Goal: Book appointment/travel/reservation

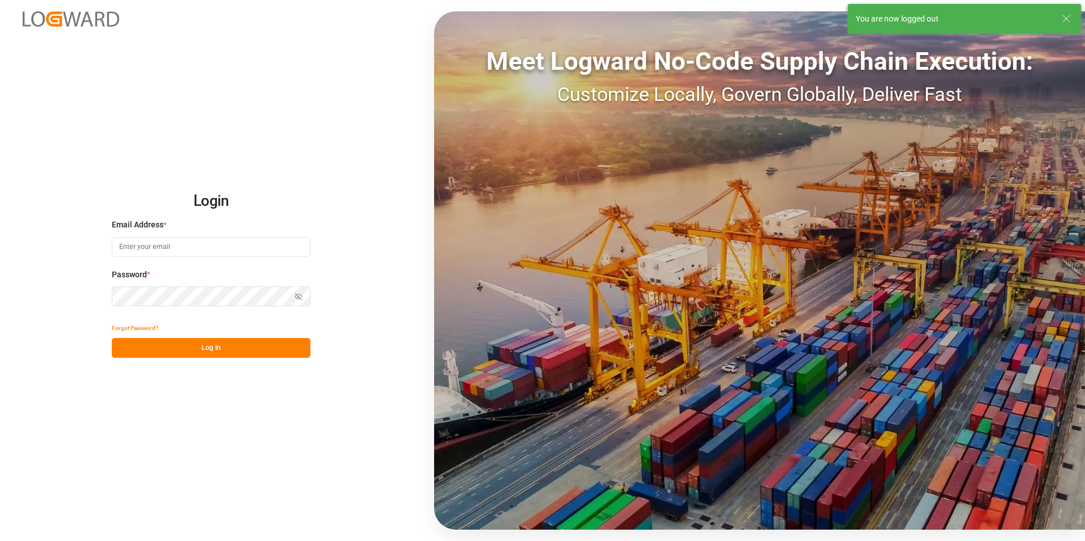
type input "[EMAIL_ADDRESS][PERSON_NAME][DOMAIN_NAME]"
click at [250, 354] on button "Log In" at bounding box center [211, 348] width 199 height 20
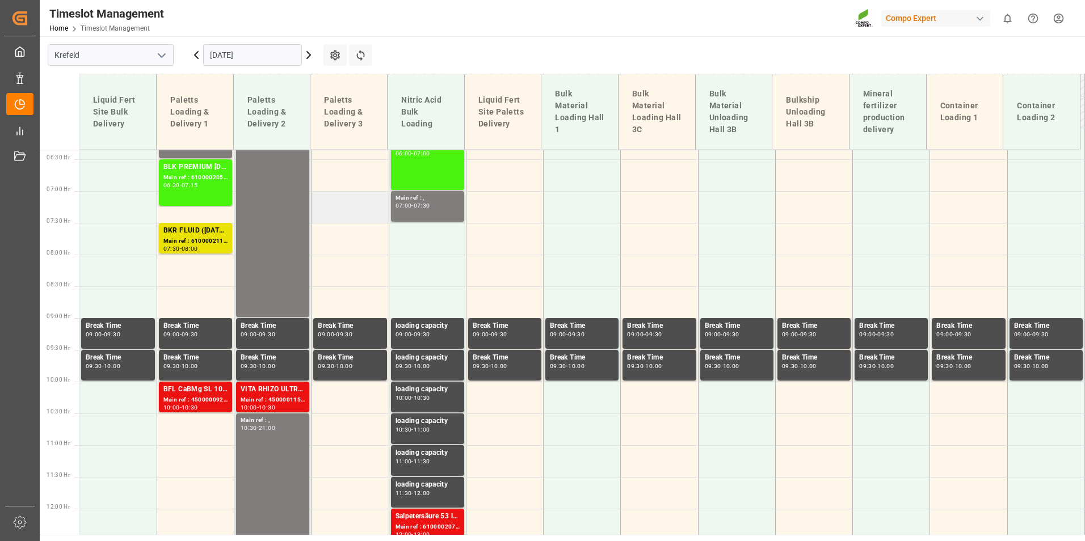
scroll to position [387, 0]
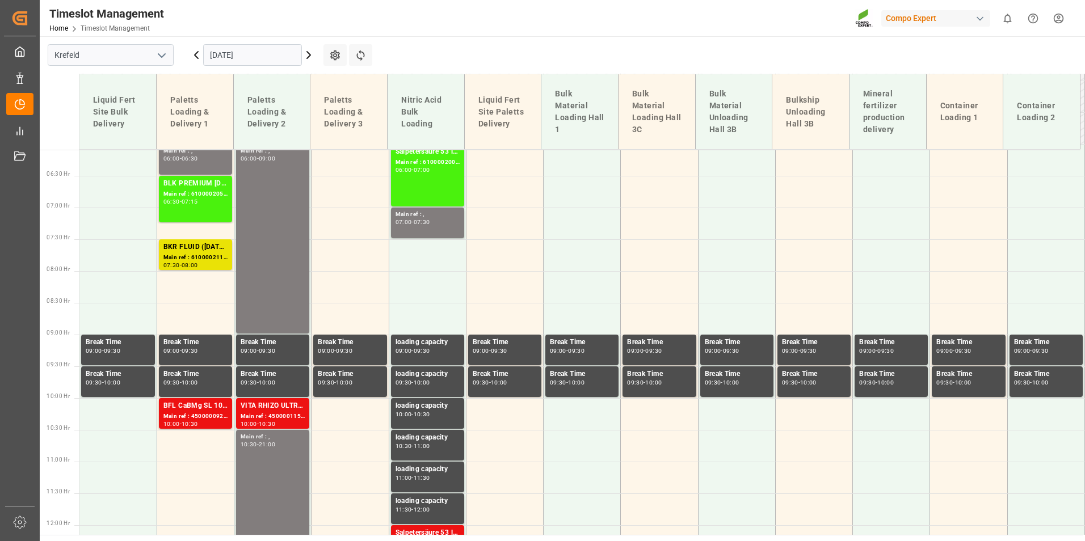
click at [312, 54] on icon at bounding box center [309, 55] width 14 height 14
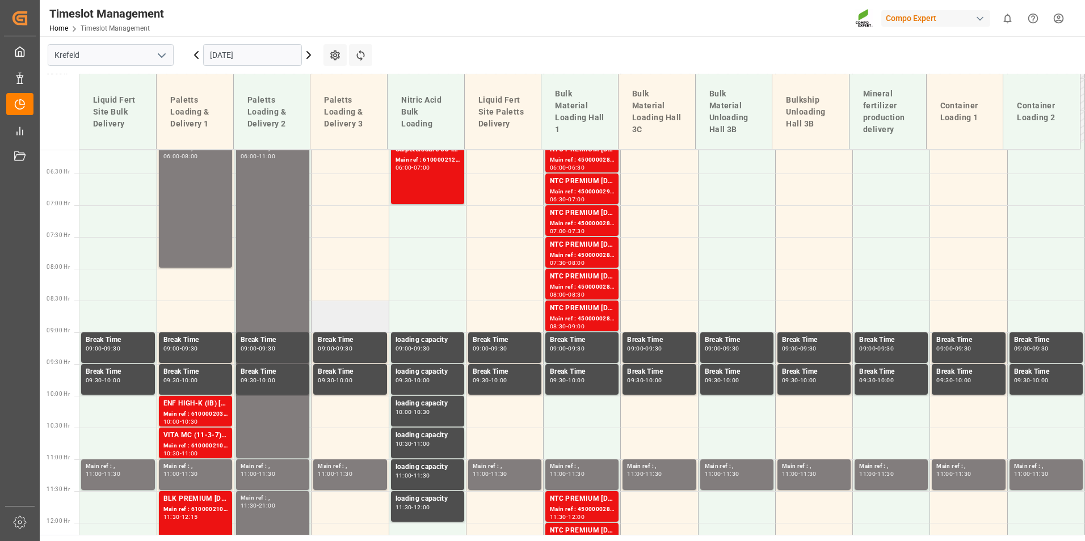
scroll to position [557, 0]
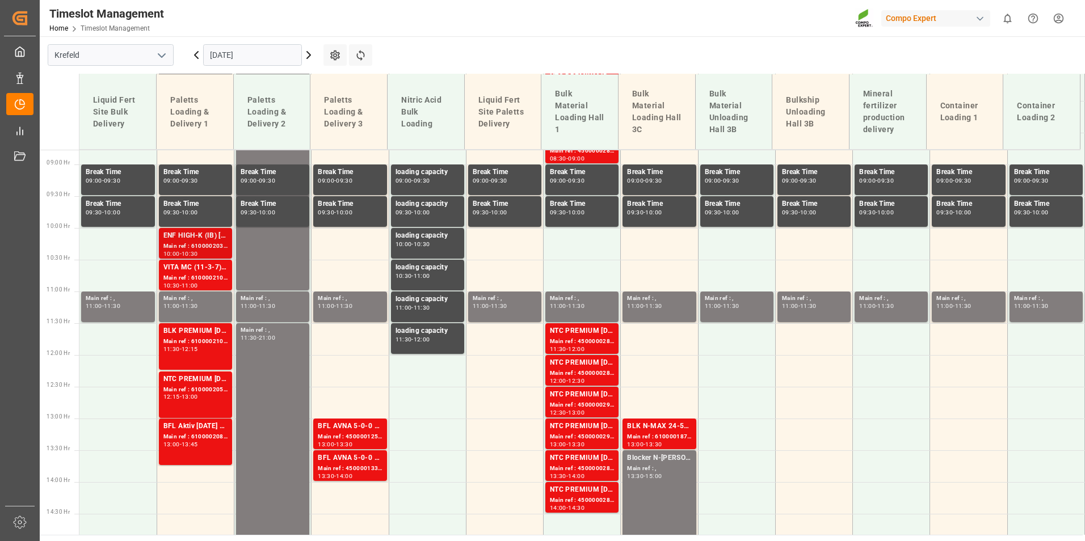
click at [204, 243] on div "Main ref : 6100002036, 2000001537" at bounding box center [195, 247] width 64 height 10
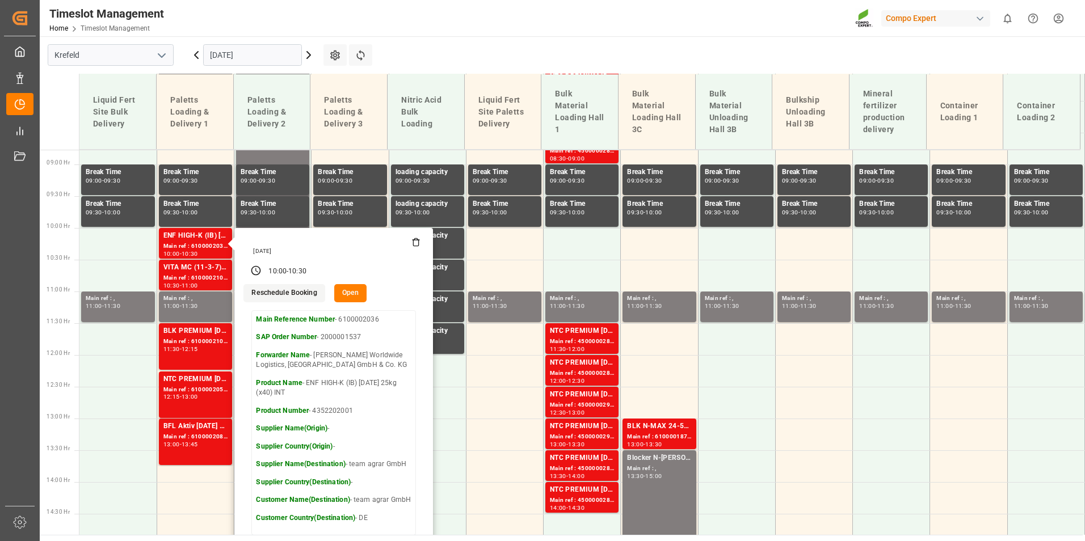
click at [283, 53] on input "[DATE]" at bounding box center [252, 55] width 99 height 22
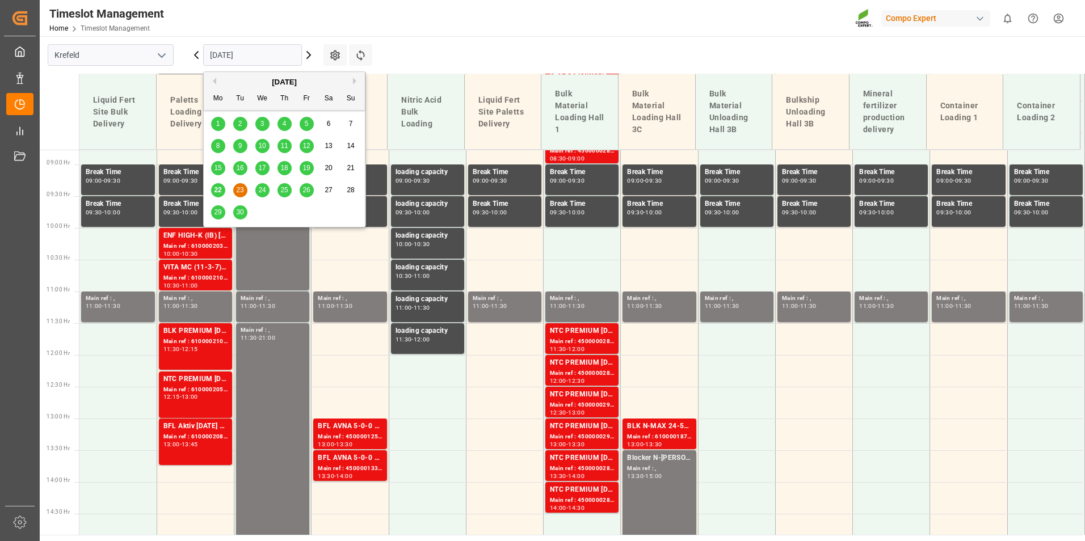
click at [222, 187] on div "22" at bounding box center [218, 191] width 14 height 14
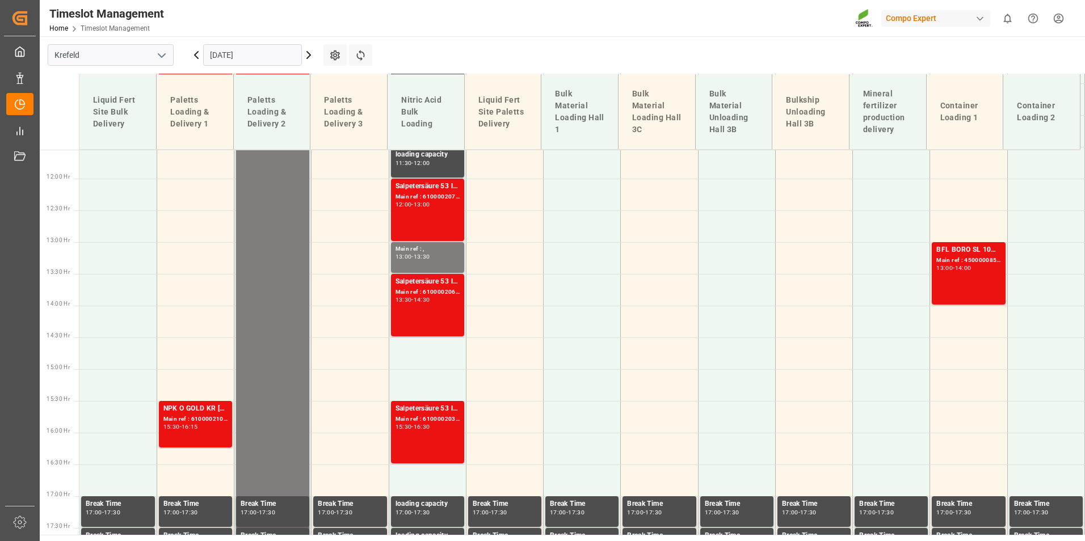
scroll to position [671, 0]
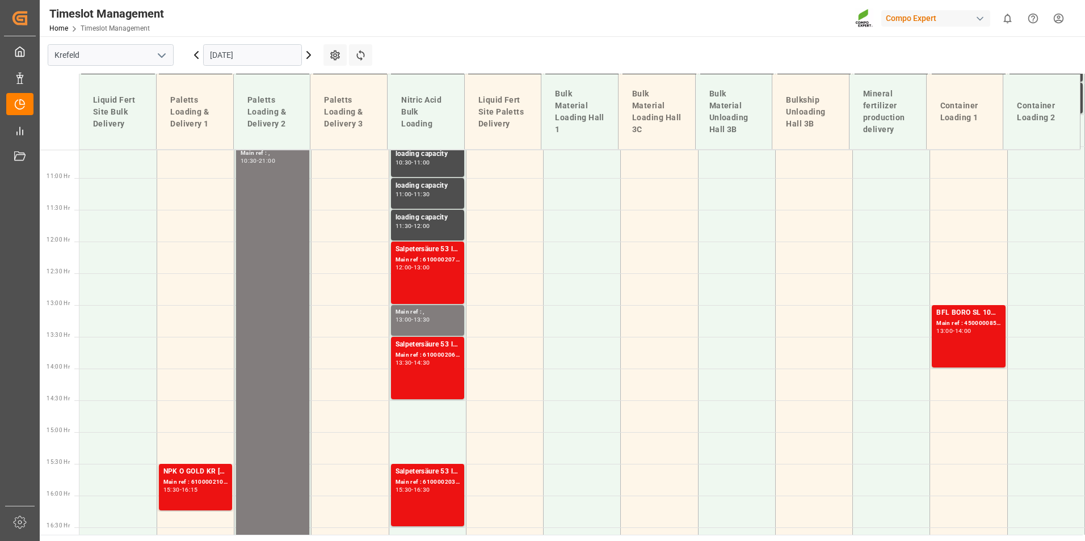
click at [254, 52] on input "[DATE]" at bounding box center [252, 55] width 99 height 22
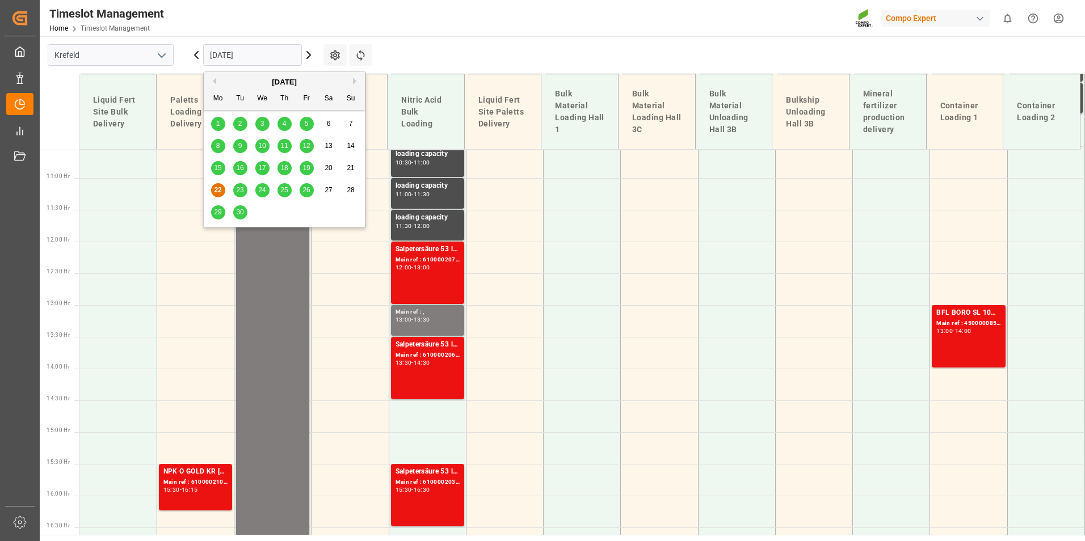
click at [242, 191] on span "23" at bounding box center [239, 190] width 7 height 8
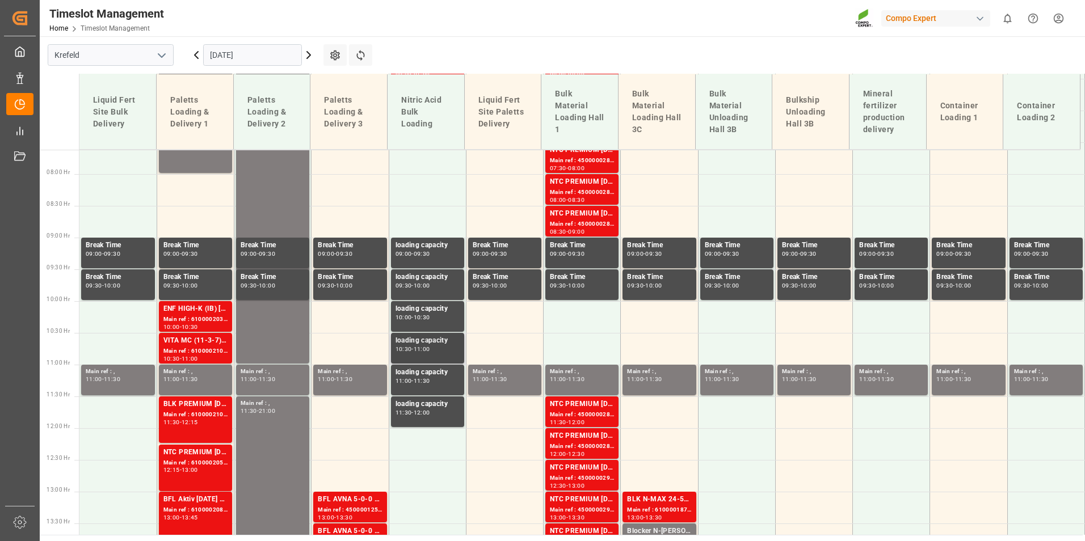
scroll to position [557, 0]
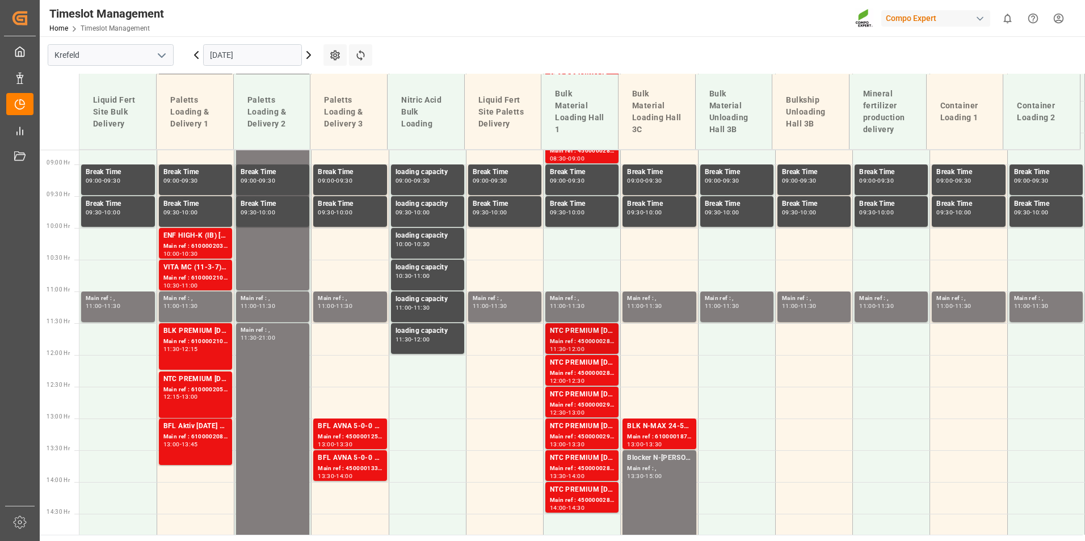
click at [595, 335] on div "NTC PREMIUM [DATE]+3+TE BULK" at bounding box center [582, 331] width 64 height 11
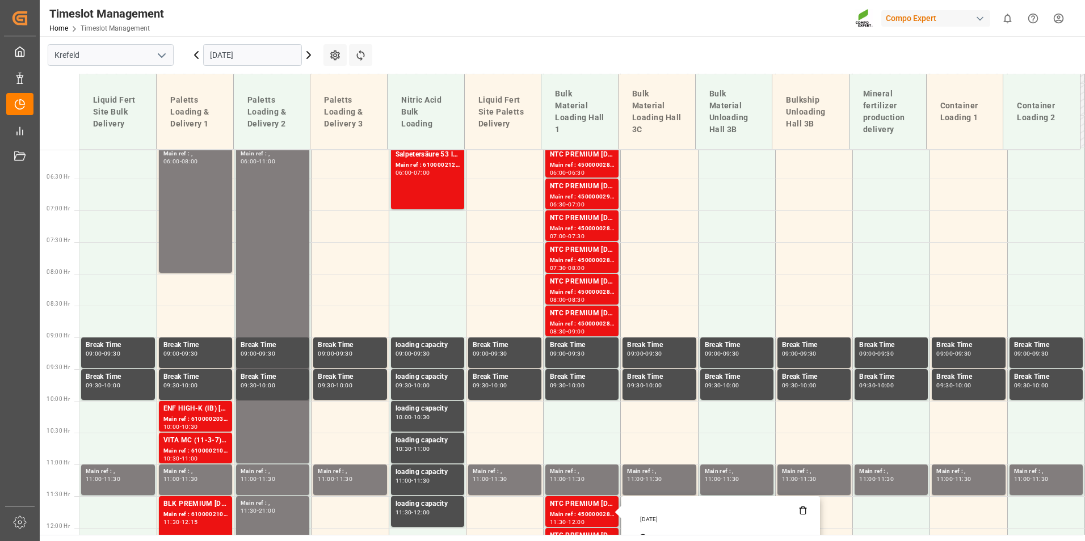
scroll to position [330, 0]
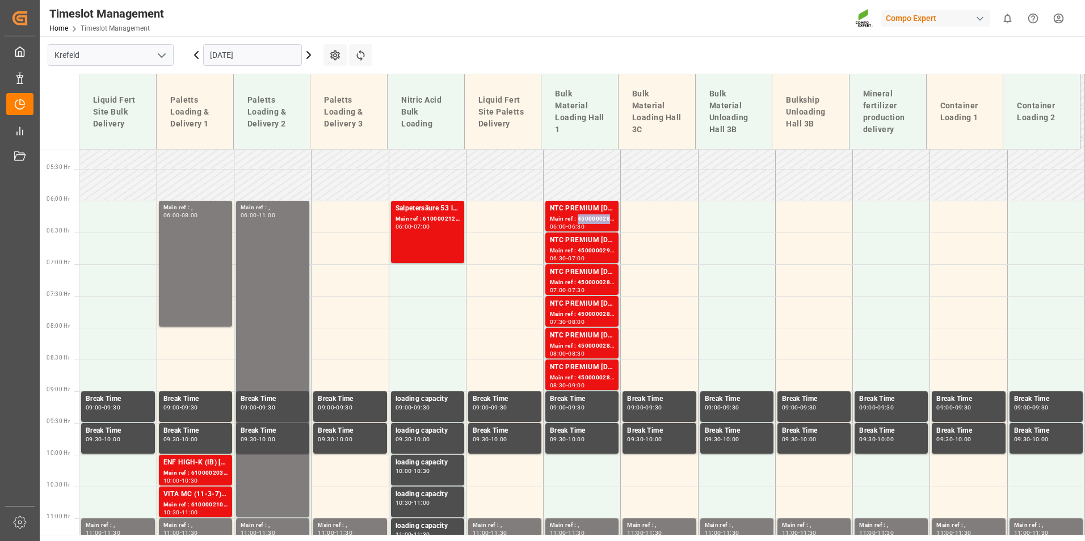
click at [577, 216] on div "Main ref : 4500000288, 2000000239" at bounding box center [582, 220] width 64 height 10
click at [576, 247] on div "Main ref : 4500000290, 2000000239" at bounding box center [582, 251] width 64 height 10
click at [581, 271] on div "NTC PREMIUM [DATE]+3+TE BULK" at bounding box center [582, 272] width 64 height 11
click at [594, 308] on div "NTC PREMIUM [DATE]+3+TE BULK" at bounding box center [582, 304] width 64 height 11
click at [594, 344] on div "Main ref : 4500000281, 2000000239" at bounding box center [582, 347] width 64 height 10
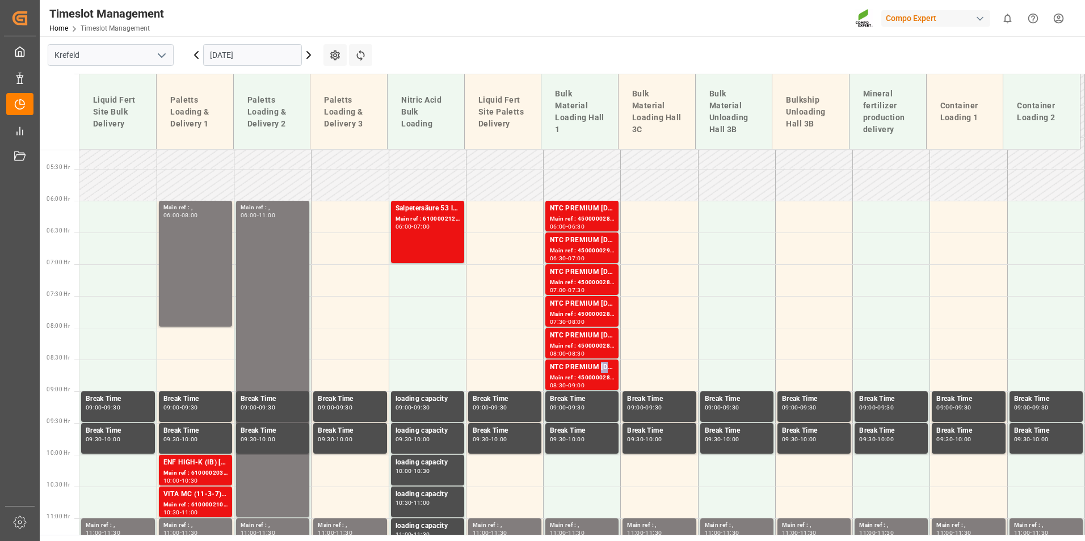
click at [601, 363] on div "NTC PREMIUM [DATE]+3+TE BULK" at bounding box center [582, 367] width 64 height 11
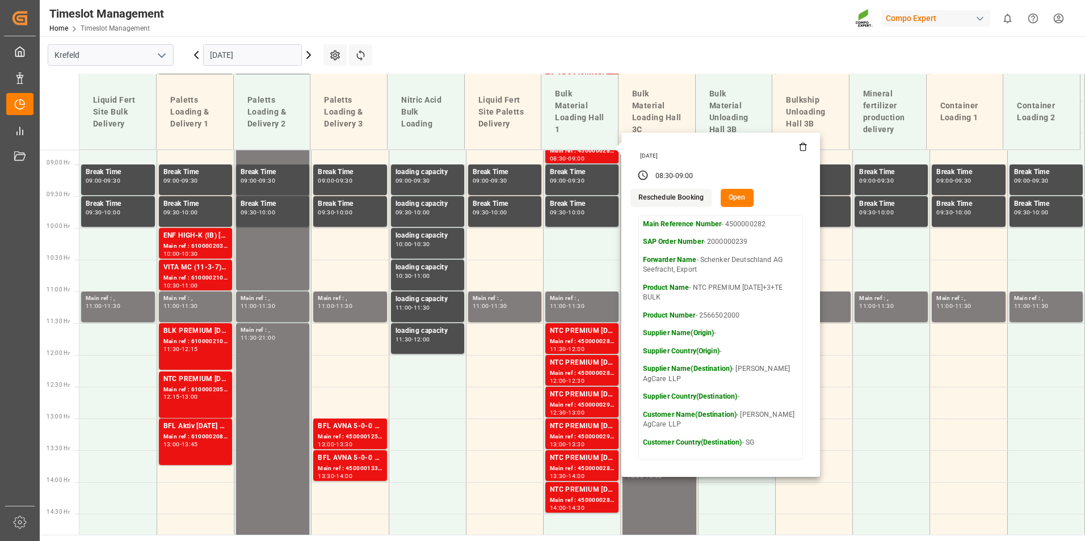
scroll to position [614, 0]
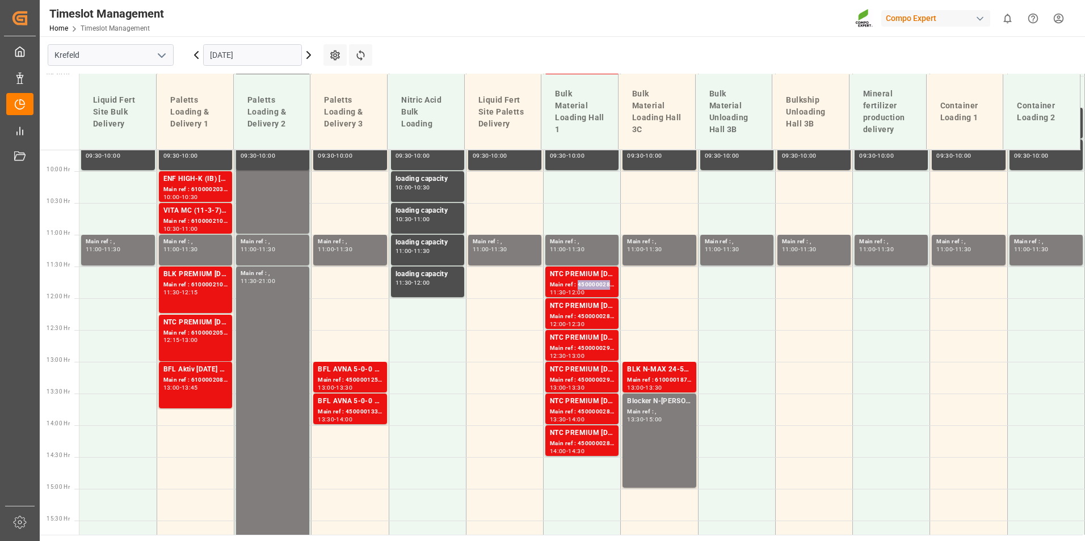
click at [584, 288] on div "Main ref : 4500000287, 2000000239" at bounding box center [582, 285] width 64 height 10
click at [586, 313] on div "Main ref : 4500000289, 2000000239" at bounding box center [582, 317] width 64 height 10
click at [583, 330] on div "NTC PREMIUM [DATE]+3+TE BULK Main ref : 4500000289, 2000000239 12:00 - 12:30" at bounding box center [582, 315] width 77 height 32
click at [581, 385] on div "13:30" at bounding box center [576, 387] width 16 height 5
click at [582, 404] on div "NTC PREMIUM [DATE]+3+TE BULK" at bounding box center [582, 401] width 64 height 11
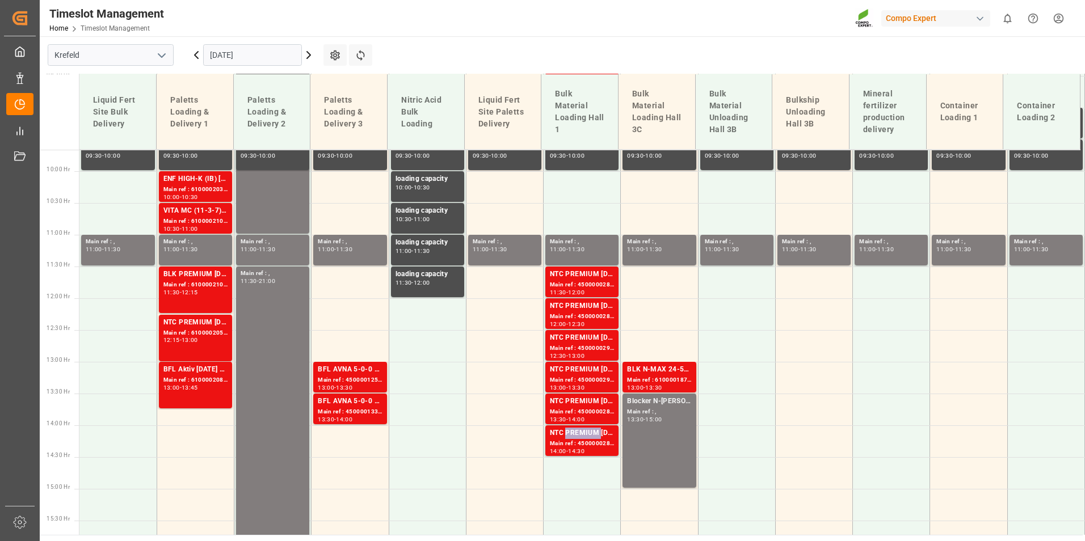
click at [583, 431] on div "NTC PREMIUM [DATE]+3+TE BULK" at bounding box center [582, 433] width 64 height 11
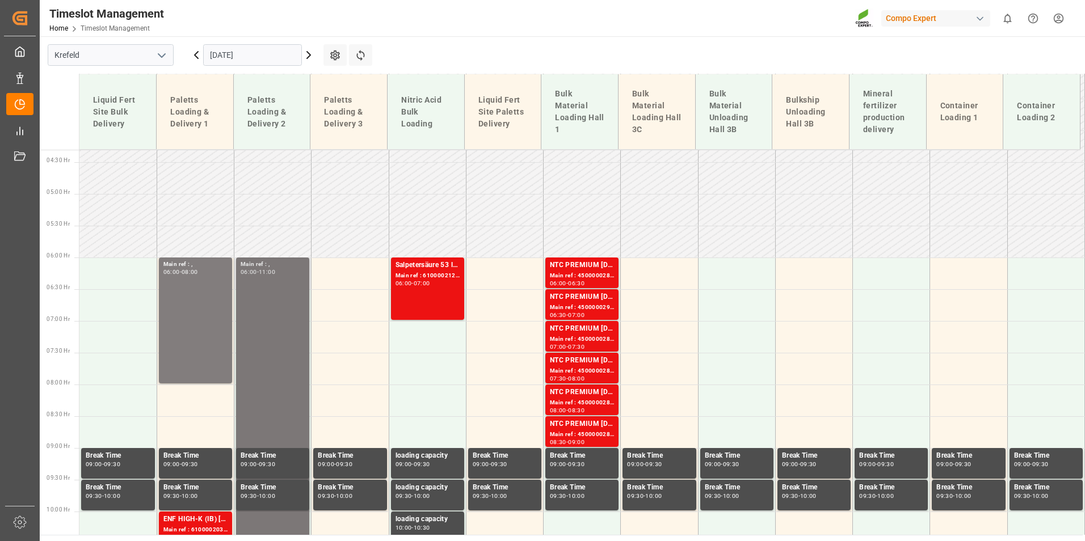
scroll to position [387, 0]
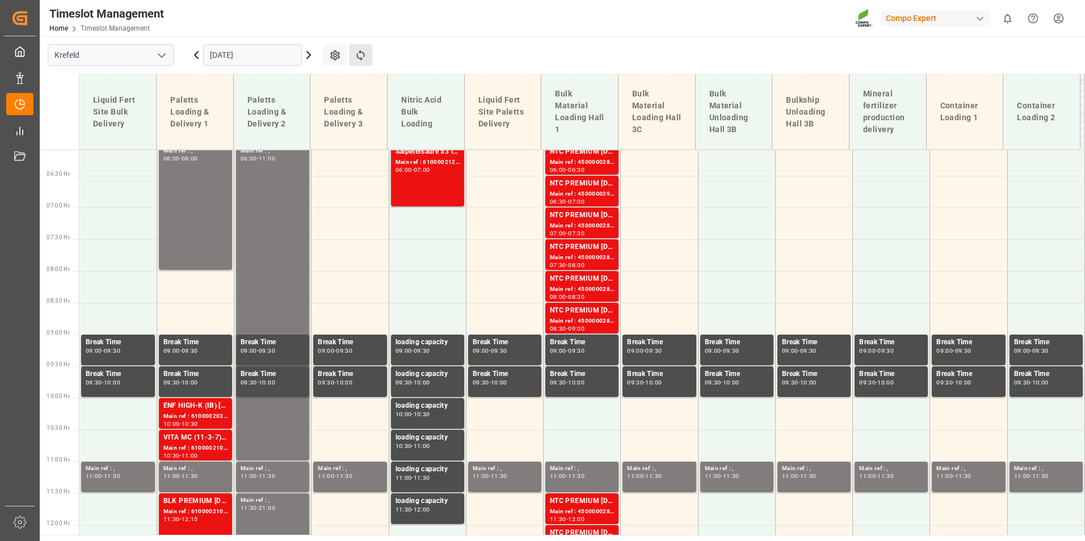
click at [352, 50] on button "Refresh Time Slots" at bounding box center [360, 55] width 23 height 22
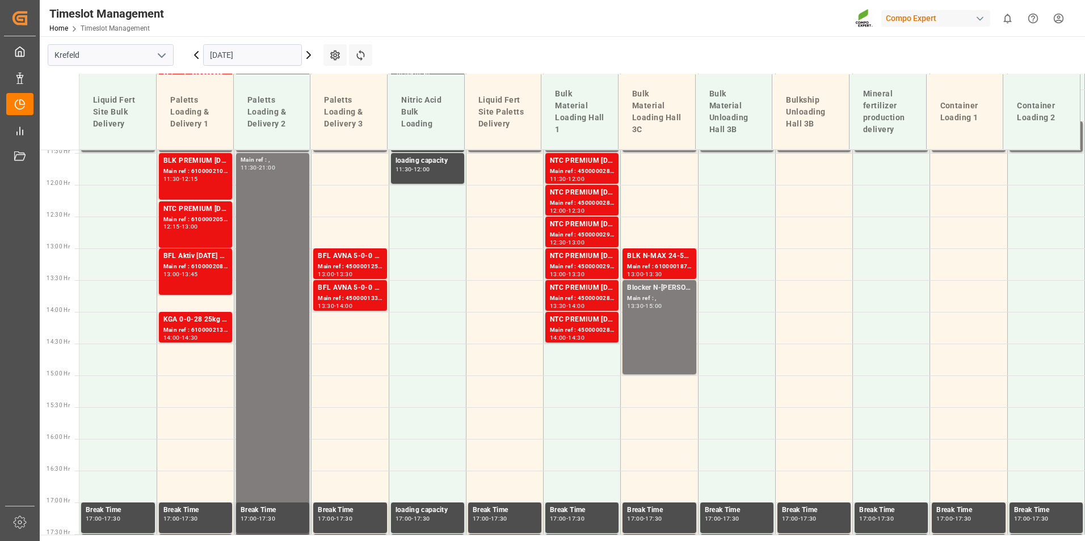
scroll to position [501, 0]
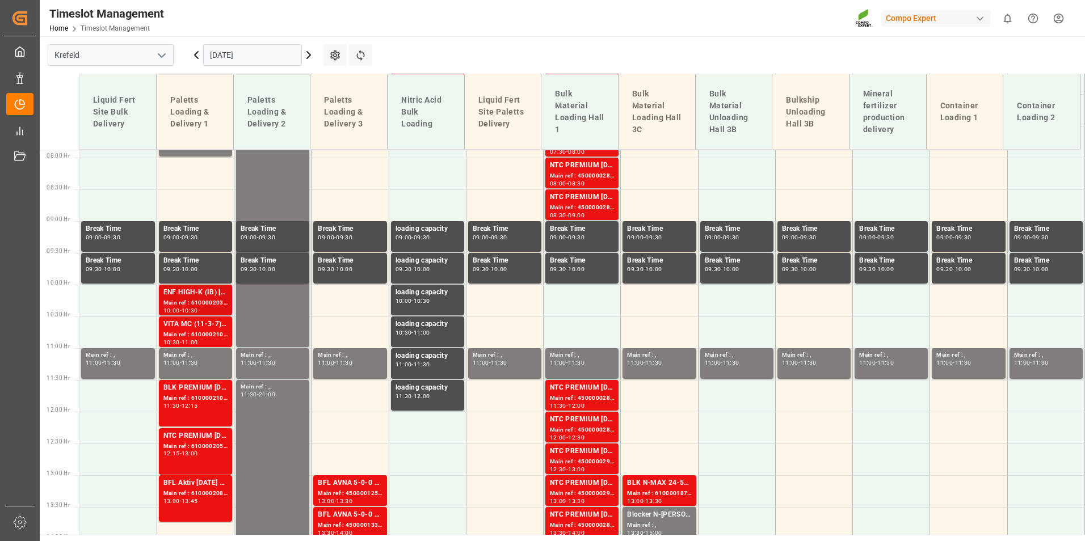
click at [205, 295] on div "ENF HIGH-K (IB) [DATE] 25kg (x40) INT" at bounding box center [195, 292] width 64 height 11
click at [201, 330] on div "Main ref : 6100002102, 2000001485" at bounding box center [195, 335] width 64 height 10
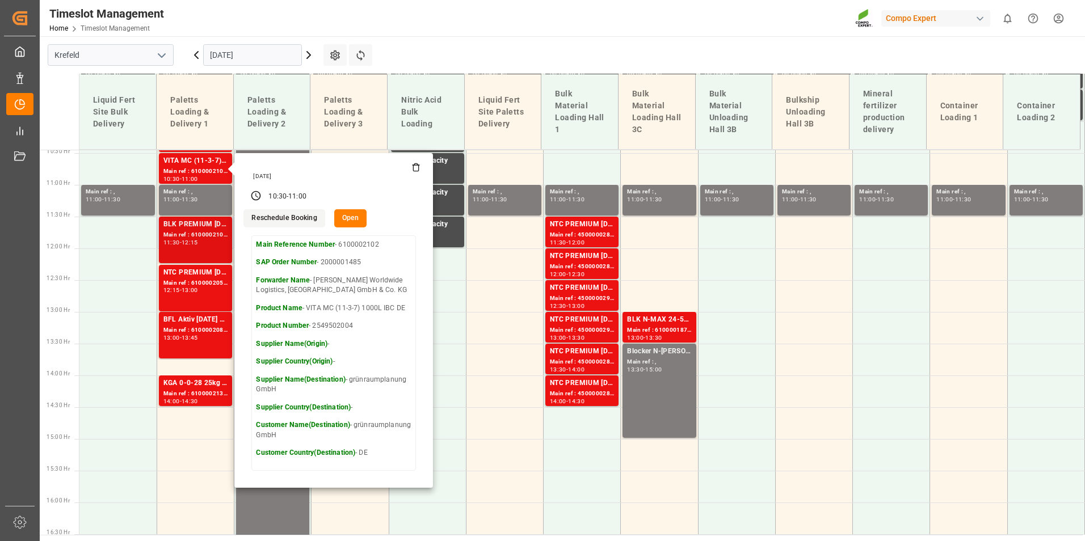
scroll to position [671, 0]
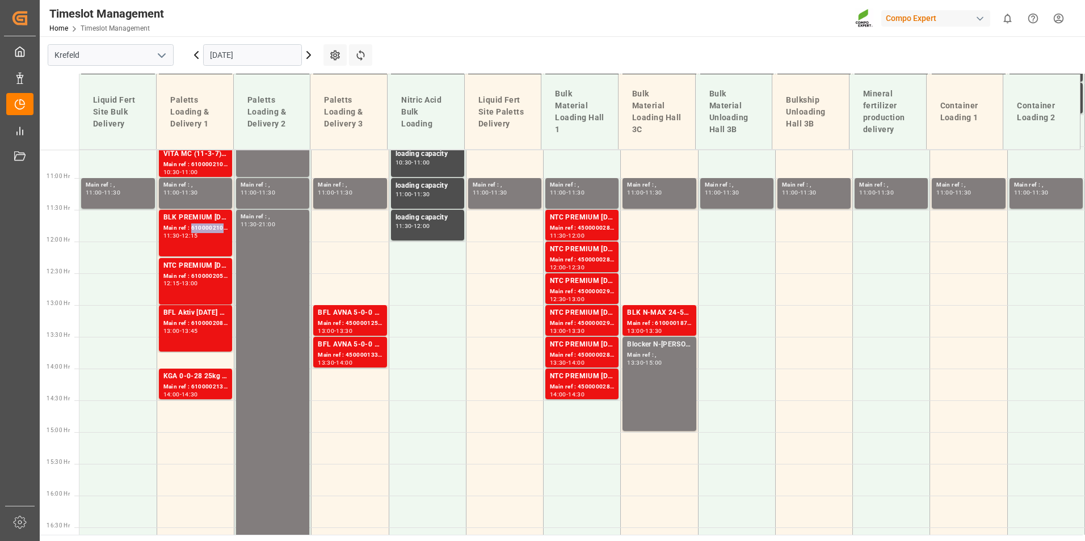
click at [197, 231] on div "Main ref : 6100002109, 2000001635" at bounding box center [195, 229] width 64 height 10
click at [204, 266] on div "NTC PREMIUM [DATE]+3+TE 600kg BBNTC PREMIUM [DATE] 25kg (x40) D,EN,PL" at bounding box center [195, 266] width 64 height 11
click at [203, 336] on div "BFL Aktiv [DATE] SL 10L (x60) DEBFL Aktiv [DATE] SL 200L (x4) DENTC PREMIUM [DA…" at bounding box center [195, 329] width 64 height 42
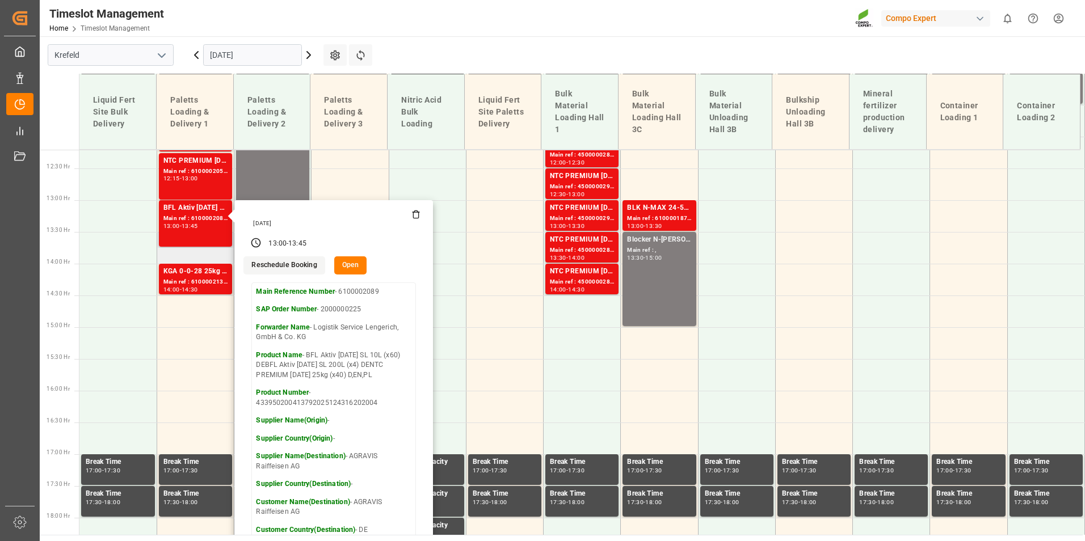
scroll to position [784, 0]
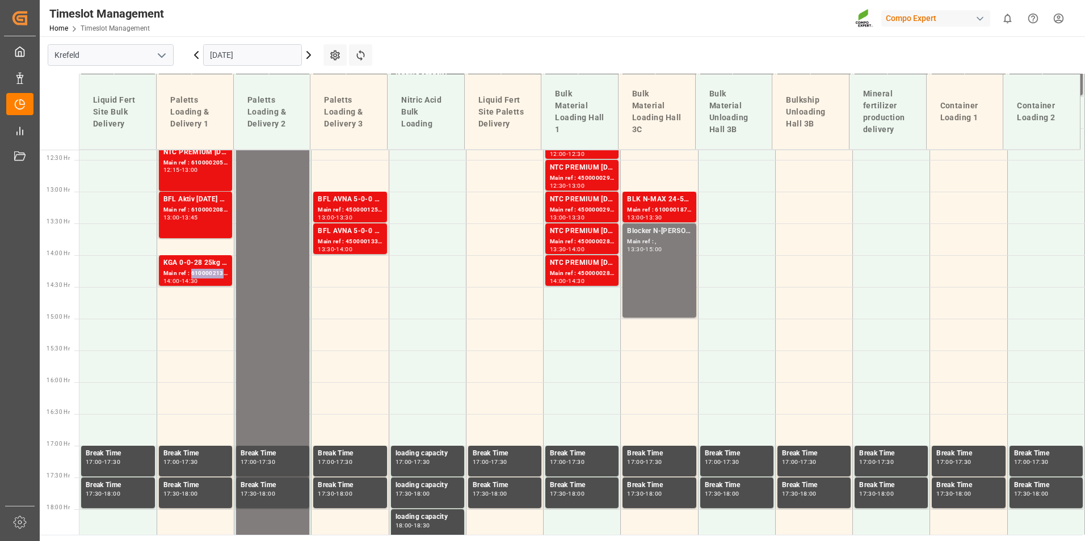
click at [222, 272] on div "Main ref : 6100002136, 2000000369" at bounding box center [195, 274] width 64 height 10
click at [326, 201] on div "BFL AVNA 5-0-0 SL 1000L IBC MTO" at bounding box center [350, 199] width 64 height 11
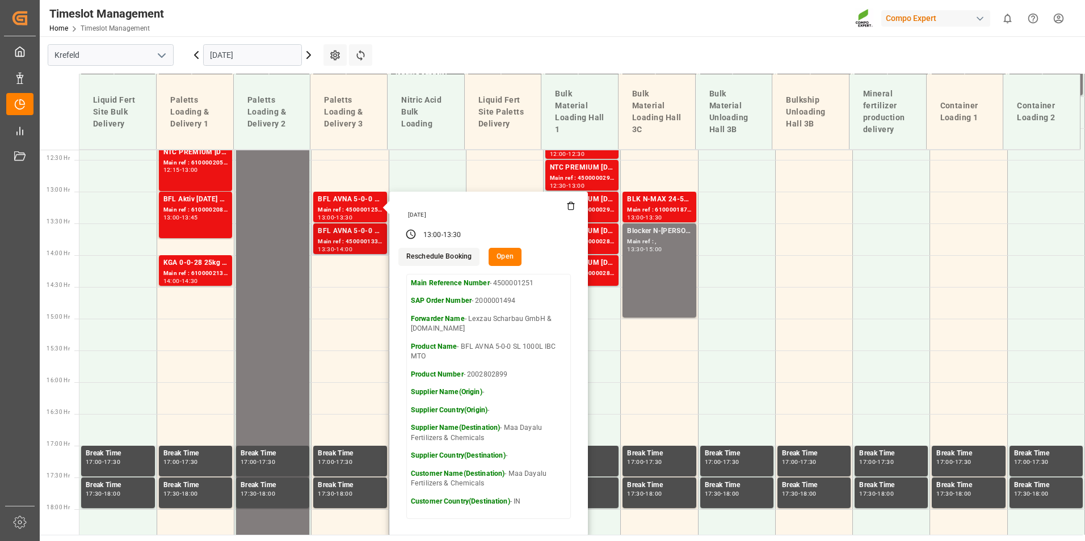
scroll to position [557, 0]
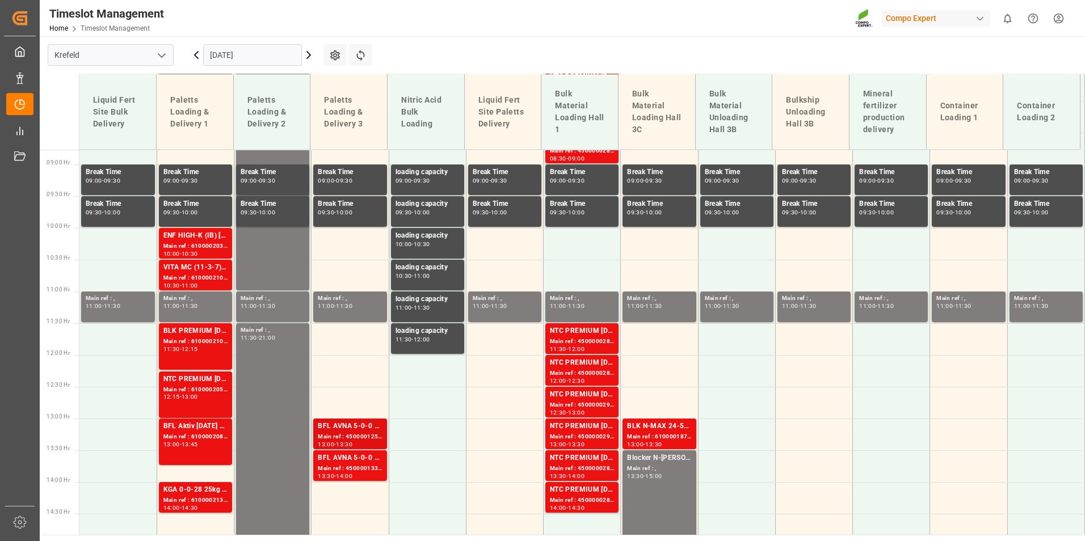
click at [365, 423] on div "BFL AVNA 5-0-0 SL 1000L IBC MTO" at bounding box center [350, 426] width 64 height 11
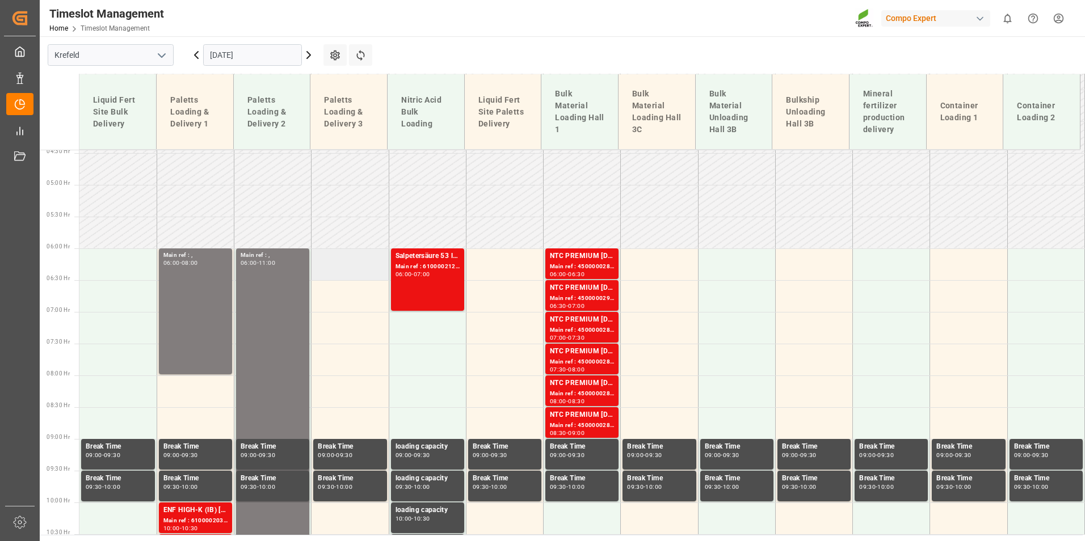
scroll to position [274, 0]
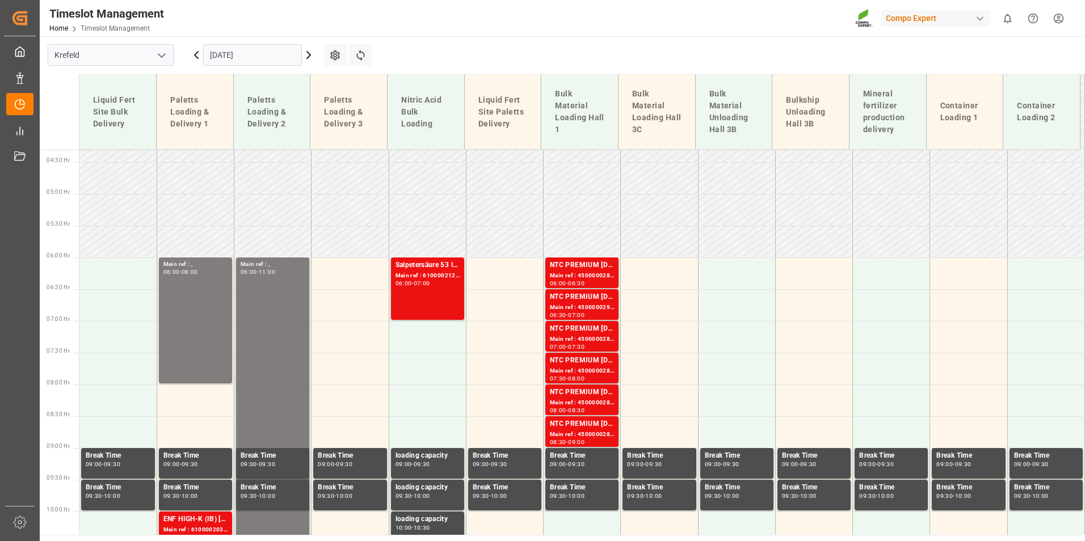
click at [199, 56] on icon at bounding box center [197, 55] width 14 height 14
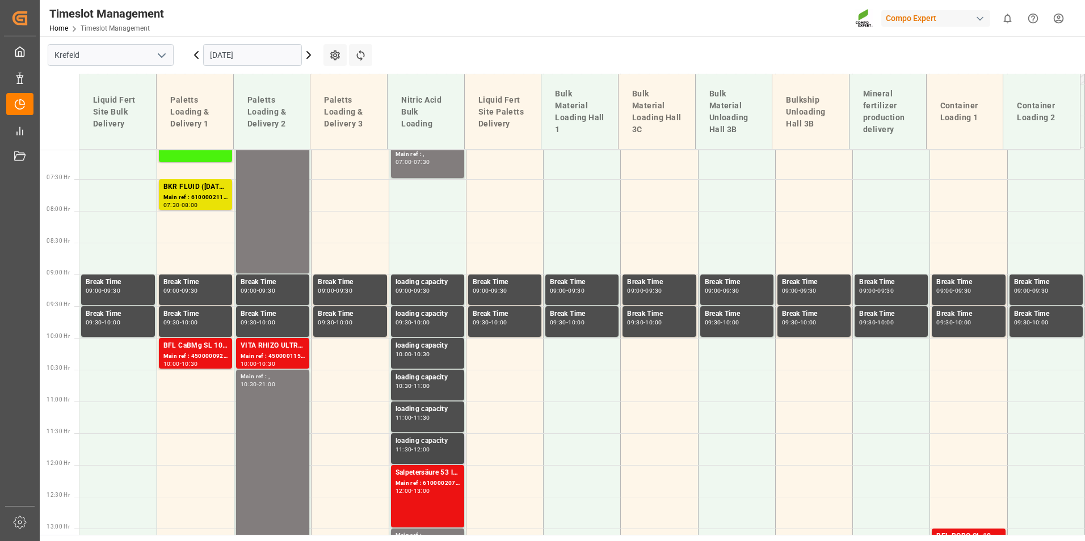
scroll to position [557, 0]
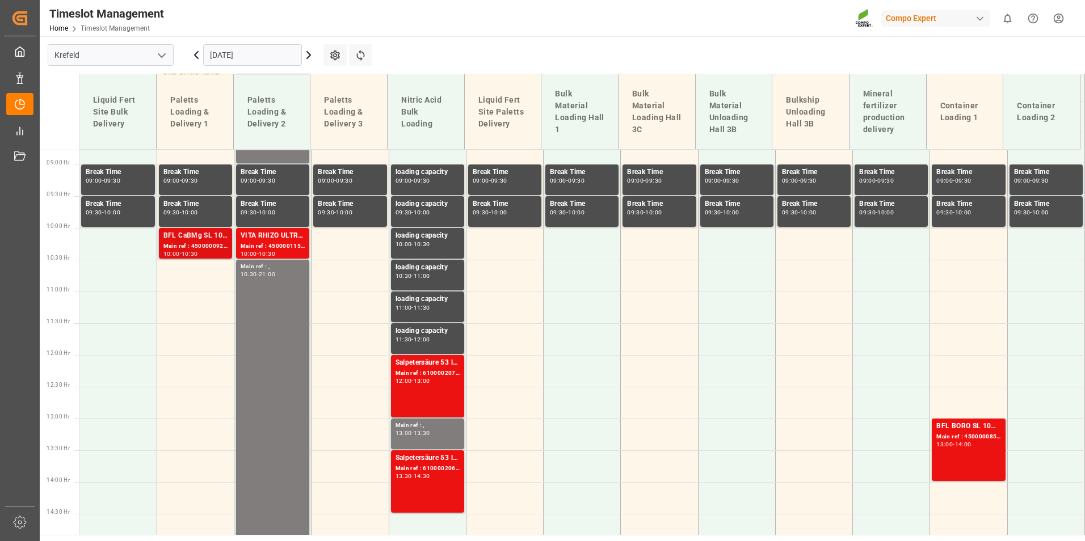
click at [203, 241] on div "BFL CaBMg SL 1000L IBC" at bounding box center [195, 235] width 64 height 11
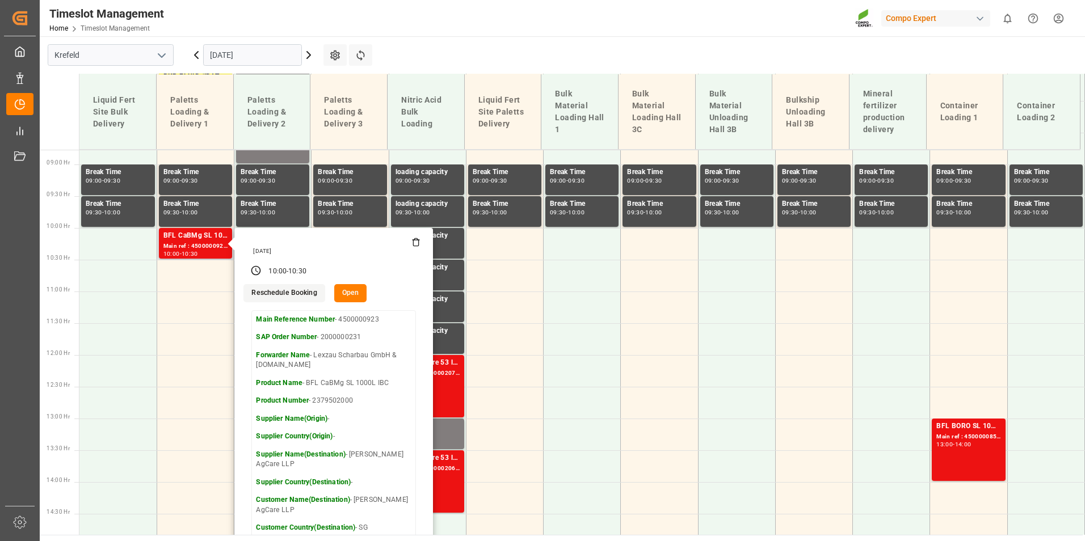
click at [415, 243] on icon at bounding box center [415, 242] width 9 height 9
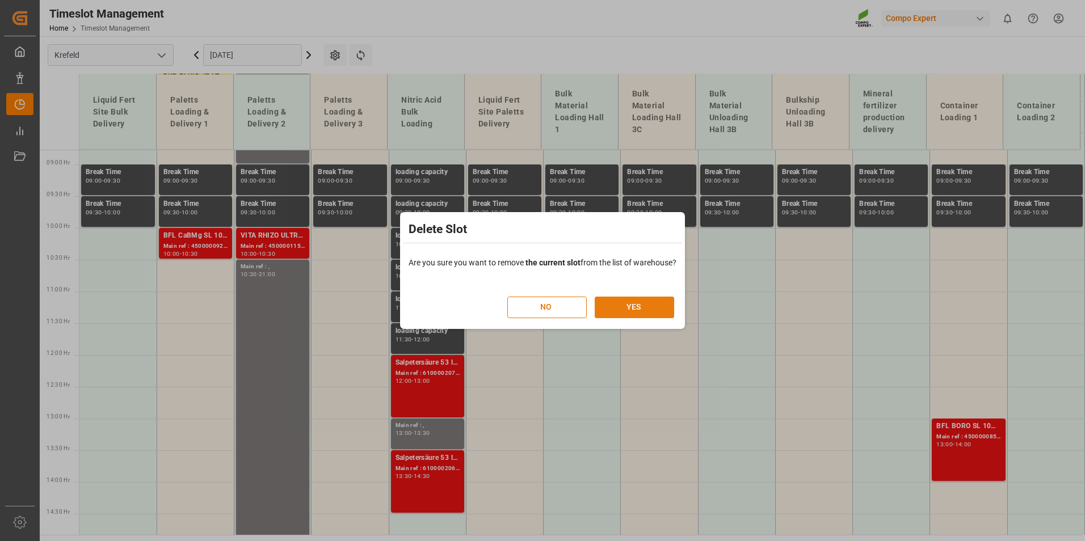
click at [654, 300] on button "YES" at bounding box center [634, 308] width 79 height 22
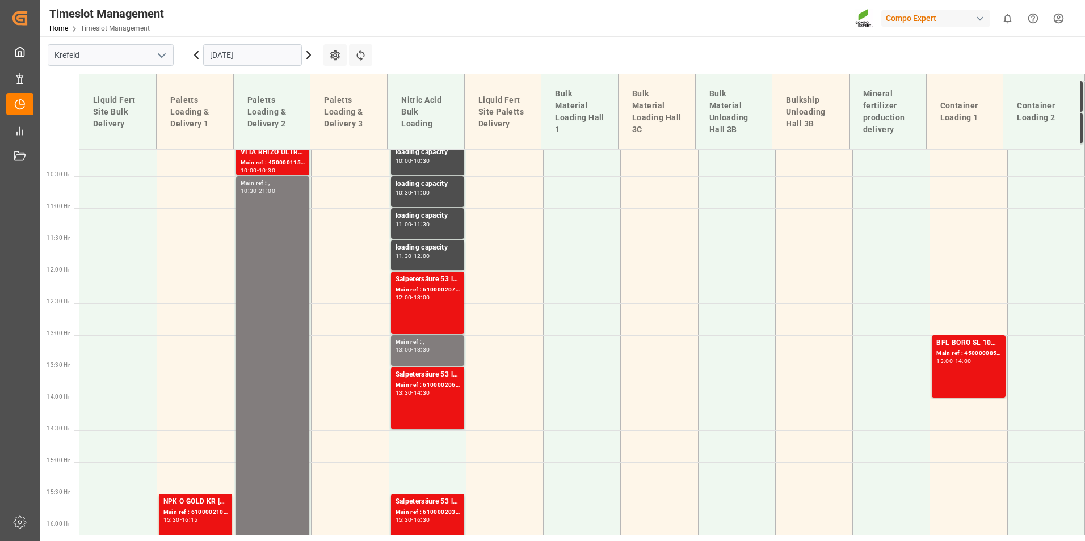
scroll to position [640, 0]
click at [279, 48] on input "[DATE]" at bounding box center [252, 55] width 99 height 22
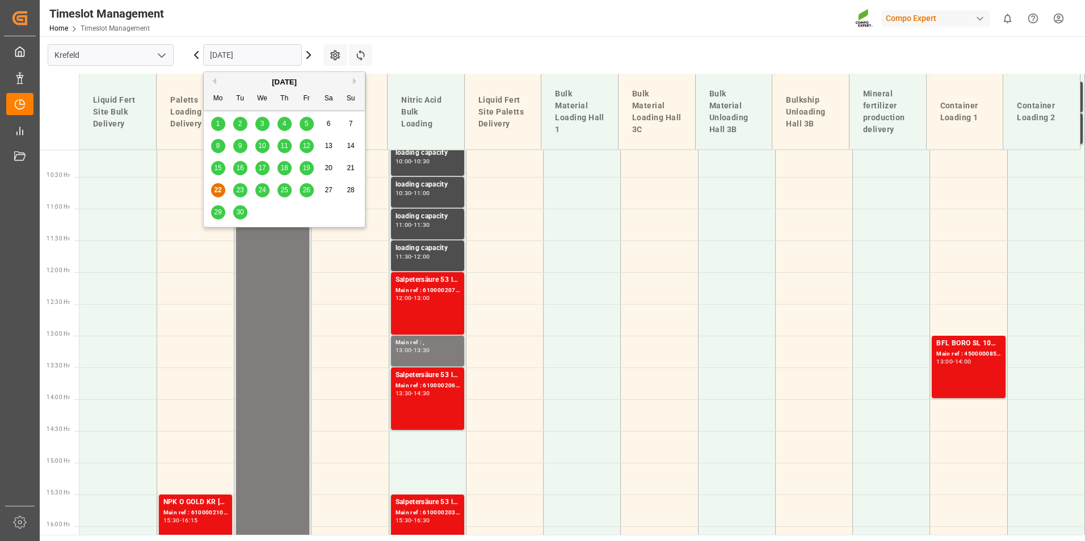
click at [237, 194] on span "23" at bounding box center [239, 190] width 7 height 8
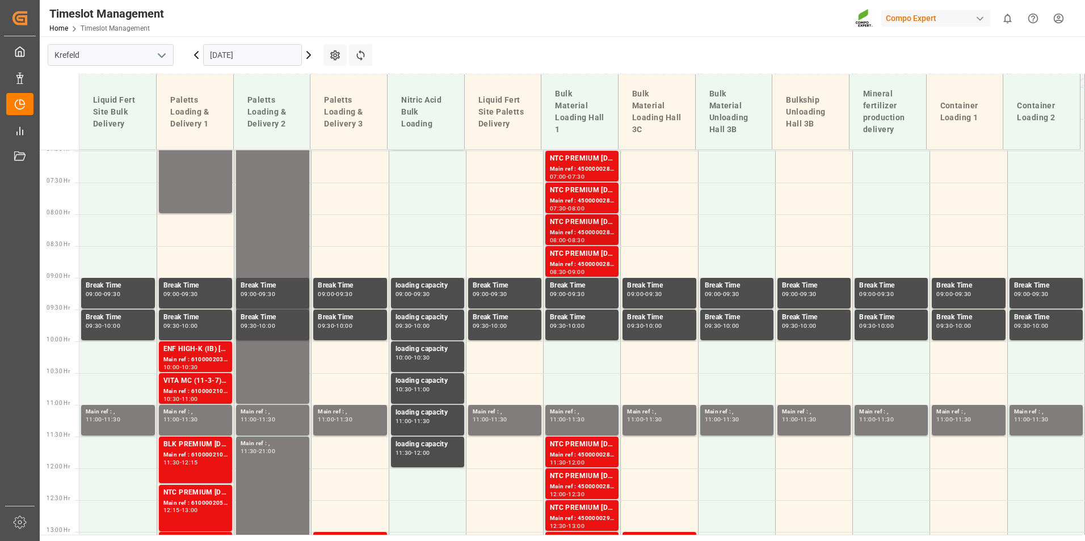
scroll to position [274, 0]
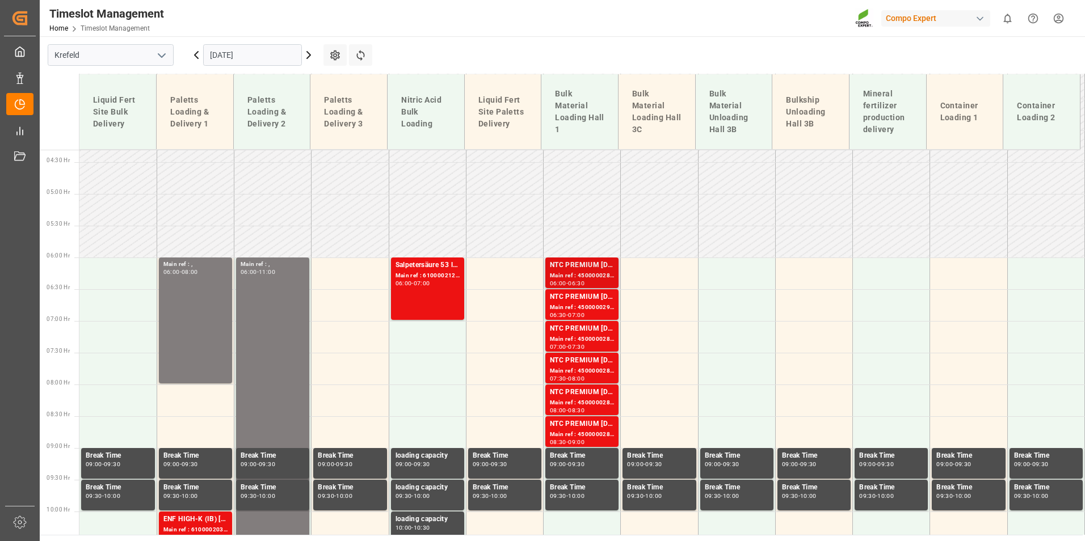
click at [593, 266] on div "NTC PREMIUM [DATE]+3+TE BULK" at bounding box center [582, 265] width 64 height 11
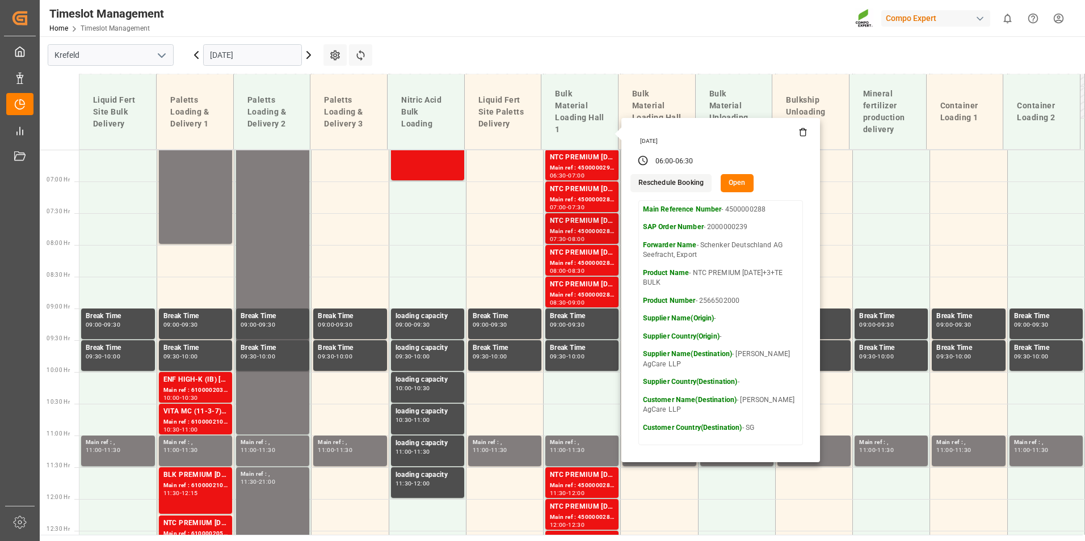
scroll to position [387, 0]
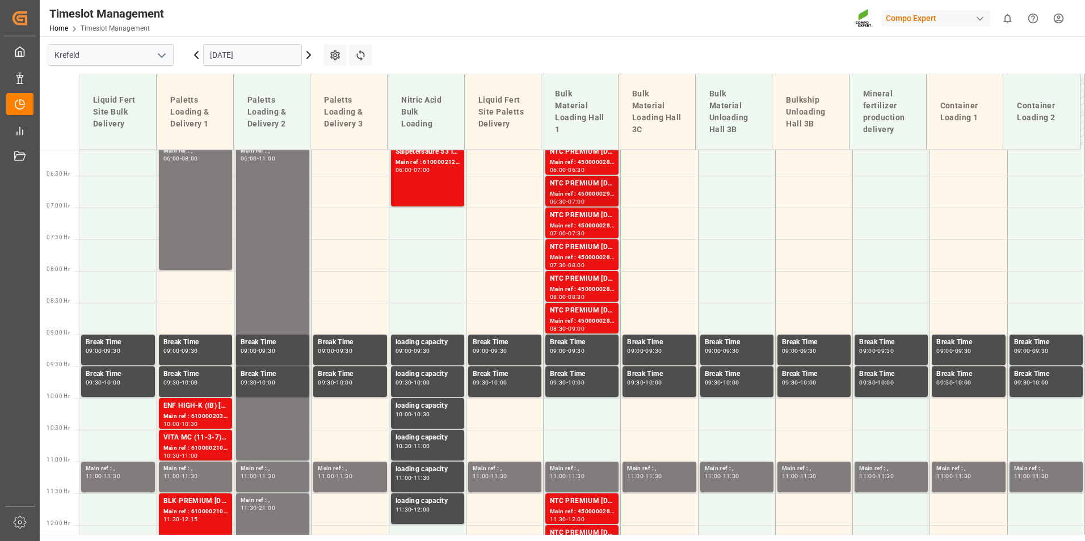
click at [590, 192] on div "Main ref : 4500000290, 2000000239" at bounding box center [582, 195] width 64 height 10
click at [592, 219] on div "NTC PREMIUM [DATE]+3+TE BULK" at bounding box center [582, 215] width 64 height 11
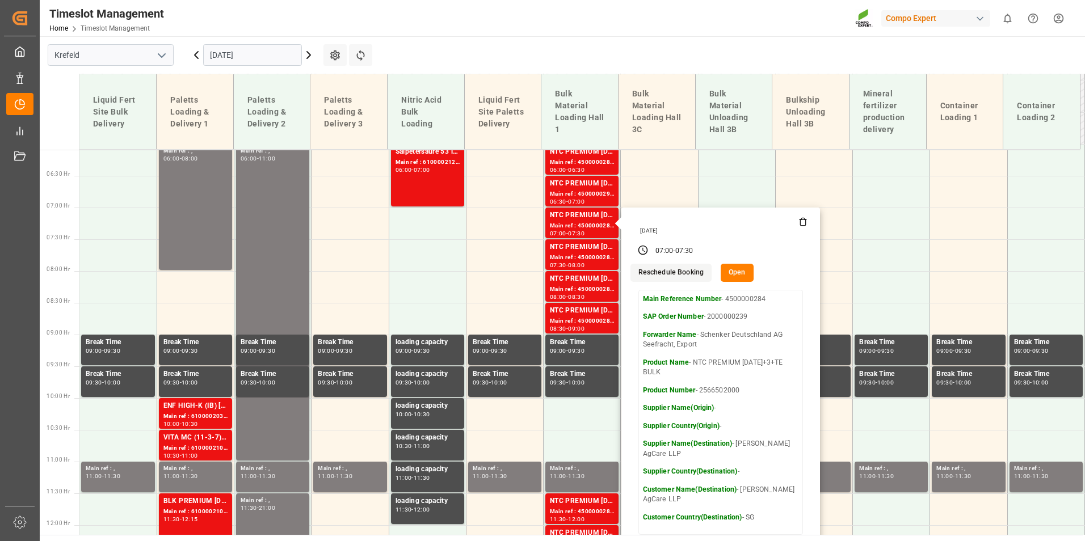
click at [198, 67] on div "[DATE]" at bounding box center [253, 54] width 142 height 37
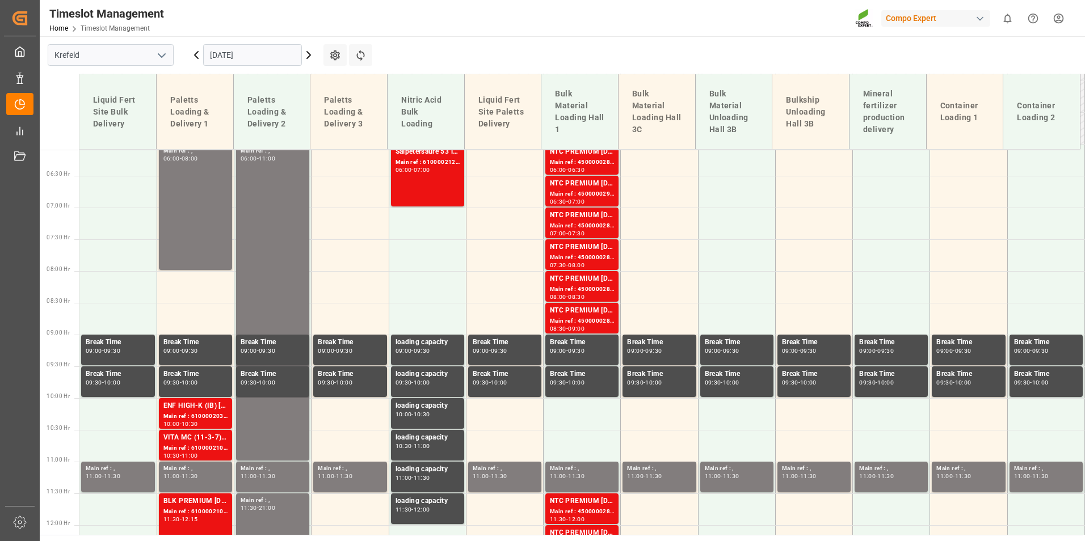
click at [197, 59] on icon at bounding box center [197, 55] width 14 height 14
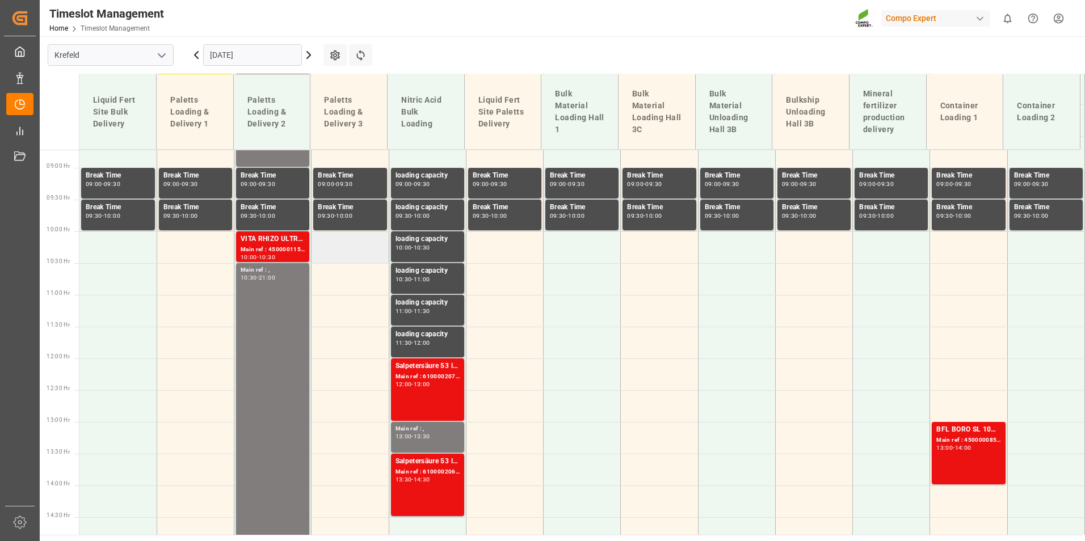
scroll to position [557, 0]
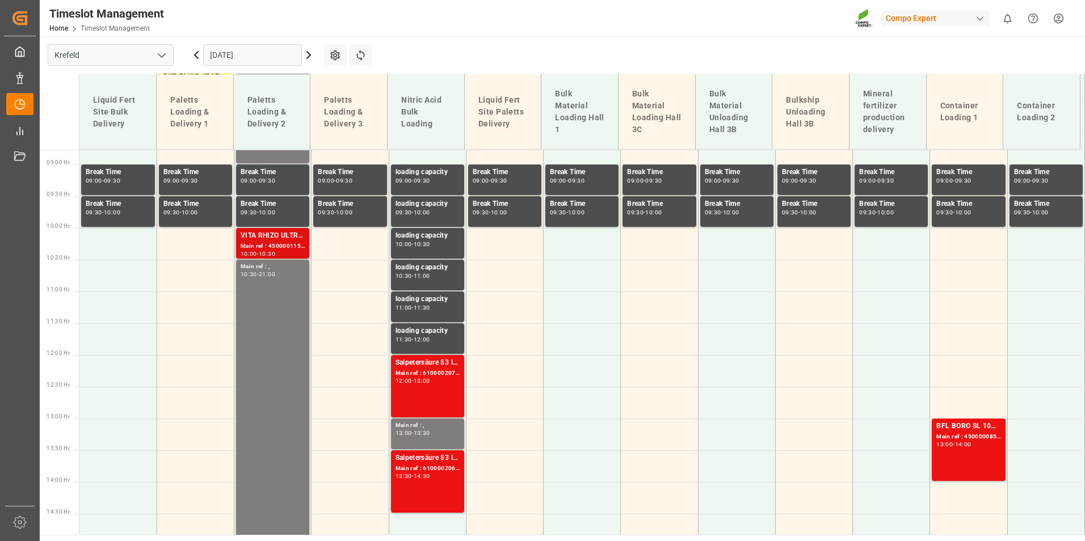
click at [264, 240] on div "VITA RHIZO ULTRA 6x2,5L (x48) CLVITA Rhizo Ultra 10L (x60) CL MTO" at bounding box center [273, 235] width 64 height 11
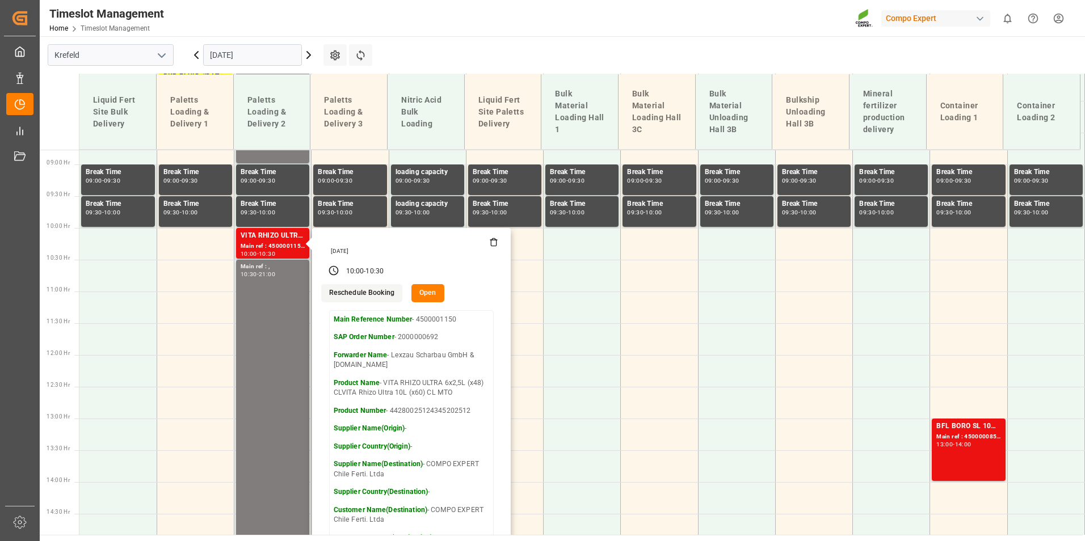
click at [494, 244] on icon at bounding box center [493, 242] width 9 height 9
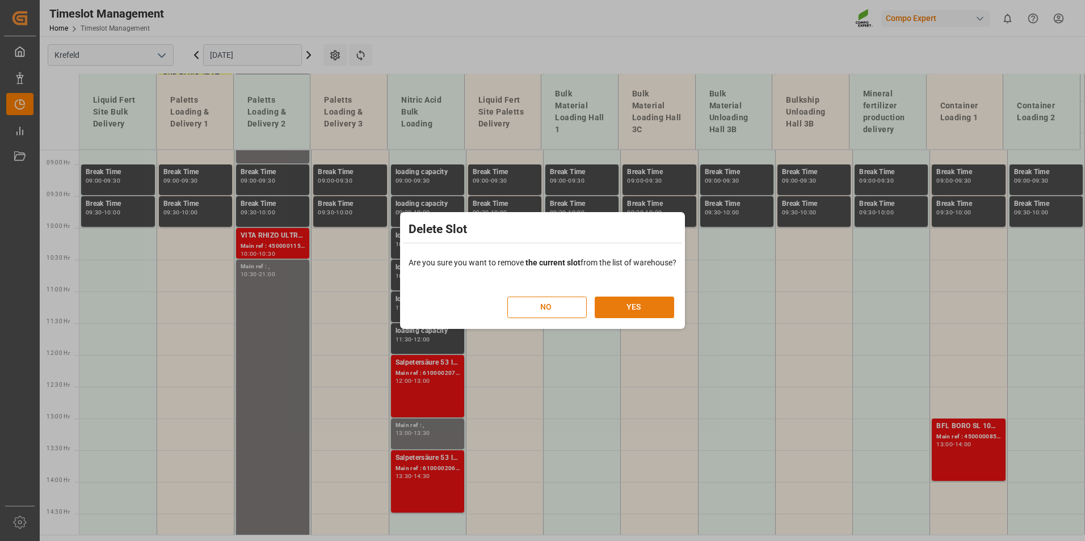
click at [662, 307] on button "YES" at bounding box center [634, 308] width 79 height 22
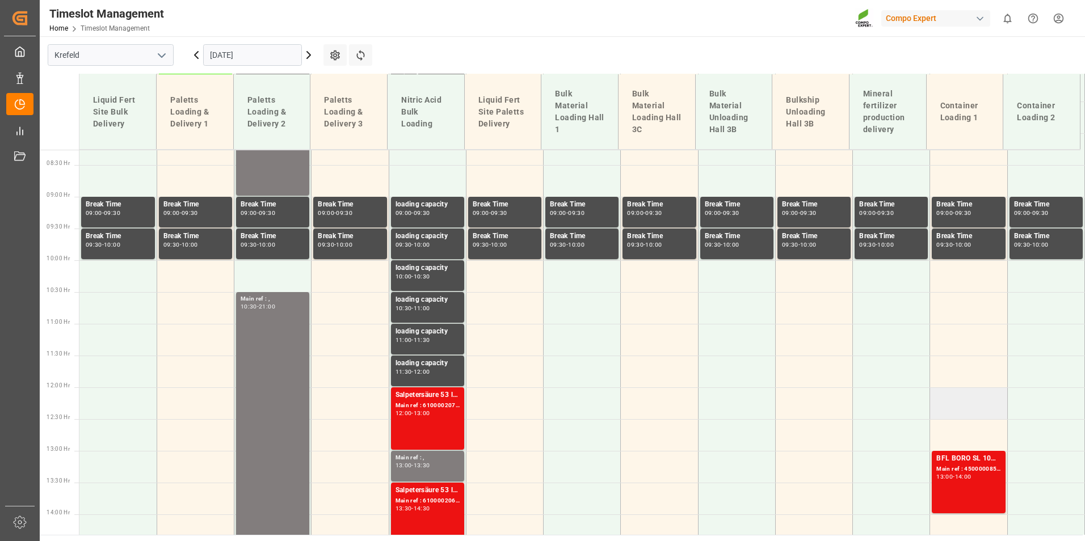
scroll to position [639, 0]
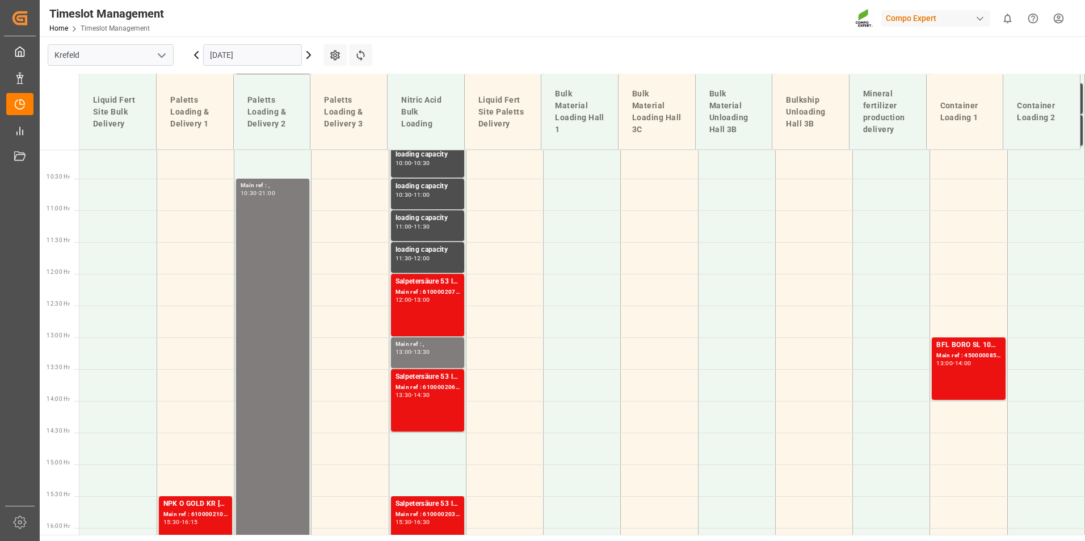
click at [940, 369] on div "BFL BORO SL 10%B 1000L IBC (2024) MTO;BFL Kelp LG1 1000L IBC (WW)BFL Kelp LG1 1…" at bounding box center [969, 369] width 64 height 58
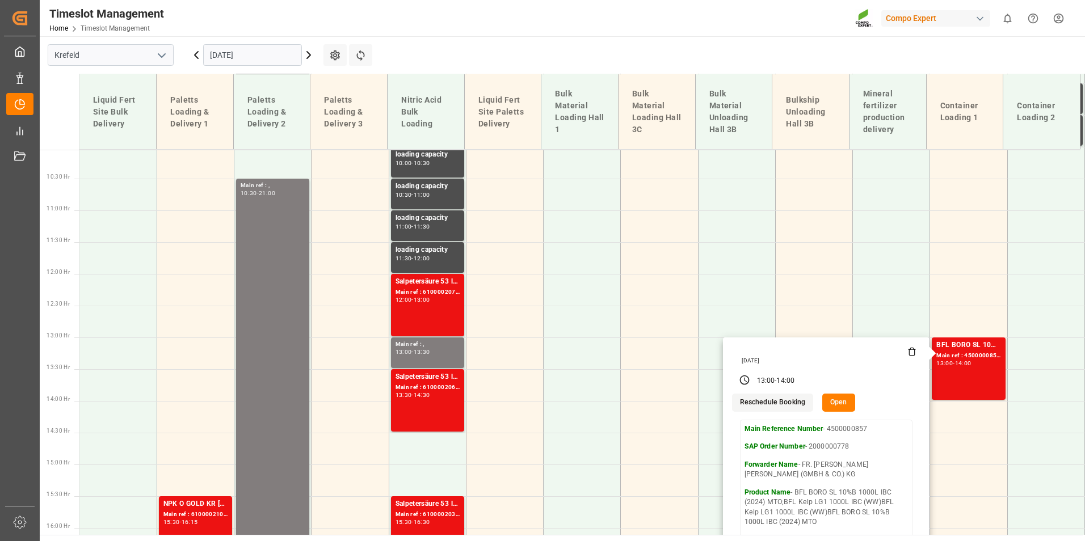
click at [271, 60] on input "[DATE]" at bounding box center [252, 55] width 99 height 22
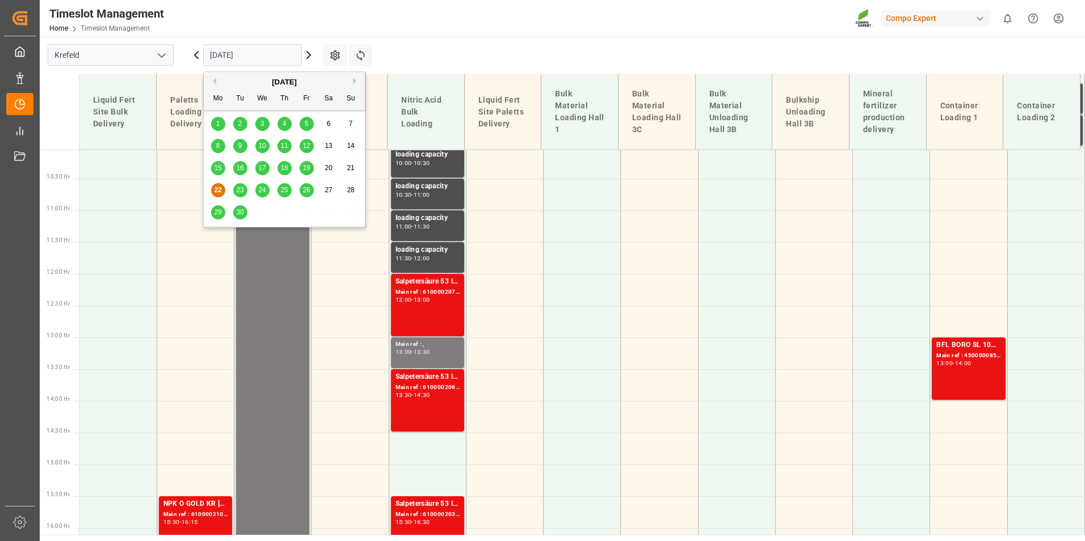
click at [241, 191] on span "23" at bounding box center [239, 190] width 7 height 8
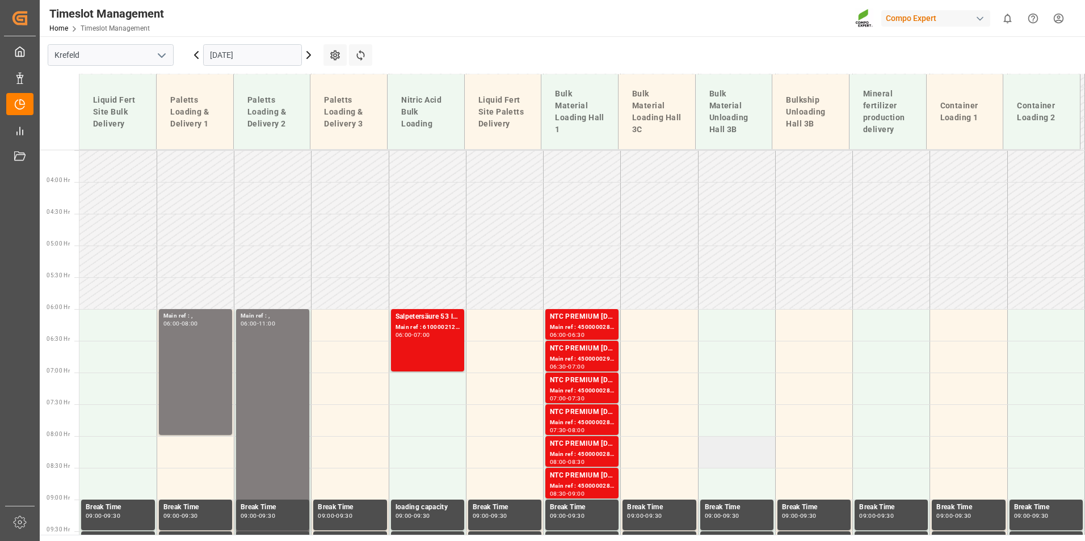
scroll to position [217, 0]
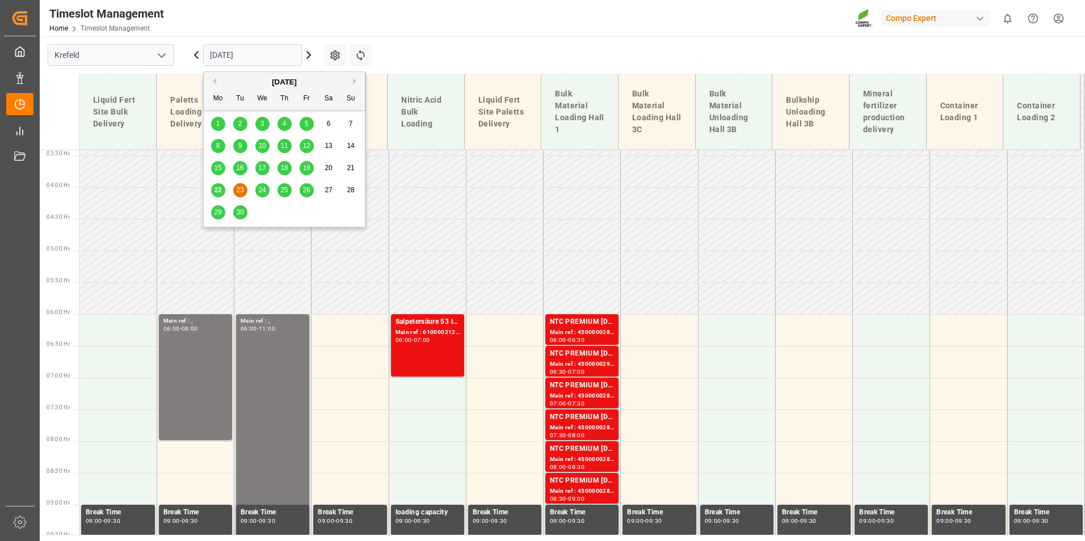
click at [268, 49] on input "[DATE]" at bounding box center [252, 55] width 99 height 22
click at [262, 195] on div "24" at bounding box center [262, 191] width 14 height 14
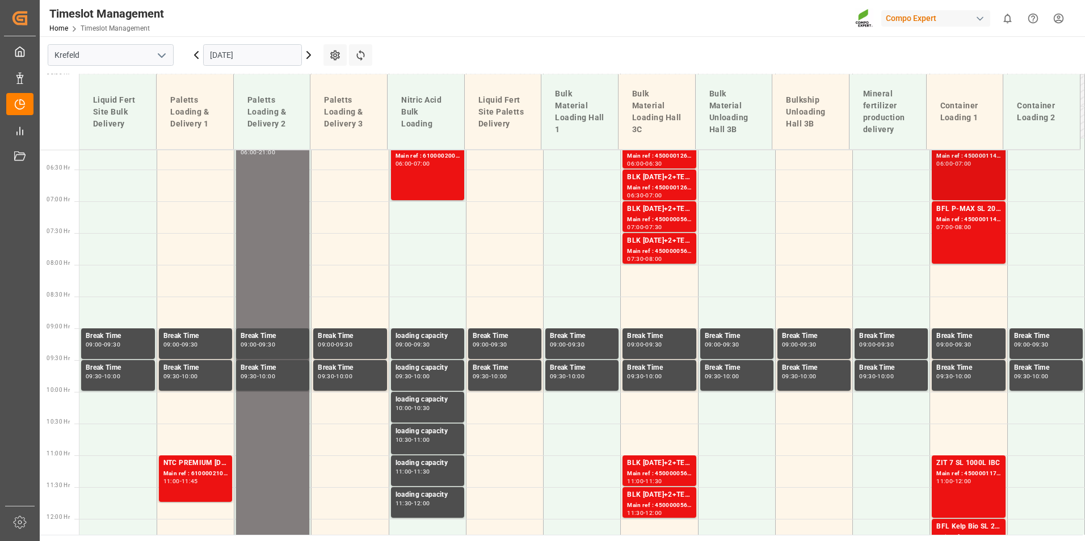
scroll to position [330, 0]
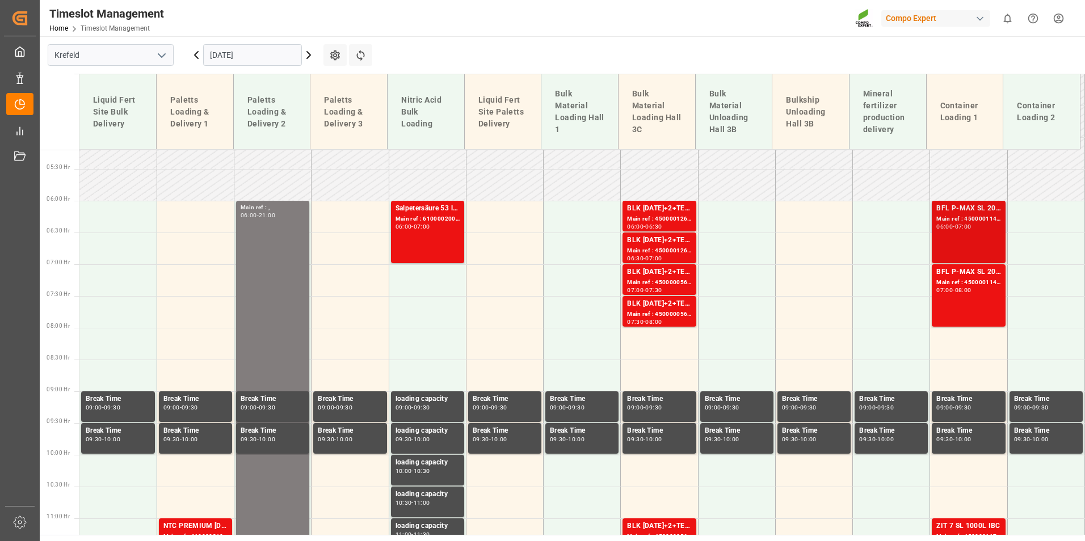
click at [955, 231] on div "BFL P-MAX SL 20L (x48) EG MTO Main ref : 4500001143, 2000000350 06:00 - 07:00" at bounding box center [969, 232] width 64 height 58
click at [961, 303] on div "BFL P-MAX SL 20L (x48) EG MTO Main ref : 4500001144, 2000000350 07:00 - 08:00" at bounding box center [969, 296] width 64 height 58
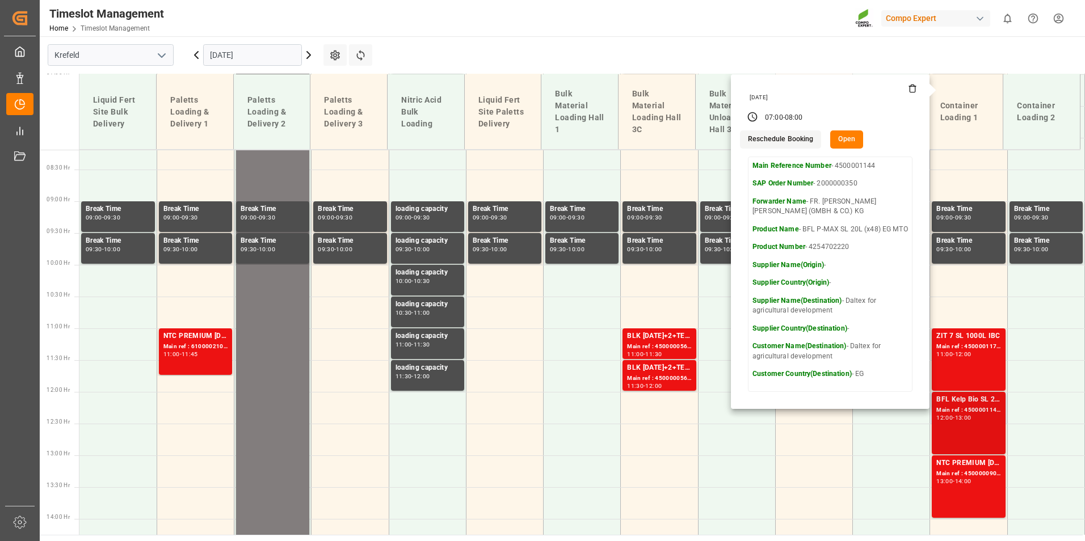
scroll to position [671, 0]
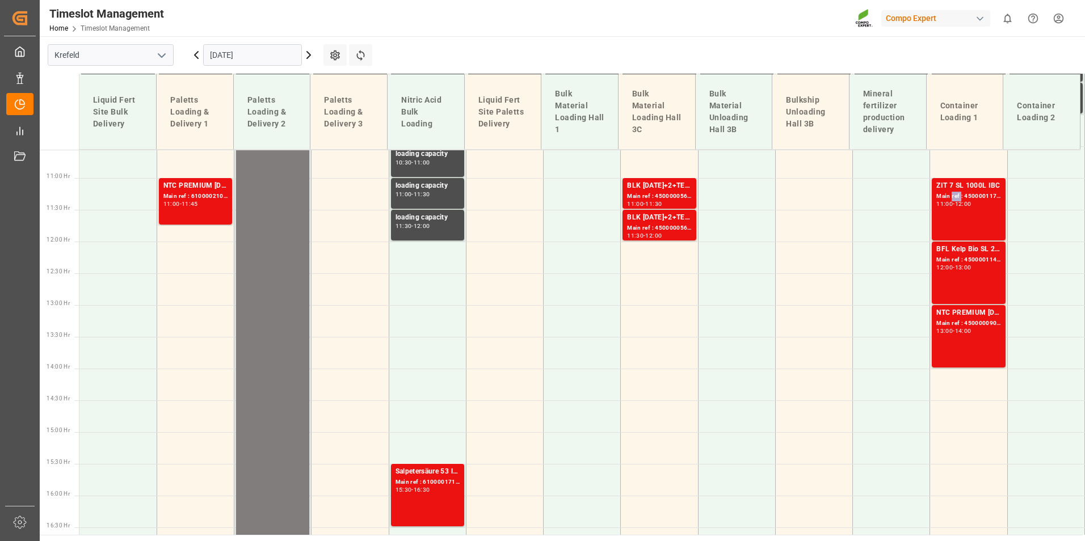
click at [954, 192] on div "Main ref : 4500001175, 2000000991" at bounding box center [969, 197] width 64 height 10
click at [952, 277] on div "BFL Kelp Bio SL 20L(with B)(x48) EGY MTOBFL KELP BIO SL (with B) 12x1L (x60) EG…" at bounding box center [969, 273] width 64 height 58
click at [955, 320] on div "Main ref : 4500000904, 2000000789" at bounding box center [969, 324] width 64 height 10
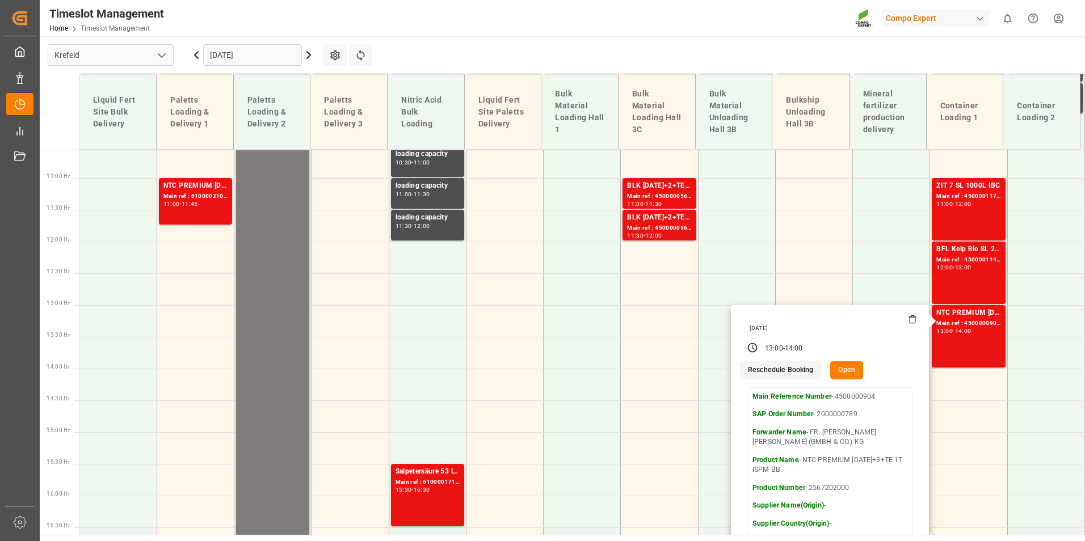
click at [245, 57] on input "[DATE]" at bounding box center [252, 55] width 99 height 22
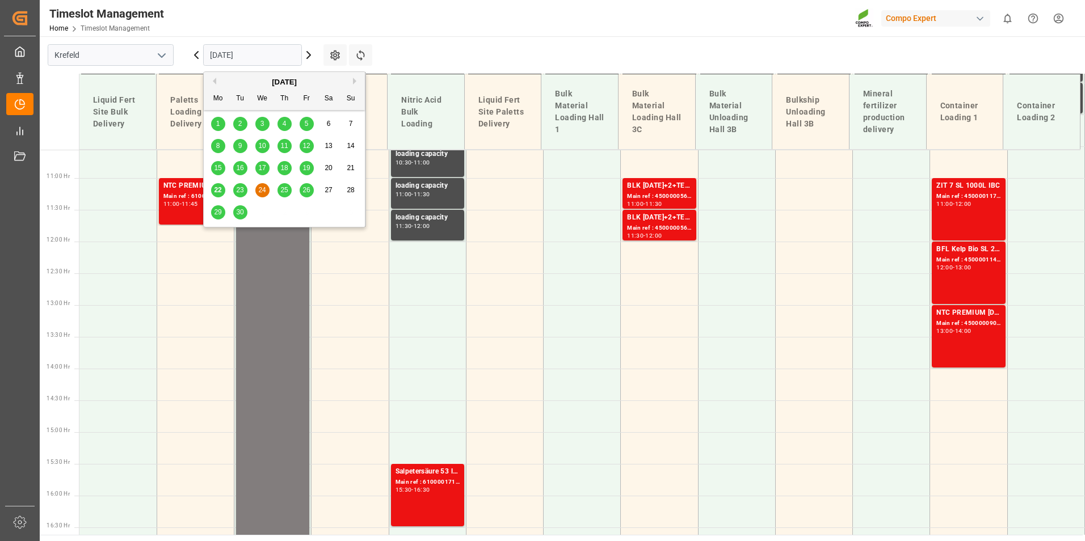
click at [285, 191] on span "25" at bounding box center [283, 190] width 7 height 8
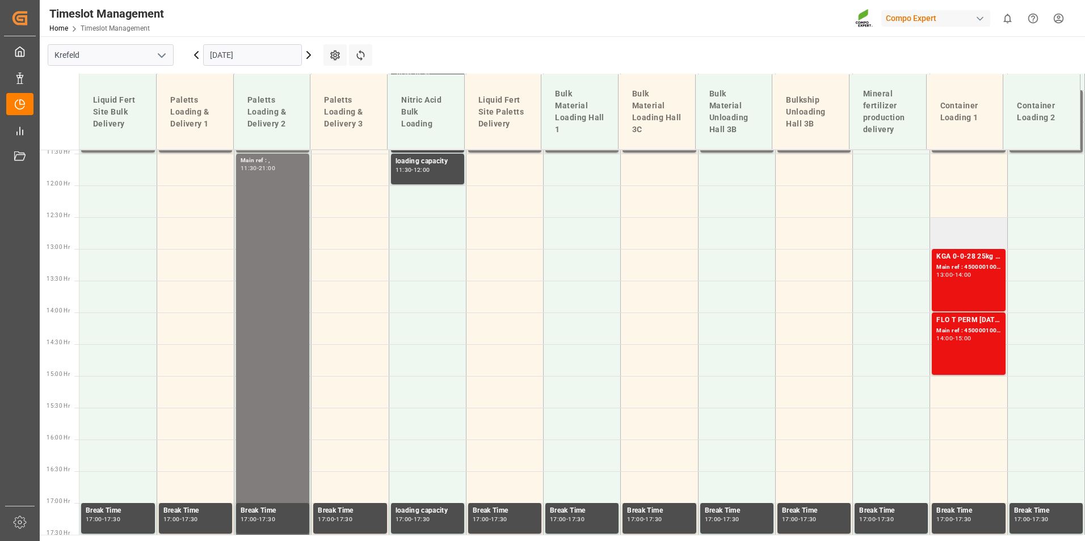
scroll to position [728, 0]
click at [962, 261] on div "KGA 0-0-28 25kg (x40) INT" at bounding box center [969, 256] width 64 height 11
click at [962, 351] on div "FLO T PERM [DATE] 25kg (x42) INT Main ref : 4500001007, 2000001046 14:00 - 15:00" at bounding box center [969, 343] width 64 height 58
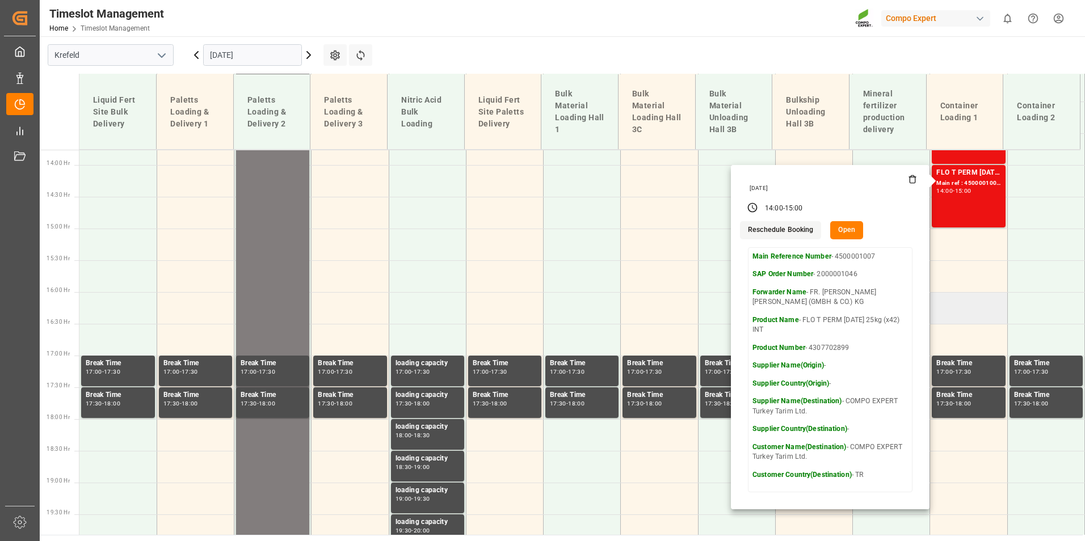
scroll to position [898, 0]
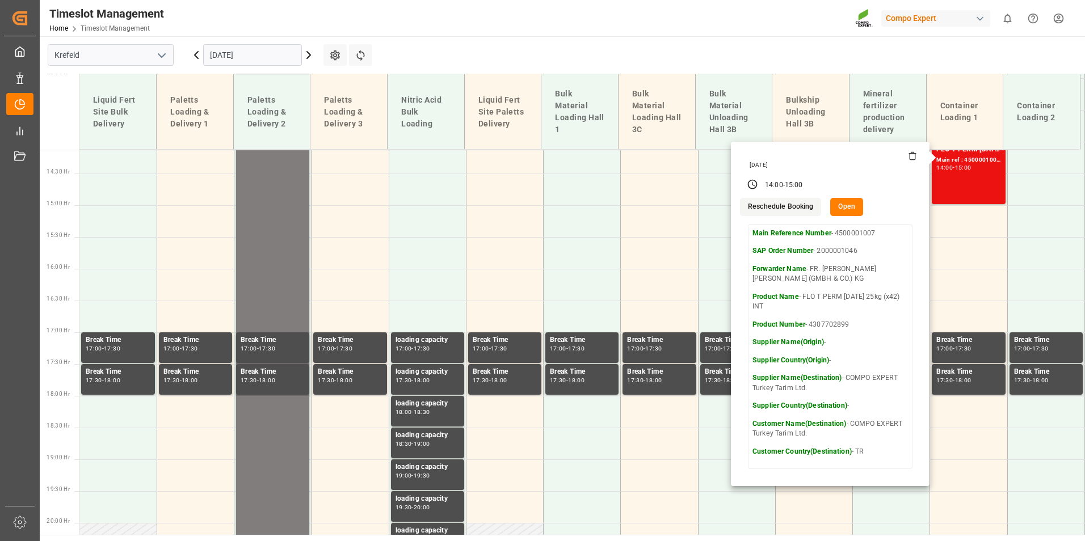
click at [246, 57] on input "[DATE]" at bounding box center [252, 55] width 99 height 22
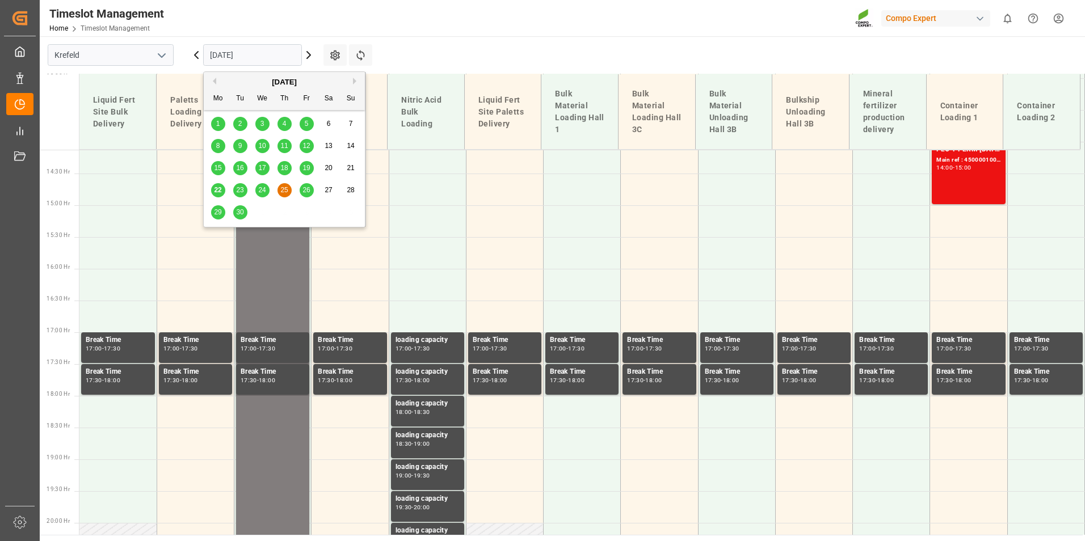
click at [303, 187] on span "26" at bounding box center [306, 190] width 7 height 8
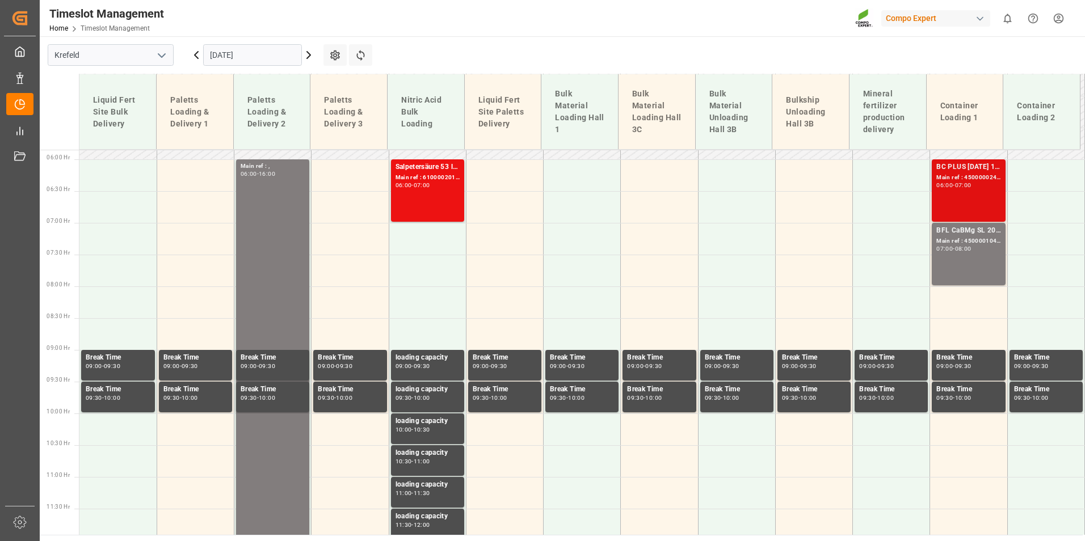
scroll to position [274, 0]
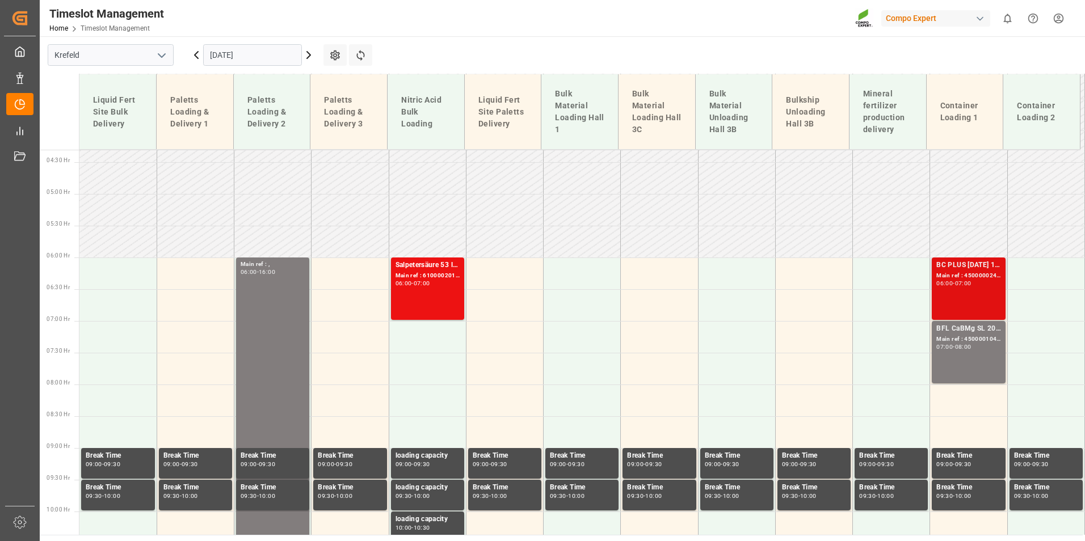
click at [984, 271] on div "BC PLUS [DATE] 12M 25kg (x42) INTBC PLUS [DATE] 6M 1050kg UN CAN BB;BC PLUS [DA…" at bounding box center [969, 265] width 64 height 11
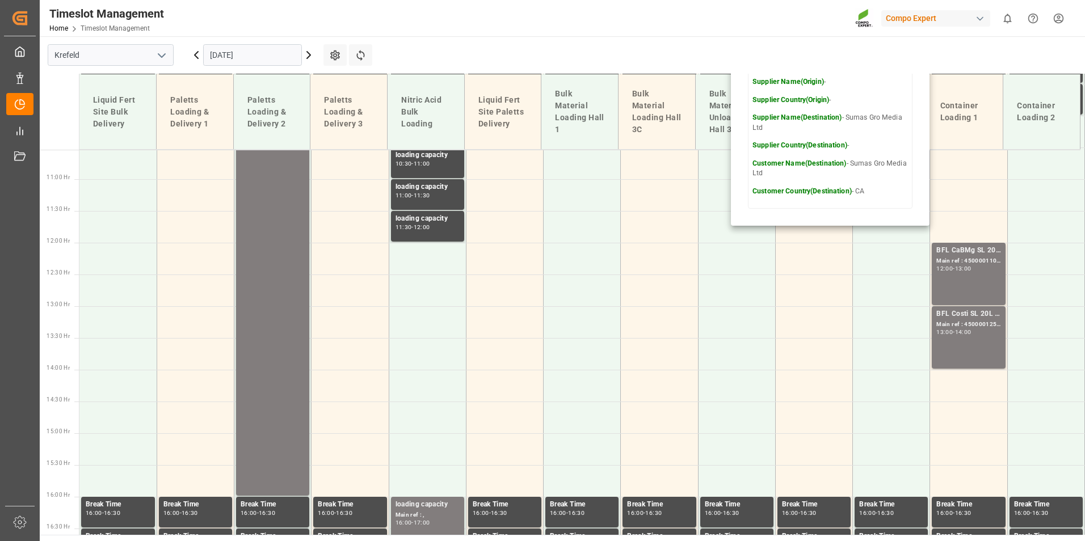
scroll to position [671, 0]
click at [263, 56] on input "[DATE]" at bounding box center [252, 55] width 99 height 22
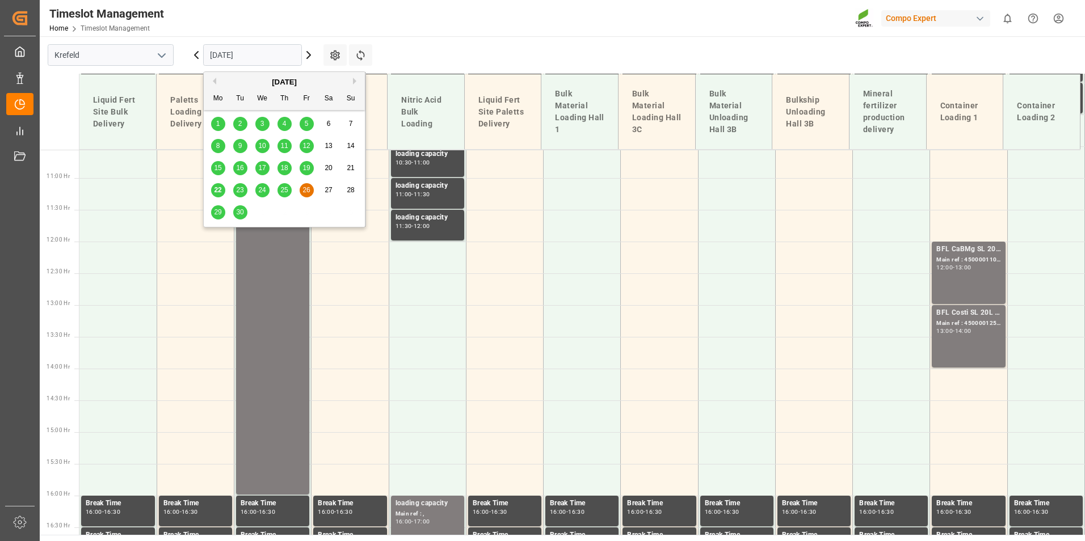
click at [219, 187] on span "22" at bounding box center [217, 190] width 7 height 8
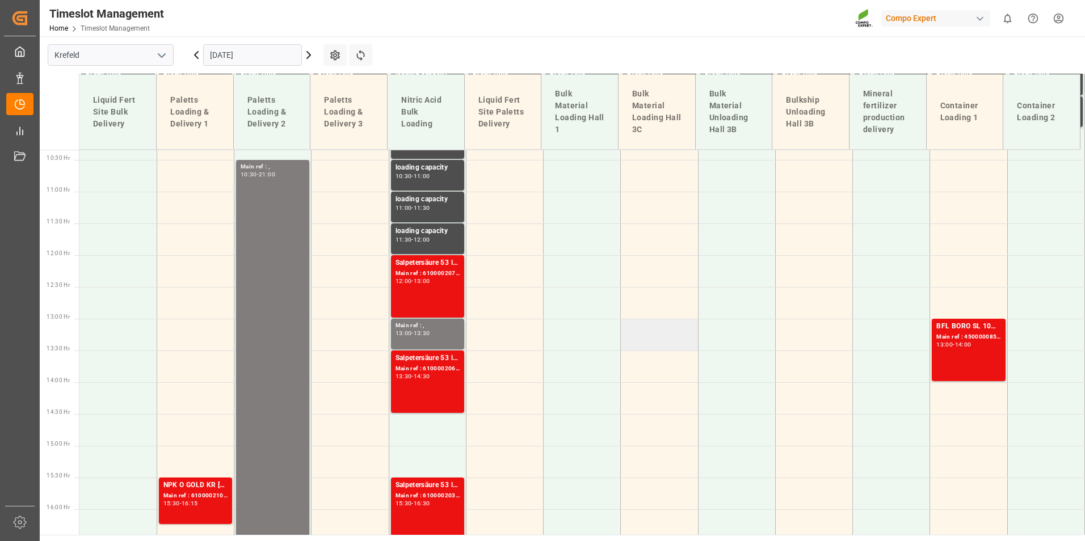
scroll to position [728, 0]
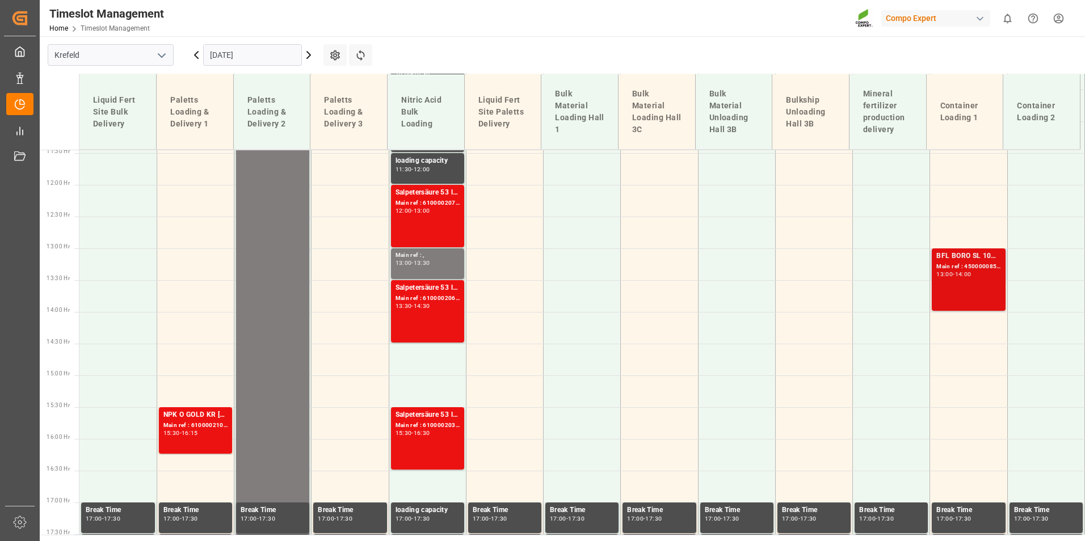
click at [950, 269] on div "Main ref : 4500000857, 2000000778" at bounding box center [969, 267] width 64 height 10
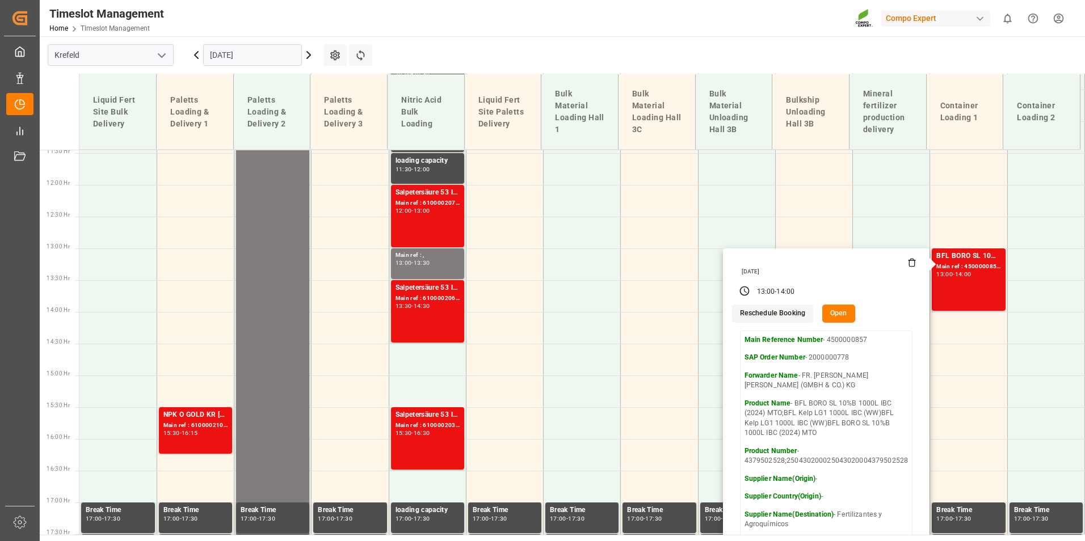
click at [258, 52] on input "[DATE]" at bounding box center [252, 55] width 99 height 22
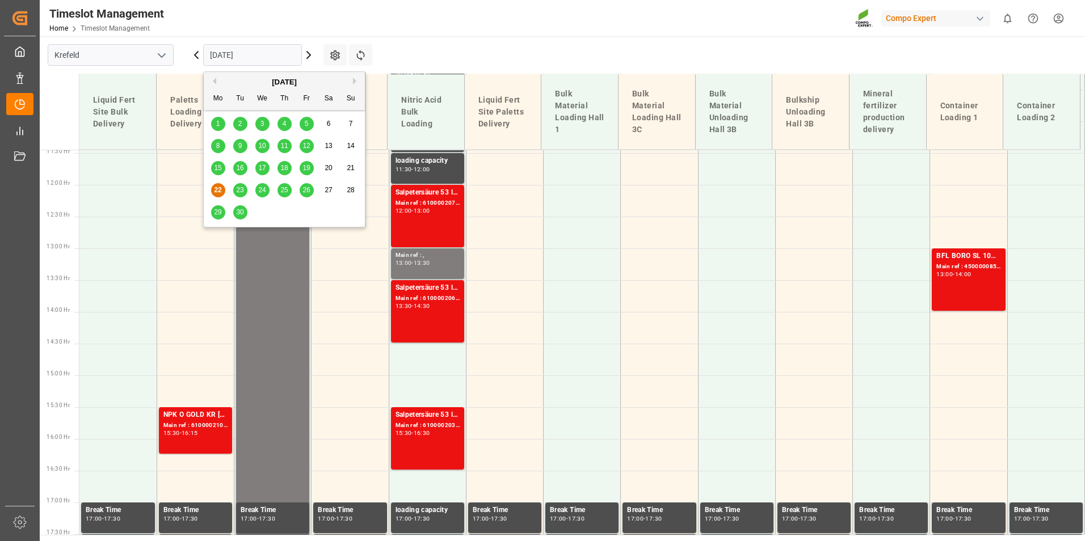
click at [238, 186] on div "23" at bounding box center [240, 191] width 14 height 14
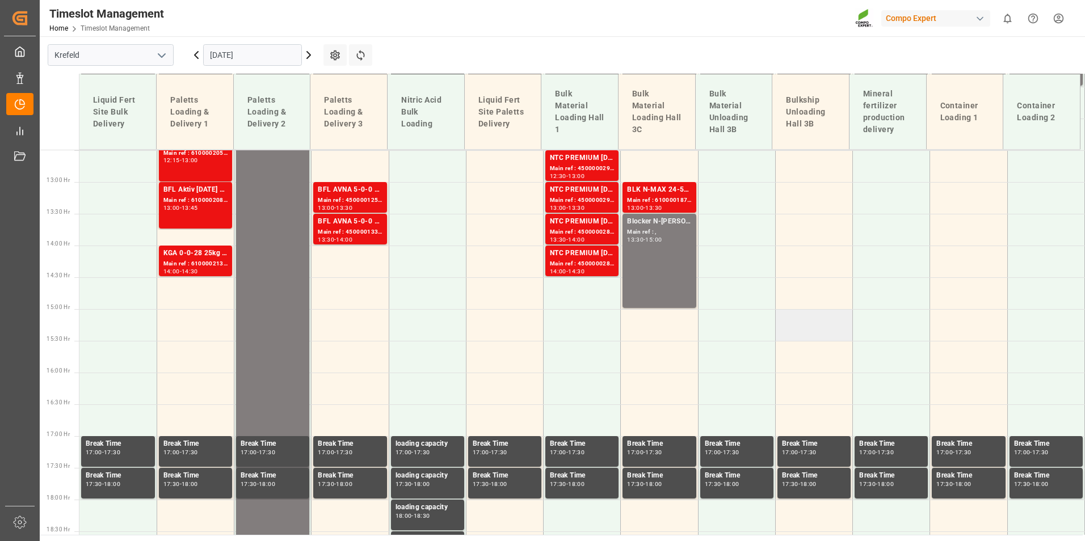
scroll to position [898, 0]
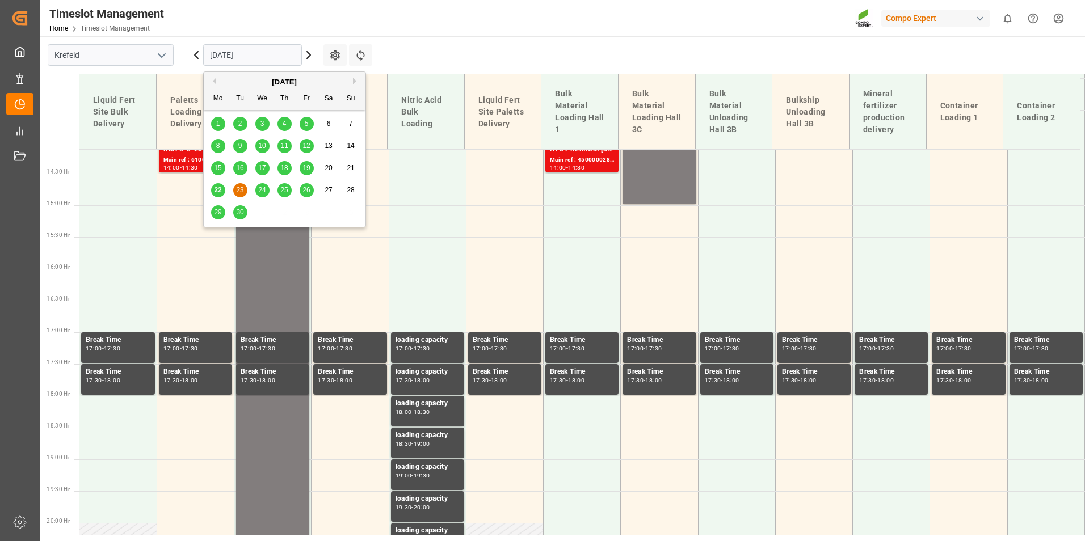
click at [258, 50] on input "[DATE]" at bounding box center [252, 55] width 99 height 22
click at [263, 191] on span "24" at bounding box center [261, 190] width 7 height 8
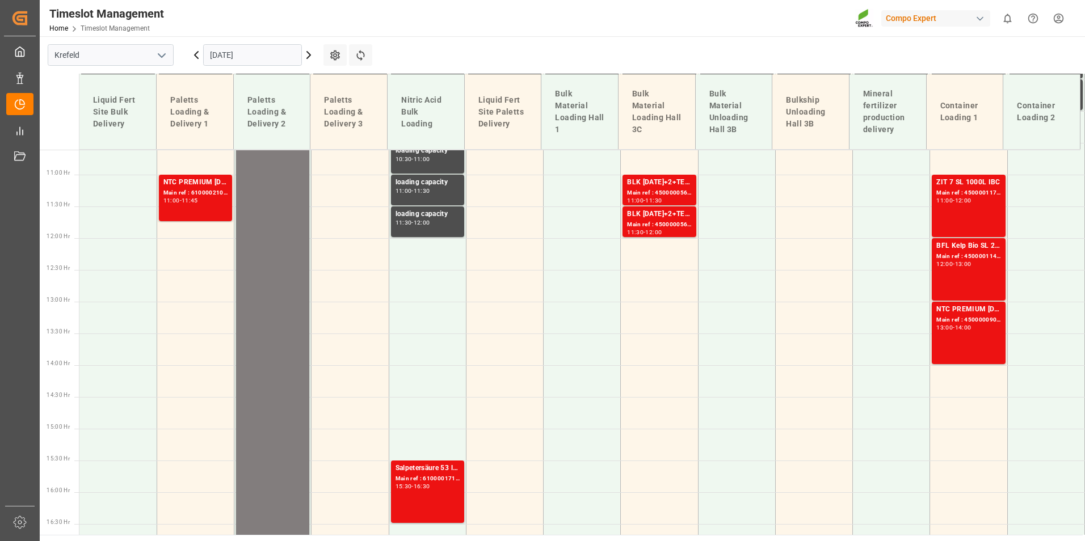
scroll to position [728, 0]
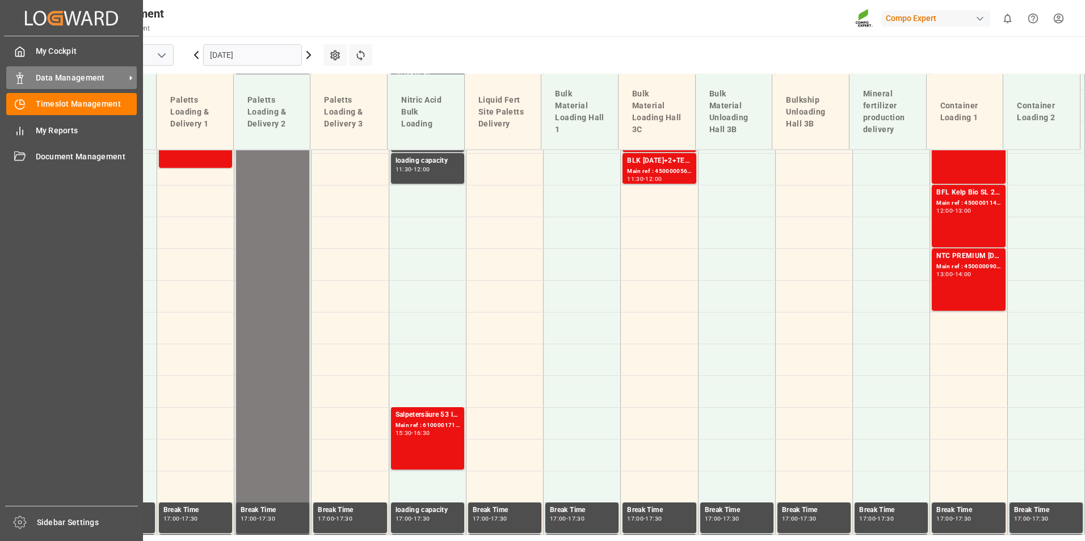
click at [31, 81] on div "Data Management Data Management" at bounding box center [71, 77] width 131 height 22
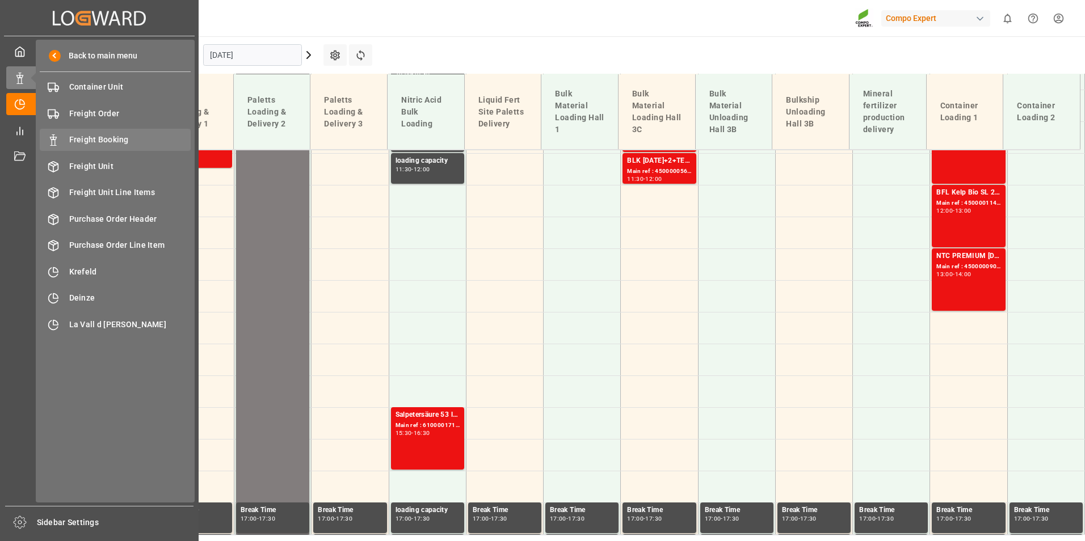
click at [142, 138] on span "Freight Booking" at bounding box center [130, 140] width 122 height 12
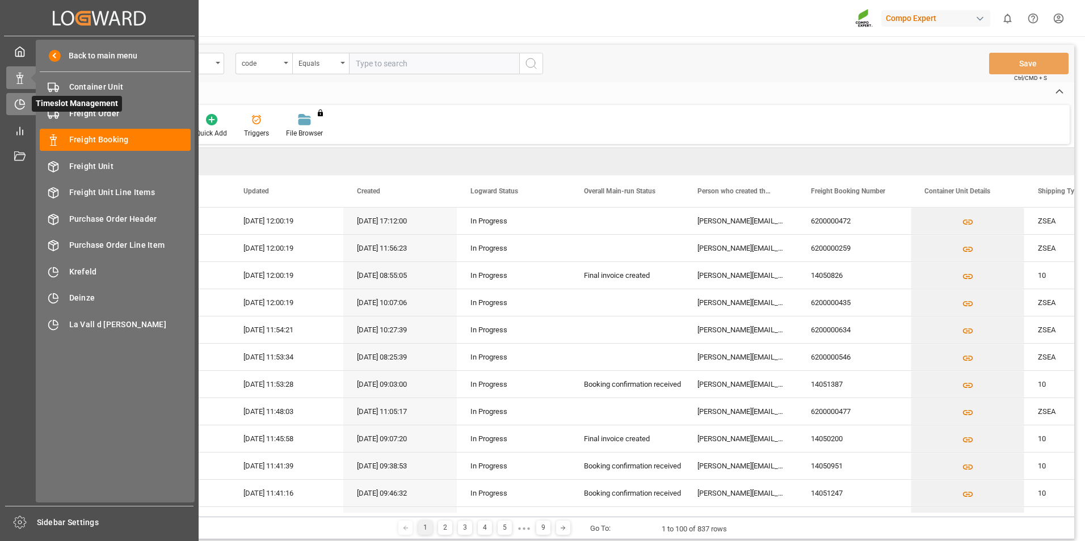
click at [30, 108] on div "Timeslot Management Timeslot Management" at bounding box center [99, 104] width 186 height 22
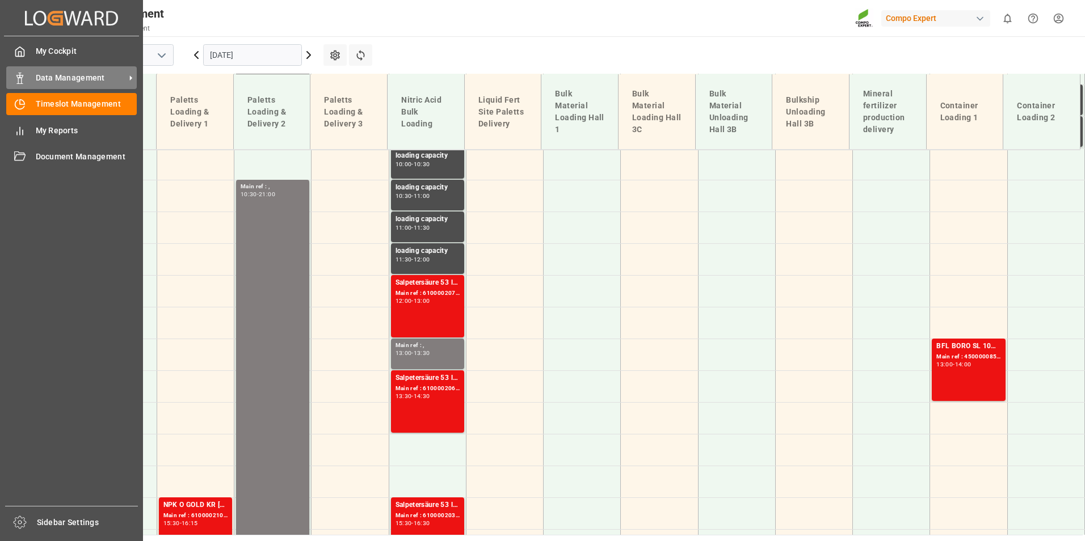
click at [34, 81] on div "Data Management Data Management" at bounding box center [71, 77] width 131 height 22
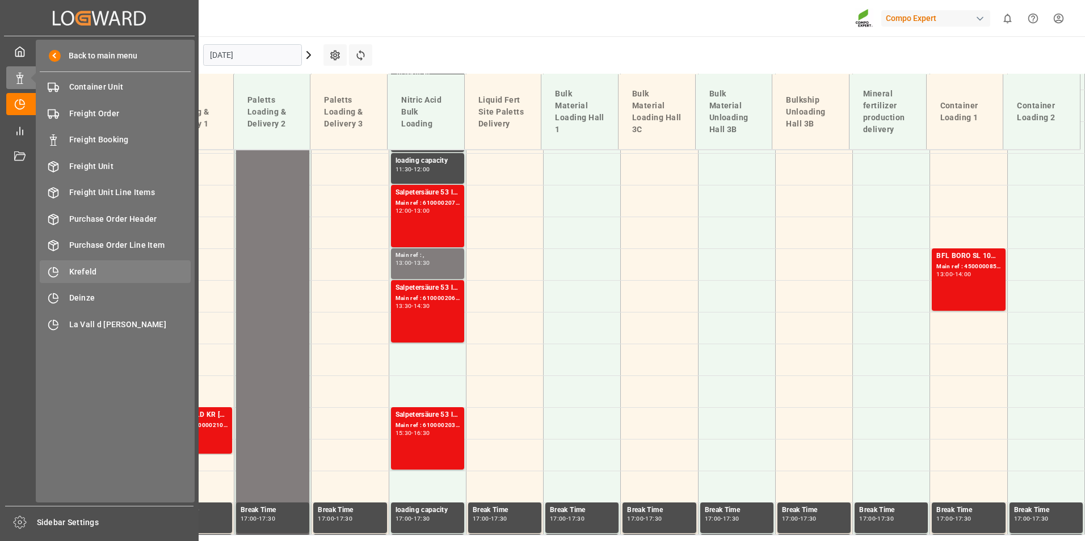
click at [106, 267] on span "Krefeld" at bounding box center [130, 272] width 122 height 12
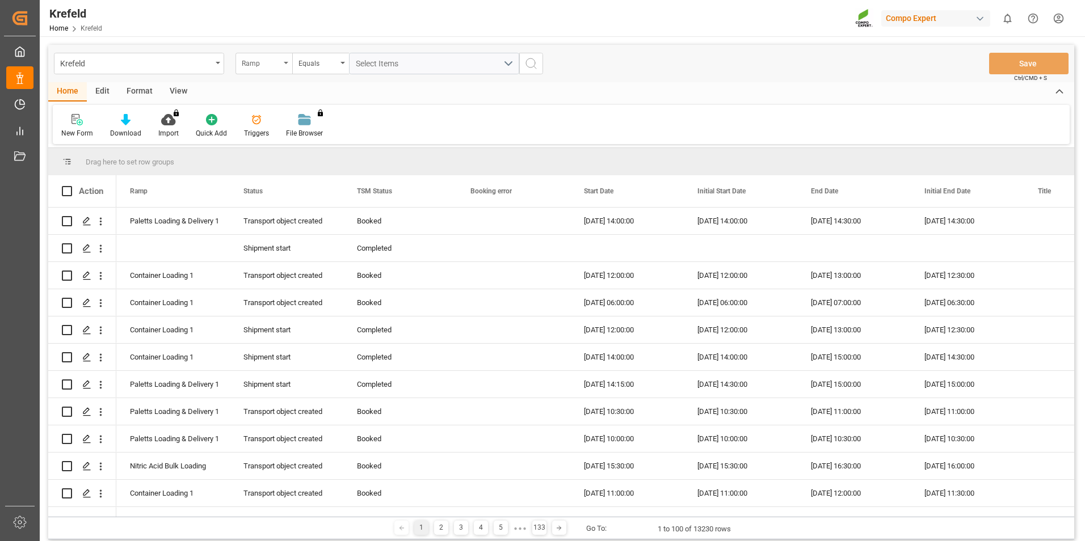
click at [288, 67] on div "Ramp" at bounding box center [264, 64] width 57 height 22
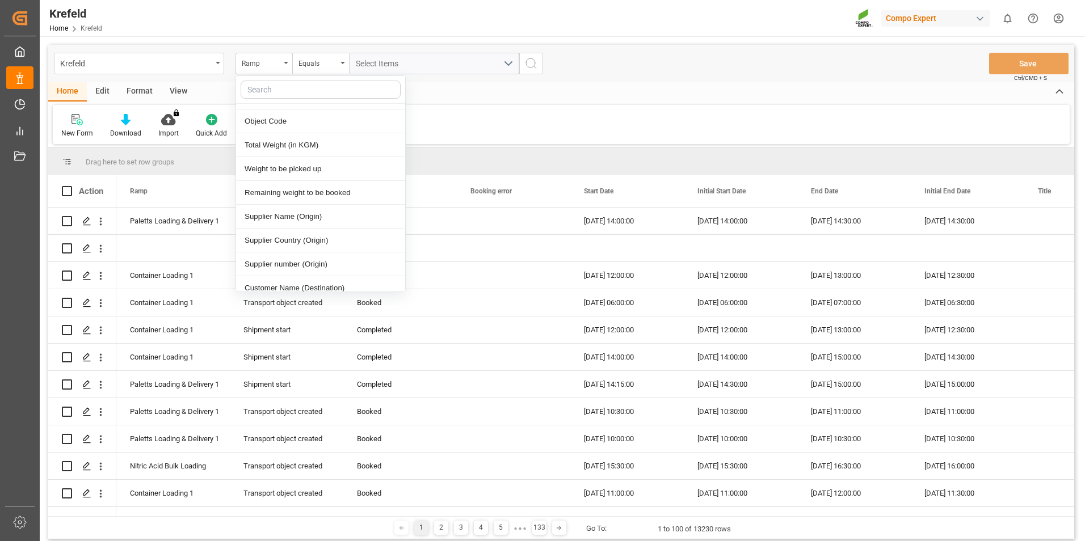
scroll to position [284, 0]
type input "sa"
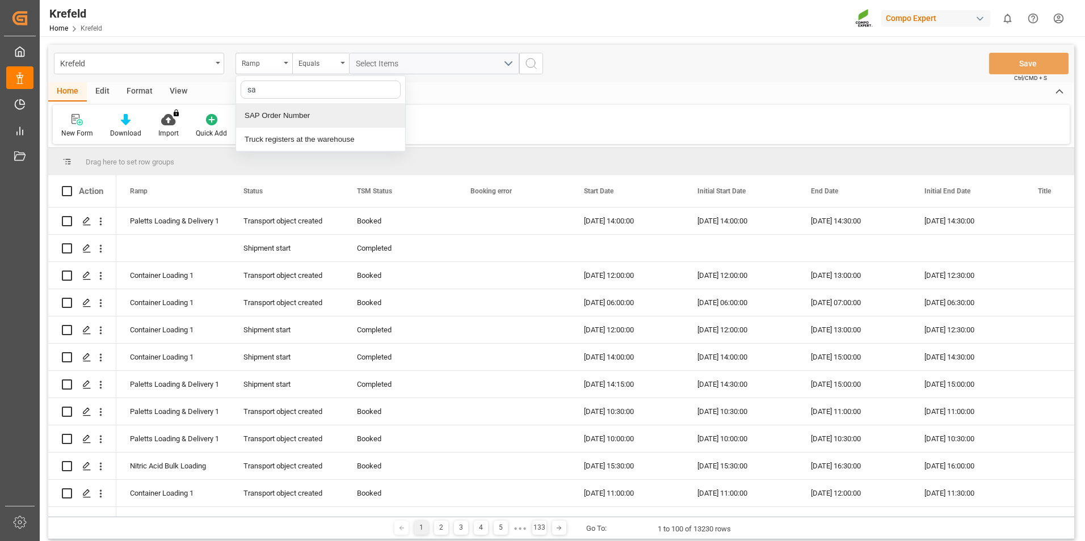
click at [301, 115] on div "SAP Order Number" at bounding box center [320, 116] width 169 height 24
click at [334, 57] on div "Equals" at bounding box center [318, 62] width 39 height 13
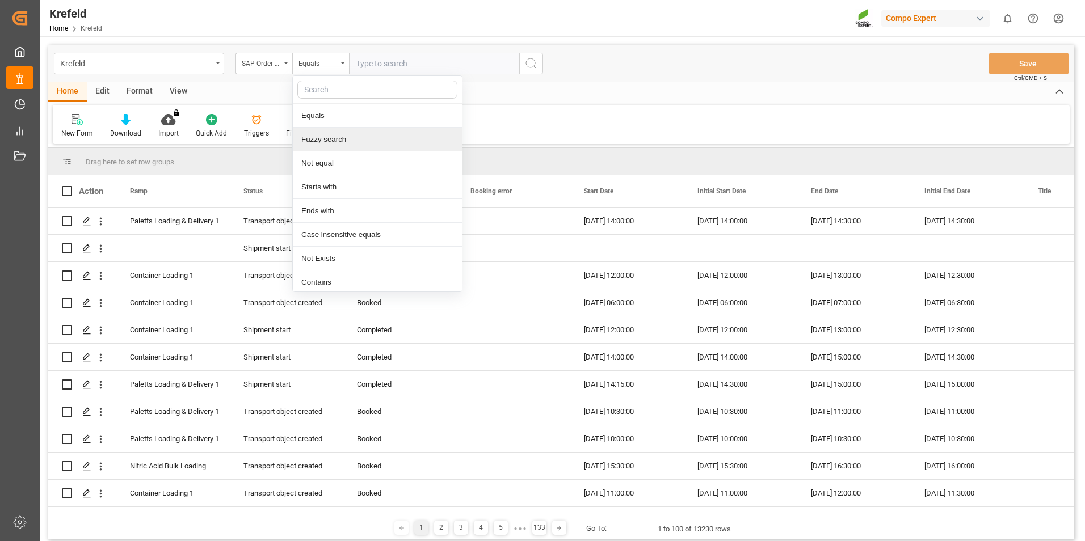
click at [350, 142] on div "Fuzzy search" at bounding box center [377, 140] width 169 height 24
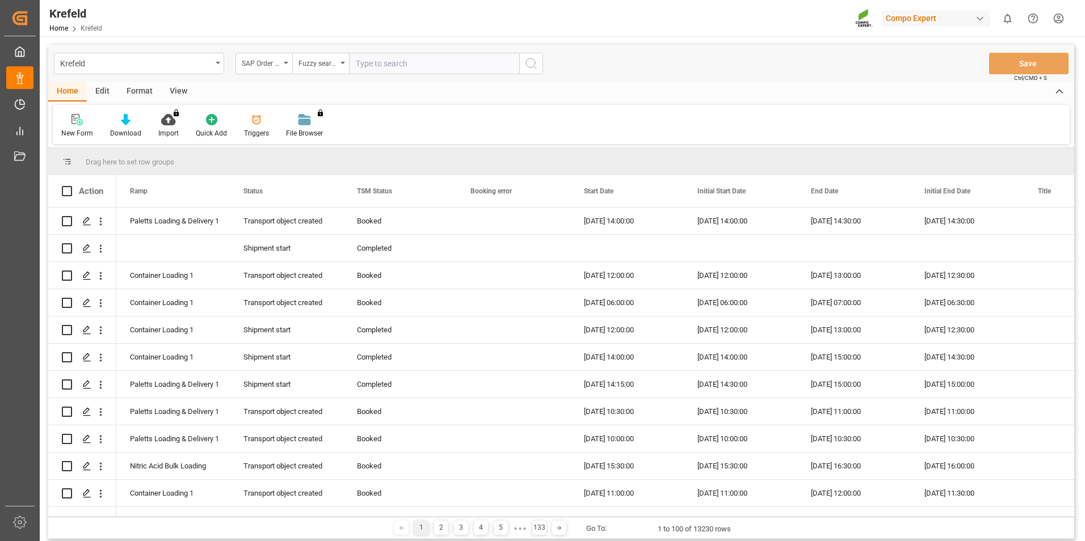
click at [378, 64] on input "text" at bounding box center [434, 64] width 170 height 22
click at [376, 64] on input "200000989" at bounding box center [434, 64] width 170 height 22
type input "2000000989"
click at [538, 65] on button "search button" at bounding box center [531, 64] width 24 height 22
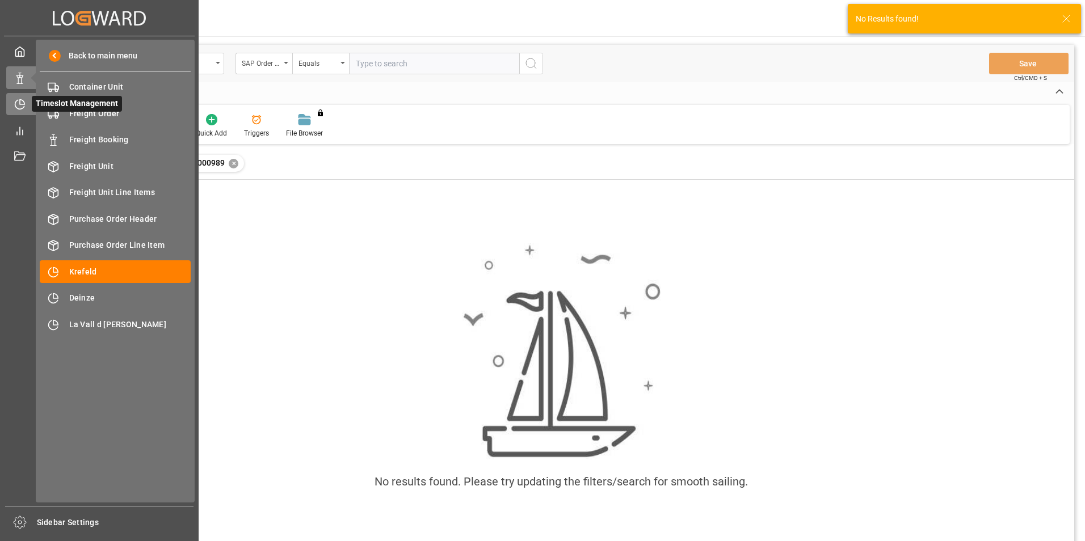
click at [30, 107] on div "Timeslot Management Timeslot Management" at bounding box center [99, 104] width 186 height 22
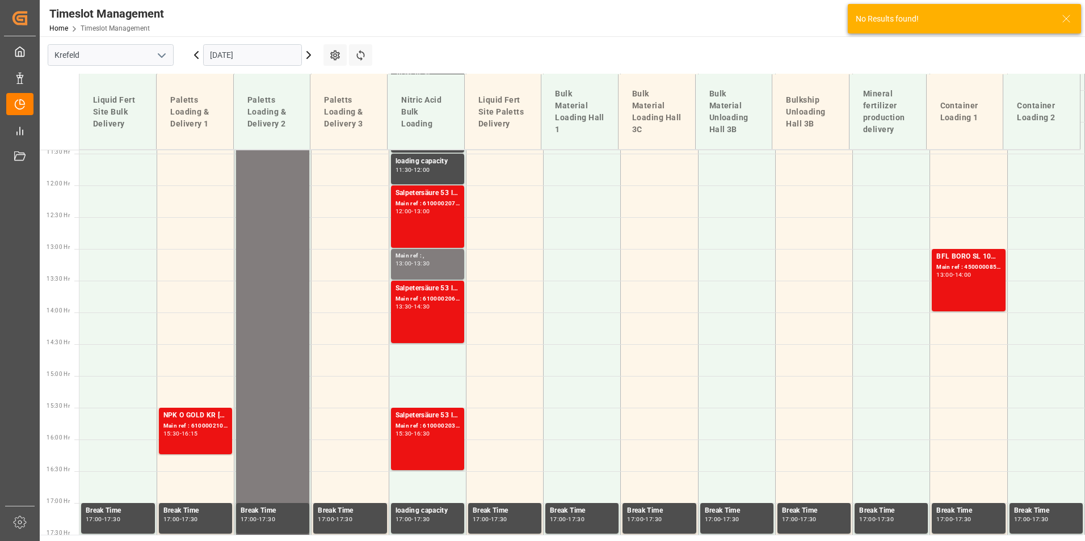
scroll to position [728, 0]
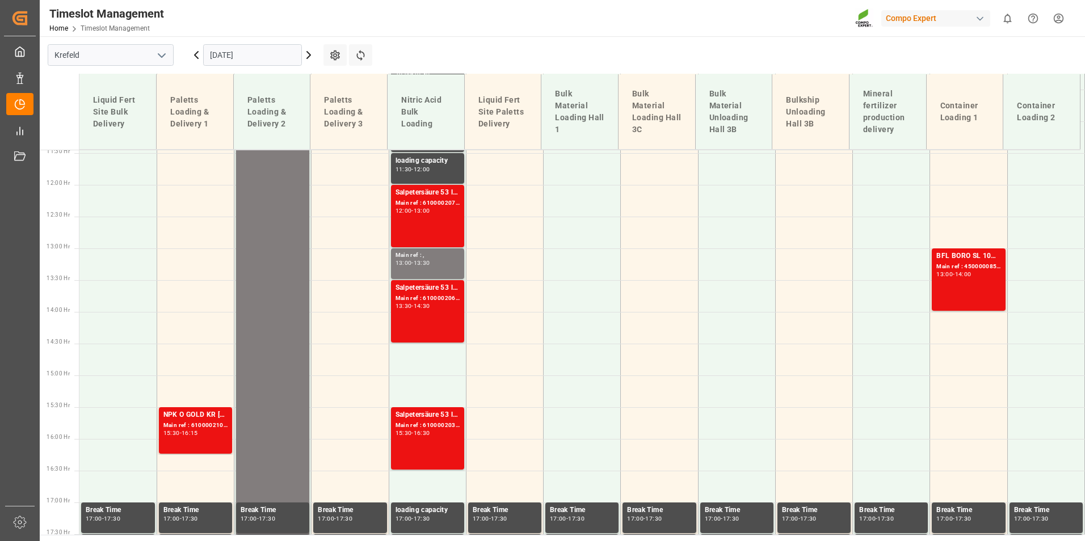
drag, startPoint x: 263, startPoint y: 56, endPoint x: 263, endPoint y: 70, distance: 14.2
click at [263, 56] on input "[DATE]" at bounding box center [252, 55] width 99 height 22
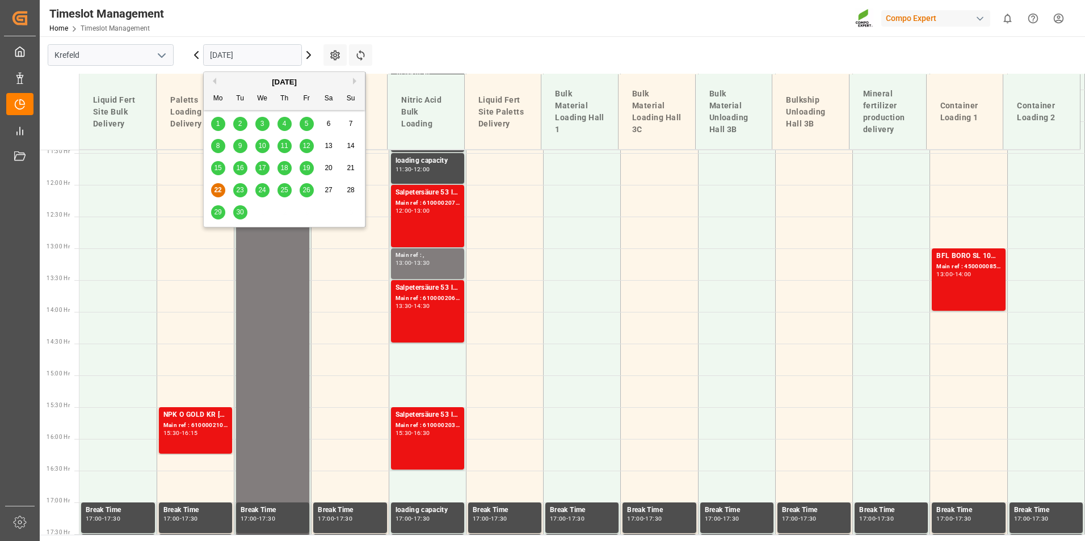
click at [215, 217] on div "29" at bounding box center [218, 213] width 14 height 14
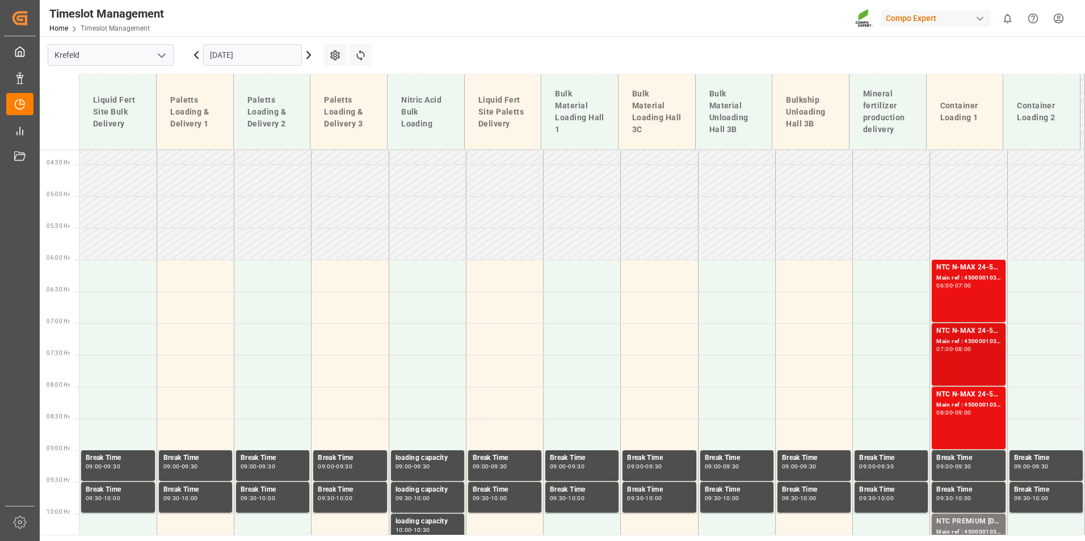
scroll to position [330, 0]
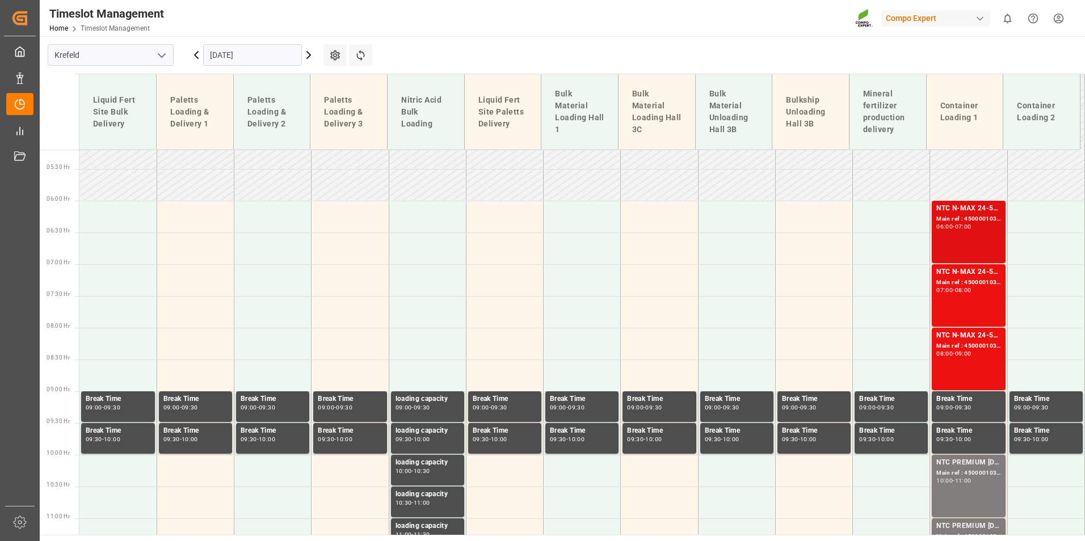
click at [948, 249] on div "NTC N-MAX 24-5-5 25KG (x42) INT Main ref : 4500001031, 2000001011 06:00 - 07:00" at bounding box center [969, 232] width 64 height 58
click at [958, 278] on div "NTC N-MAX 24-5-5 25KG (x42) INT" at bounding box center [969, 272] width 64 height 11
click at [960, 350] on div "Main ref : 4500001033, 2000001011" at bounding box center [969, 347] width 64 height 10
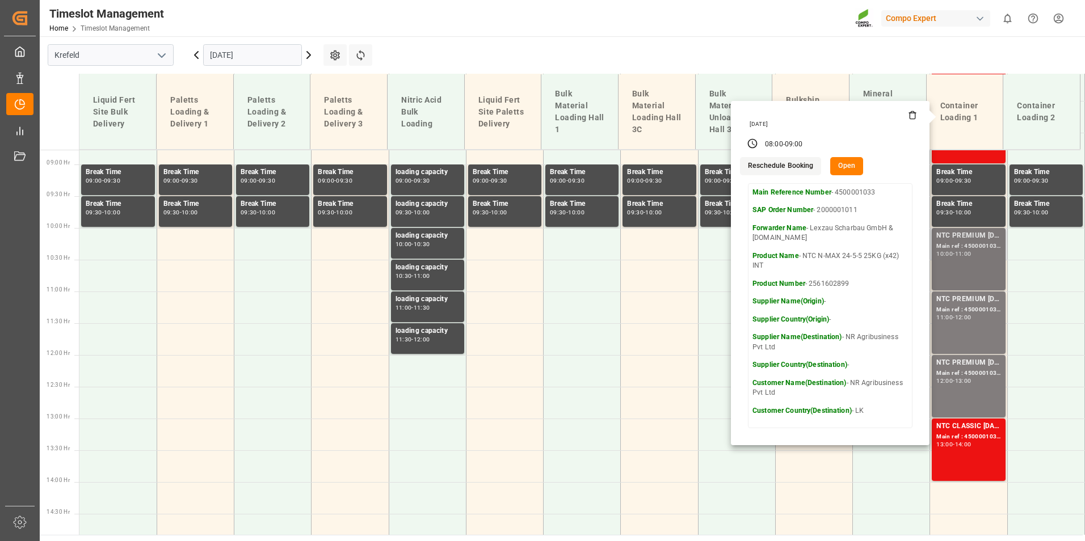
scroll to position [614, 0]
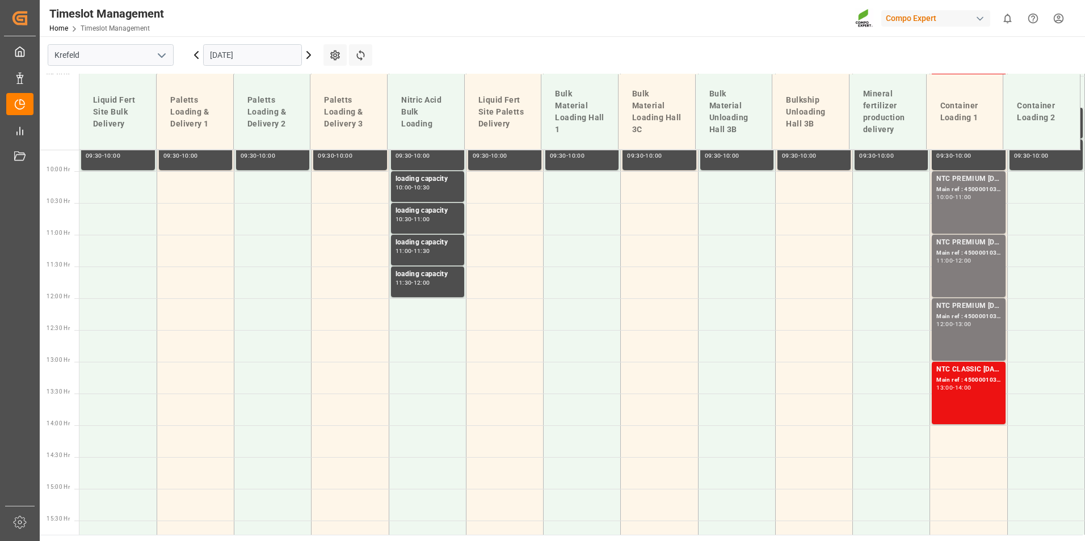
click at [960, 404] on div "NTC CLASSIC [DATE] 25kg (x42) INT Main ref : 4500001037, 2000001013 13:00 - 14:…" at bounding box center [969, 393] width 64 height 58
click at [964, 218] on div "NTC PREMIUM [DATE] 25kg (x42) INT Main ref : 4500001036, 2000001012 10:00 - 11:…" at bounding box center [969, 203] width 64 height 58
click at [969, 238] on div "NTC PREMIUM [DATE] 25kg (x42) INT" at bounding box center [969, 242] width 64 height 11
click at [955, 324] on div "-" at bounding box center [954, 324] width 2 height 5
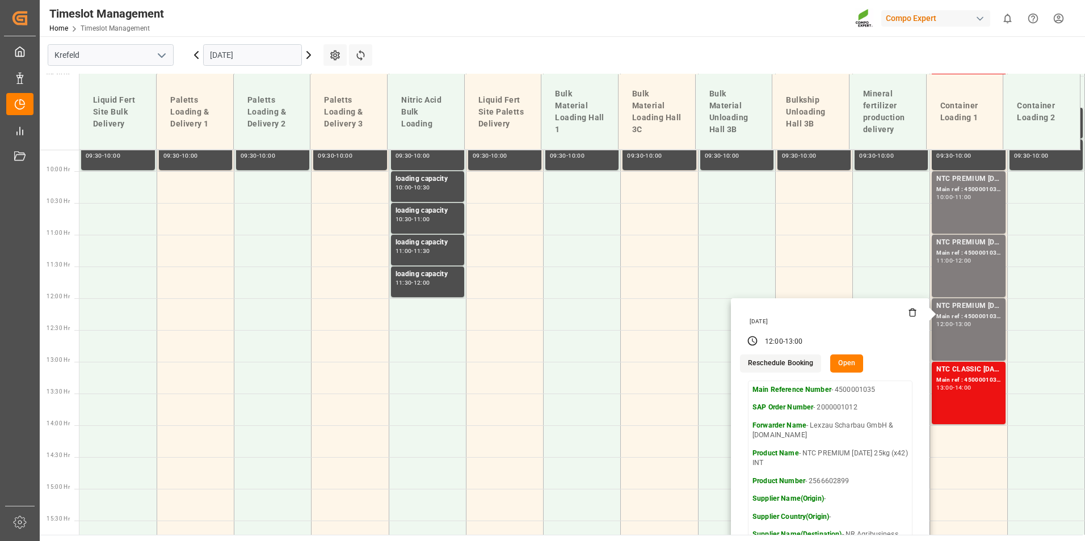
click at [272, 61] on input "[DATE]" at bounding box center [252, 55] width 99 height 22
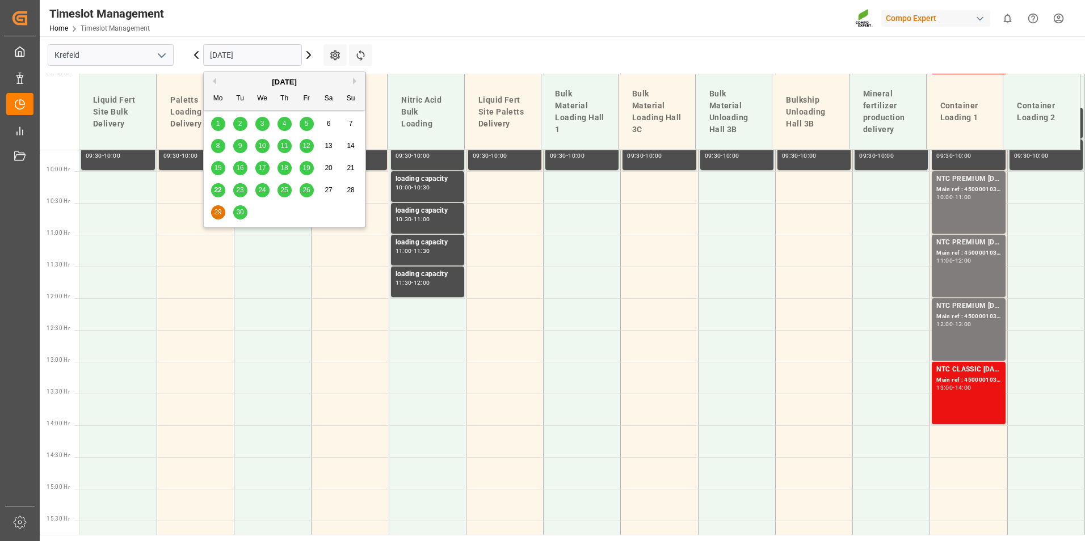
click at [238, 191] on span "23" at bounding box center [239, 190] width 7 height 8
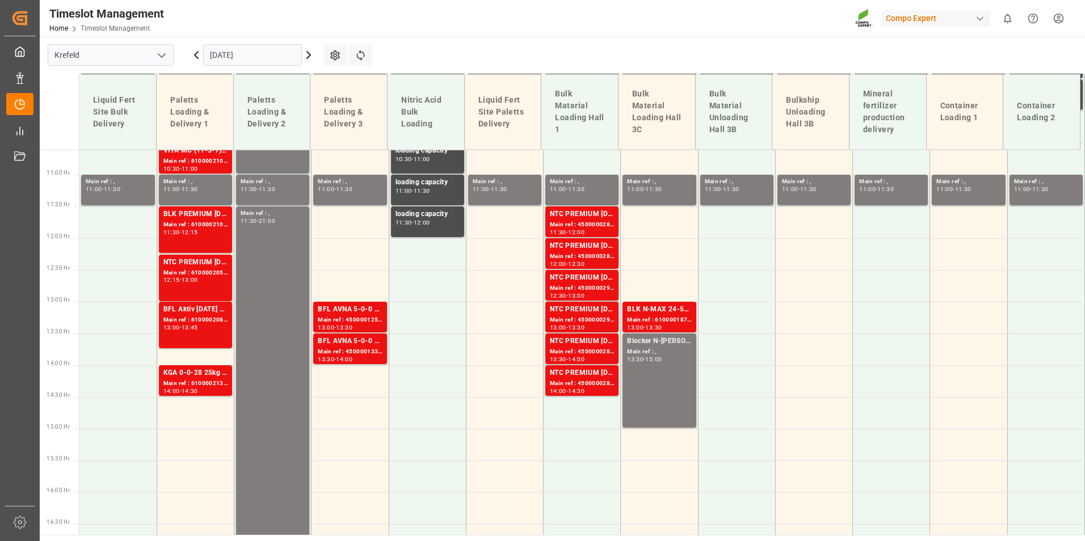
scroll to position [728, 0]
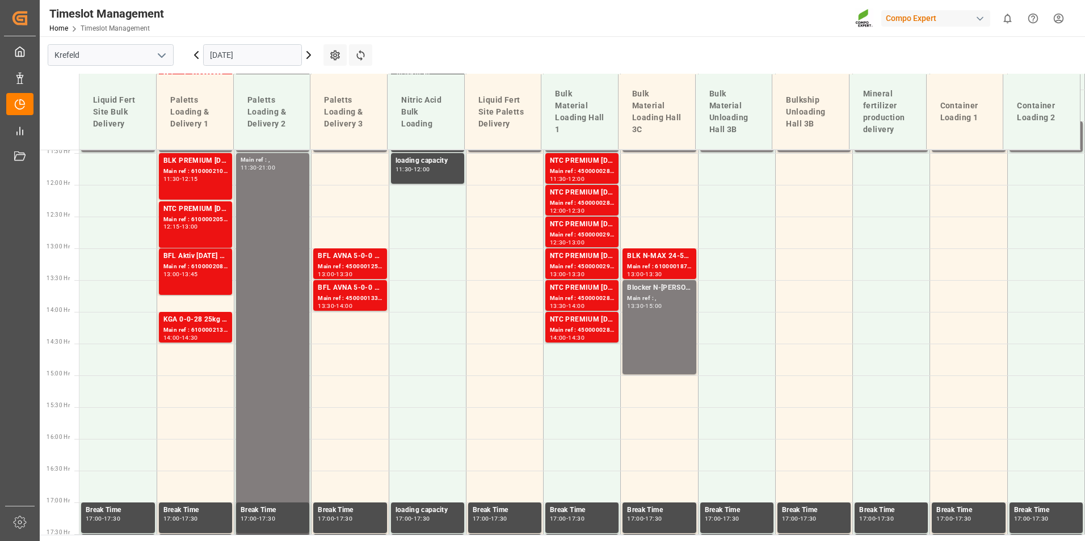
click at [240, 59] on input "[DATE]" at bounding box center [252, 55] width 99 height 22
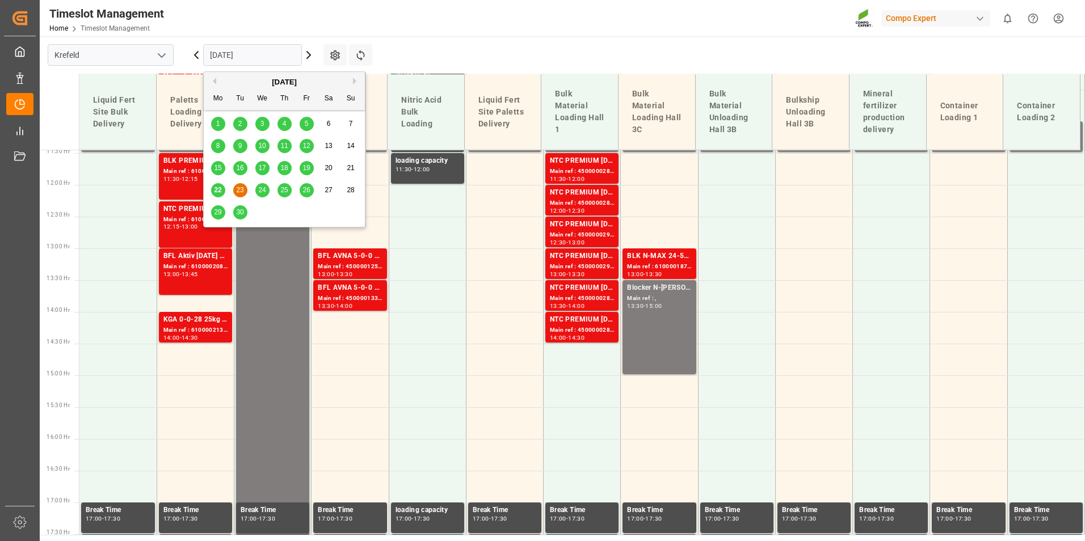
click at [258, 194] on div "24" at bounding box center [262, 191] width 14 height 14
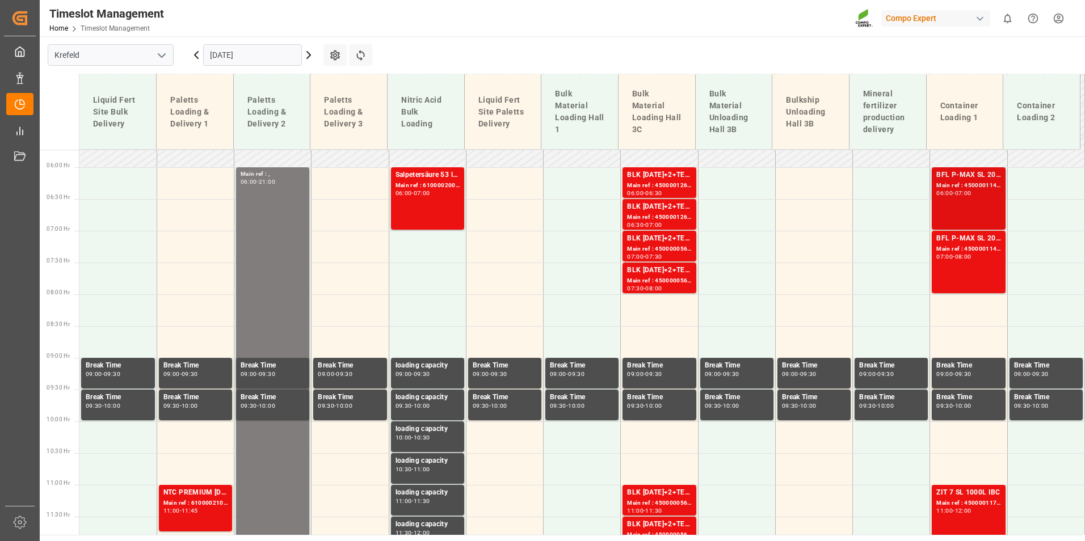
scroll to position [387, 0]
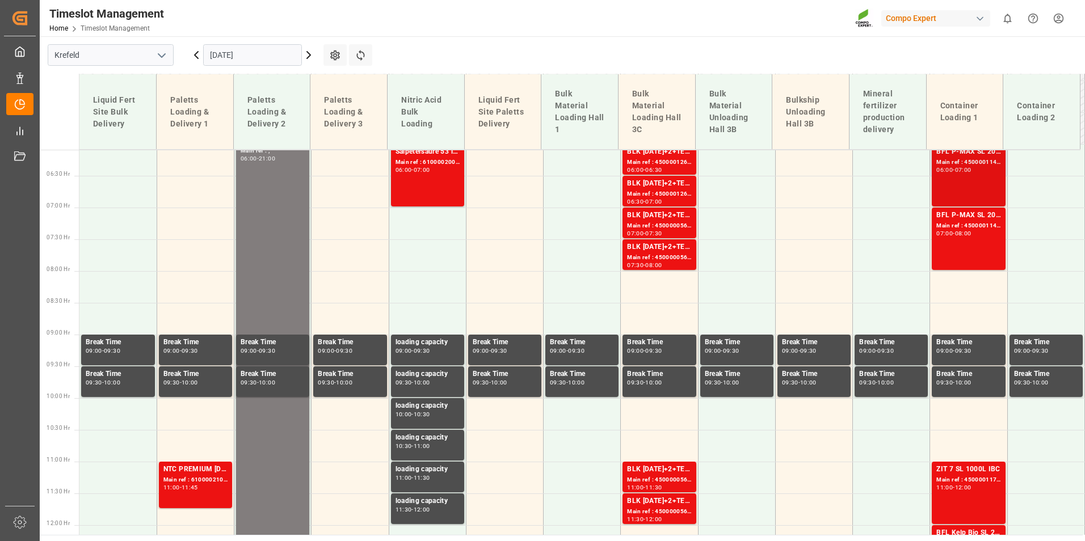
click at [955, 171] on div "-" at bounding box center [954, 169] width 2 height 5
click at [963, 251] on div "BFL P-MAX SL 20L (x48) EG MTO Main ref : 4500001144, 2000000350 07:00 - 08:00" at bounding box center [969, 239] width 64 height 58
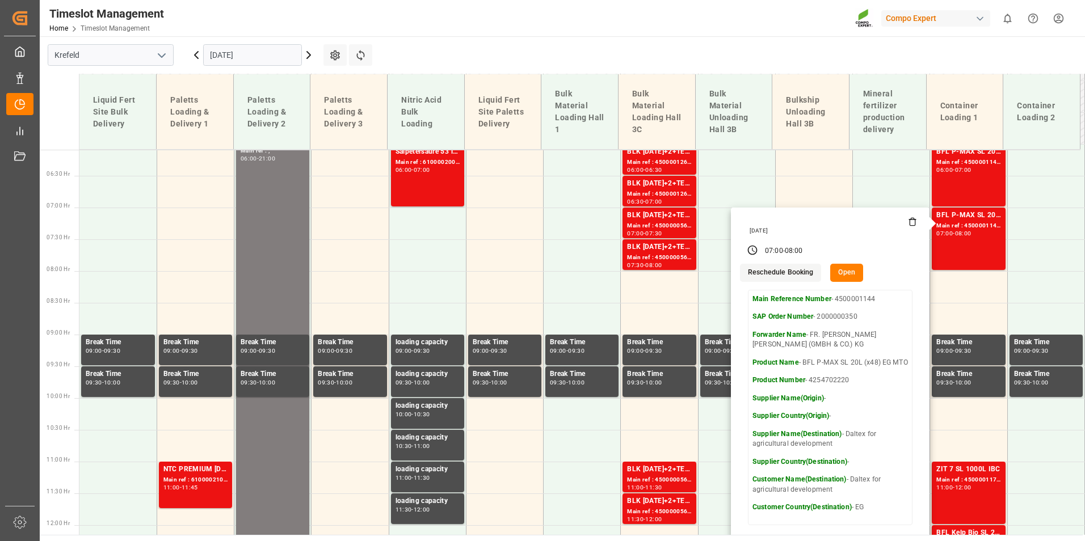
scroll to position [614, 0]
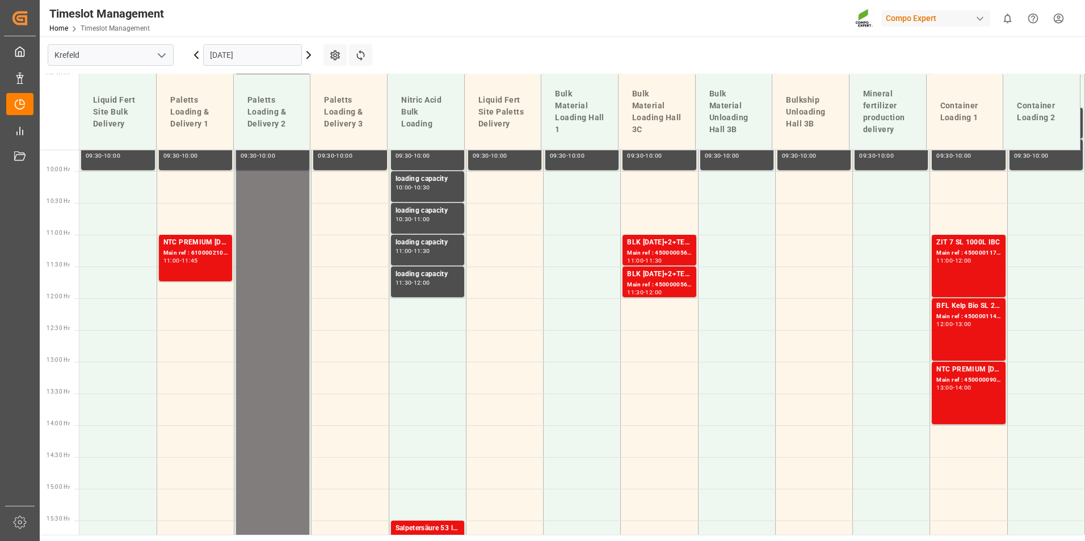
click at [973, 268] on div "ZIT 7 SL 1000L IBC Main ref : 4500001175, 2000000991 11:00 - 12:00" at bounding box center [969, 266] width 64 height 58
click at [971, 332] on div "BFL Kelp Bio SL 20L(with B)(x48) EGY MTOBFL KELP BIO SL (with B) 12x1L (x60) EG…" at bounding box center [969, 330] width 64 height 58
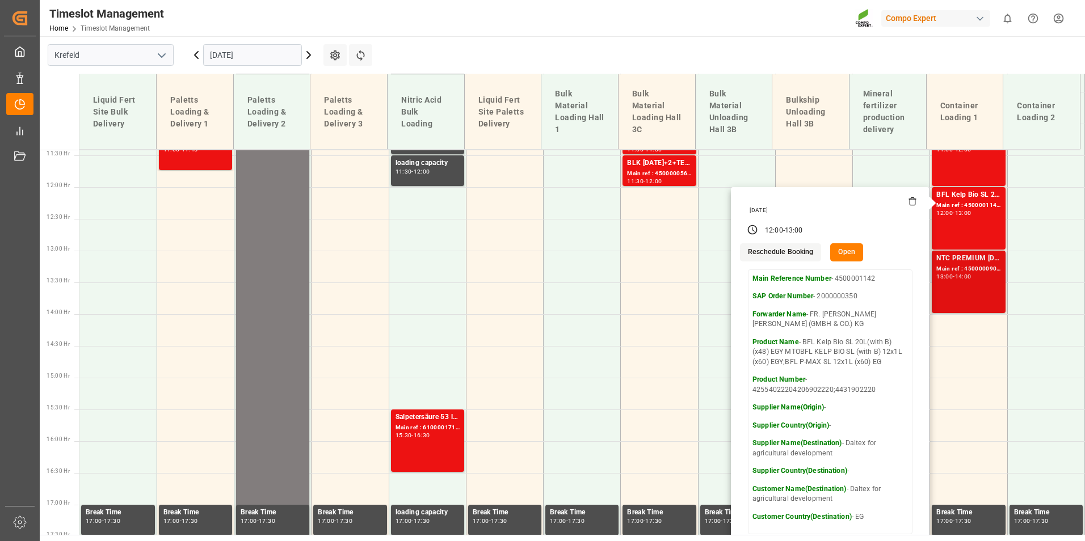
scroll to position [728, 0]
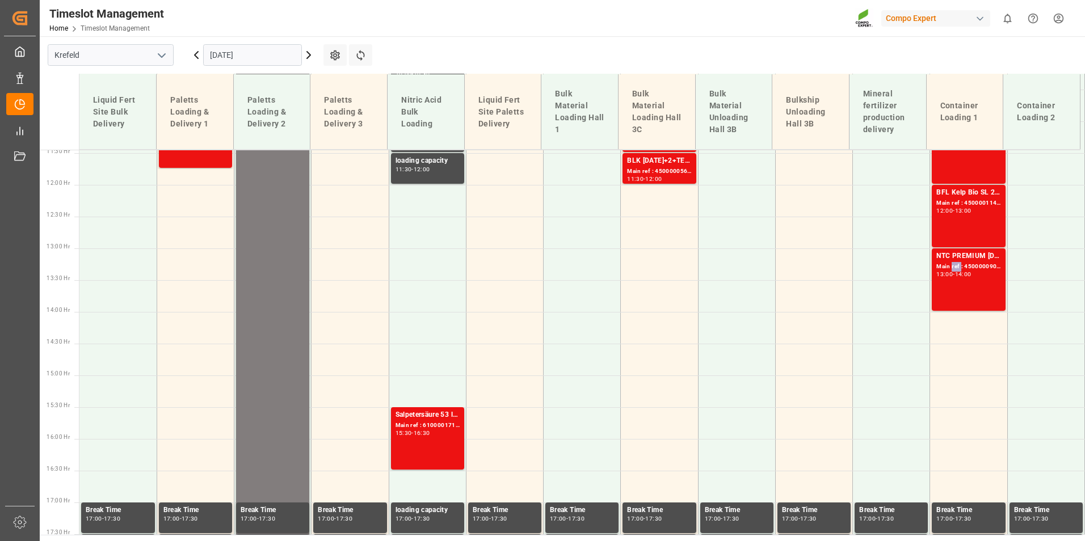
click at [954, 263] on div "Main ref : 4500000904, 2000000789" at bounding box center [969, 267] width 64 height 10
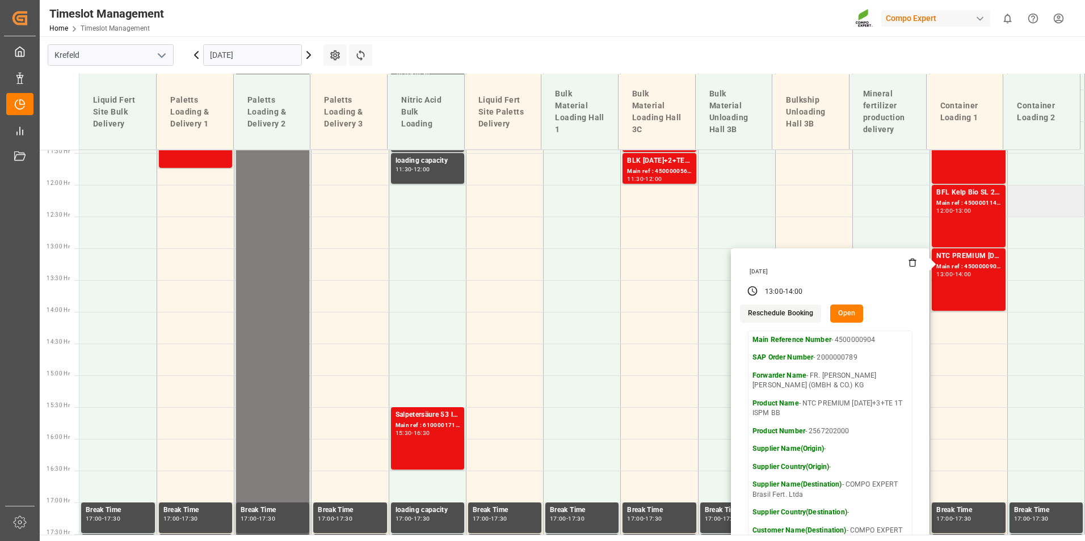
scroll to position [614, 0]
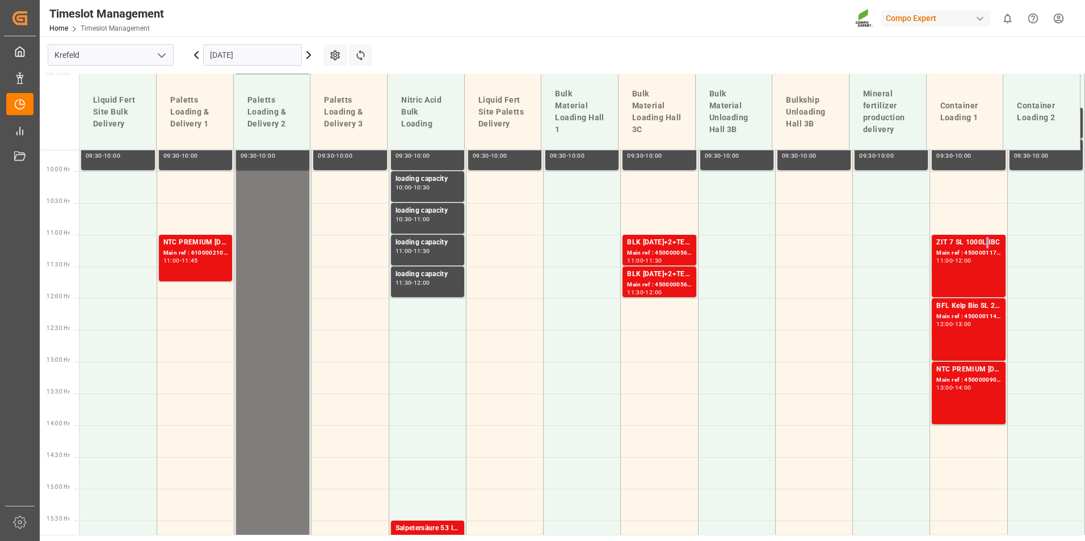
click at [981, 241] on div "ZIT 7 SL 1000L IBC" at bounding box center [969, 242] width 64 height 11
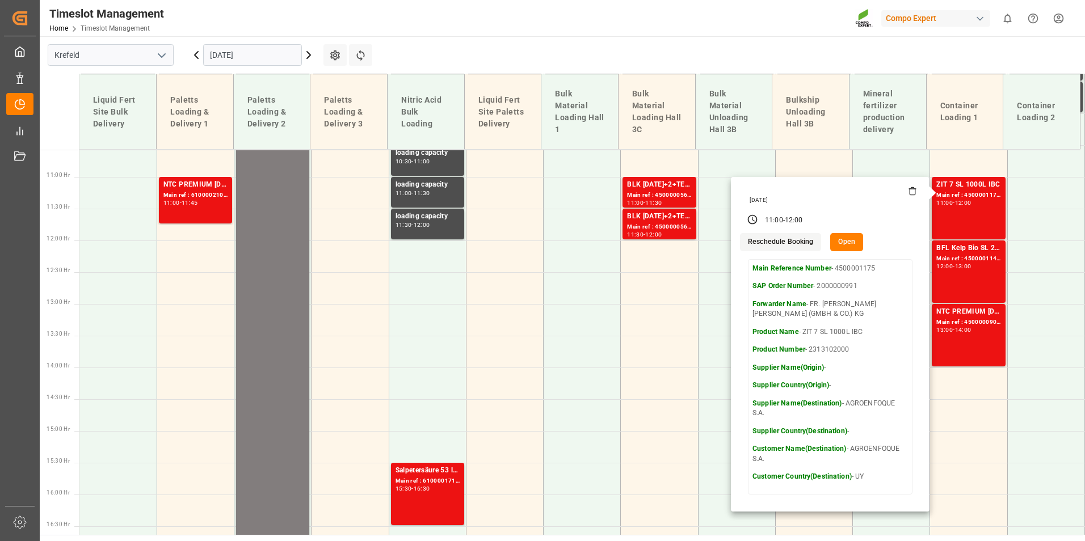
scroll to position [671, 0]
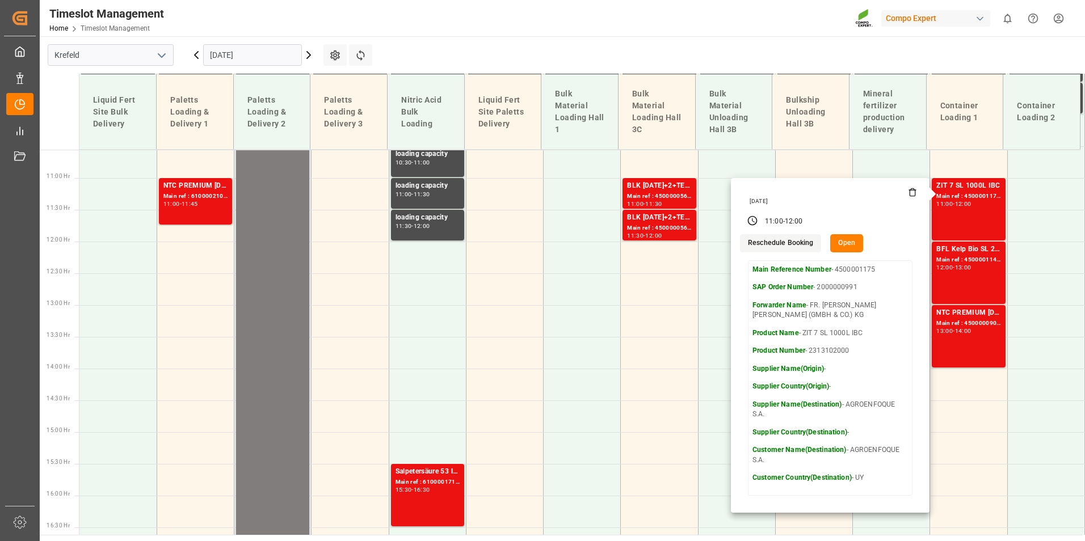
click at [230, 53] on input "[DATE]" at bounding box center [252, 55] width 99 height 22
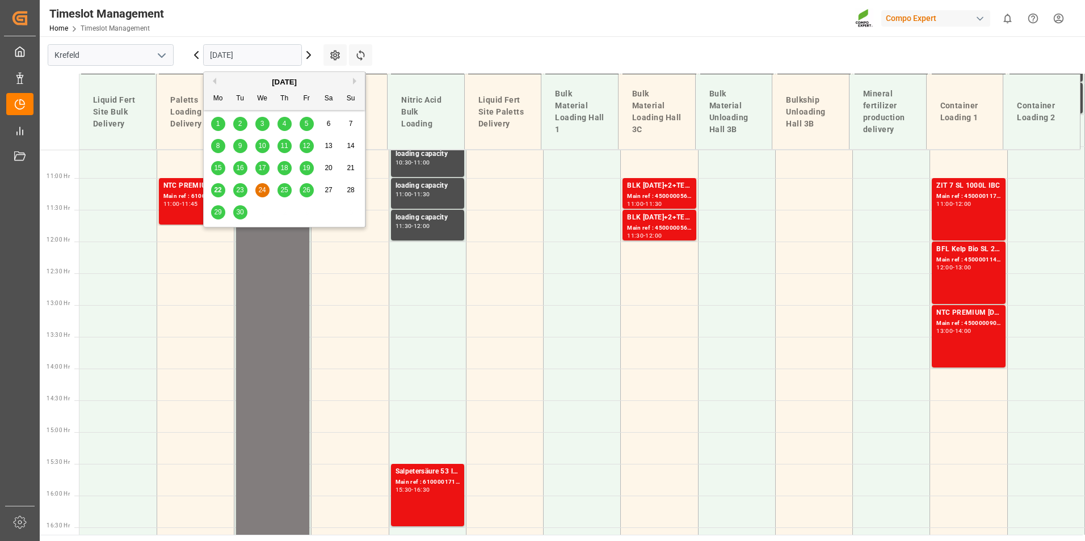
click at [280, 190] on span "25" at bounding box center [283, 190] width 7 height 8
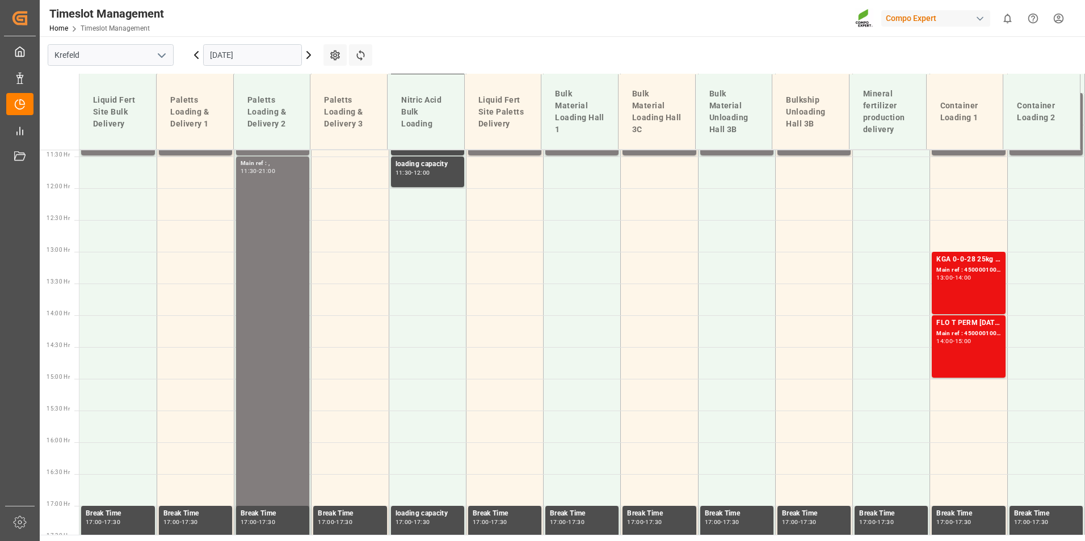
scroll to position [728, 0]
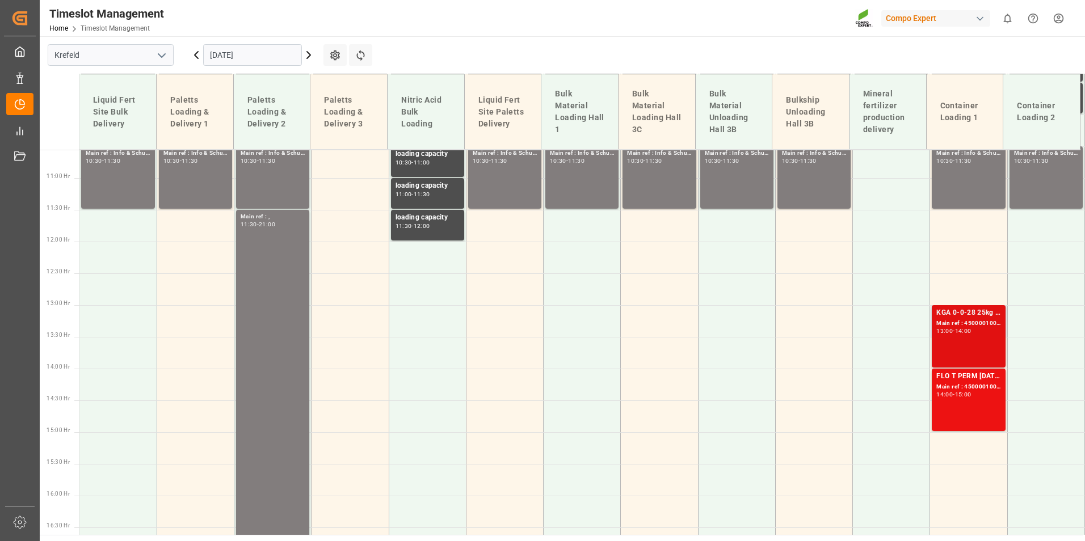
click at [966, 346] on div "KGA 0-0-28 25kg (x40) INT Main ref : 4500001006, 2000001046 13:00 - 14:00" at bounding box center [969, 337] width 64 height 58
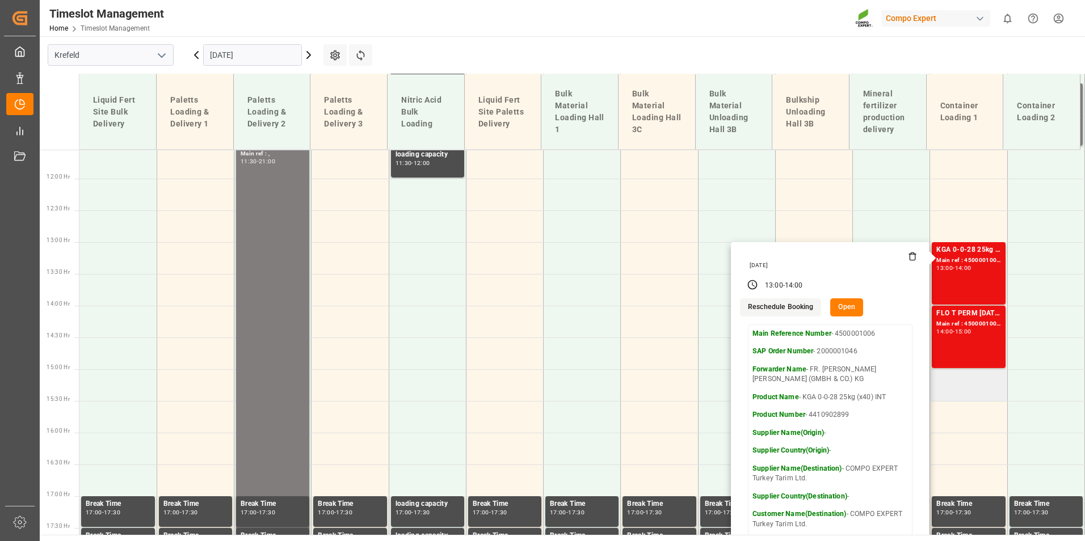
scroll to position [784, 0]
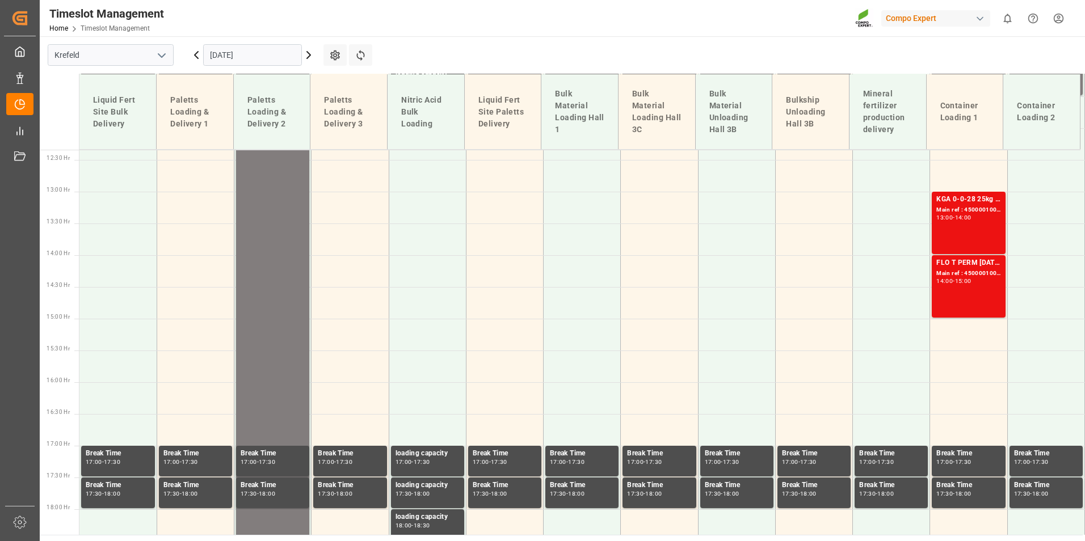
click at [965, 288] on div "FLO T PERM [DATE] 25kg (x42) INT Main ref : 4500001007, 2000001046 14:00 - 15:00" at bounding box center [969, 287] width 64 height 58
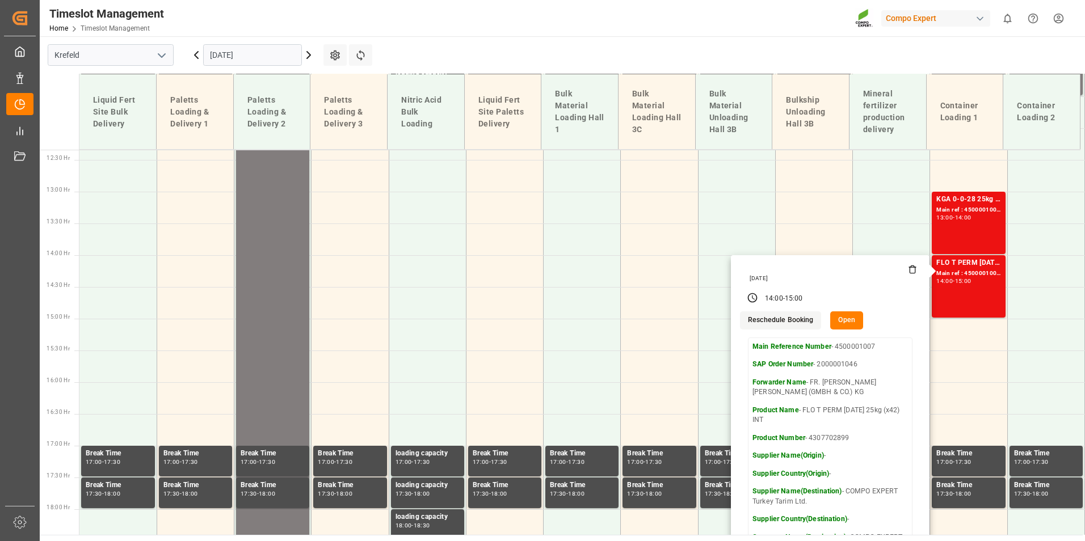
click at [275, 55] on input "[DATE]" at bounding box center [252, 55] width 99 height 22
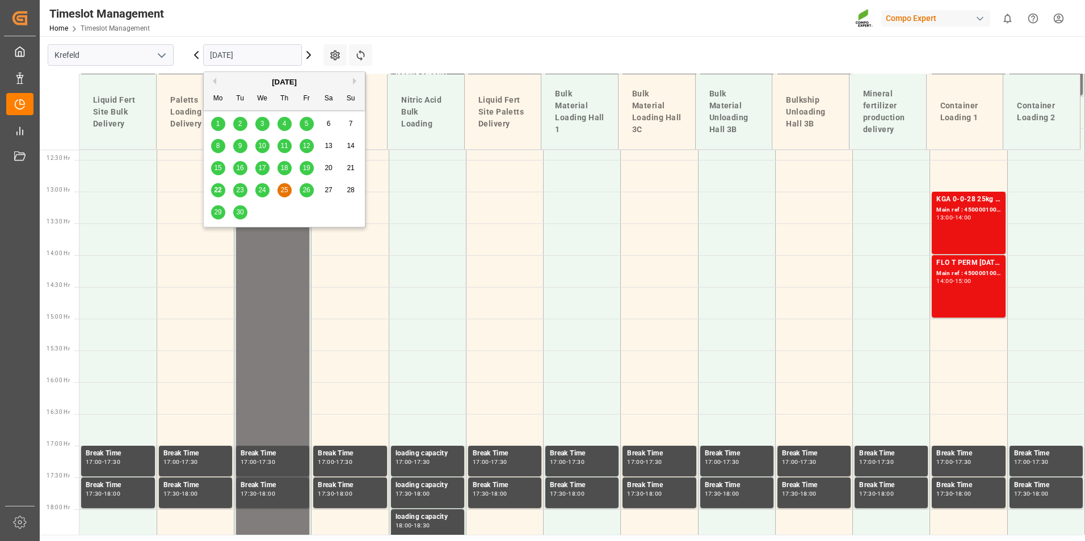
click at [306, 191] on span "26" at bounding box center [306, 190] width 7 height 8
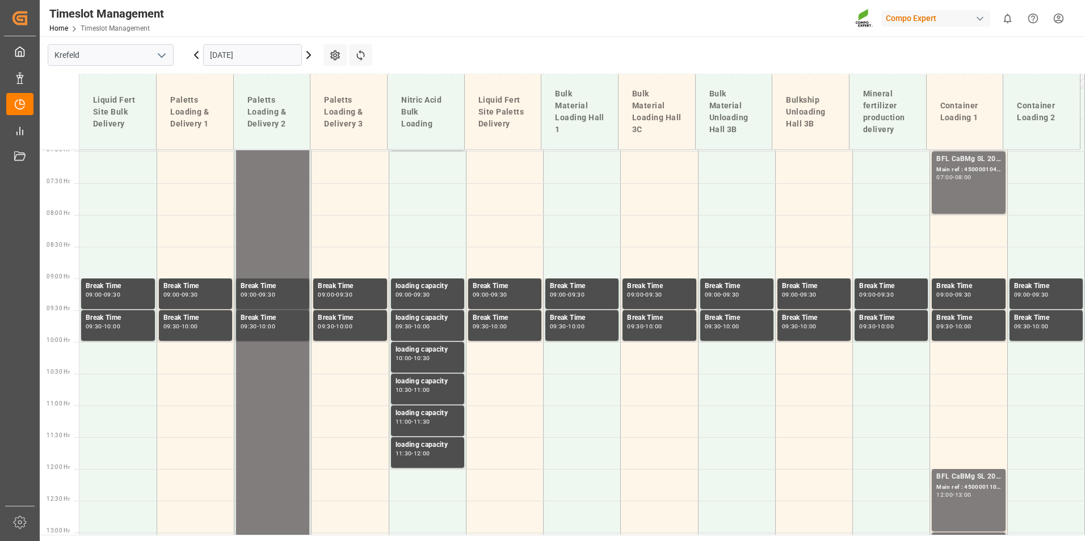
scroll to position [273, 0]
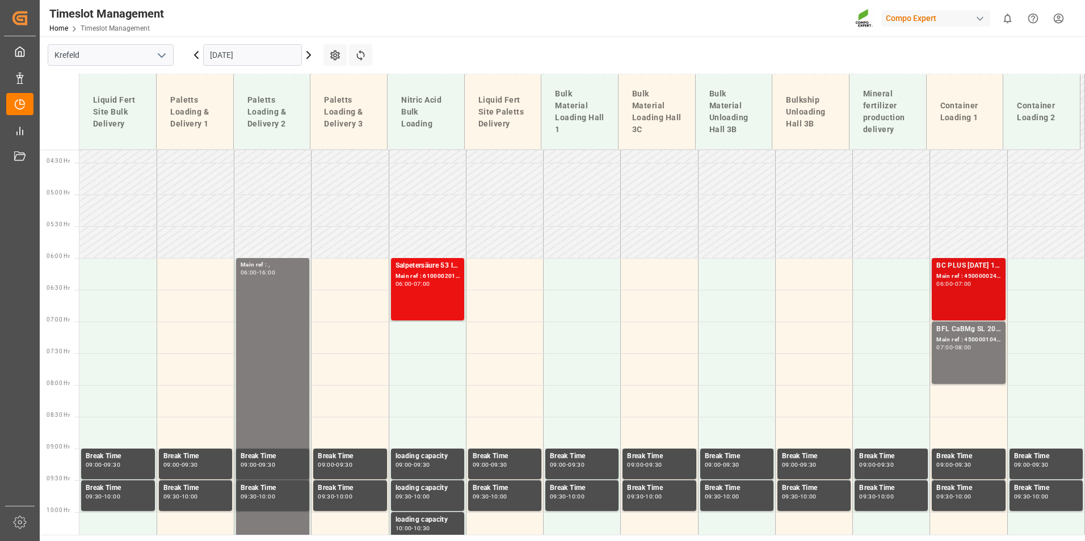
click at [972, 307] on div "BC PLUS [DATE] 12M 25kg (x42) INTBC PLUS [DATE] 6M 1050kg UN CAN BB;BC PLUS [DA…" at bounding box center [969, 290] width 64 height 58
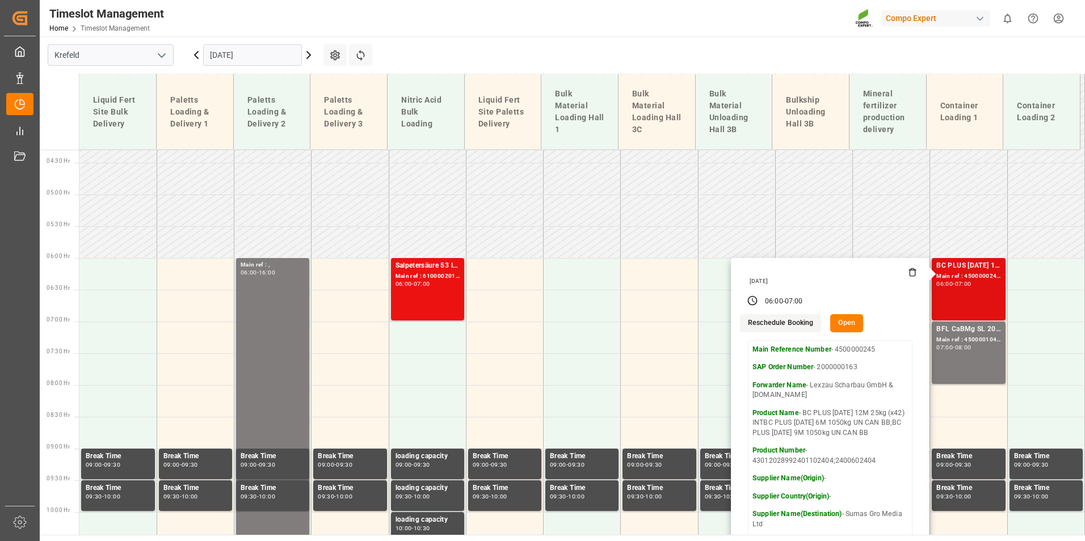
scroll to position [387, 0]
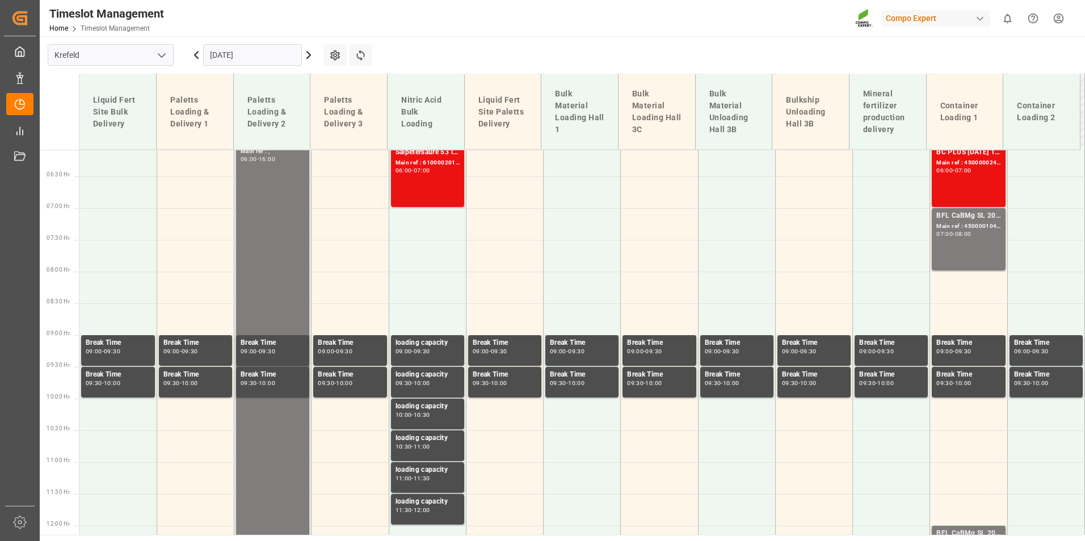
click at [972, 220] on div "BFL CaBMg SL 20L (x48) EN,IN MTO" at bounding box center [969, 216] width 64 height 11
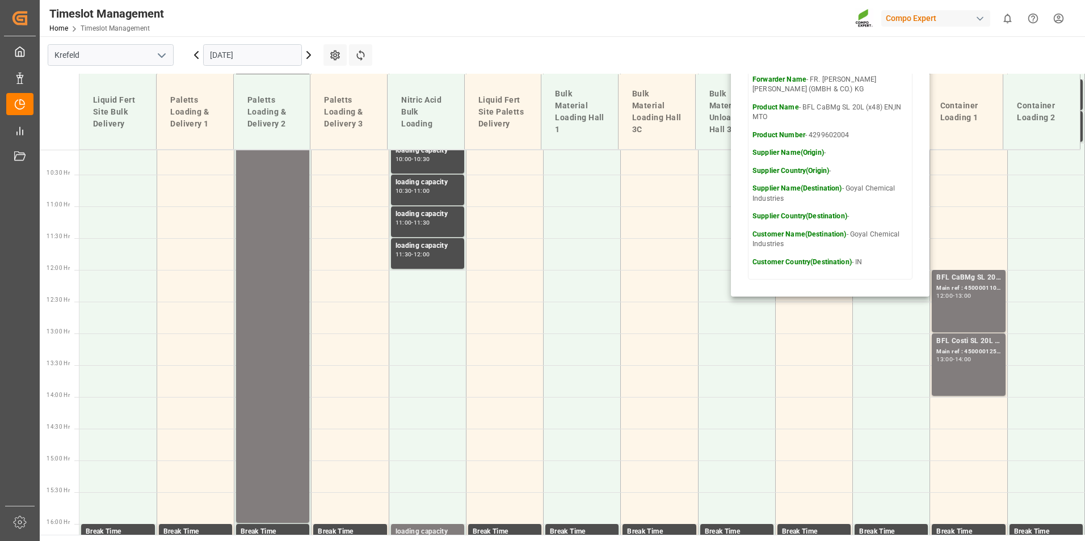
scroll to position [670, 0]
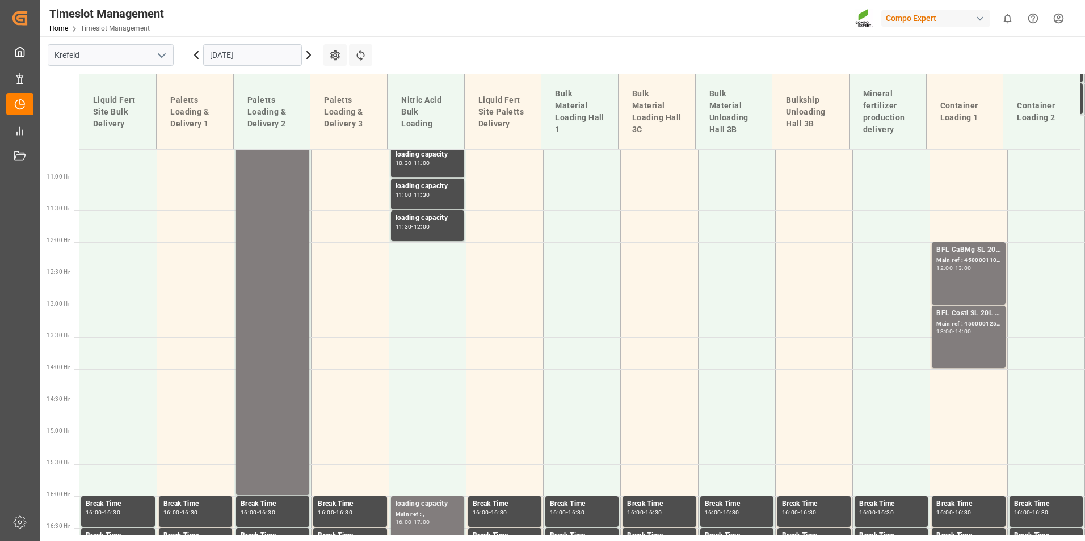
click at [963, 249] on div "BFL CaBMg SL 20L (x48) EN,IN MTO" at bounding box center [969, 250] width 64 height 11
click at [966, 329] on div "14:00" at bounding box center [963, 331] width 16 height 5
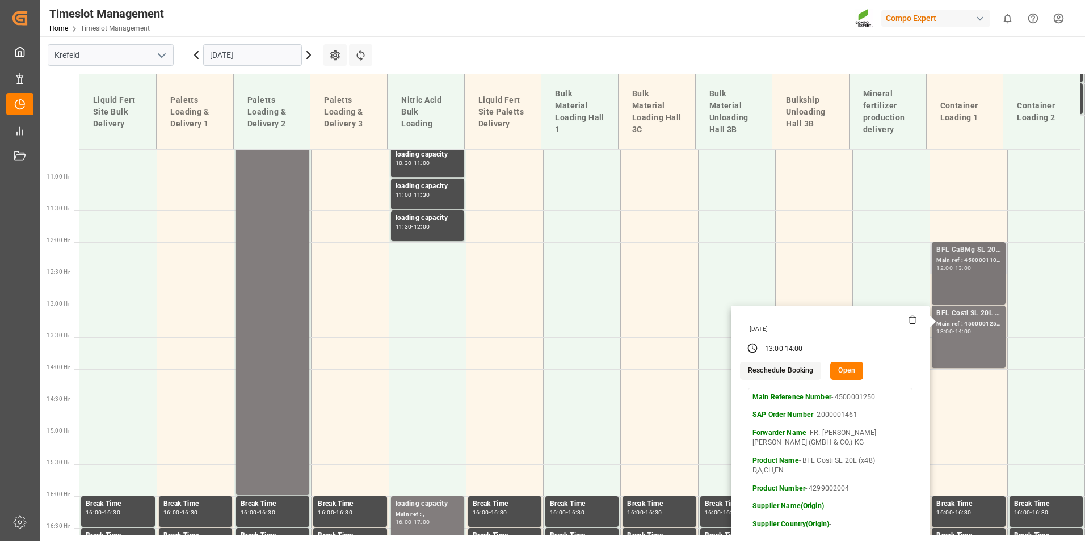
scroll to position [727, 0]
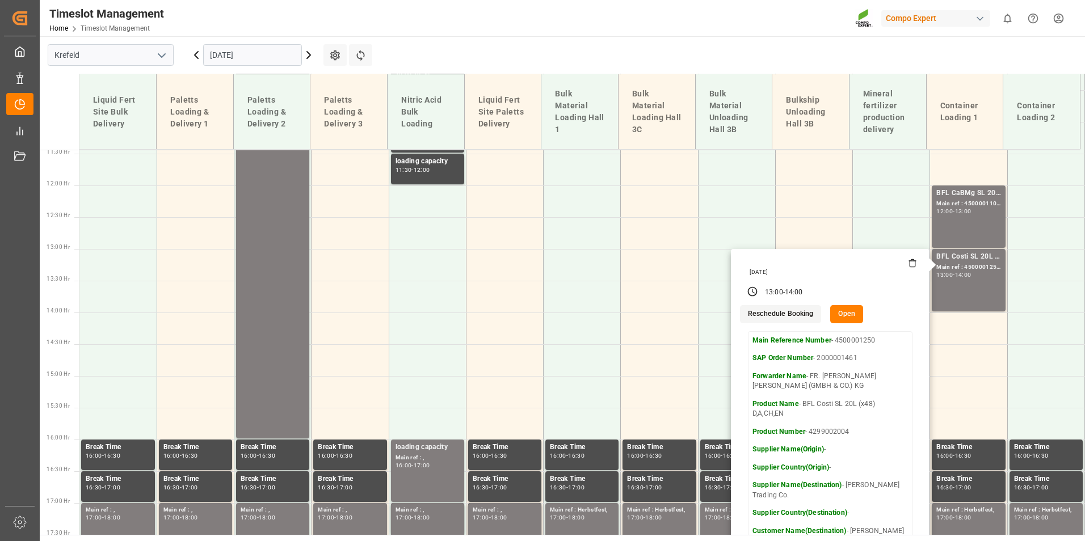
click at [242, 45] on input "[DATE]" at bounding box center [252, 55] width 99 height 22
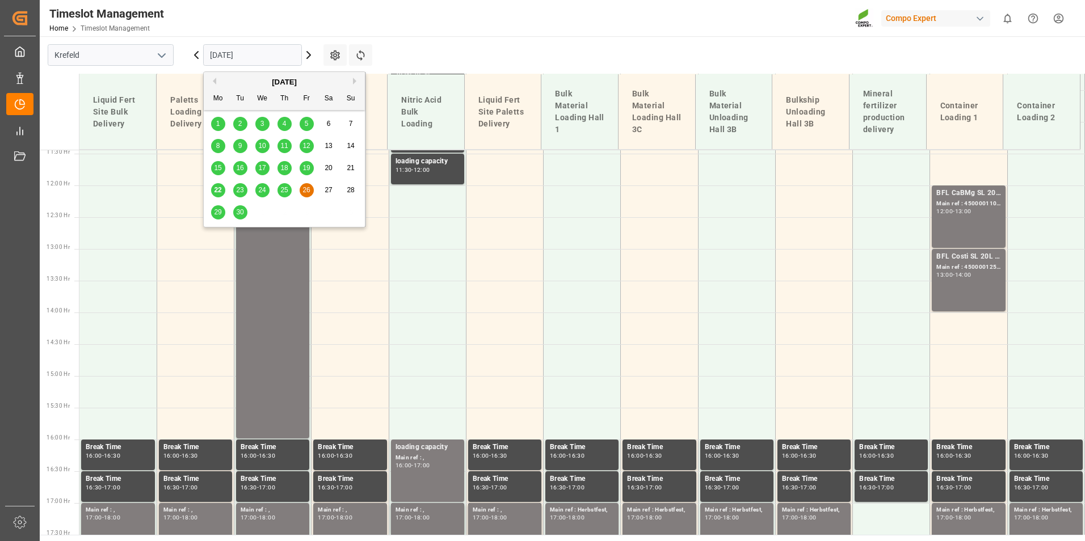
click at [213, 214] on div "29" at bounding box center [218, 213] width 14 height 14
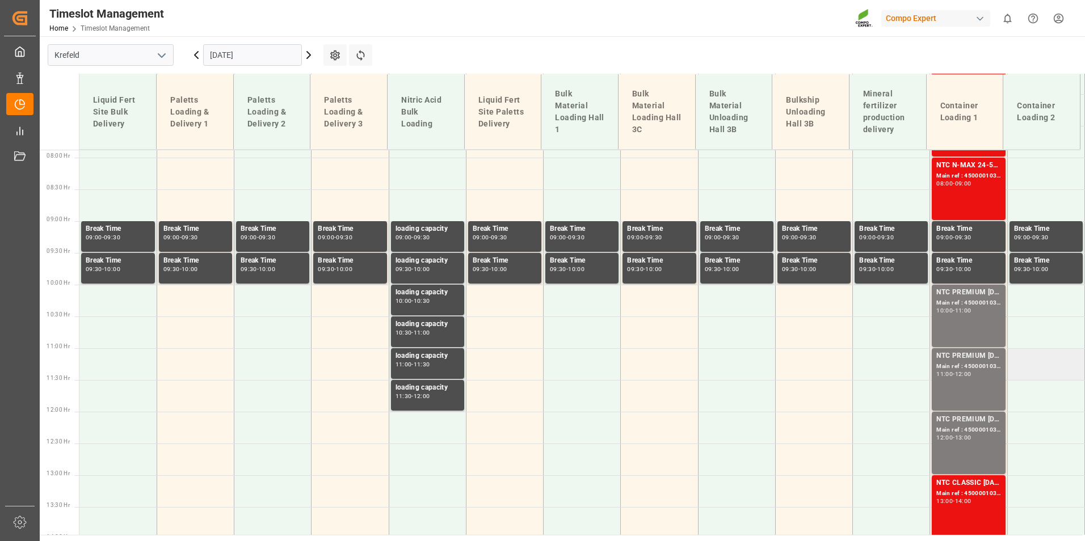
scroll to position [330, 0]
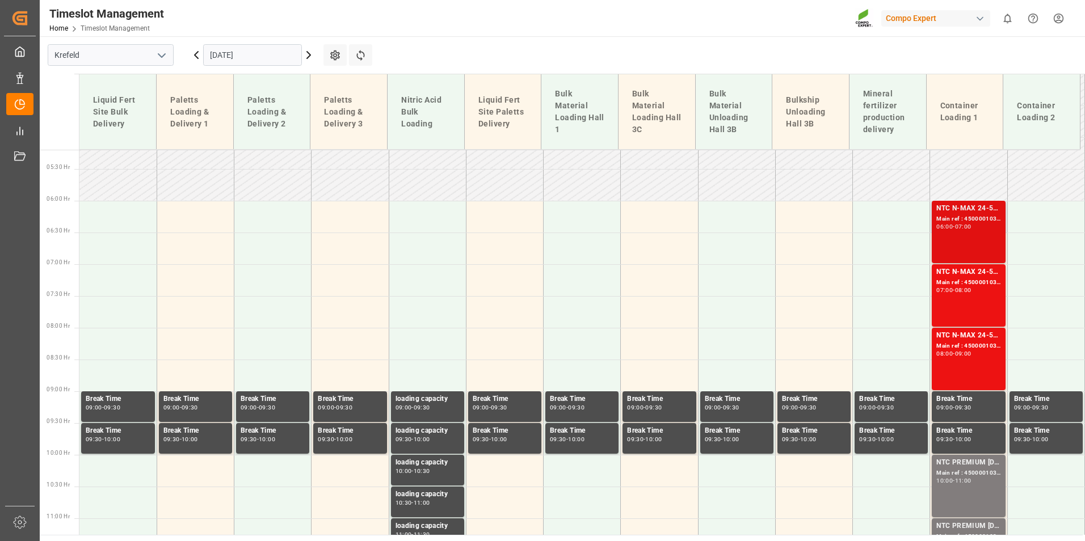
click at [947, 238] on div "NTC N-MAX 24-5-5 25KG (x42) INT Main ref : 4500001031, 2000001011 06:00 - 07:00" at bounding box center [969, 232] width 64 height 58
click at [973, 293] on div "07:00 - 08:00" at bounding box center [969, 291] width 64 height 6
click at [975, 332] on div "NTC N-MAX 24-5-5 25KG (x42) INT" at bounding box center [969, 335] width 64 height 11
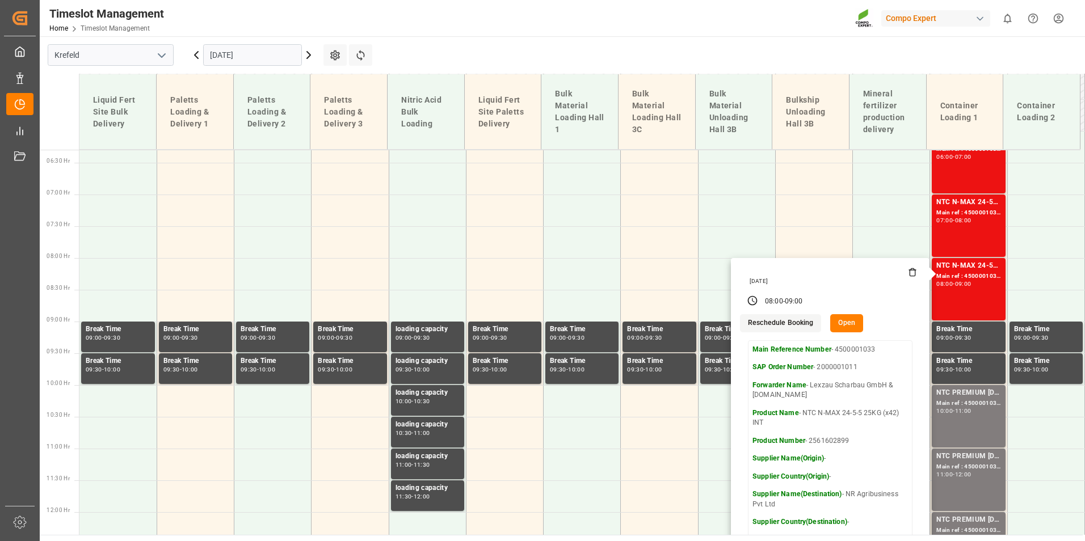
scroll to position [501, 0]
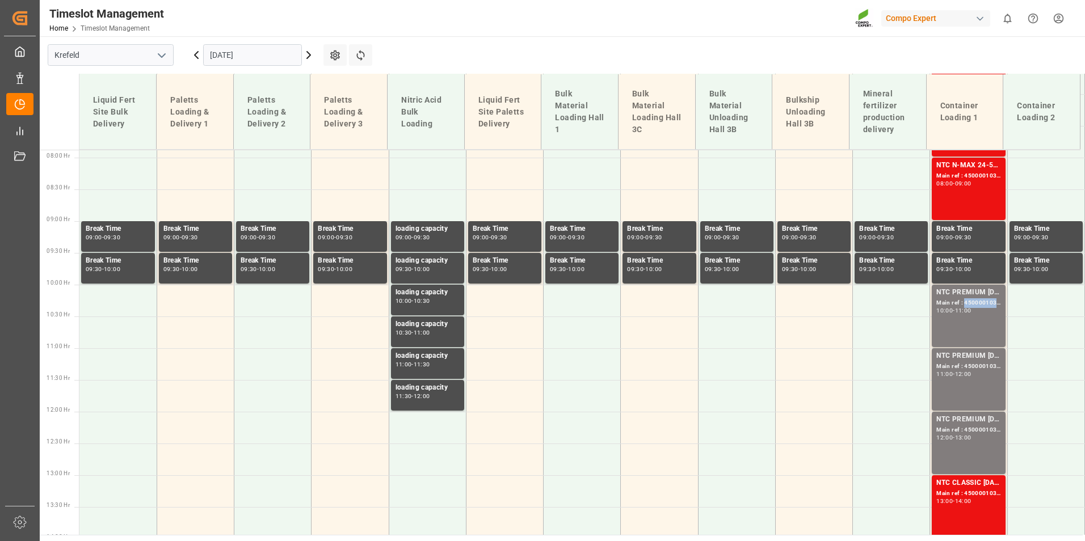
click at [975, 307] on div "Main ref : 4500001036, 2000001012" at bounding box center [969, 304] width 64 height 10
click at [976, 379] on div "NTC PREMIUM [DATE] 25kg (x42) INT Main ref : 4500001034, 2000001012 11:00 - 12:…" at bounding box center [969, 380] width 64 height 58
click at [974, 419] on div "NTC PREMIUM [DATE] 25kg (x42) INT" at bounding box center [969, 419] width 64 height 11
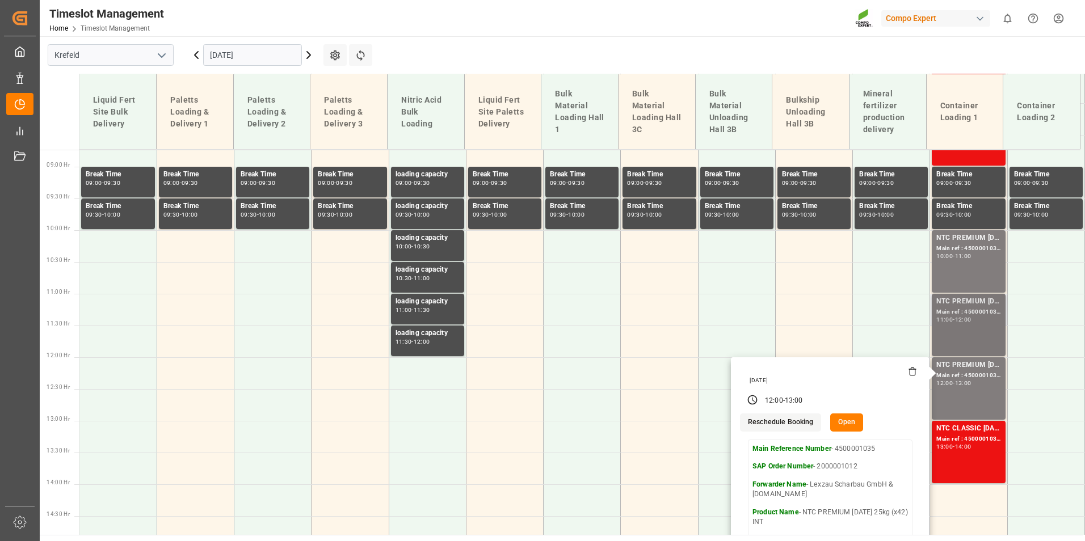
scroll to position [671, 0]
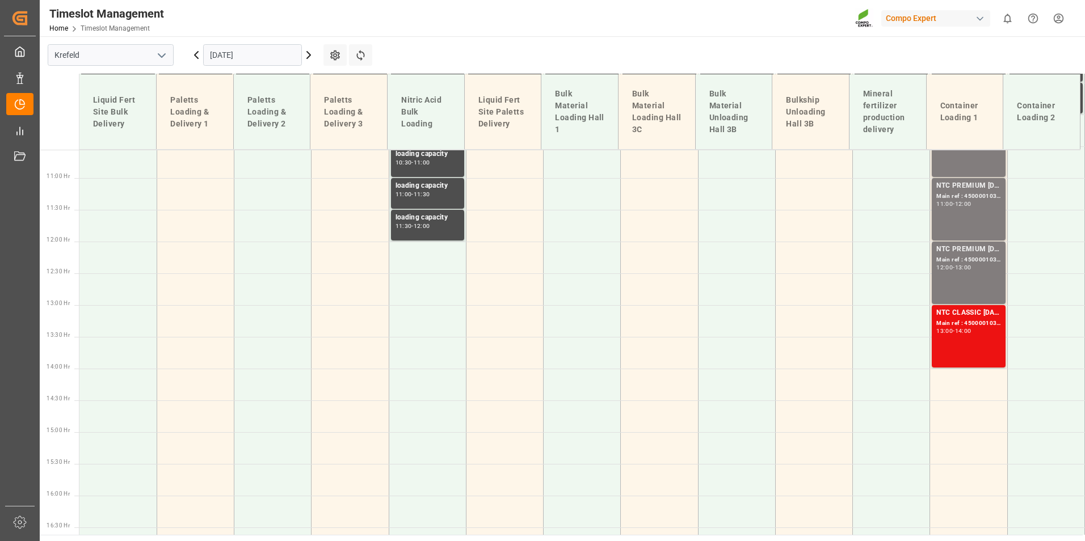
click at [977, 343] on div "NTC CLASSIC [DATE] 25kg (x42) INT Main ref : 4500001037, 2000001013 13:00 - 14:…" at bounding box center [969, 337] width 64 height 58
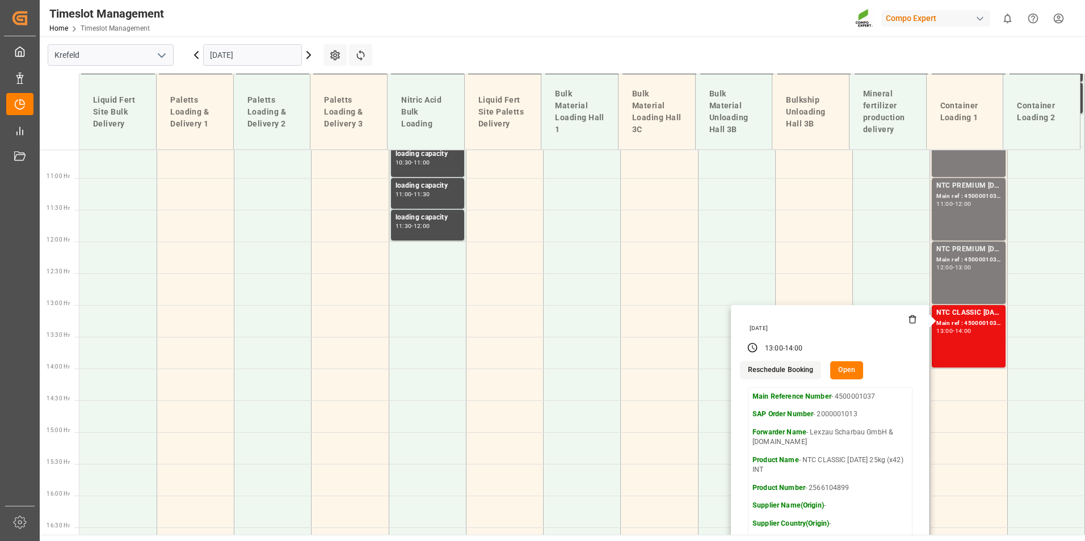
click at [253, 64] on input "[DATE]" at bounding box center [252, 55] width 99 height 22
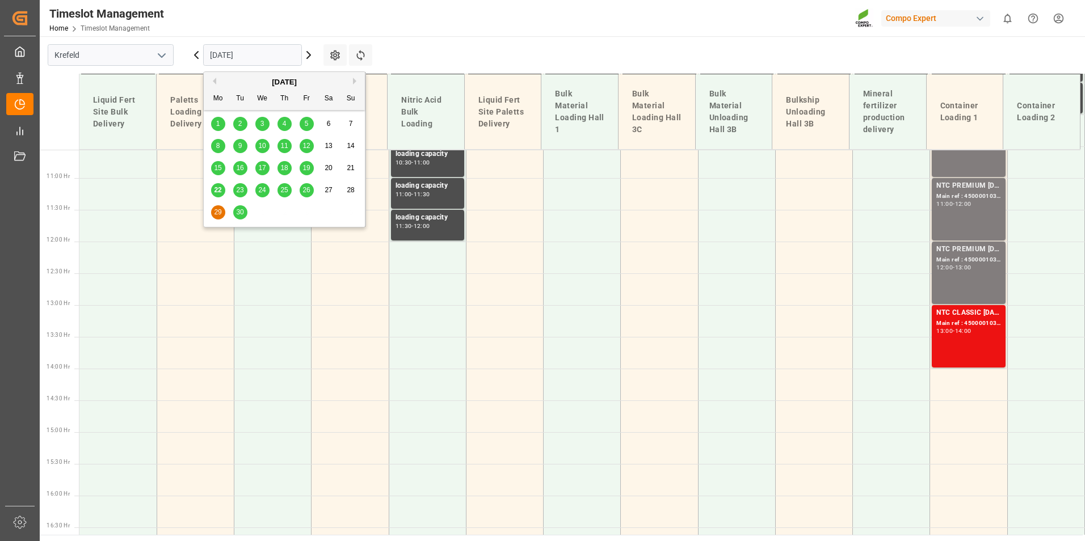
click at [235, 216] on div "30" at bounding box center [240, 213] width 14 height 14
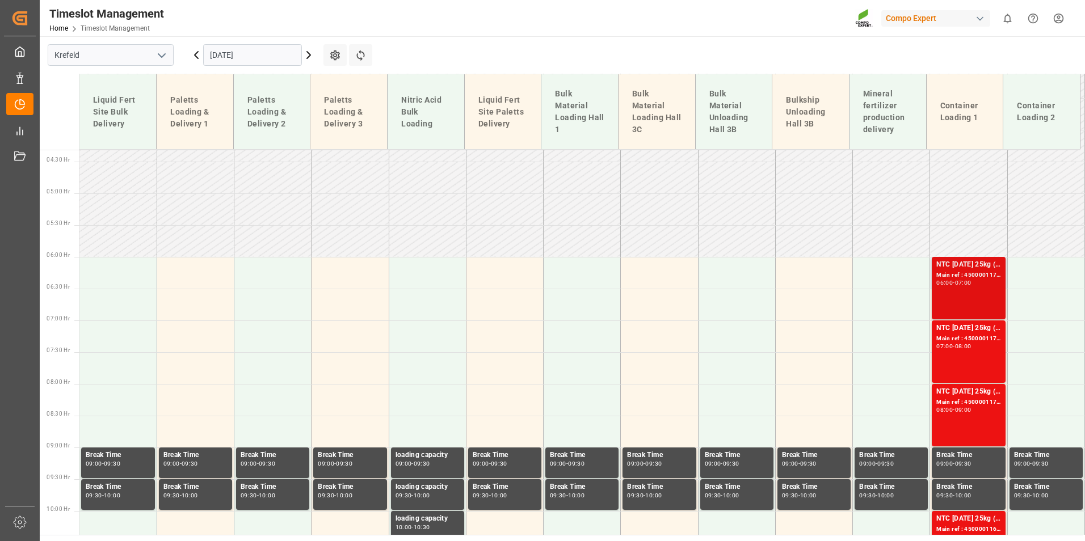
scroll to position [274, 0]
click at [955, 301] on div "NTC [DATE] 25kg (x42) INT MTO Main ref : 4500001174, 2000001248 06:00 - 07:00" at bounding box center [969, 289] width 64 height 58
click at [965, 347] on div "08:00" at bounding box center [963, 347] width 16 height 5
click at [970, 403] on div "Main ref : 4500001170, 2000001248" at bounding box center [969, 403] width 64 height 10
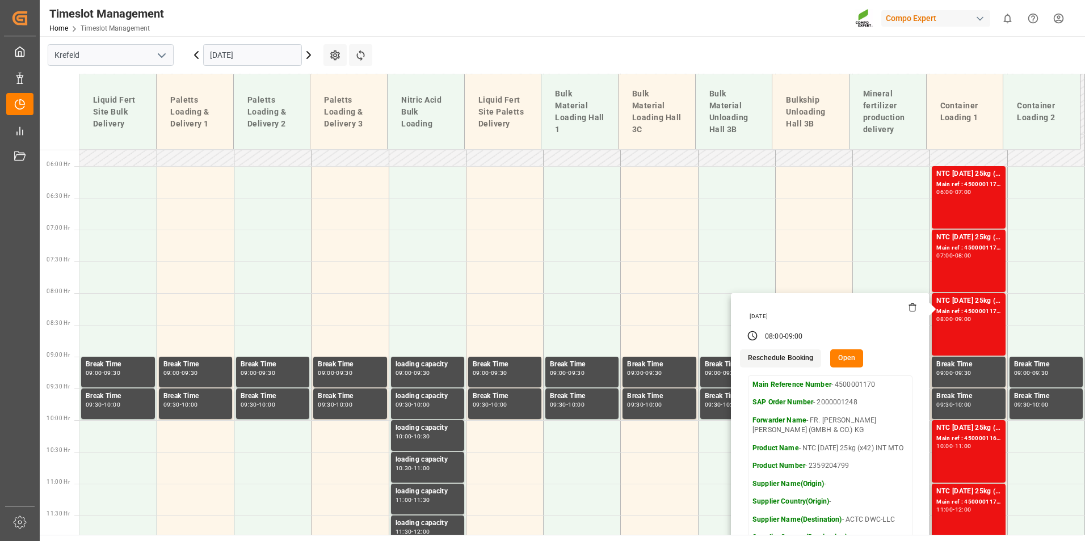
scroll to position [501, 0]
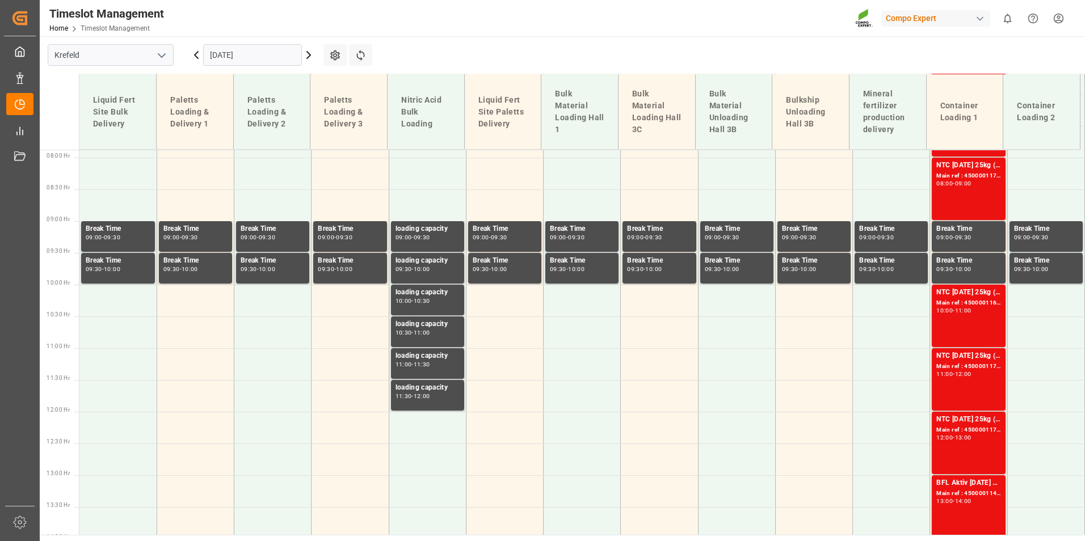
click at [964, 326] on div "NTC [DATE] 25kg (x42) INT MTO Main ref : 4500001169, 2000001248 10:00 - 11:00" at bounding box center [969, 316] width 64 height 58
click at [963, 356] on div "NTC [DATE] 25kg (x42) INT MTO" at bounding box center [969, 356] width 64 height 11
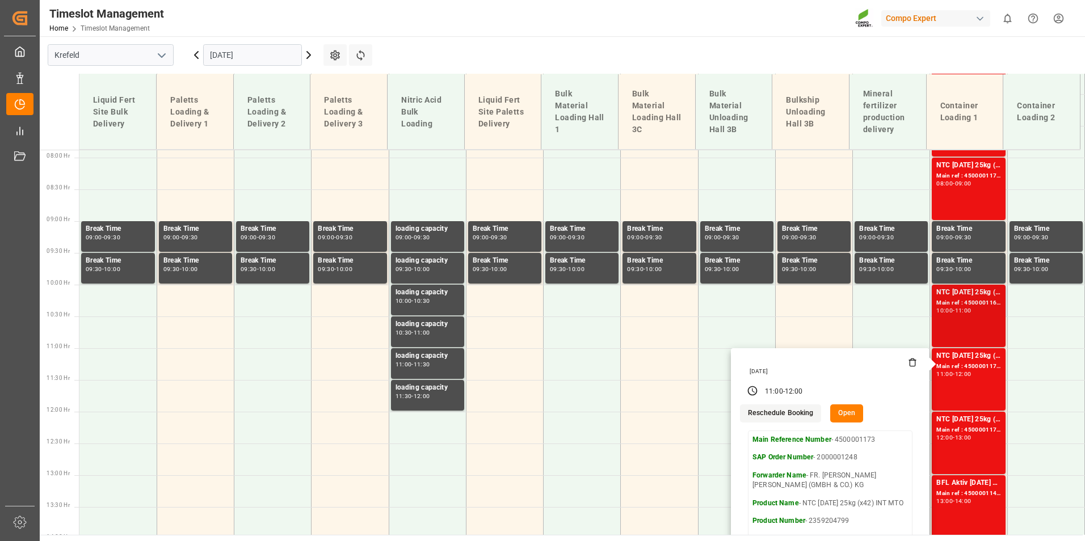
scroll to position [557, 0]
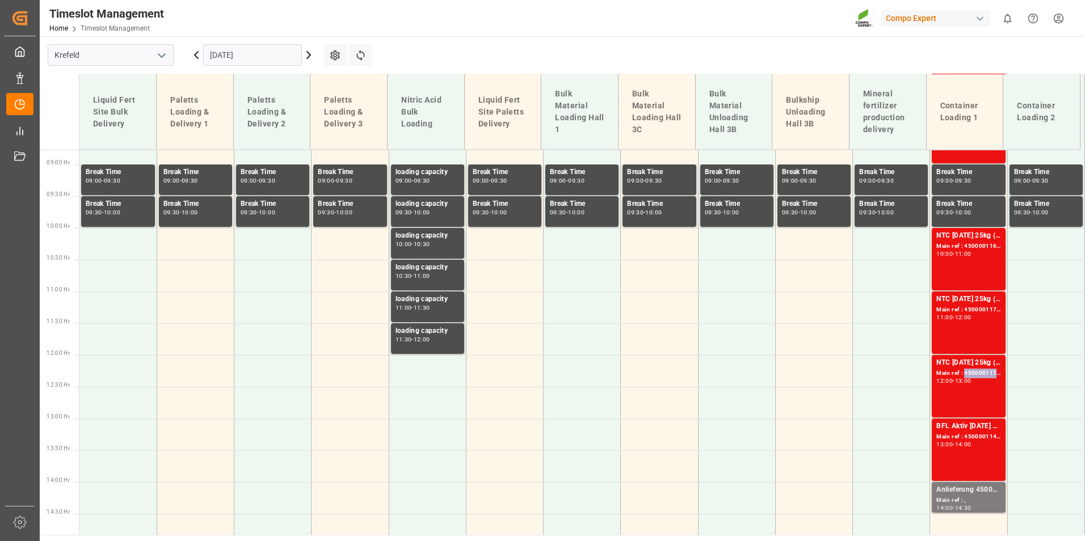
click at [966, 375] on div "Main ref : 4500001172, 2000001248" at bounding box center [969, 374] width 64 height 10
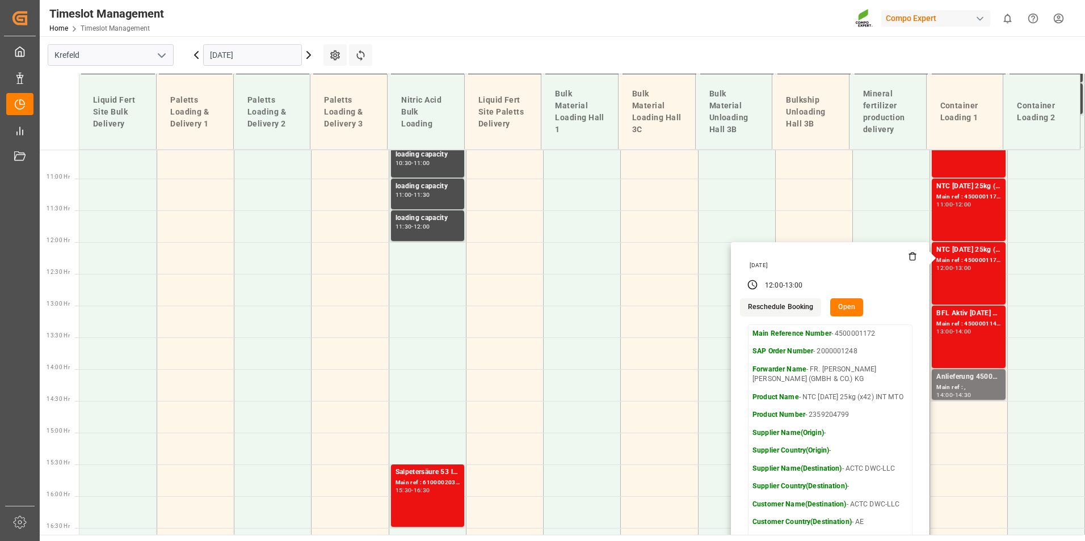
scroll to position [671, 0]
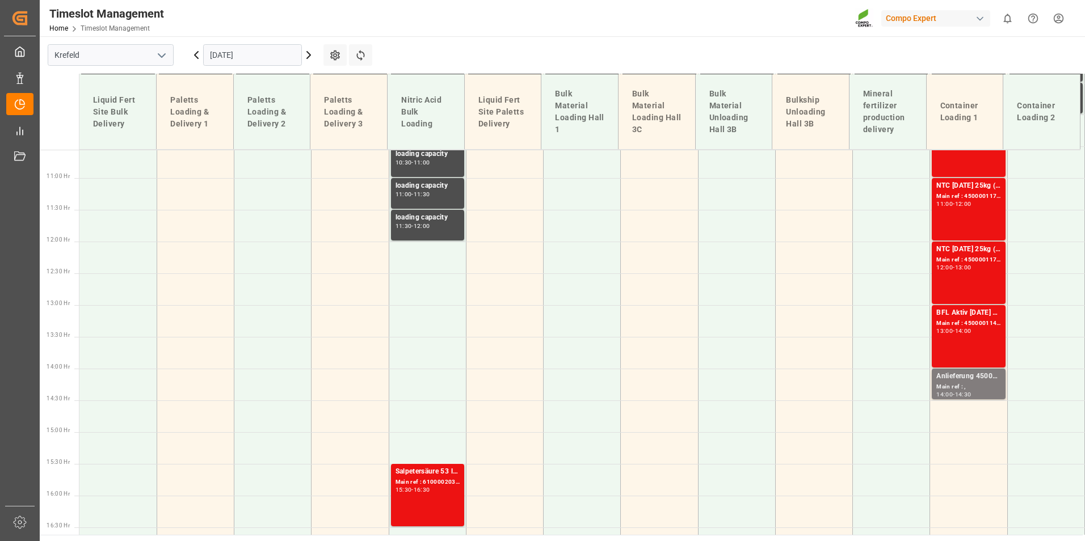
click at [976, 329] on div "13:00 - 14:00" at bounding box center [969, 332] width 64 height 6
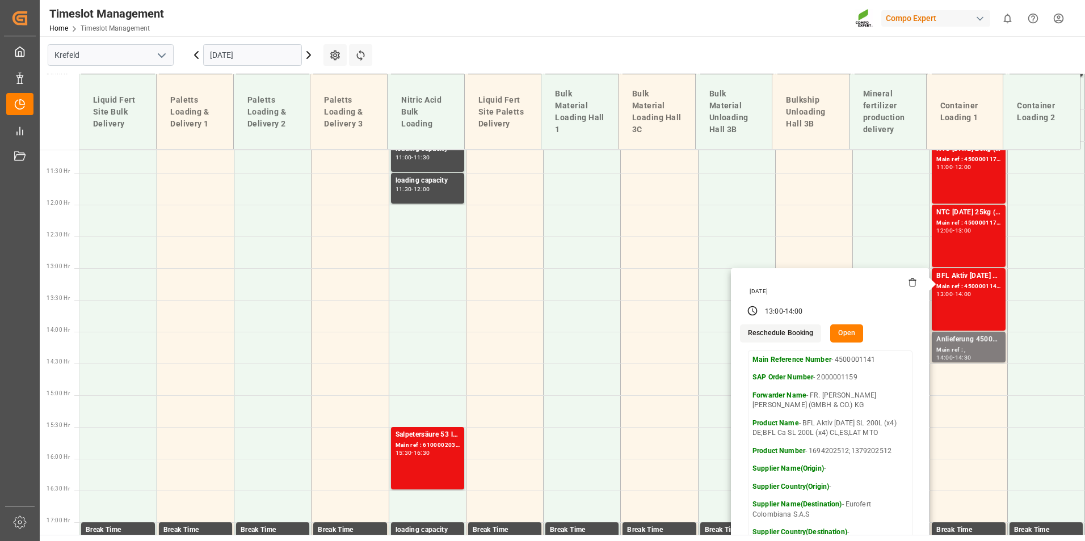
scroll to position [728, 0]
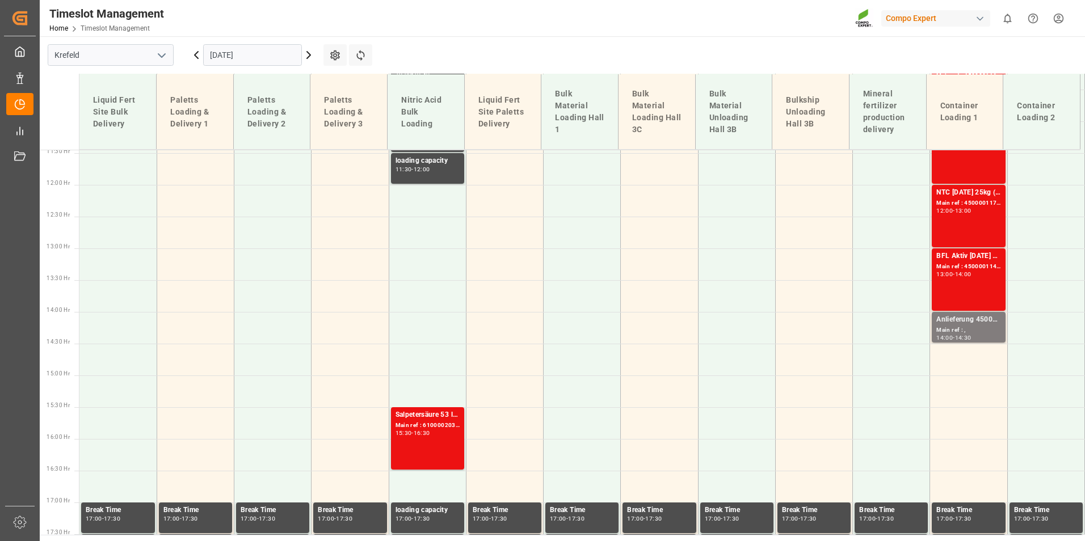
click at [263, 61] on input "[DATE]" at bounding box center [252, 55] width 99 height 22
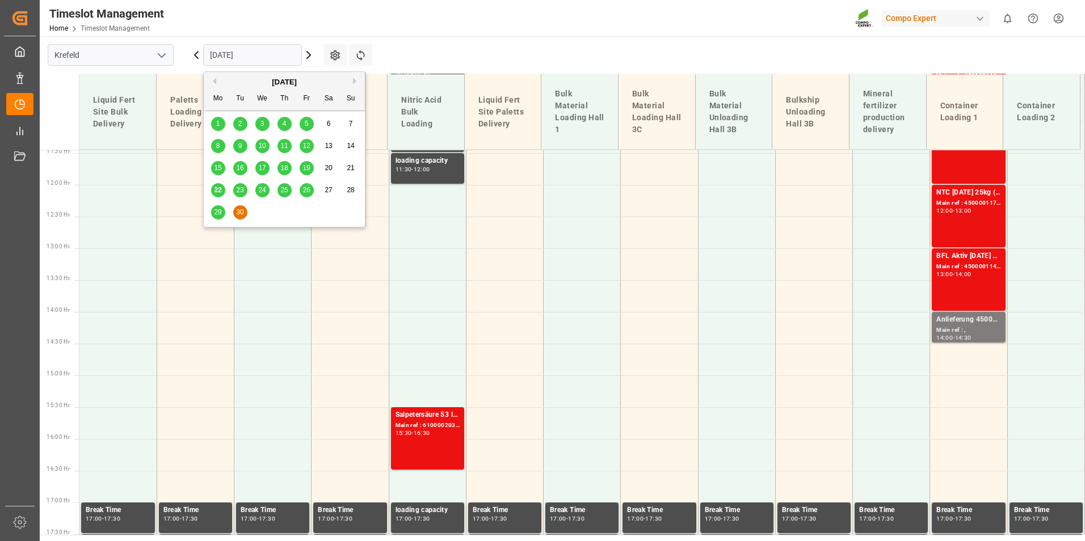
click at [352, 82] on div "[DATE]" at bounding box center [284, 82] width 161 height 11
click at [355, 84] on button "Next Month" at bounding box center [356, 81] width 7 height 7
click at [268, 123] on div "1" at bounding box center [262, 124] width 14 height 14
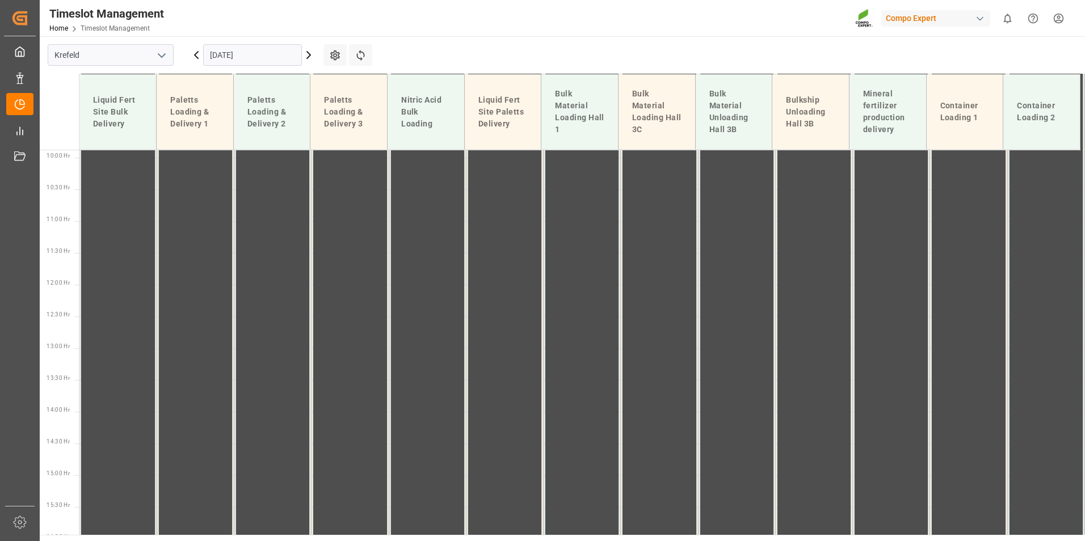
scroll to position [501, 0]
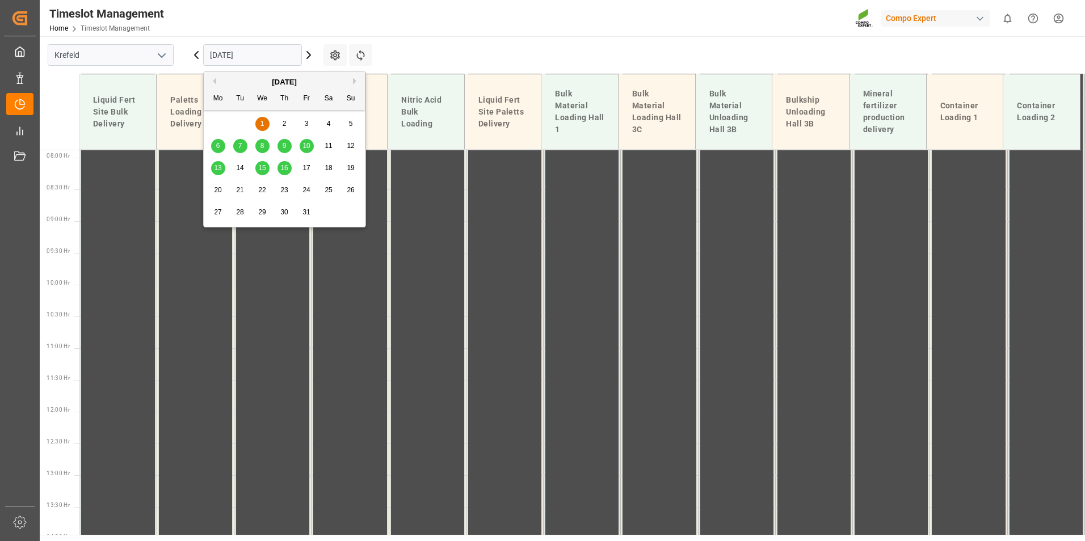
click at [264, 60] on input "[DATE]" at bounding box center [252, 55] width 99 height 22
click at [282, 124] on div "2" at bounding box center [285, 124] width 14 height 14
click at [275, 62] on input "[DATE]" at bounding box center [252, 55] width 99 height 22
click at [303, 127] on div "3" at bounding box center [307, 124] width 14 height 14
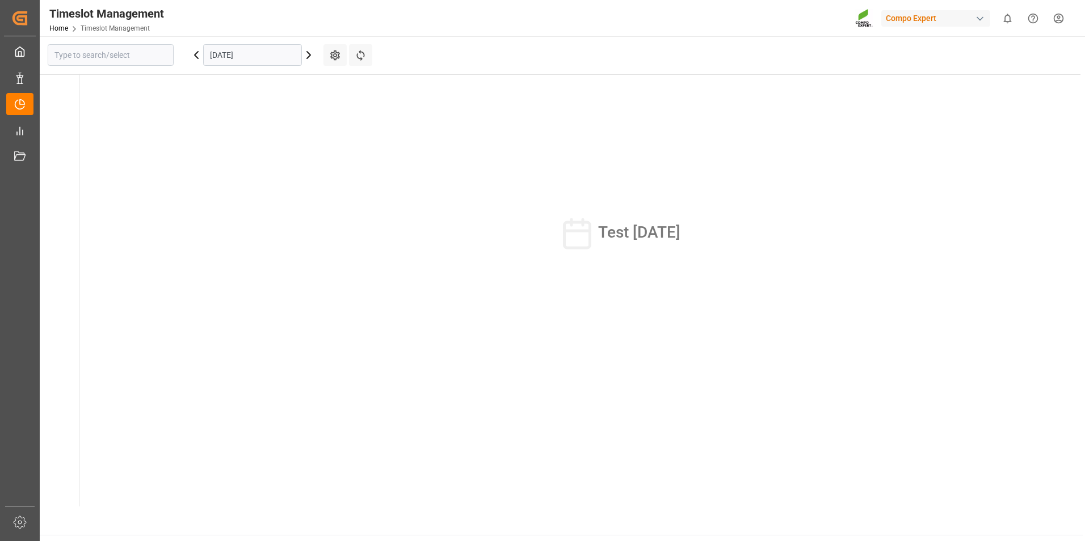
type input "Krefeld"
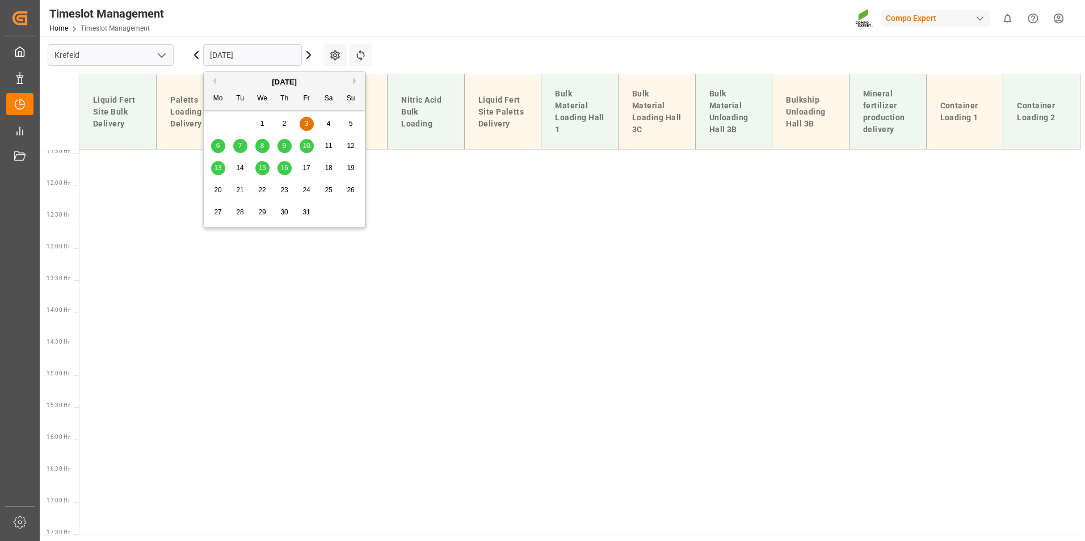
click at [258, 52] on input "[DATE]" at bounding box center [252, 55] width 99 height 22
click at [215, 141] on div "6" at bounding box center [218, 147] width 14 height 14
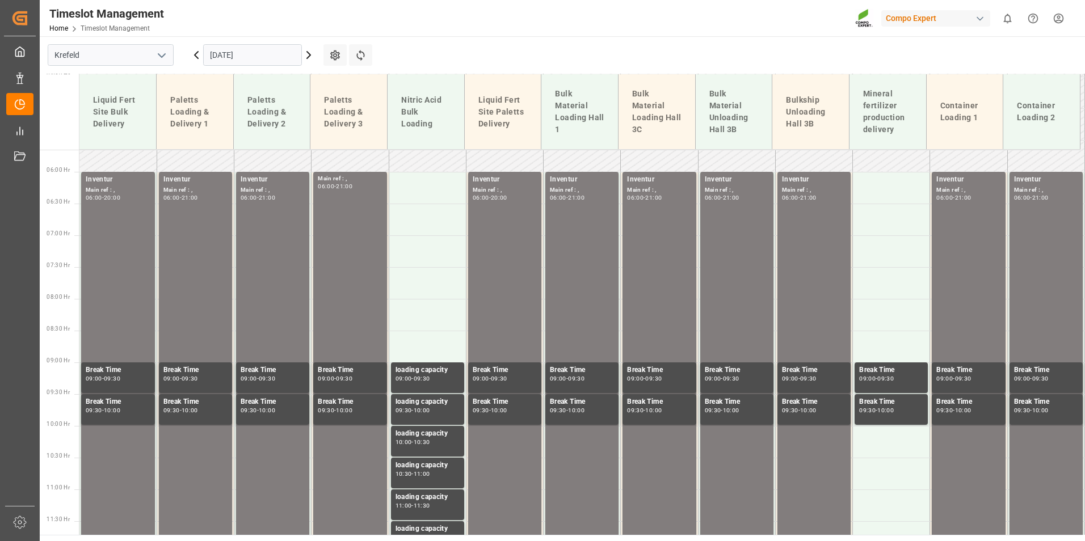
scroll to position [387, 0]
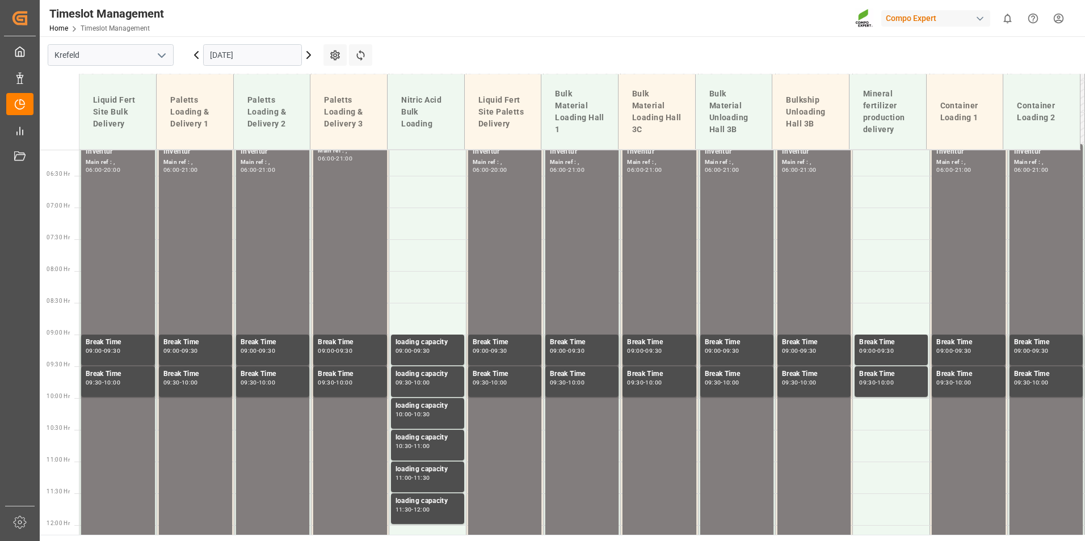
click at [253, 58] on input "[DATE]" at bounding box center [252, 55] width 99 height 22
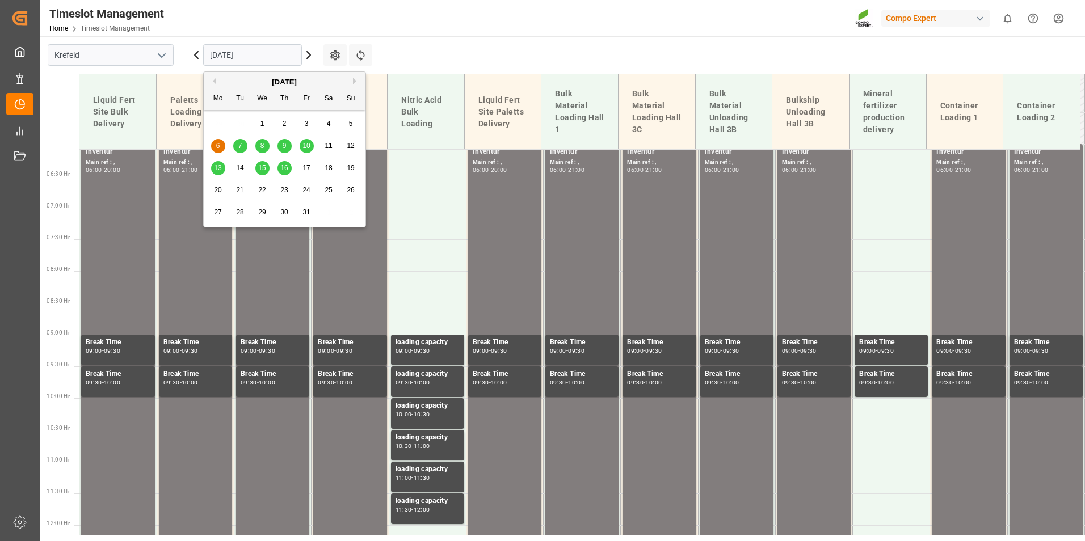
click at [237, 151] on div "7" at bounding box center [240, 147] width 14 height 14
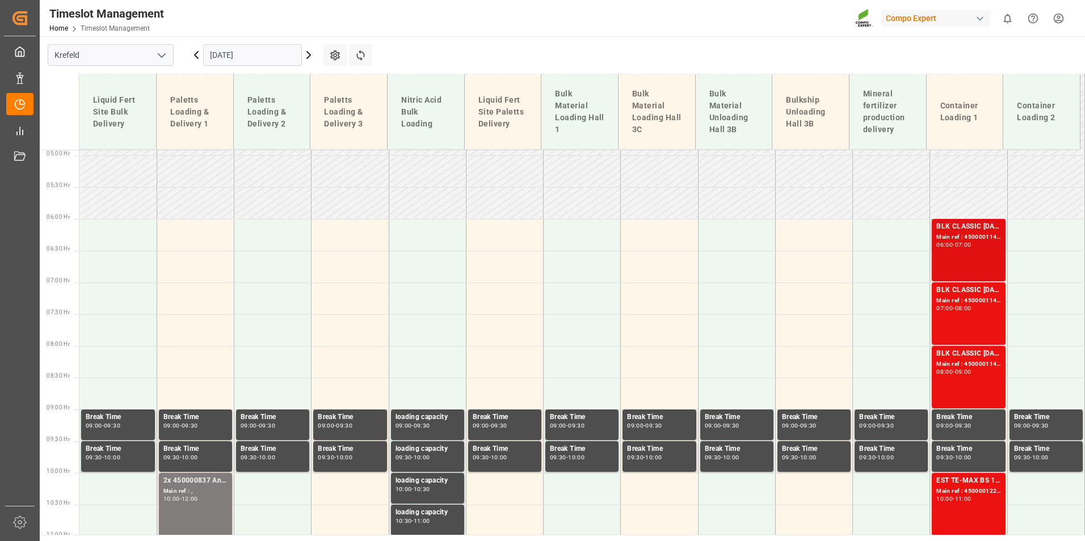
scroll to position [274, 0]
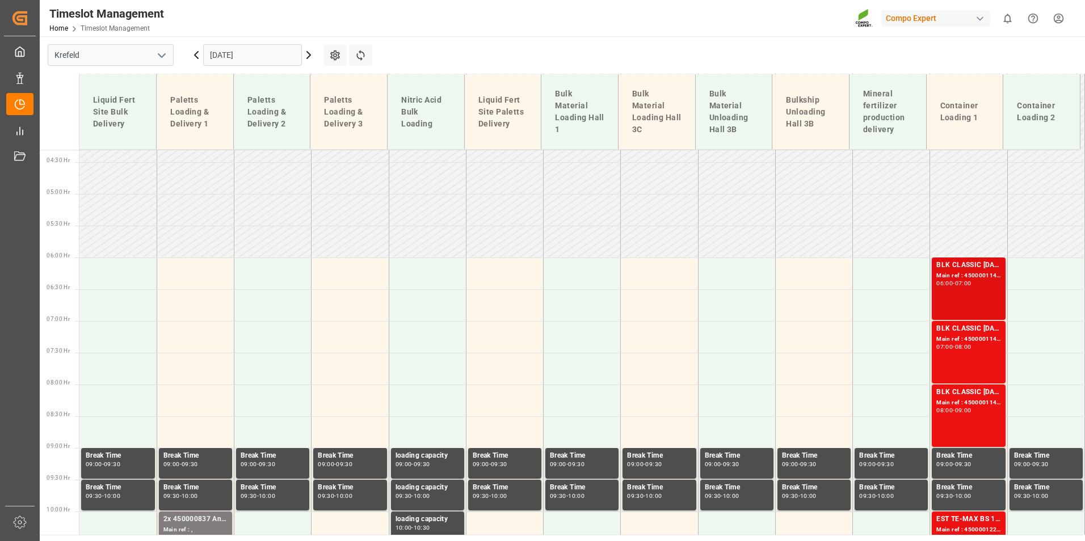
click at [961, 276] on div "Main ref : 4500001147, 2000001162" at bounding box center [969, 276] width 64 height 10
click at [964, 333] on div "BLK CLASSIC [DATE] 25kg (x42) INT MTO" at bounding box center [969, 329] width 64 height 11
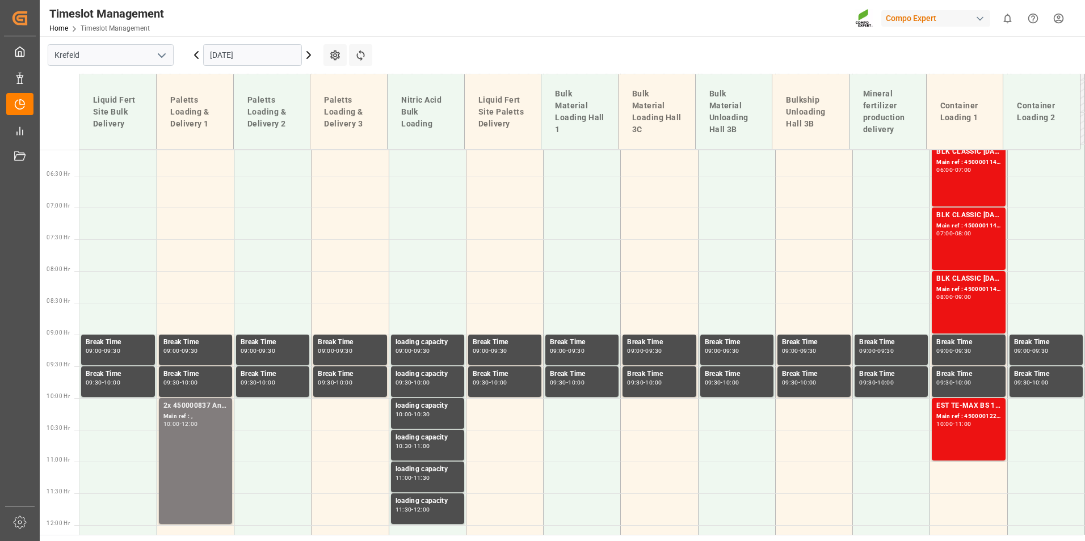
click at [957, 313] on div "BLK CLASSIC [DATE] 25kg (x42) INT MTO Main ref : 4500001145, 2000001162 08:00 -…" at bounding box center [969, 303] width 64 height 58
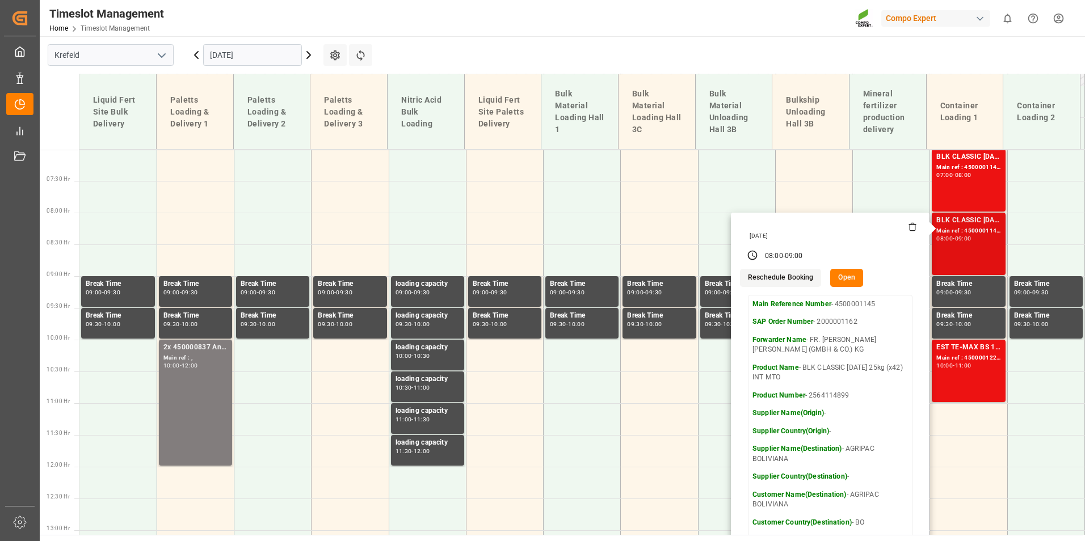
scroll to position [501, 0]
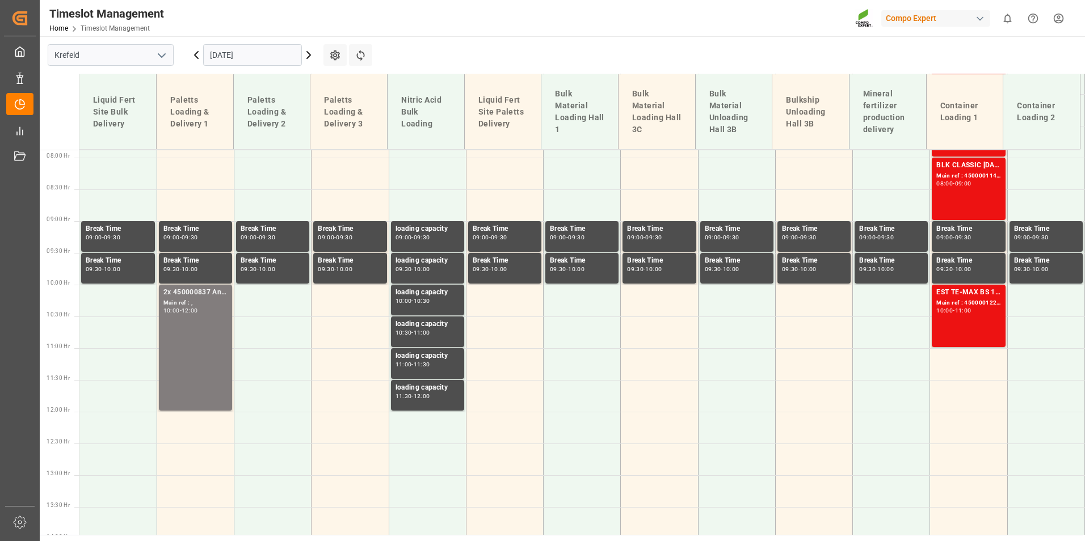
click at [958, 313] on div "10:00 - 11:00" at bounding box center [969, 311] width 64 height 6
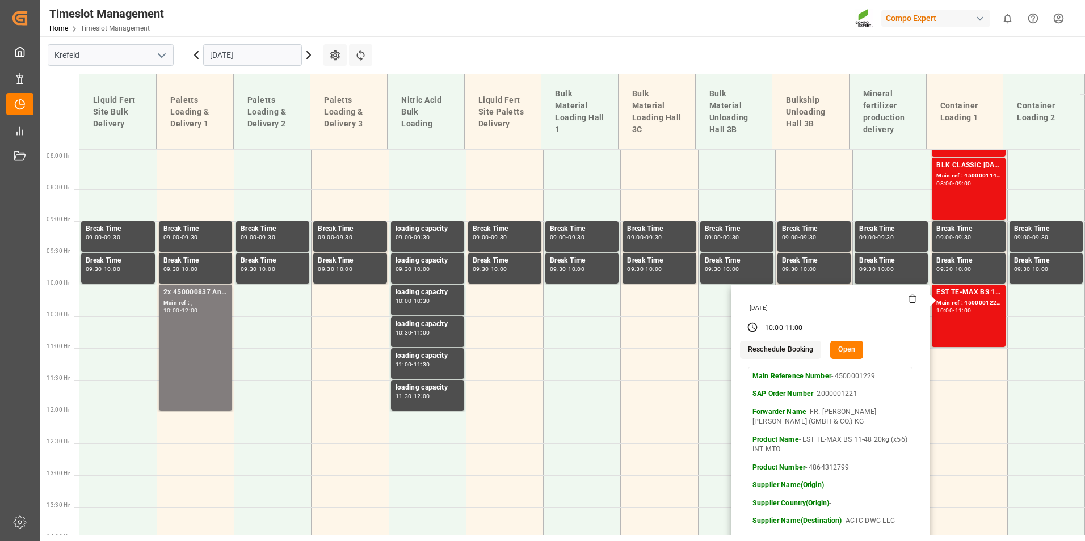
click at [261, 60] on input "[DATE]" at bounding box center [252, 55] width 99 height 22
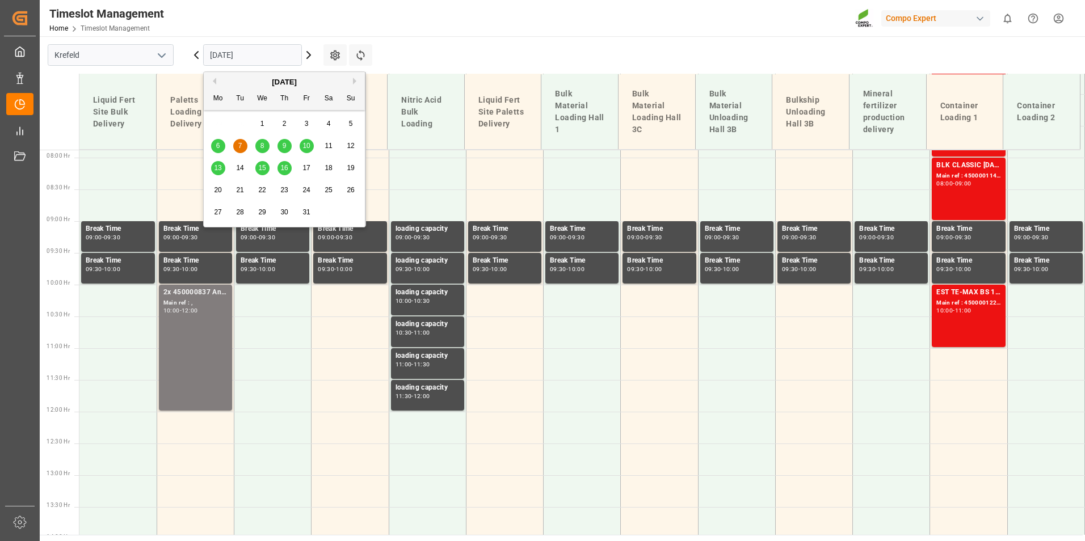
click at [258, 145] on div "8" at bounding box center [262, 147] width 14 height 14
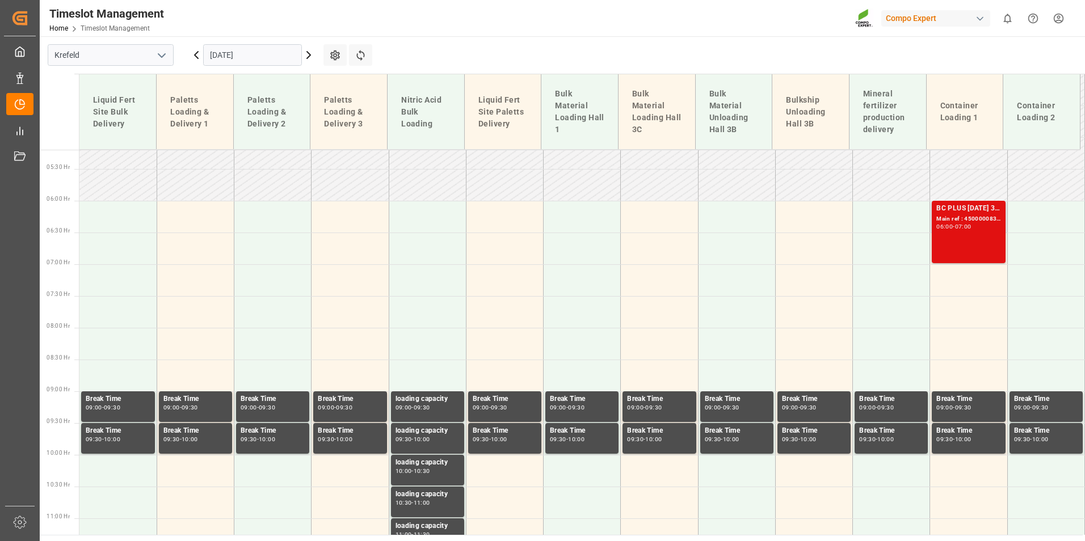
click at [986, 222] on div "Main ref : 4500000836, 2000000788" at bounding box center [969, 220] width 64 height 10
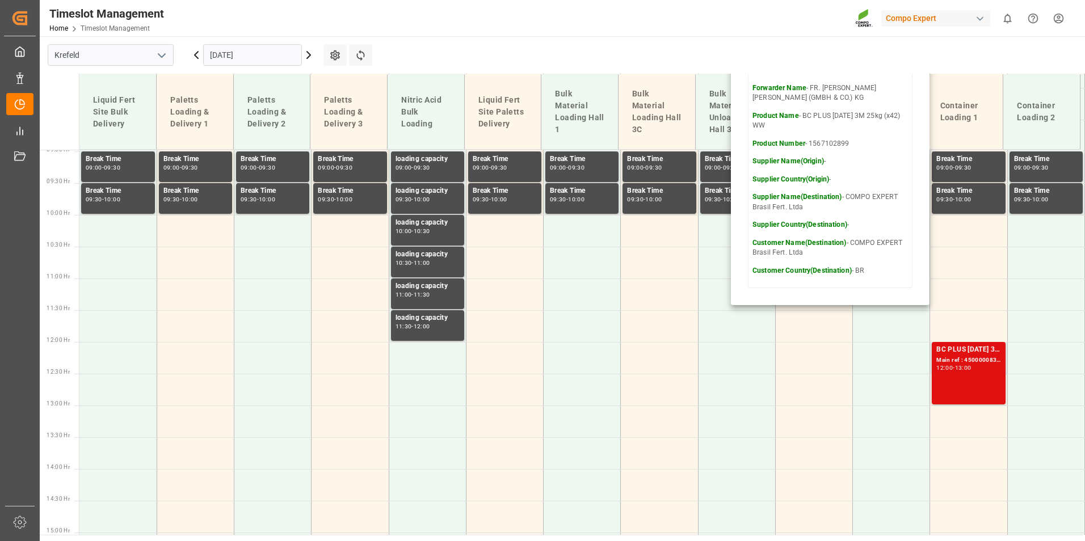
scroll to position [614, 0]
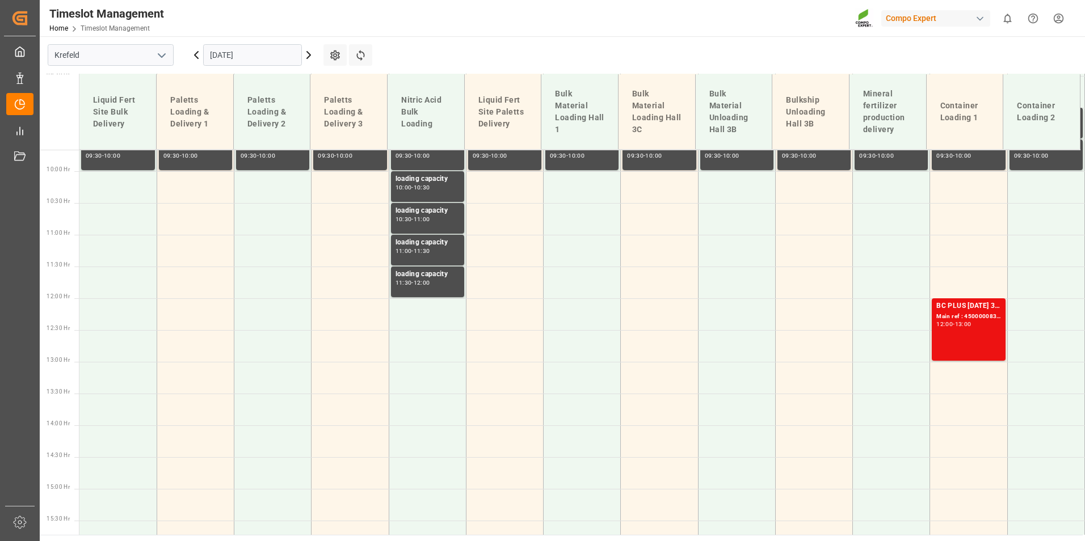
click at [974, 344] on div "BC PLUS [DATE] 3M 25kg (x42) WW Main ref : 4500000837, 2000000788 12:00 - 13:00" at bounding box center [969, 330] width 64 height 58
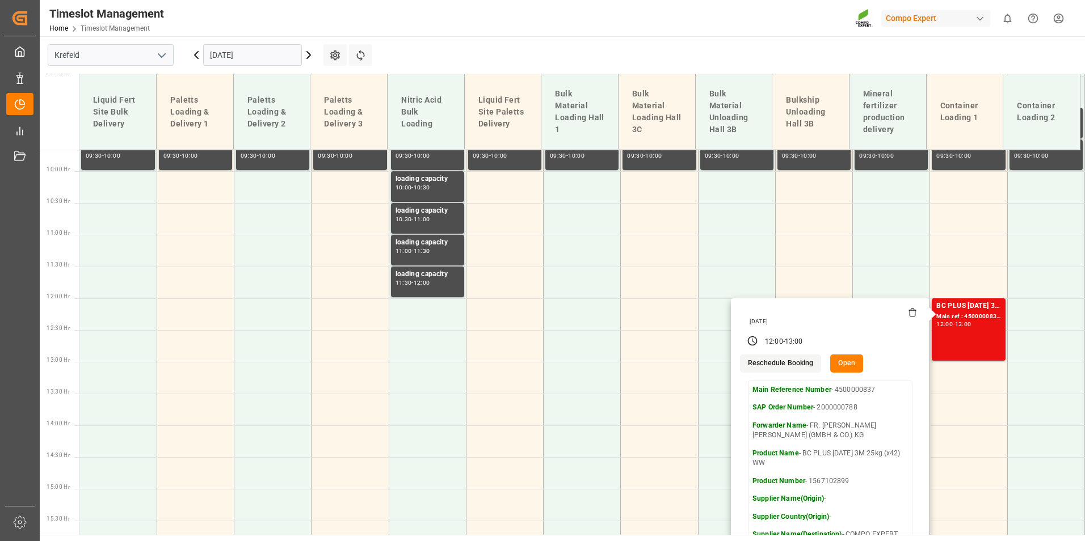
click at [263, 55] on input "[DATE]" at bounding box center [252, 55] width 99 height 22
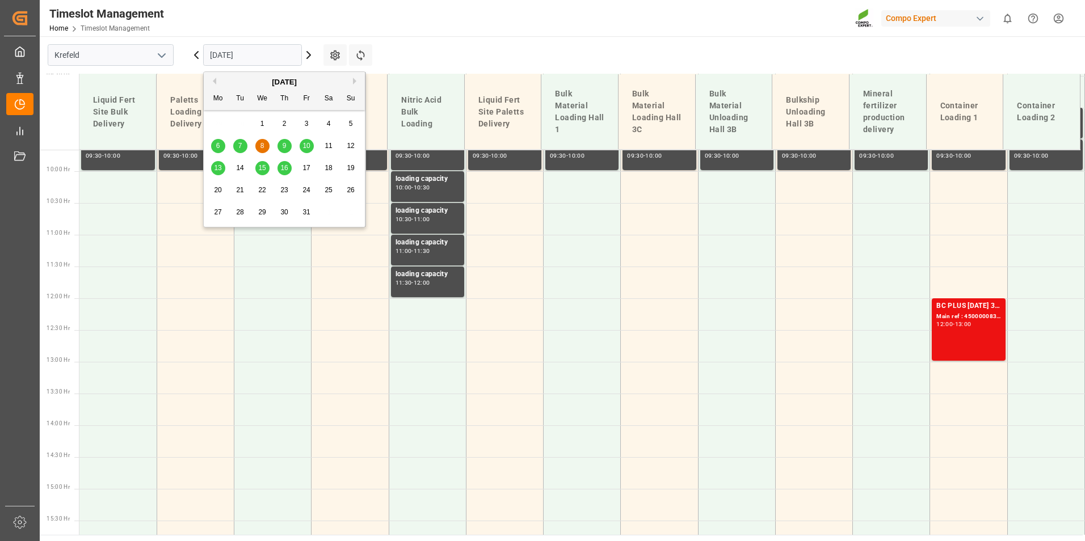
click at [215, 84] on button "Previous Month" at bounding box center [212, 81] width 7 height 7
click at [217, 188] on span "22" at bounding box center [217, 190] width 7 height 8
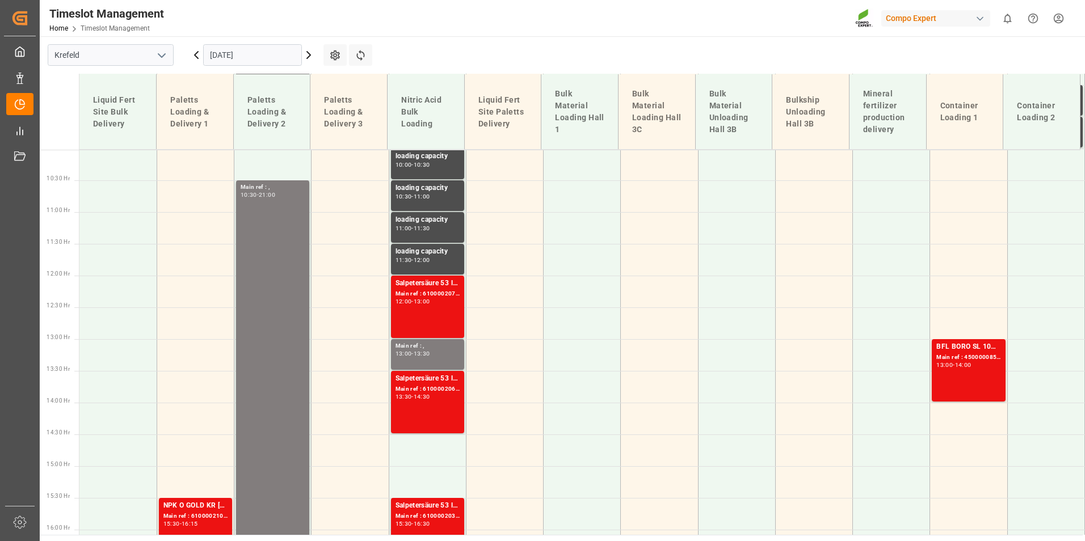
scroll to position [728, 0]
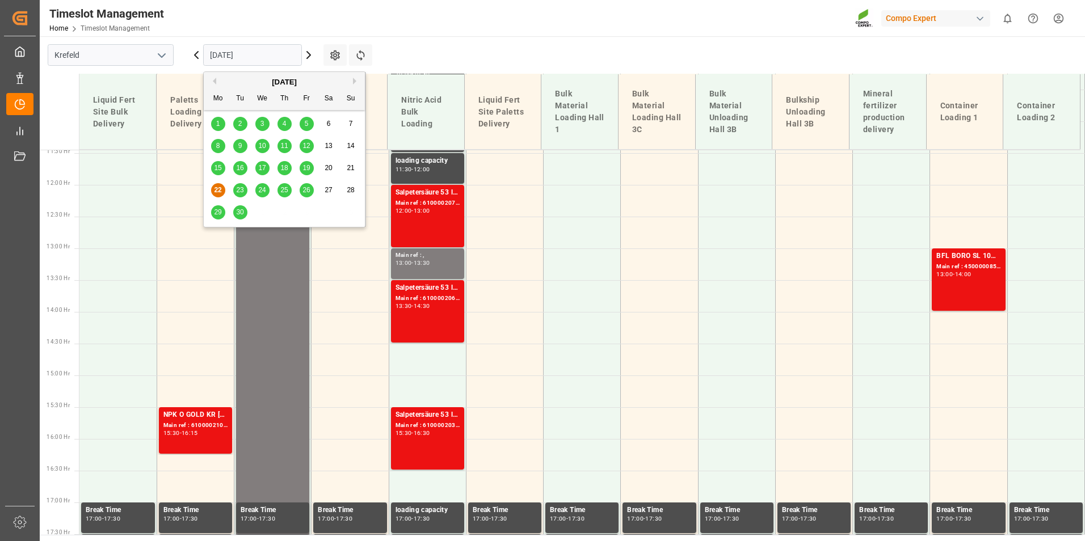
click at [266, 45] on input "[DATE]" at bounding box center [252, 55] width 99 height 22
click at [240, 192] on span "23" at bounding box center [239, 190] width 7 height 8
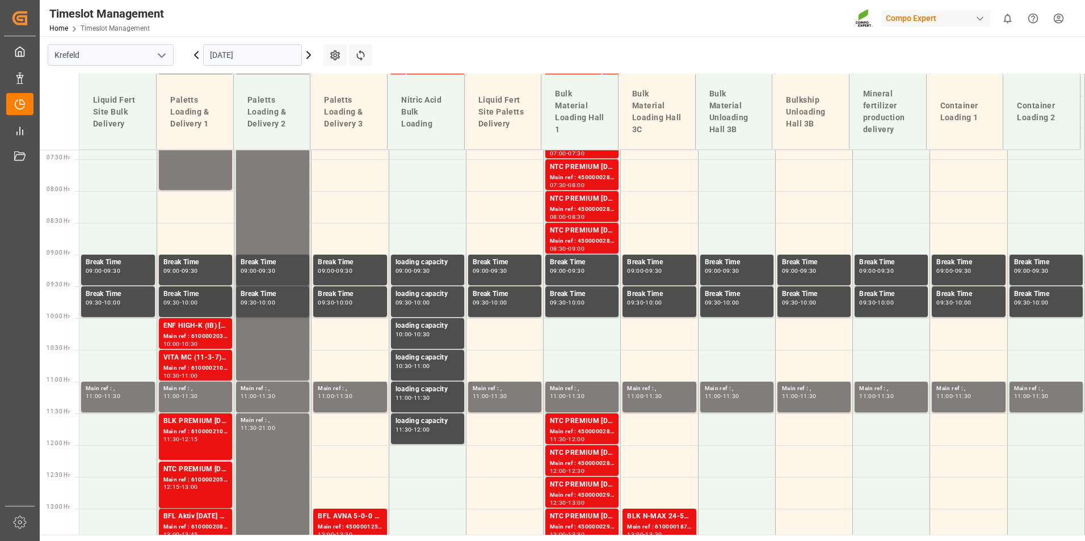
scroll to position [501, 0]
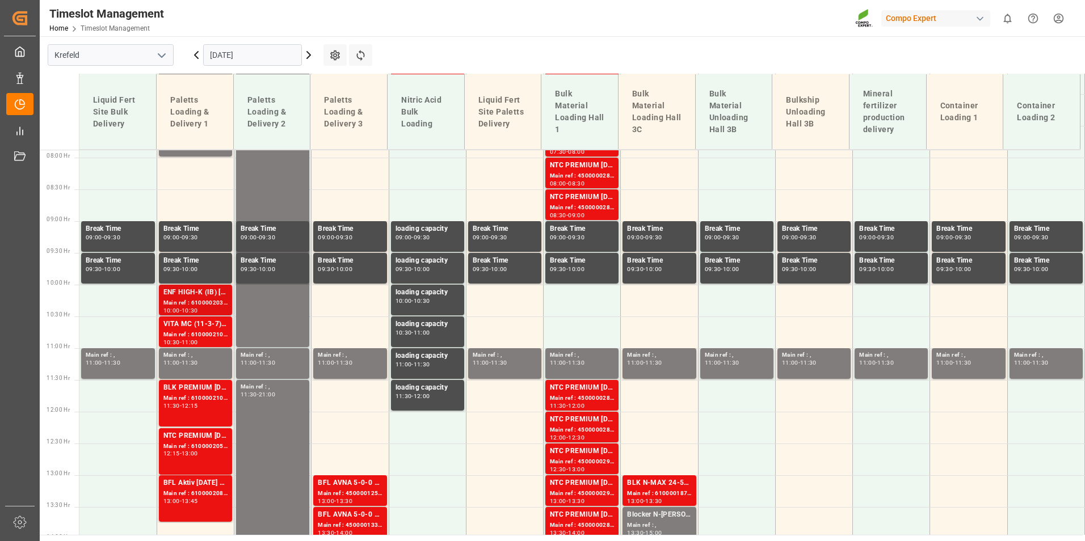
click at [213, 296] on div "ENF HIGH-K (IB) [DATE] 25kg (x40) INT" at bounding box center [195, 292] width 64 height 11
click at [180, 333] on div "Main ref : 6100002102, 2000001485" at bounding box center [195, 335] width 64 height 10
click at [173, 404] on div "11:30" at bounding box center [171, 406] width 16 height 5
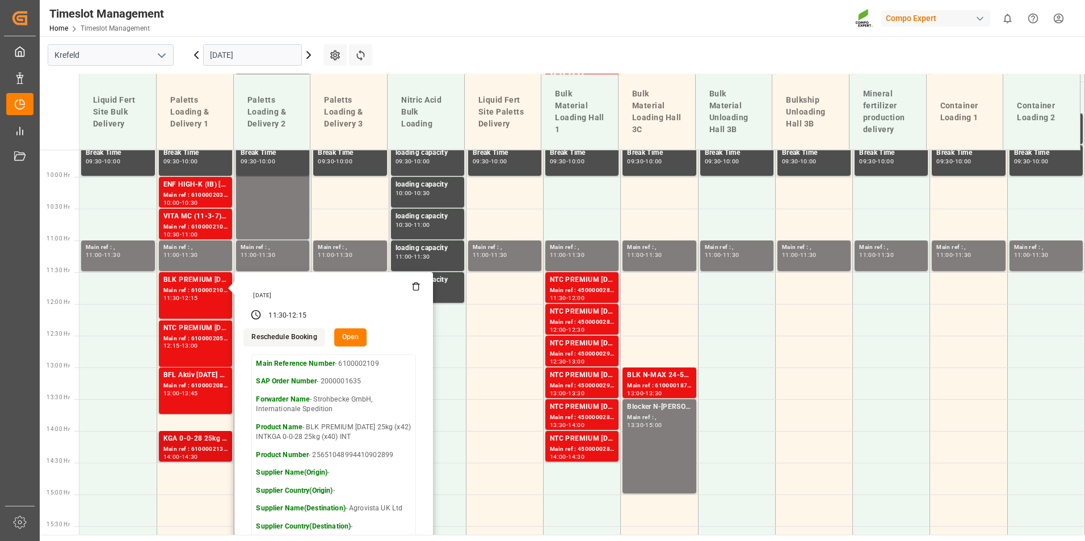
scroll to position [671, 0]
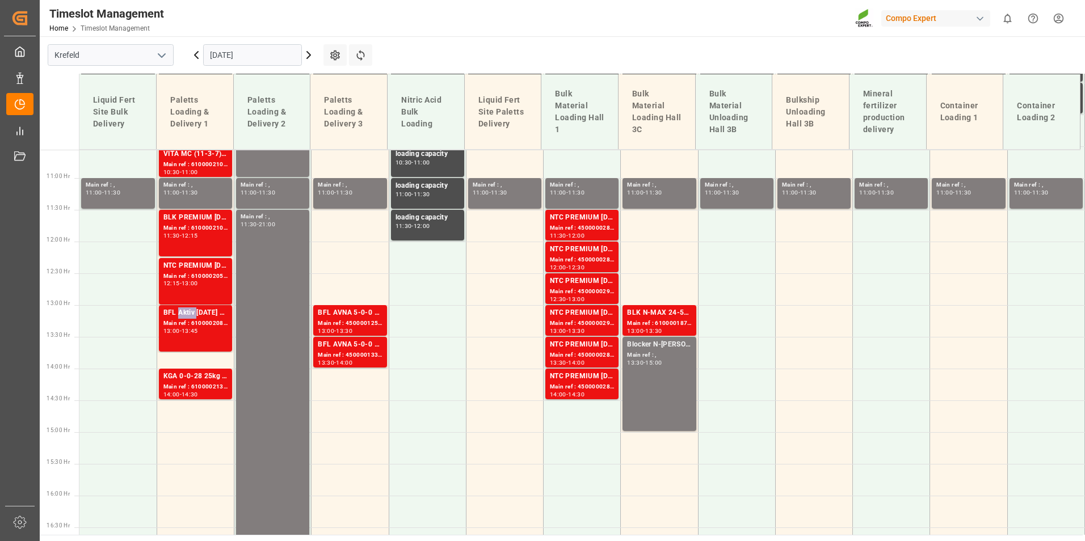
click at [186, 311] on div "BFL Aktiv [DATE] SL 10L (x60) DEBFL Aktiv [DATE] SL 200L (x4) DENTC PREMIUM [DA…" at bounding box center [195, 313] width 64 height 11
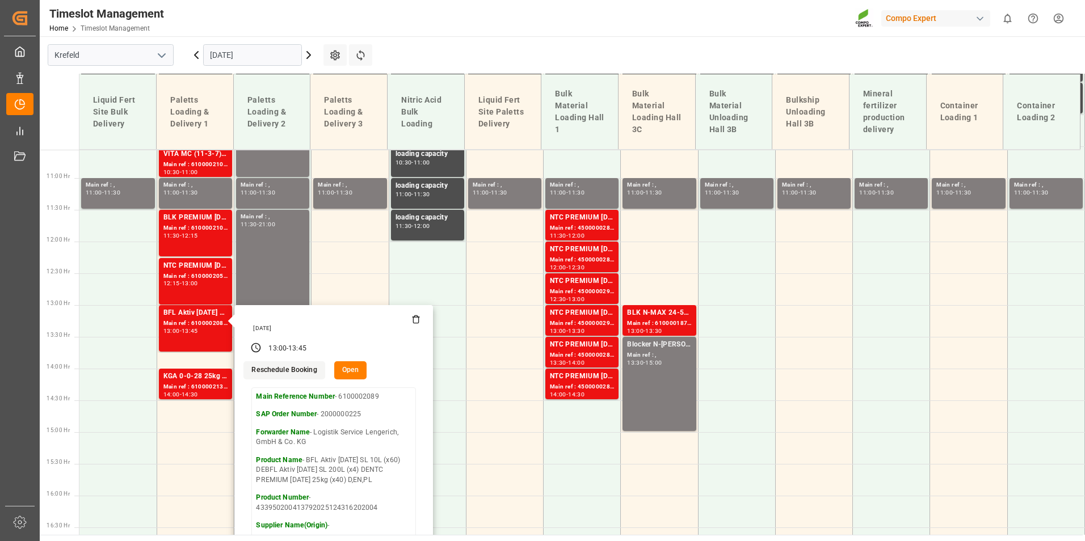
scroll to position [728, 0]
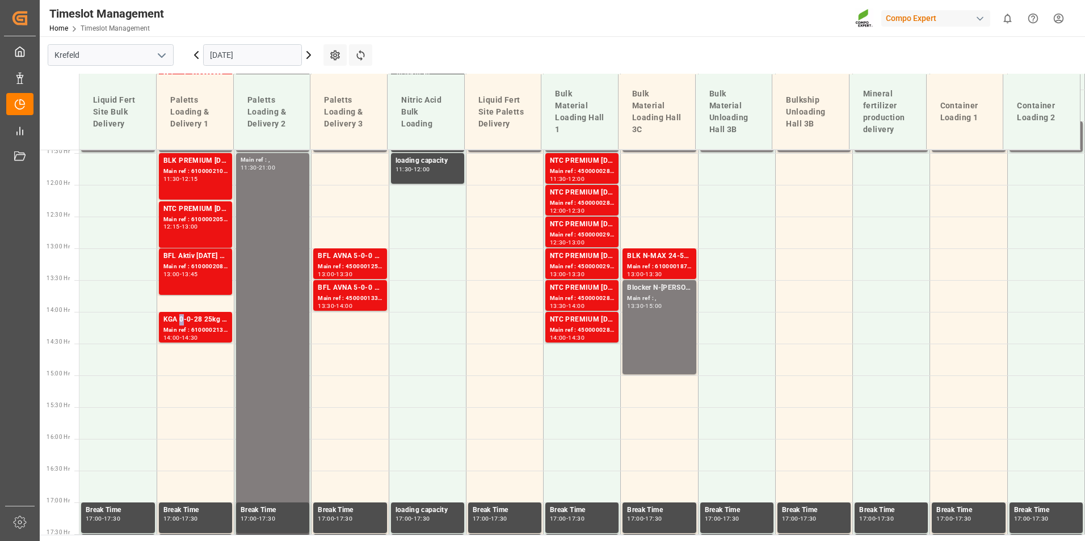
click at [179, 319] on div "KGA 0-0-28 25kg (x40) INT" at bounding box center [195, 319] width 64 height 11
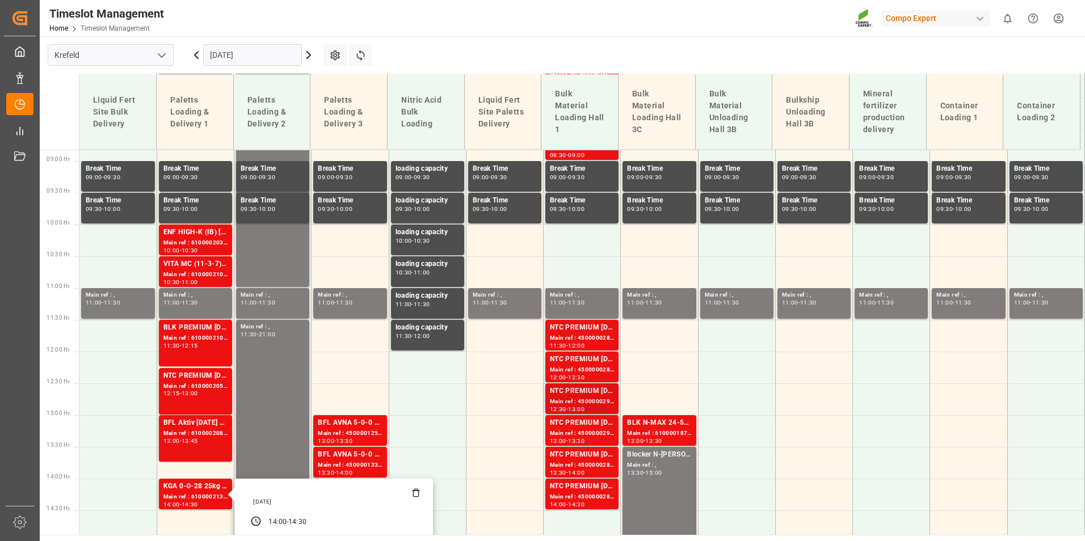
scroll to position [614, 0]
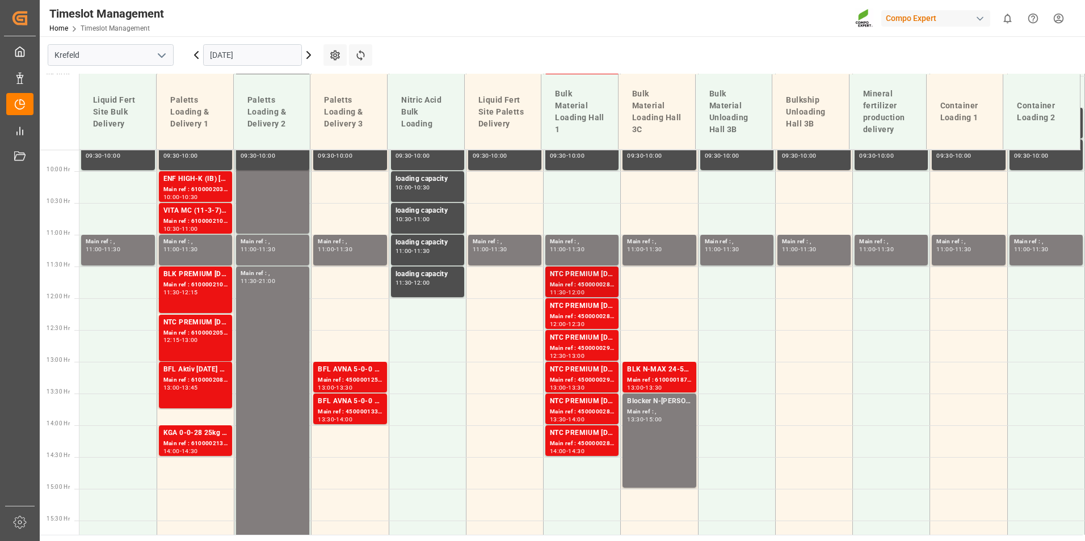
click at [598, 273] on div "NTC PREMIUM [DATE]+3+TE BULK" at bounding box center [582, 274] width 64 height 11
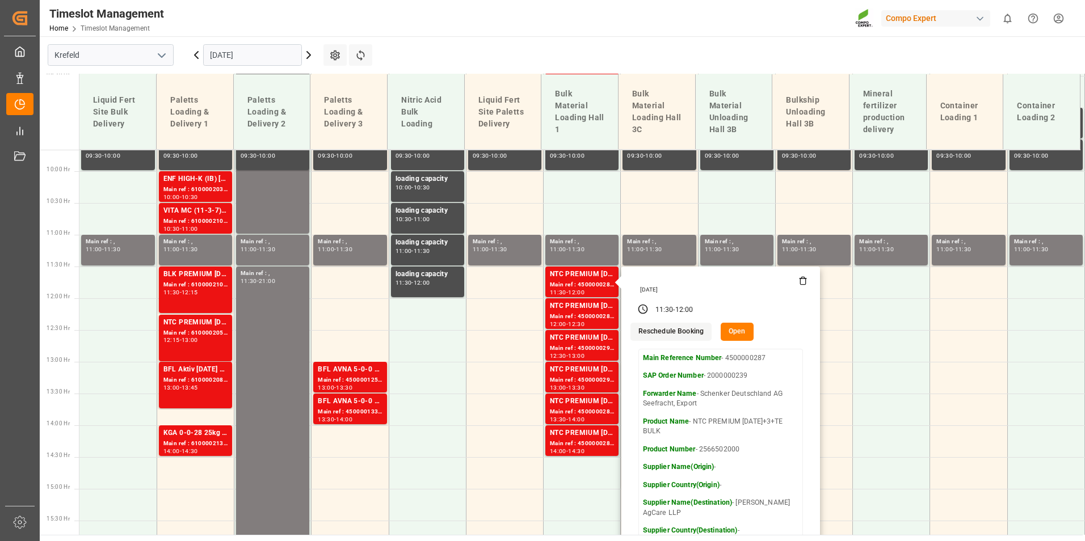
click at [194, 62] on div "[DATE]" at bounding box center [253, 54] width 142 height 37
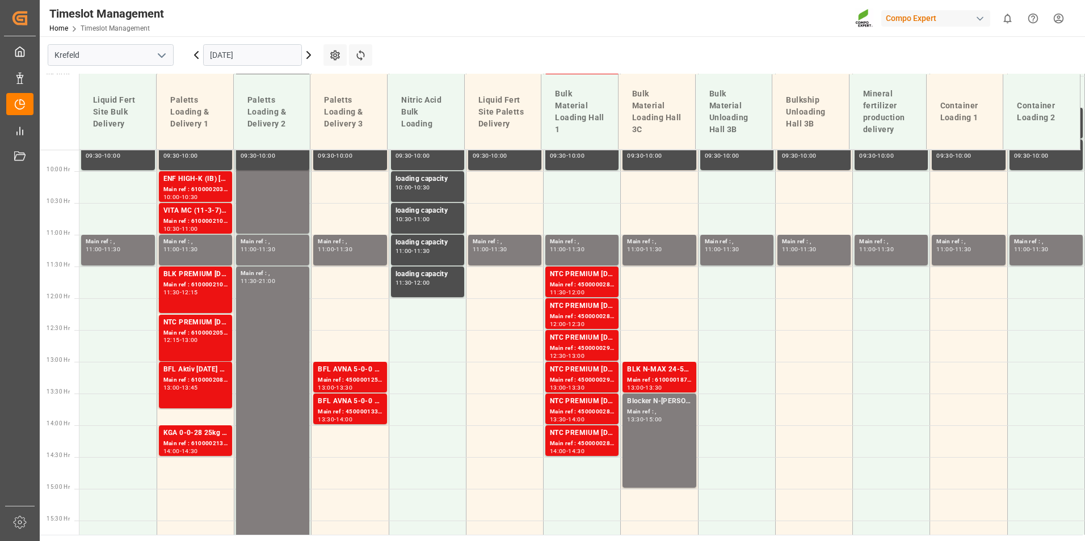
click at [195, 57] on icon at bounding box center [197, 55] width 14 height 14
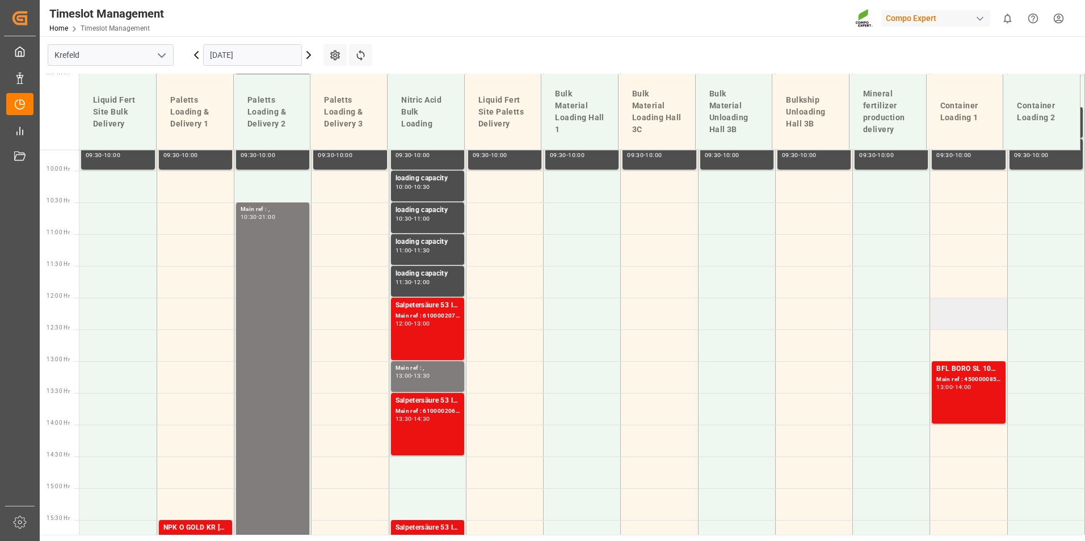
scroll to position [728, 0]
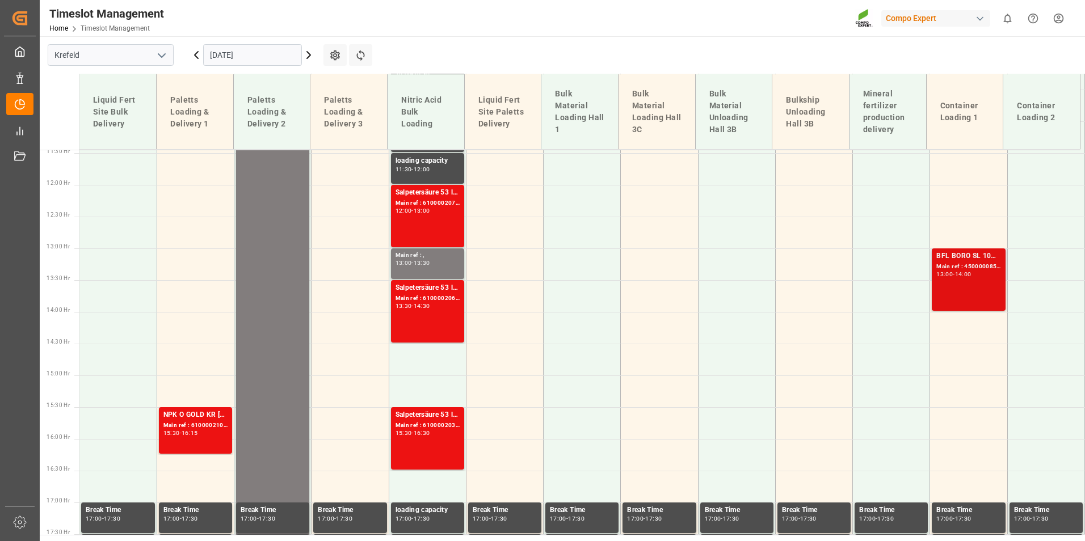
click at [948, 283] on div "BFL BORO SL 10%B 1000L IBC (2024) MTO;BFL Kelp LG1 1000L IBC (WW)BFL Kelp LG1 1…" at bounding box center [969, 280] width 64 height 58
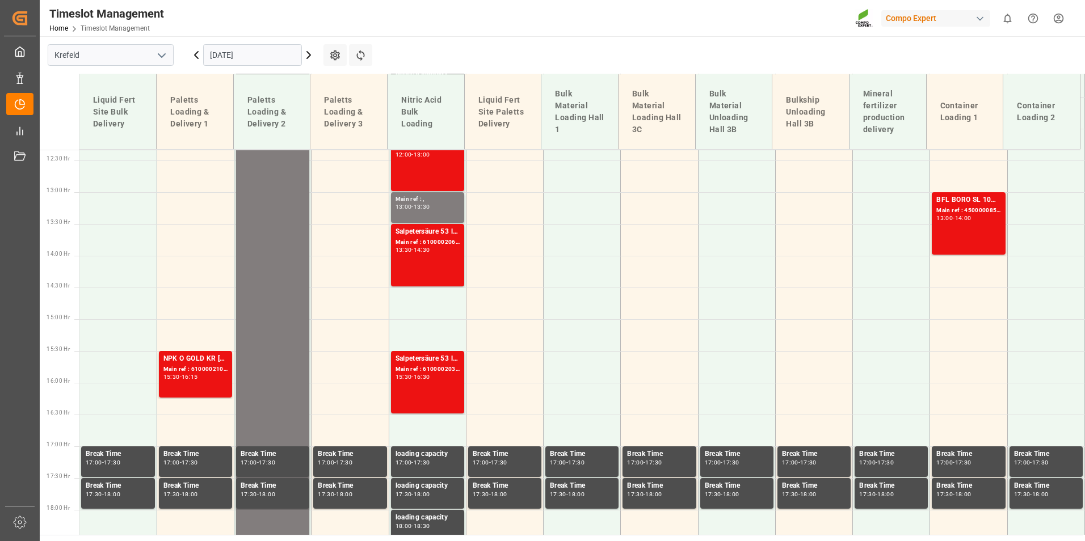
scroll to position [784, 0]
click at [356, 46] on button "Refresh Time Slots" at bounding box center [360, 55] width 23 height 22
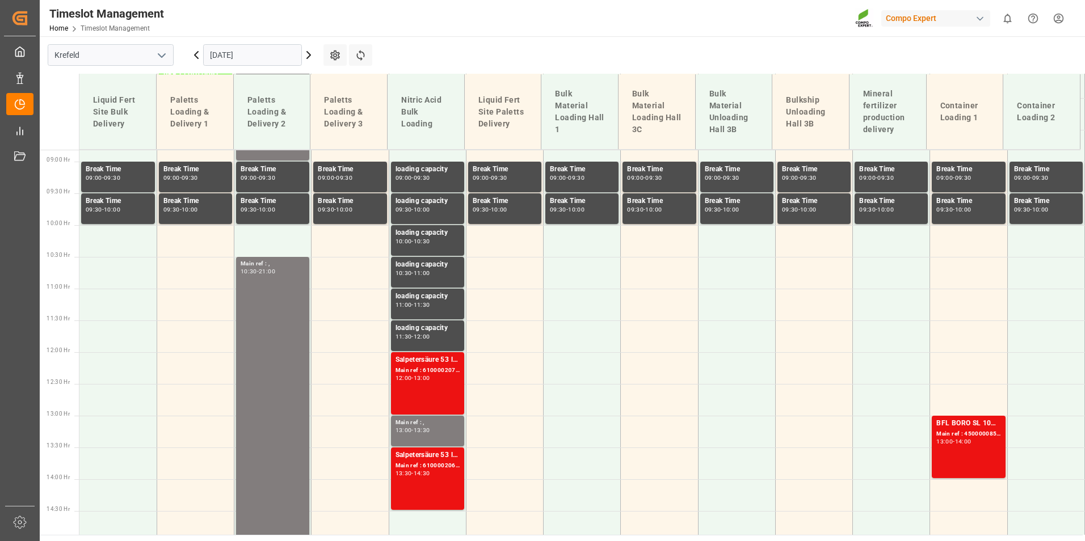
scroll to position [387, 0]
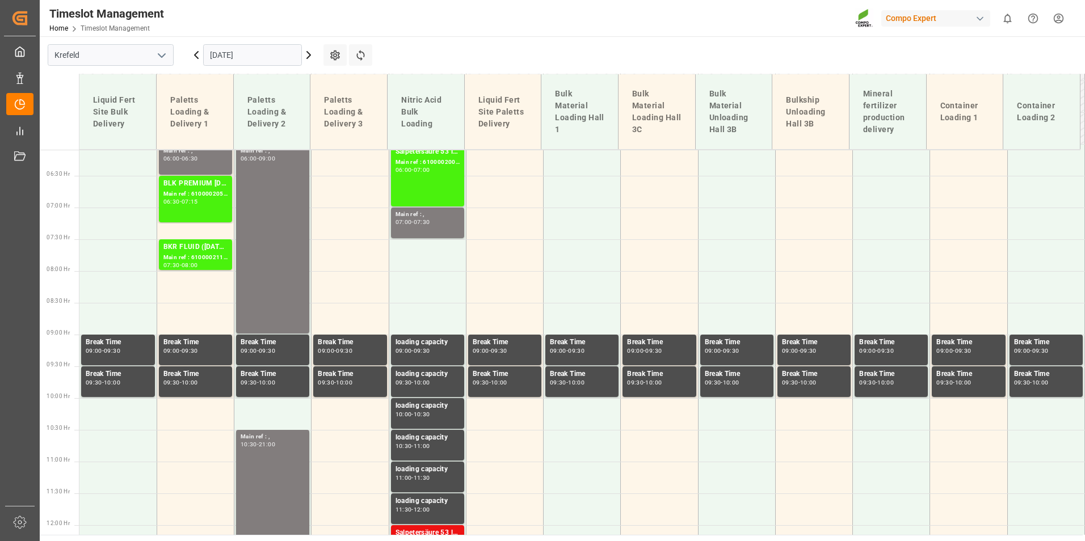
click at [289, 58] on input "[DATE]" at bounding box center [252, 55] width 99 height 22
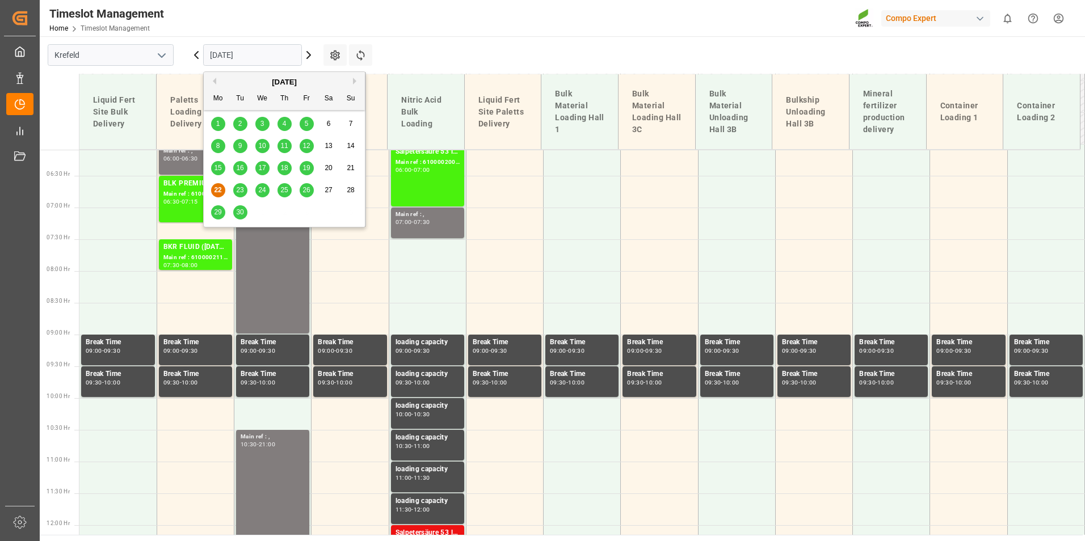
click at [240, 187] on span "23" at bounding box center [239, 190] width 7 height 8
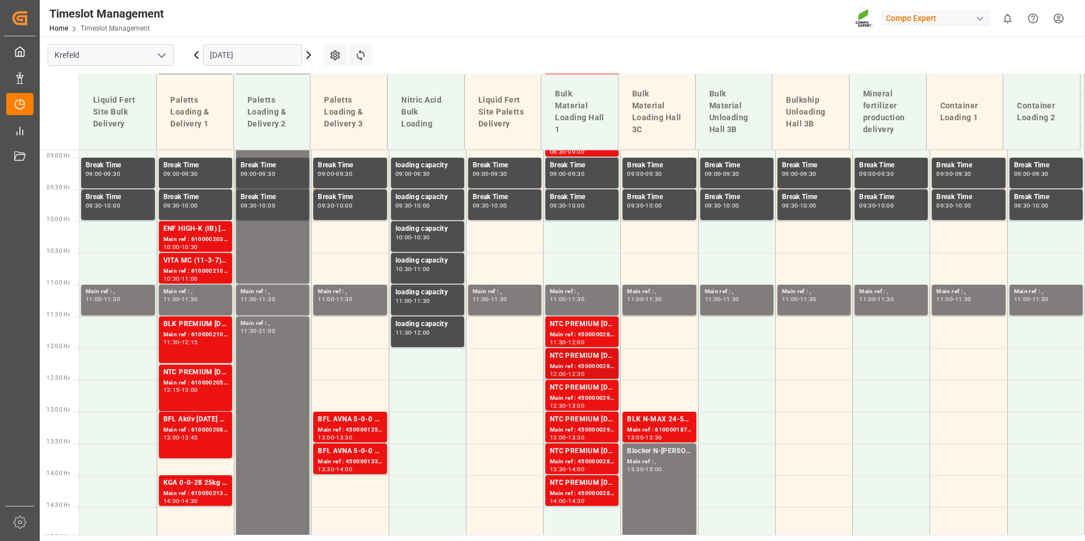
scroll to position [280, 0]
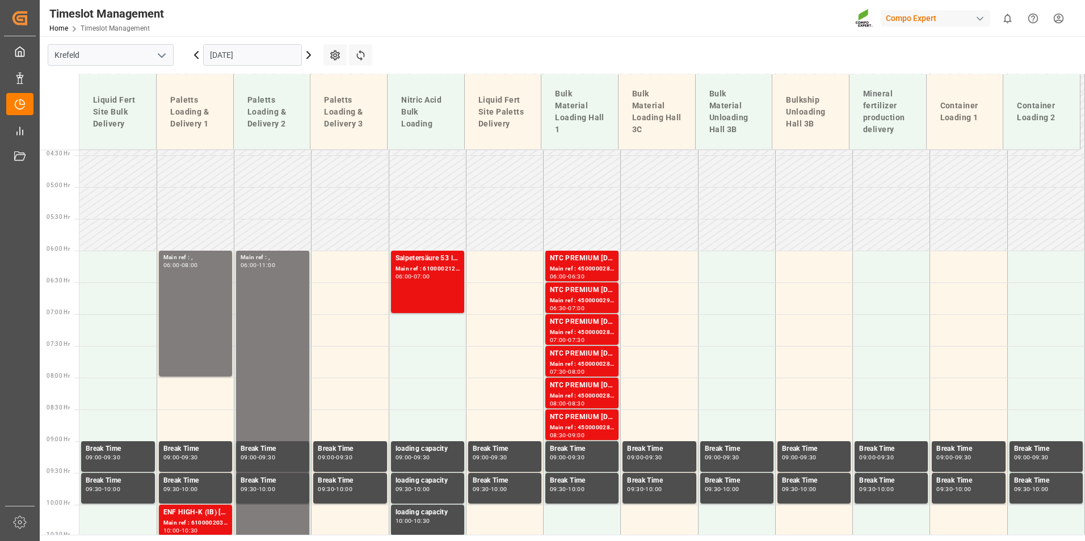
click at [273, 55] on input "[DATE]" at bounding box center [252, 55] width 99 height 22
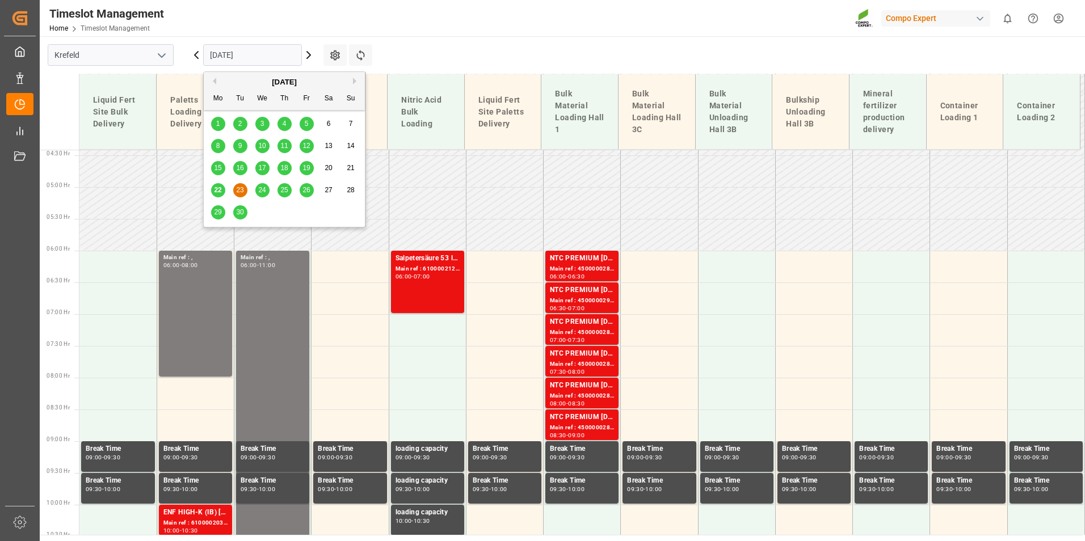
click at [259, 192] on span "24" at bounding box center [261, 190] width 7 height 8
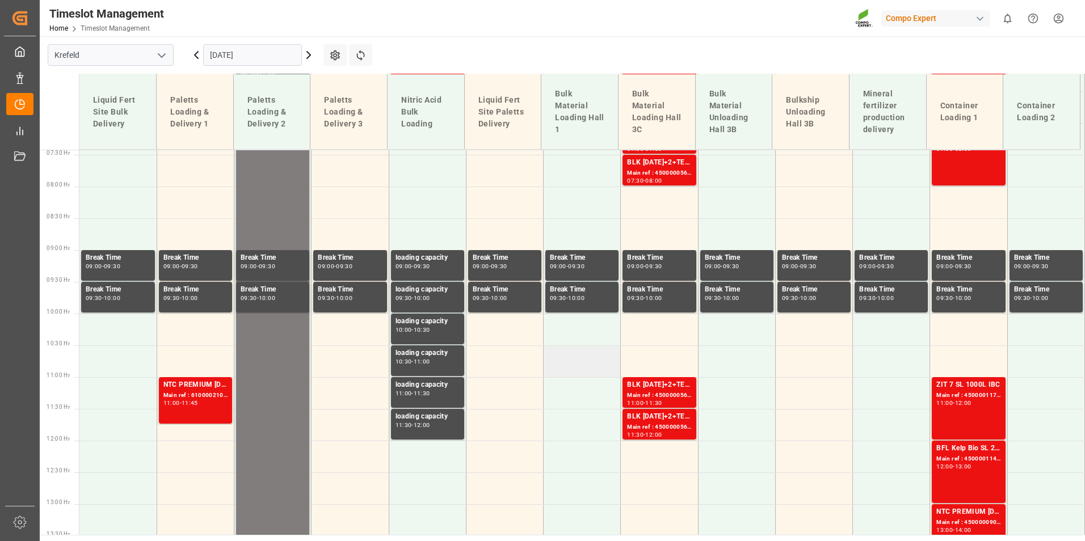
scroll to position [337, 0]
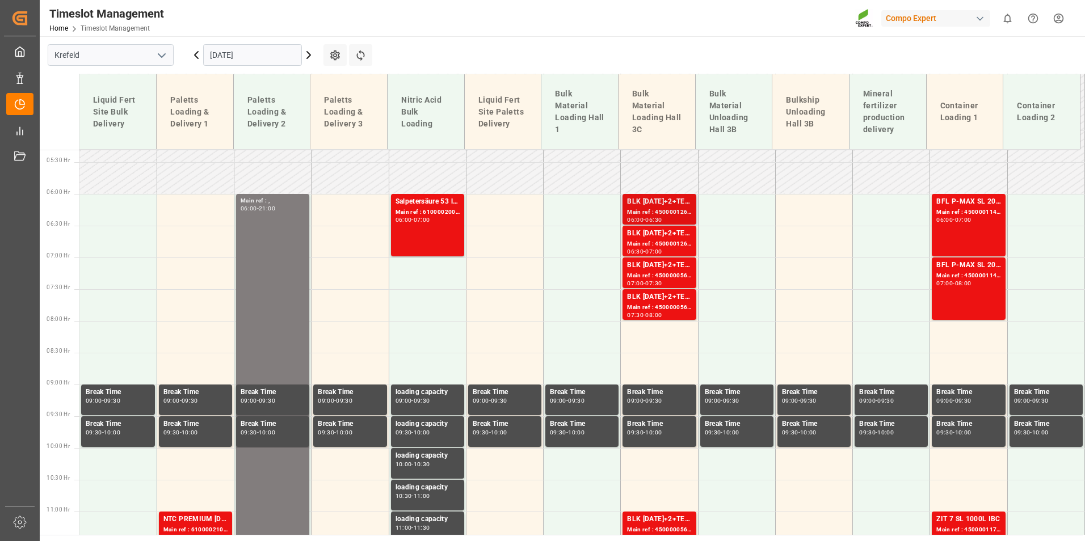
click at [632, 217] on div "06:00" at bounding box center [635, 219] width 16 height 5
click at [648, 234] on div "BLK [DATE]+2+TE (GW) BULK" at bounding box center [659, 233] width 64 height 11
click at [663, 268] on div "BLK [DATE]+2+TE (GW) BULK" at bounding box center [659, 265] width 64 height 11
click at [670, 292] on div "BLK [DATE]+2+TE (GW) BULK" at bounding box center [659, 297] width 64 height 11
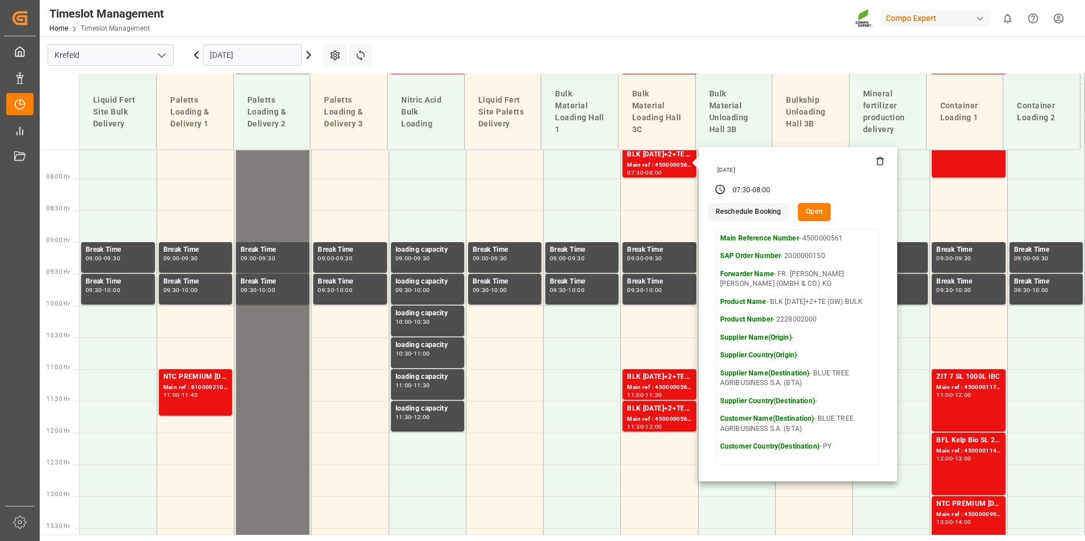
scroll to position [678, 0]
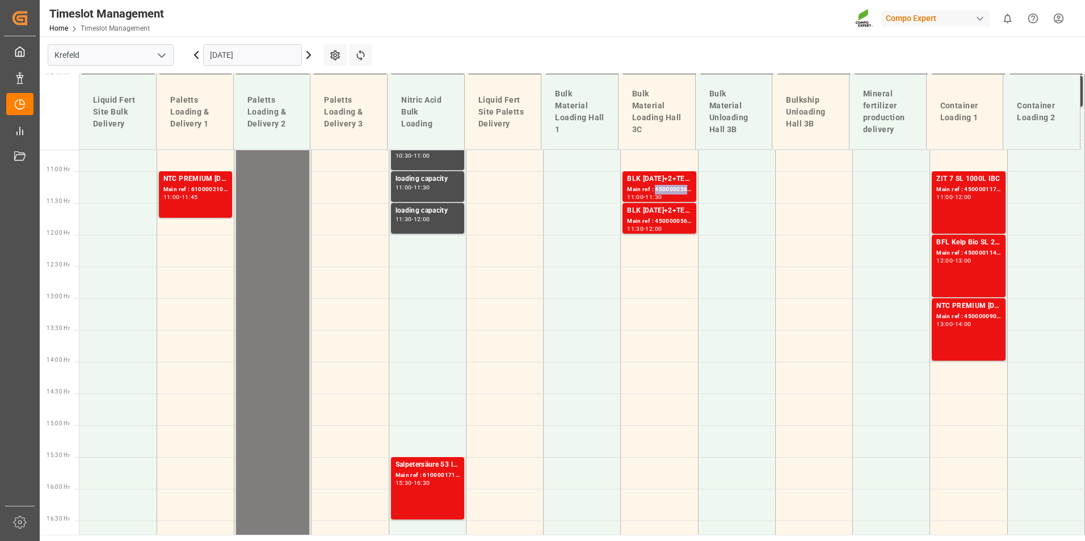
click at [664, 188] on div "Main ref : 4500000562, 2000000150" at bounding box center [659, 190] width 64 height 10
click at [669, 220] on div "Main ref : 4500000563, 2000000150" at bounding box center [659, 222] width 64 height 10
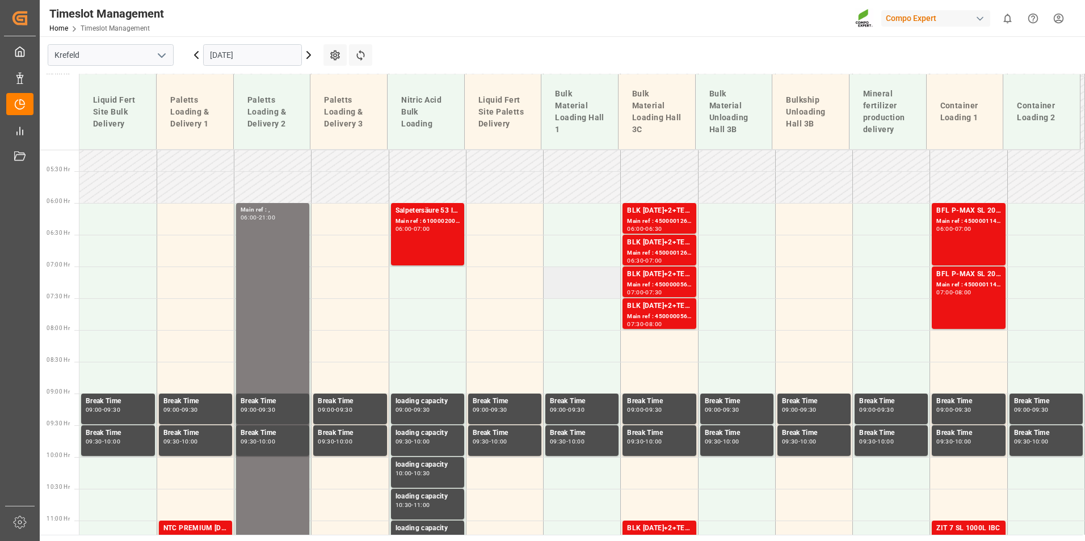
scroll to position [280, 0]
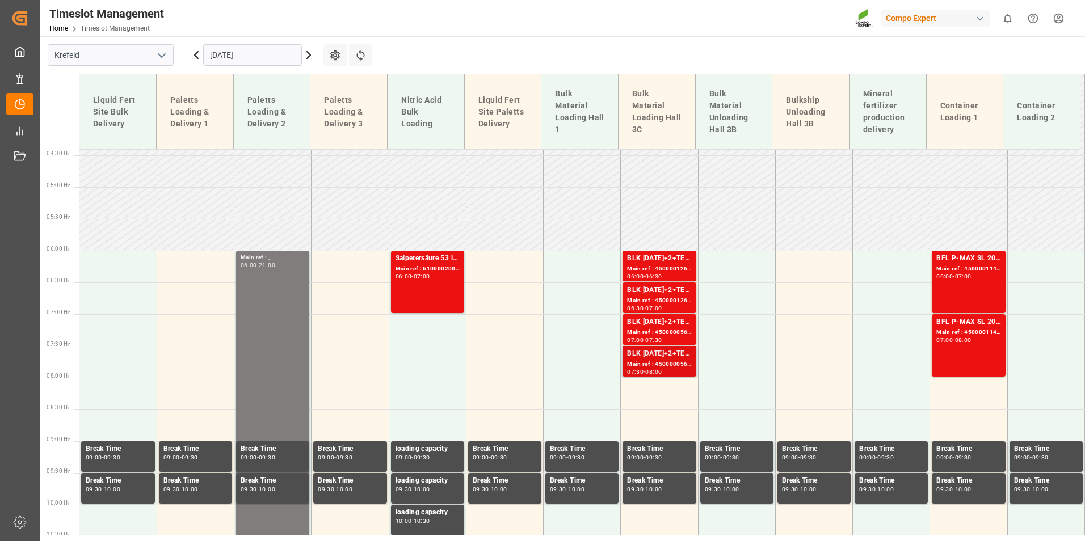
click at [671, 352] on div "BLK [DATE]+2+TE (GW) BULK" at bounding box center [659, 353] width 64 height 11
click at [669, 330] on div "Main ref : 4500000560, 2000000150" at bounding box center [659, 333] width 64 height 10
click at [653, 333] on div "Main ref : 4500000560, 2000000150" at bounding box center [659, 333] width 64 height 10
click at [665, 360] on div "Main ref : 4500000561, 2000000150" at bounding box center [659, 365] width 64 height 10
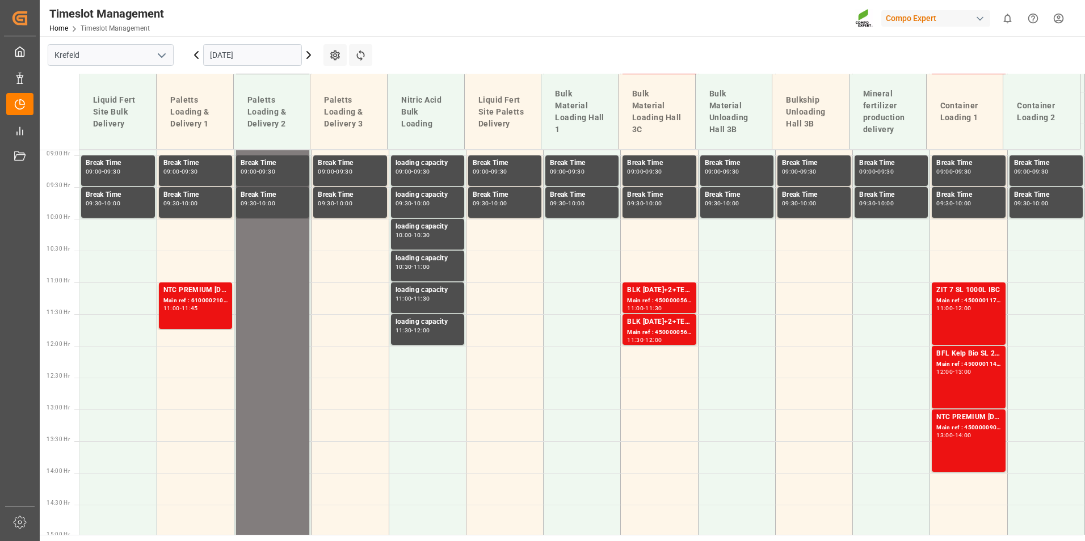
scroll to position [621, 0]
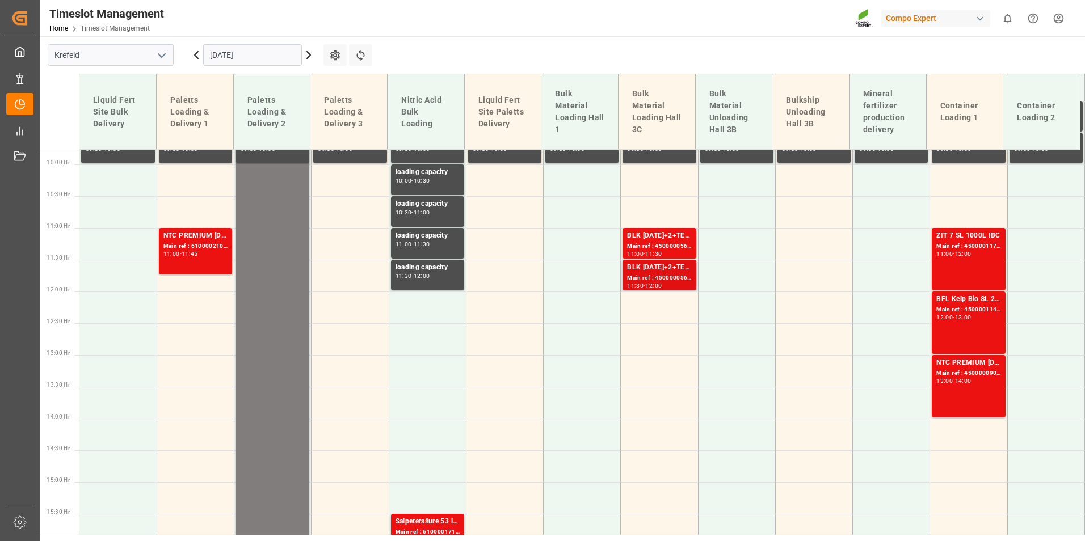
click at [644, 274] on div "Main ref : 4500000563, 2000000150" at bounding box center [659, 279] width 64 height 10
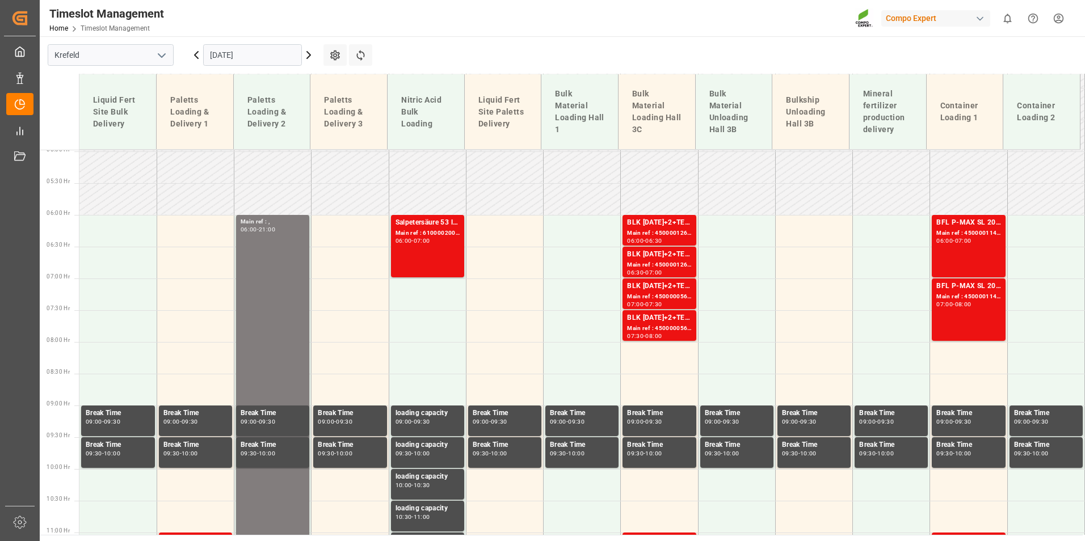
scroll to position [337, 0]
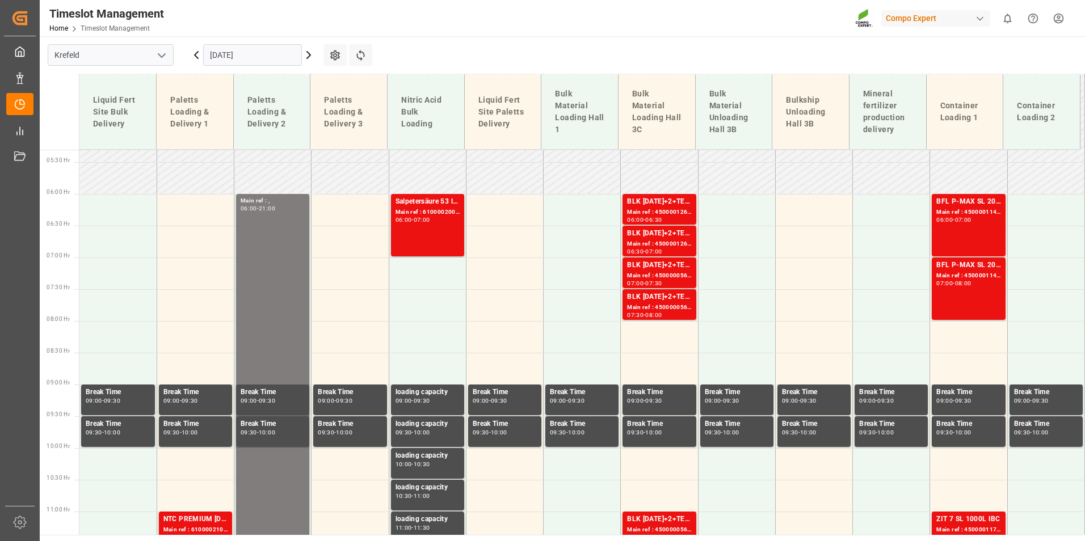
click at [260, 51] on input "[DATE]" at bounding box center [252, 55] width 99 height 22
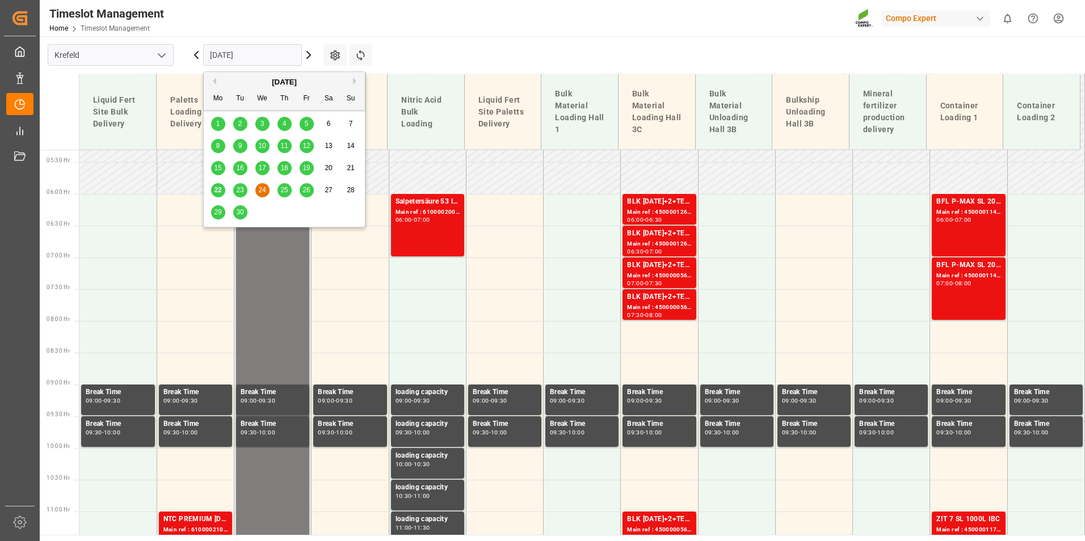
click at [288, 193] on span "25" at bounding box center [283, 190] width 7 height 8
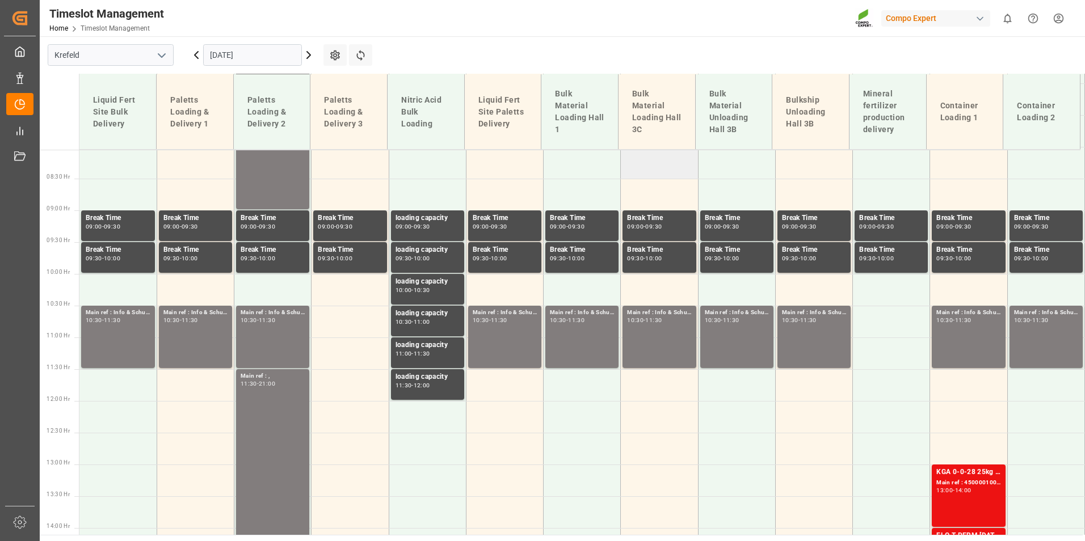
scroll to position [394, 0]
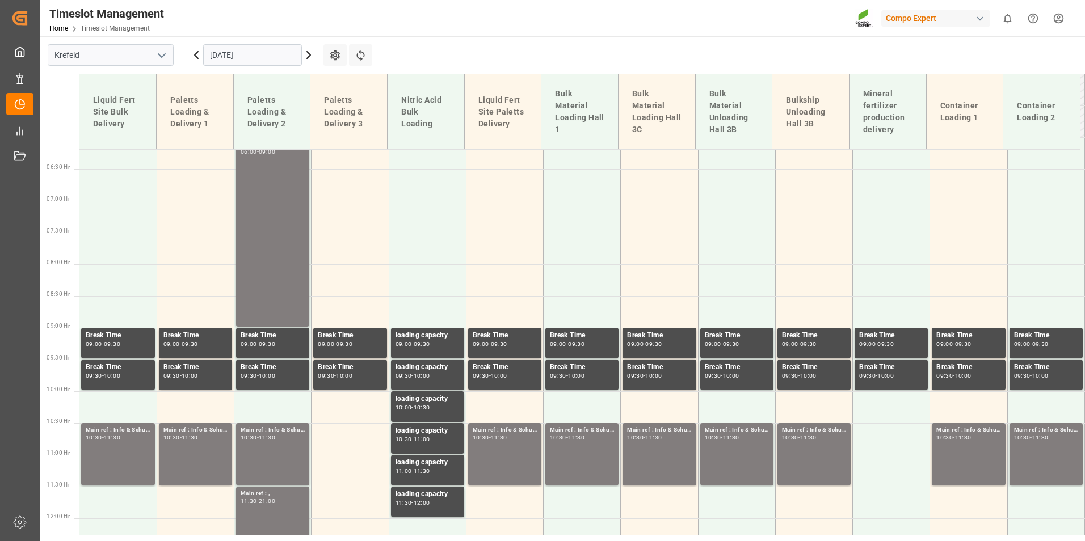
click at [257, 52] on input "[DATE]" at bounding box center [252, 55] width 99 height 22
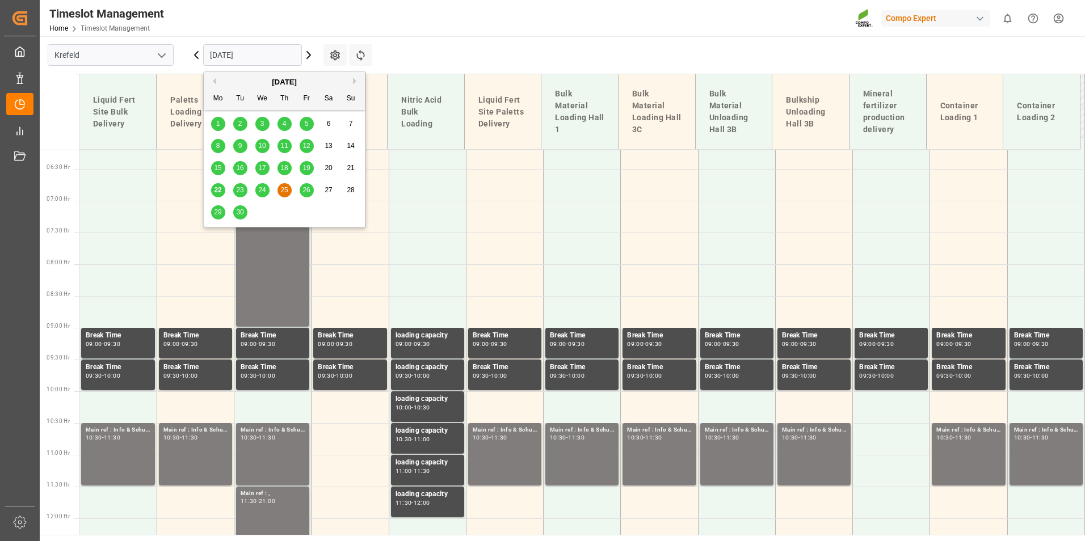
click at [305, 195] on div "26" at bounding box center [307, 191] width 14 height 14
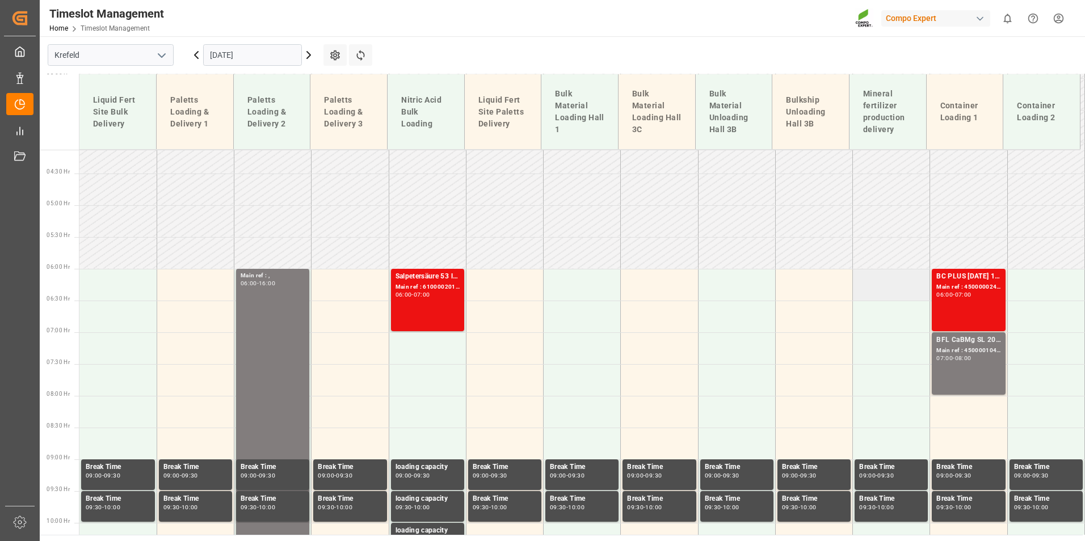
scroll to position [280, 0]
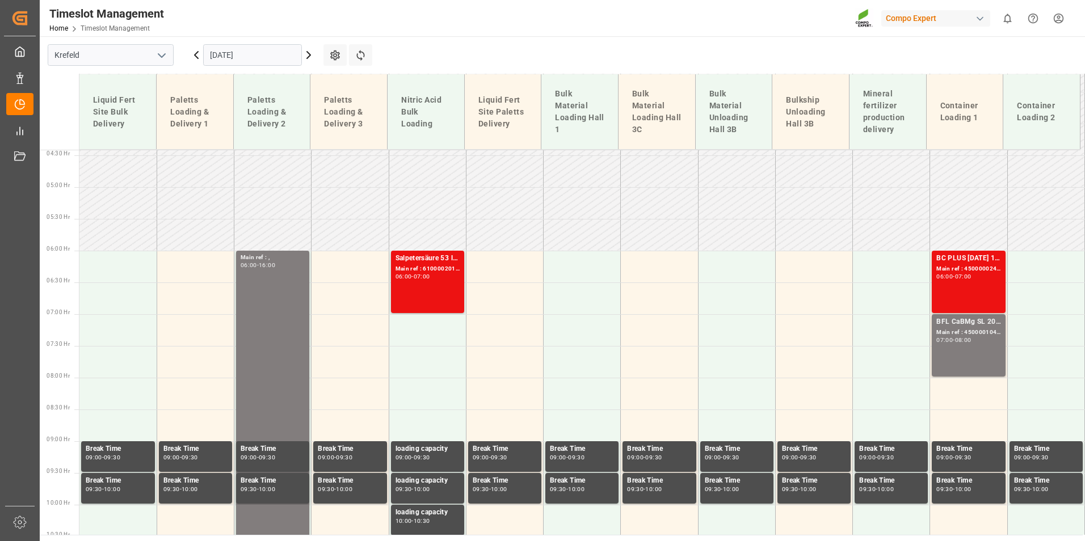
click at [259, 57] on input "[DATE]" at bounding box center [252, 55] width 99 height 22
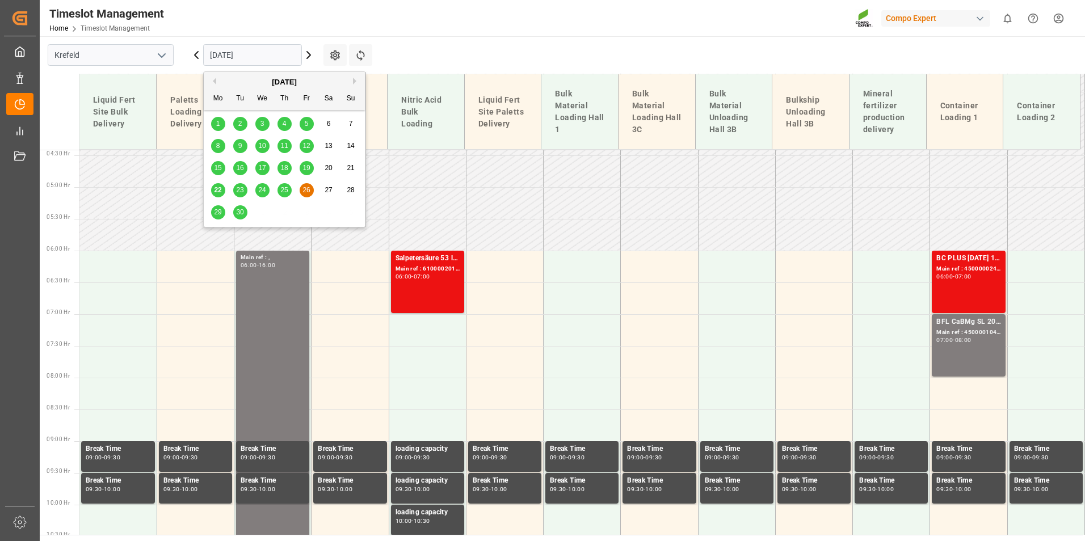
click at [223, 186] on div "22" at bounding box center [218, 191] width 14 height 14
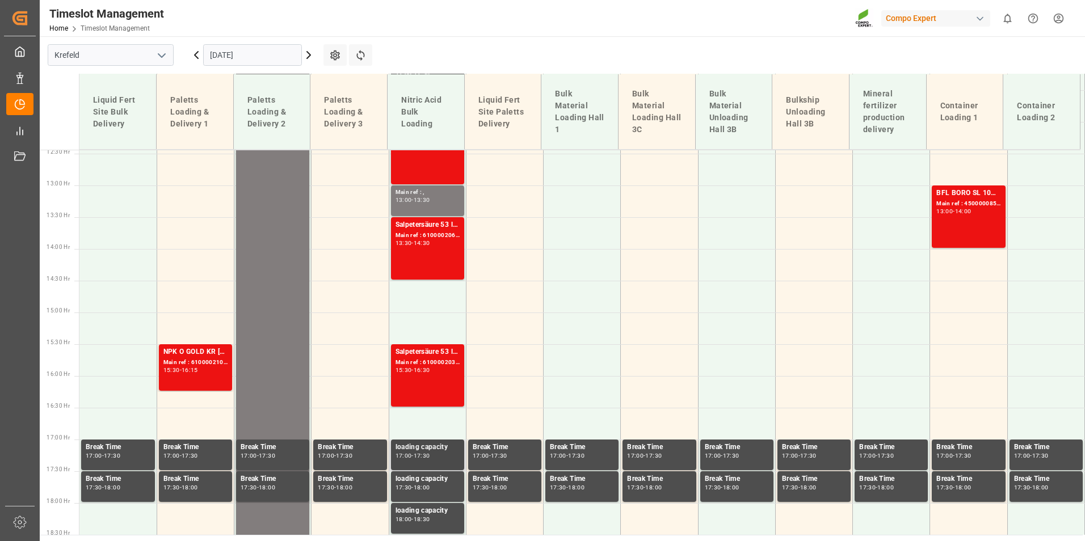
scroll to position [791, 0]
click at [430, 367] on div "16:30" at bounding box center [422, 369] width 16 height 5
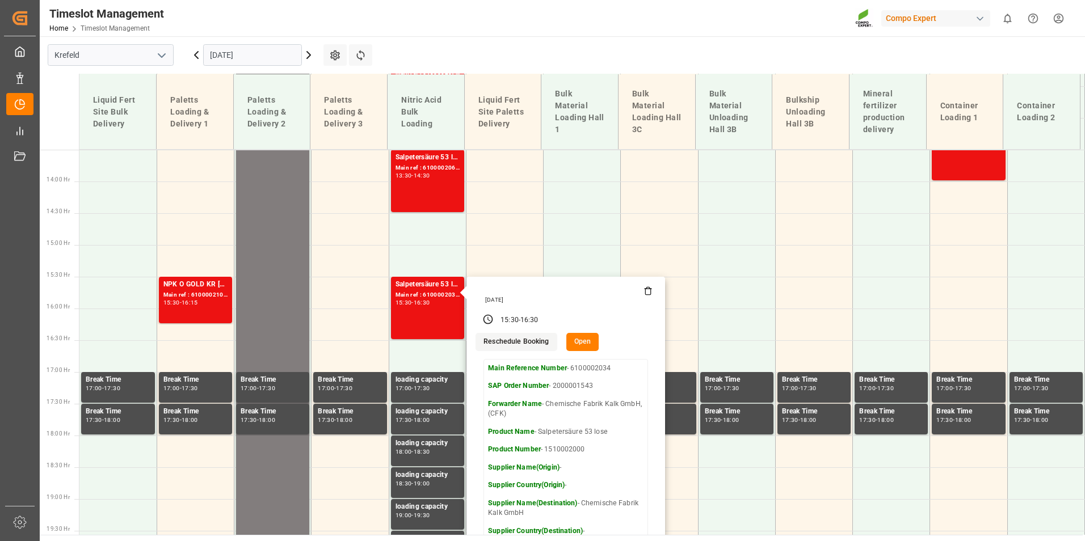
scroll to position [961, 0]
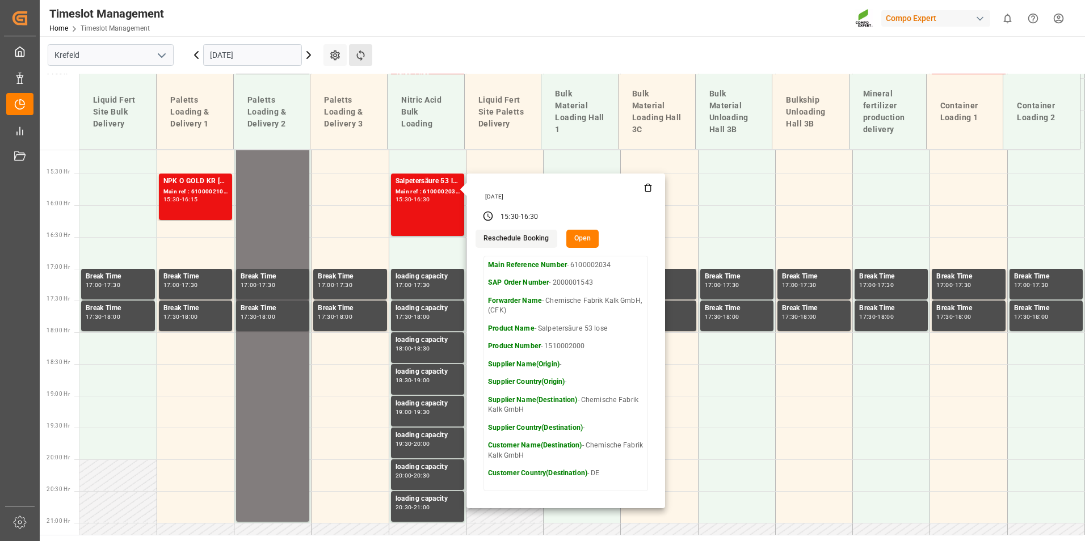
click at [362, 45] on button "Refresh Time Slots" at bounding box center [360, 55] width 23 height 22
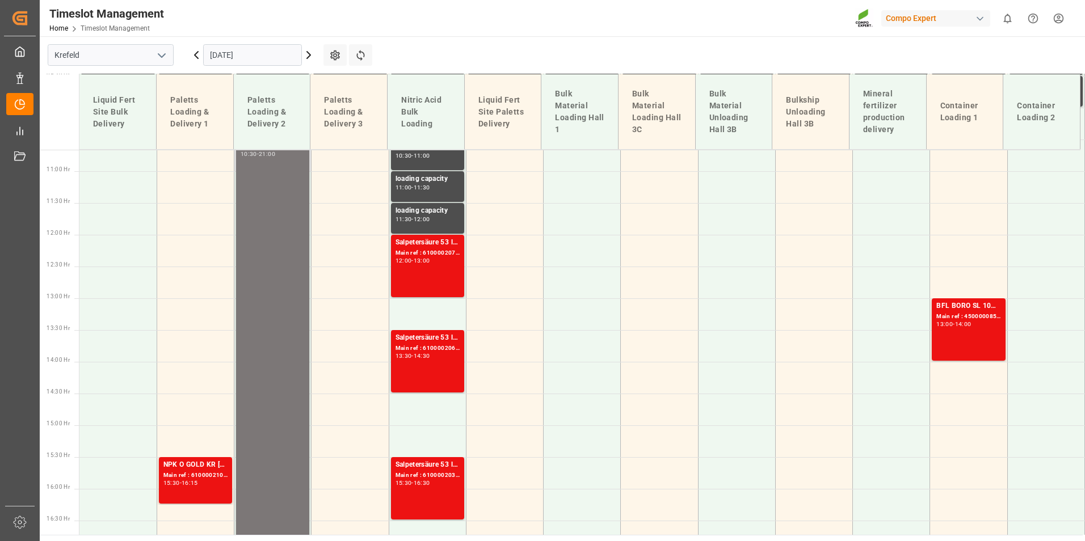
scroll to position [905, 0]
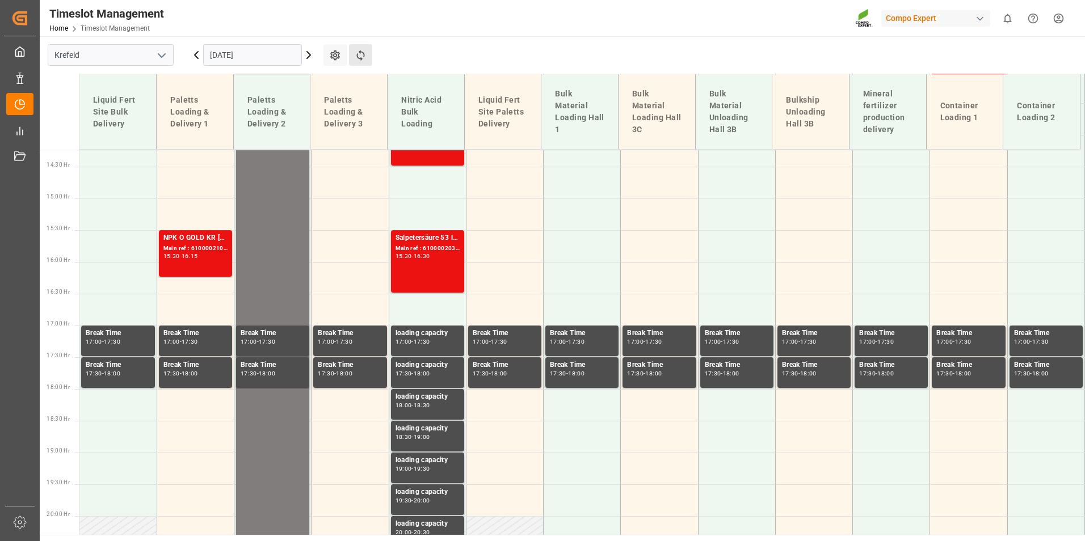
click at [367, 58] on button "Refresh Time Slots" at bounding box center [360, 55] width 23 height 22
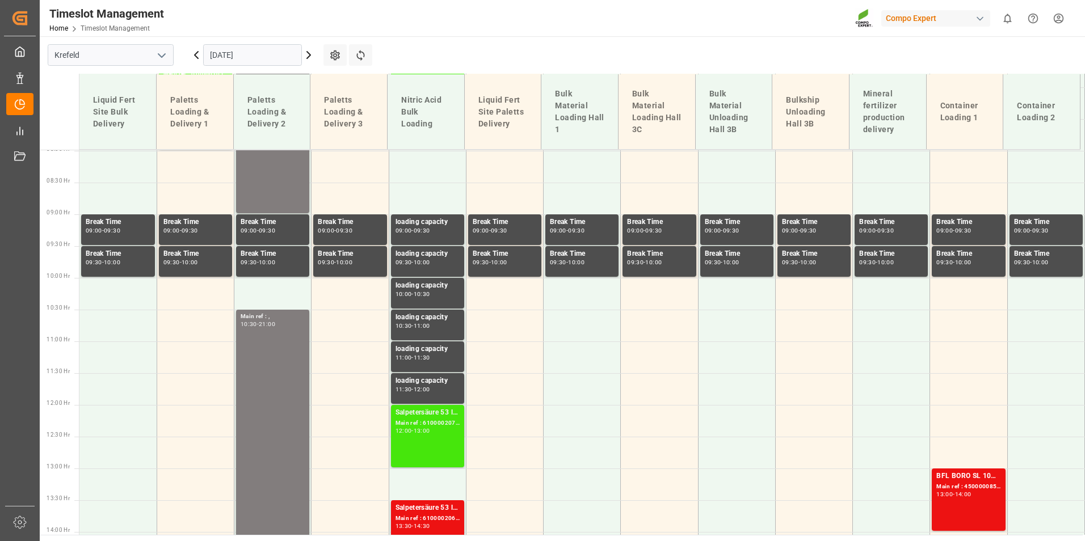
scroll to position [280, 0]
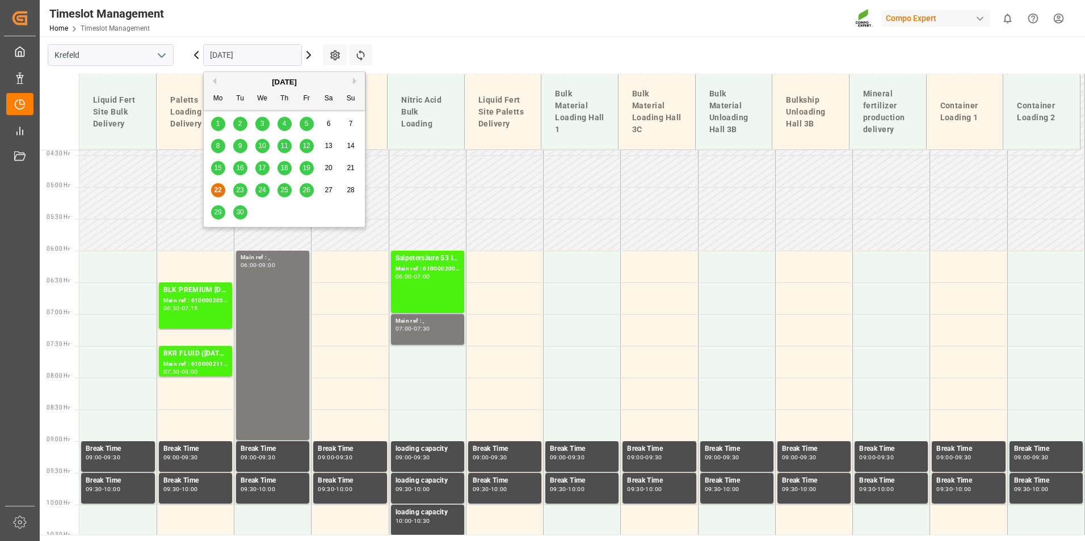
click at [284, 51] on input "[DATE]" at bounding box center [252, 55] width 99 height 22
click at [242, 193] on span "23" at bounding box center [239, 190] width 7 height 8
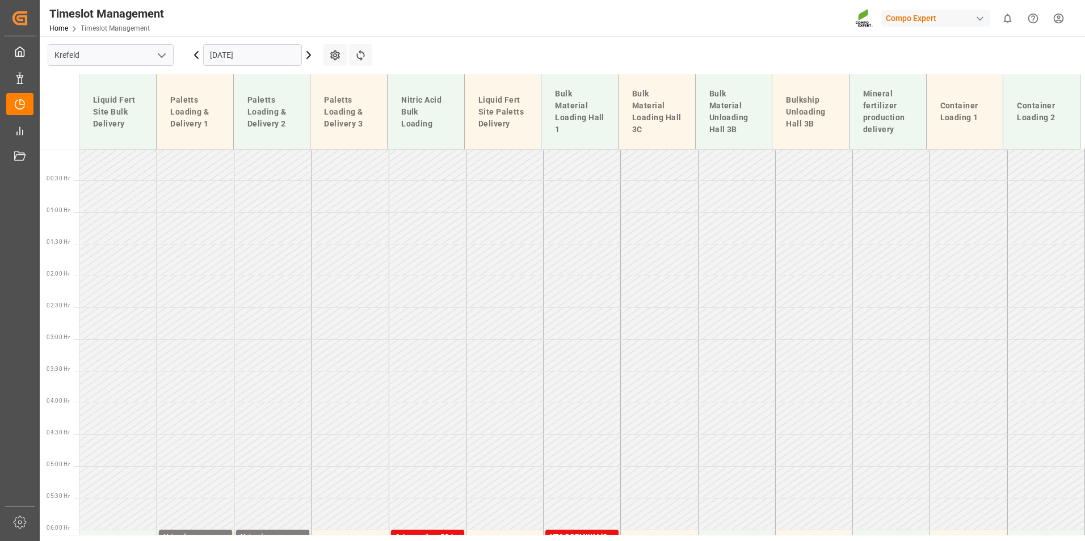
scroll to position [0, 0]
click at [365, 62] on button "Refresh Time Slots" at bounding box center [360, 55] width 23 height 22
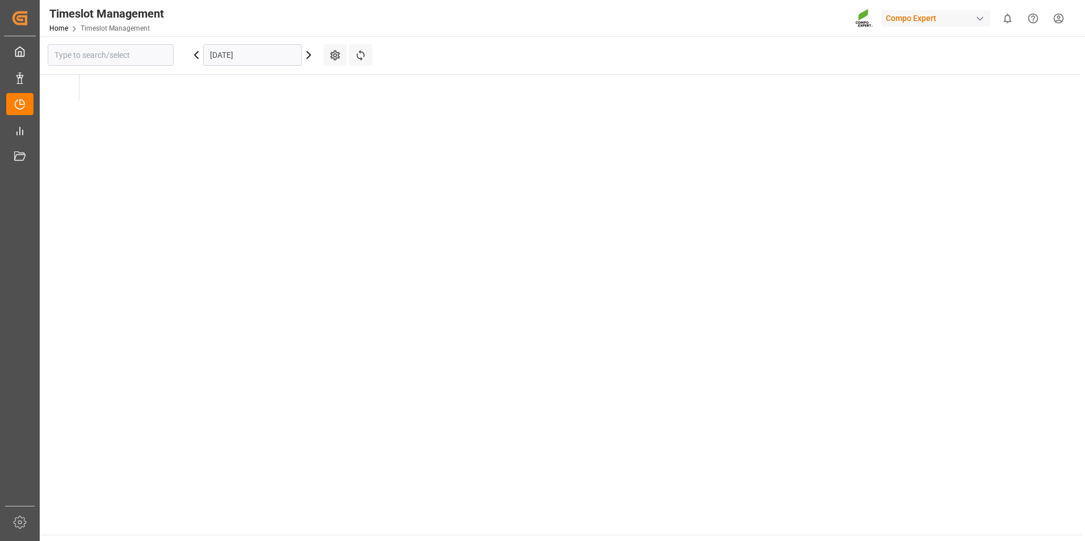
type input "Krefeld"
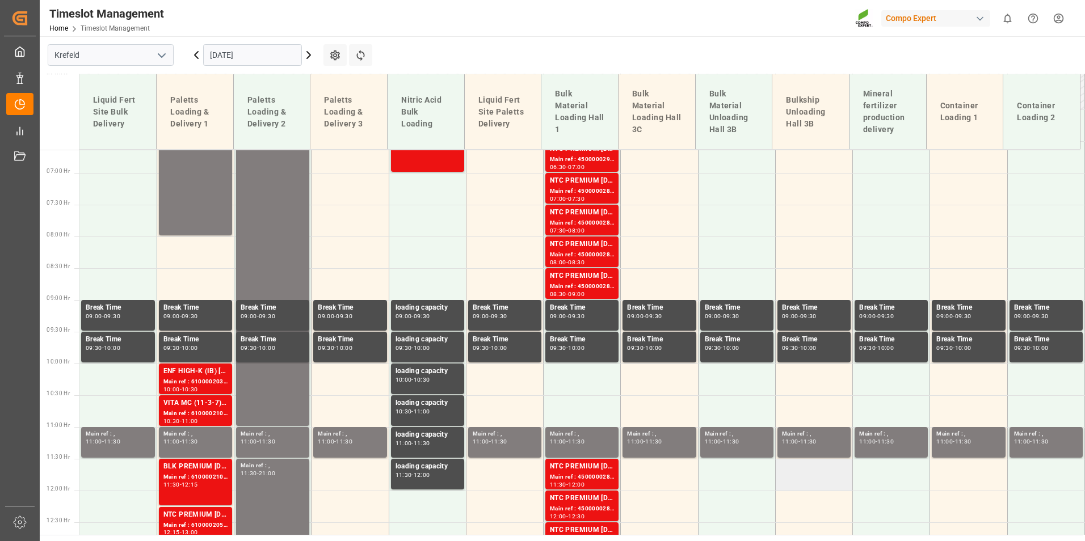
scroll to position [280, 0]
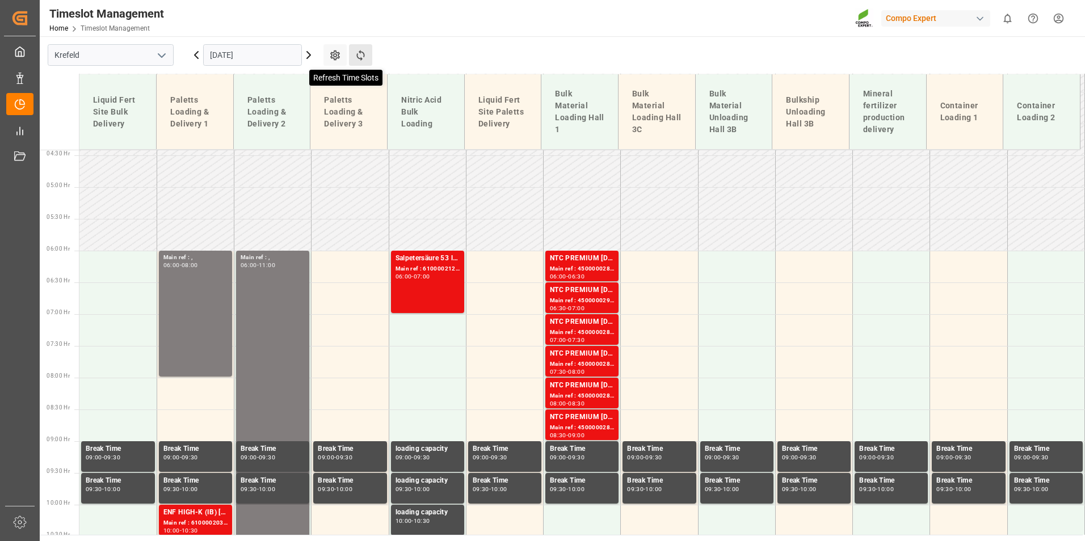
click at [356, 56] on icon at bounding box center [361, 55] width 12 height 12
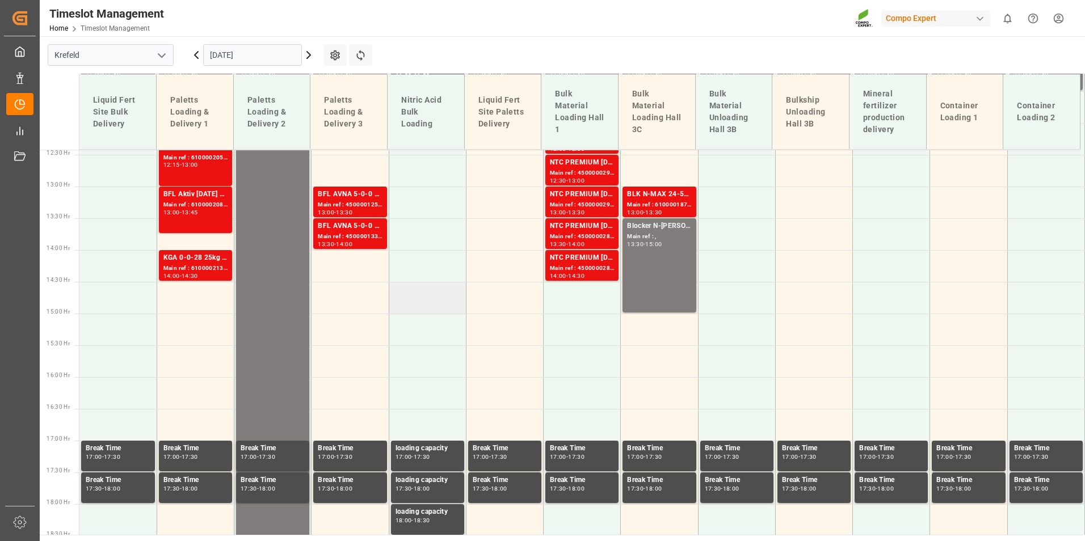
scroll to position [791, 0]
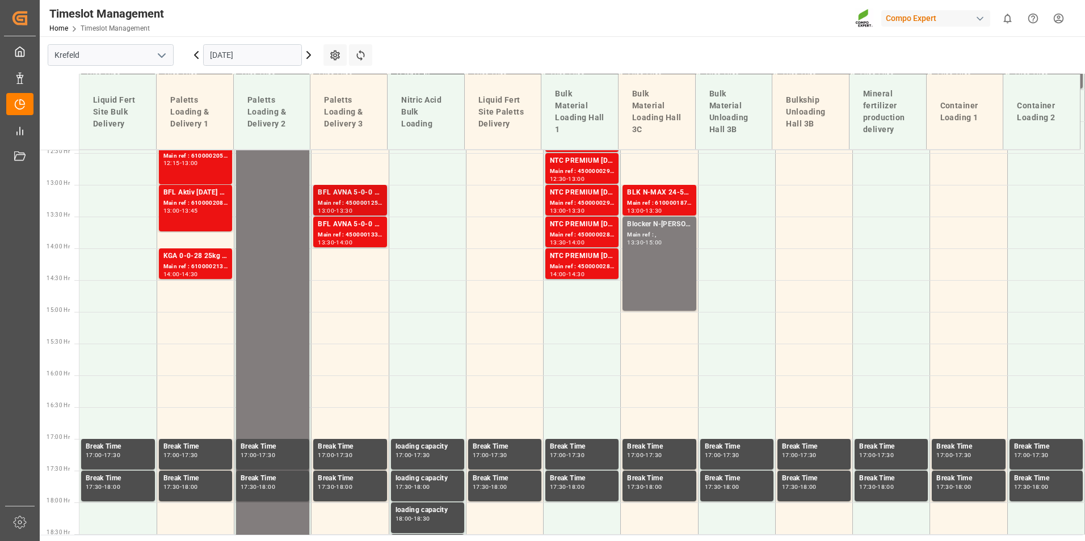
click at [334, 204] on div "Main ref : 4500001251, 2000001494" at bounding box center [350, 204] width 64 height 10
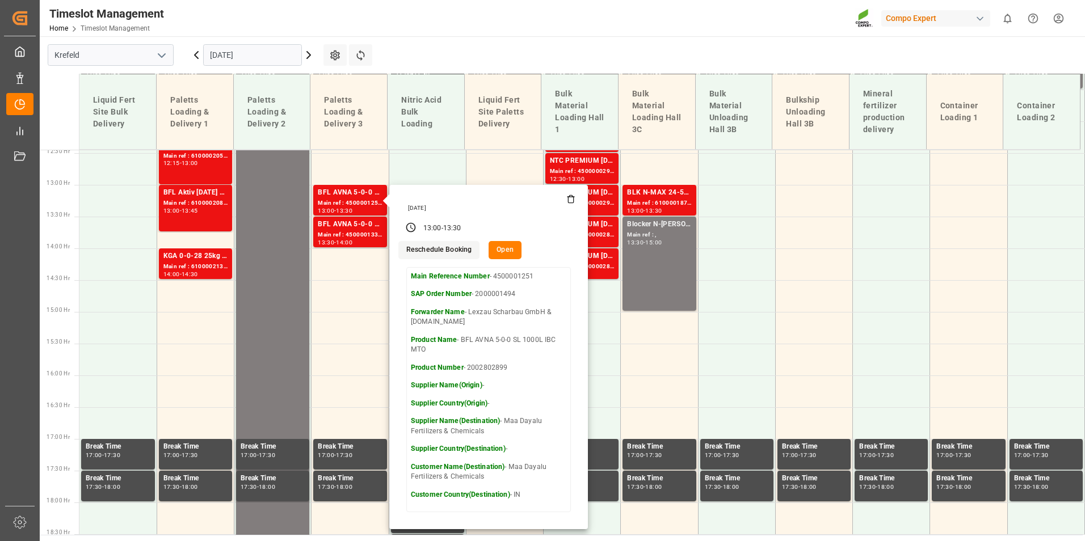
click at [198, 50] on icon at bounding box center [197, 55] width 14 height 14
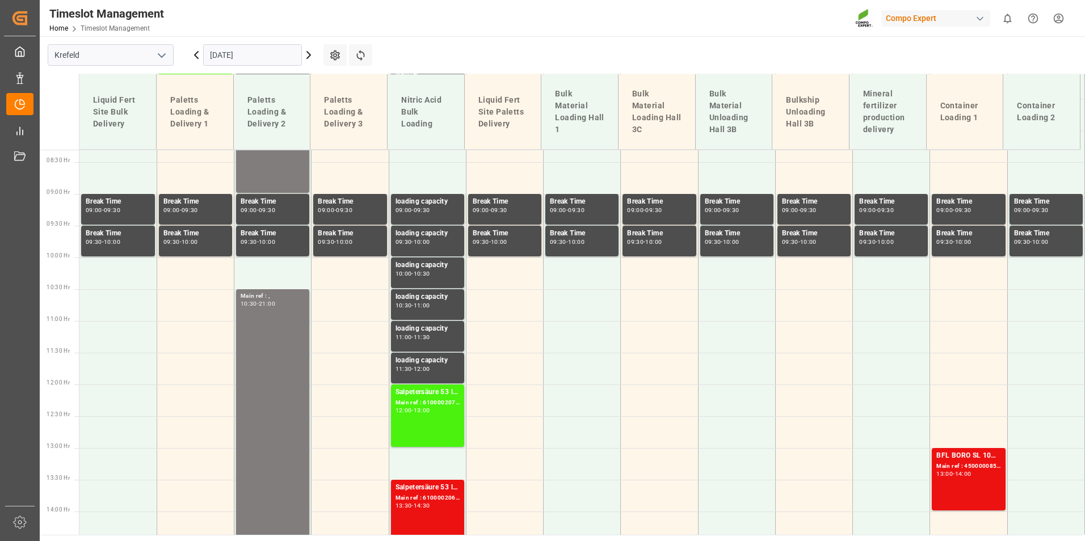
scroll to position [394, 0]
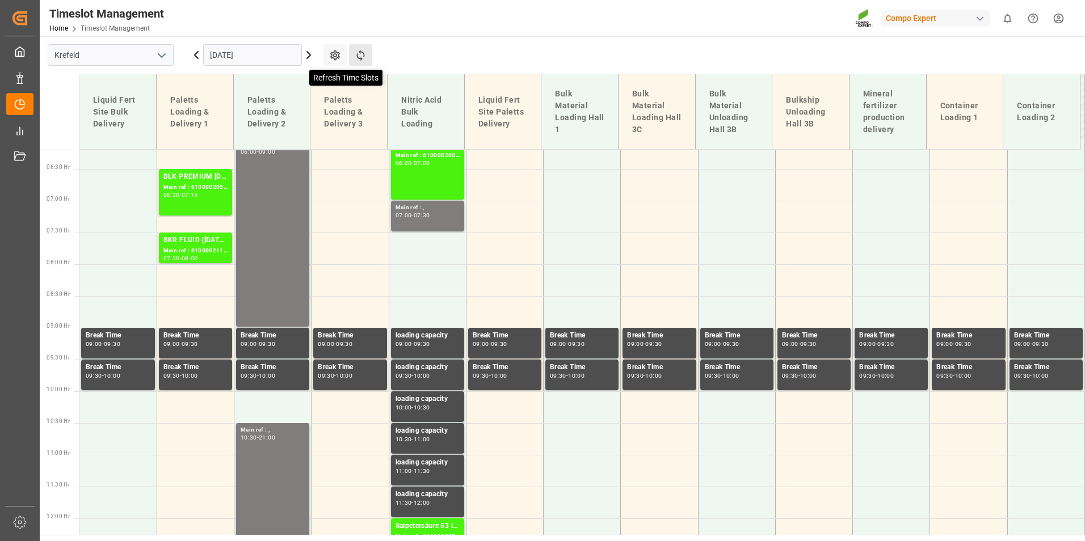
click at [360, 53] on icon at bounding box center [361, 55] width 12 height 12
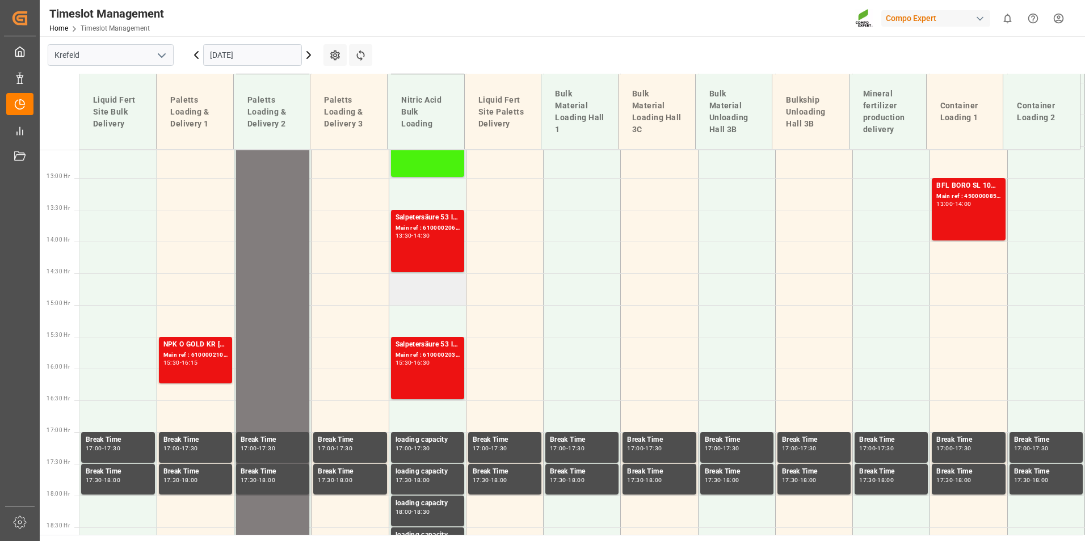
scroll to position [855, 0]
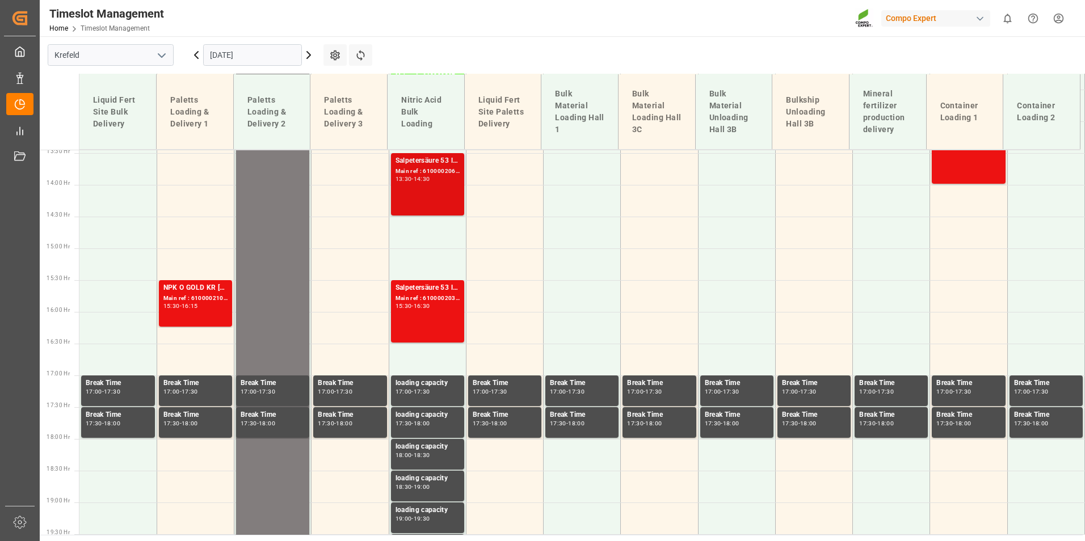
click at [430, 179] on div "14:30" at bounding box center [422, 179] width 16 height 5
click at [435, 216] on div "Salpetersäure 53 lose Main ref : 6100002067, 2000001558 13:30 - 14:30" at bounding box center [427, 185] width 77 height 64
click at [435, 302] on div "Main ref : 6100002034, 2000001543" at bounding box center [428, 299] width 64 height 10
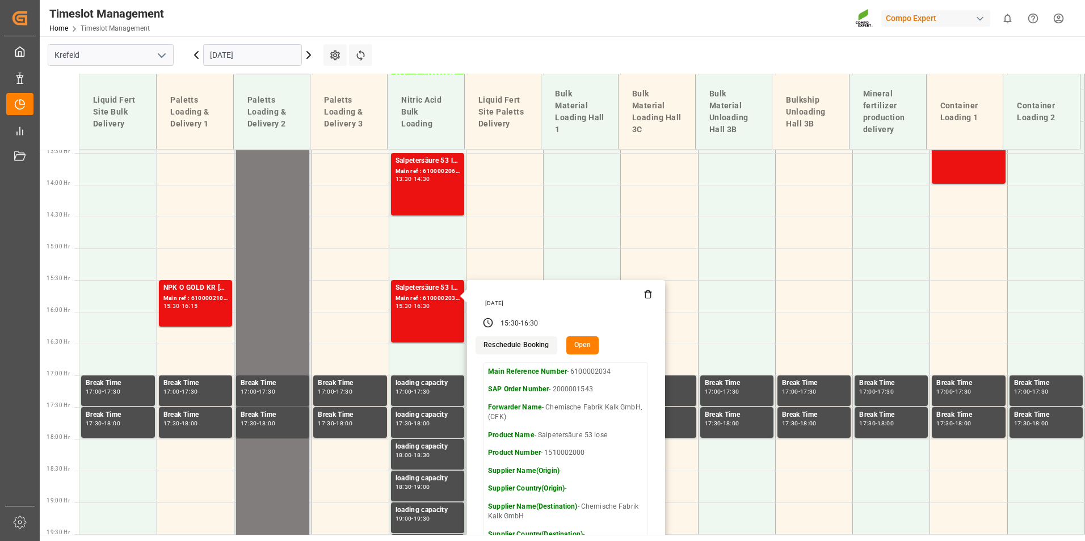
click at [262, 55] on input "[DATE]" at bounding box center [252, 55] width 99 height 22
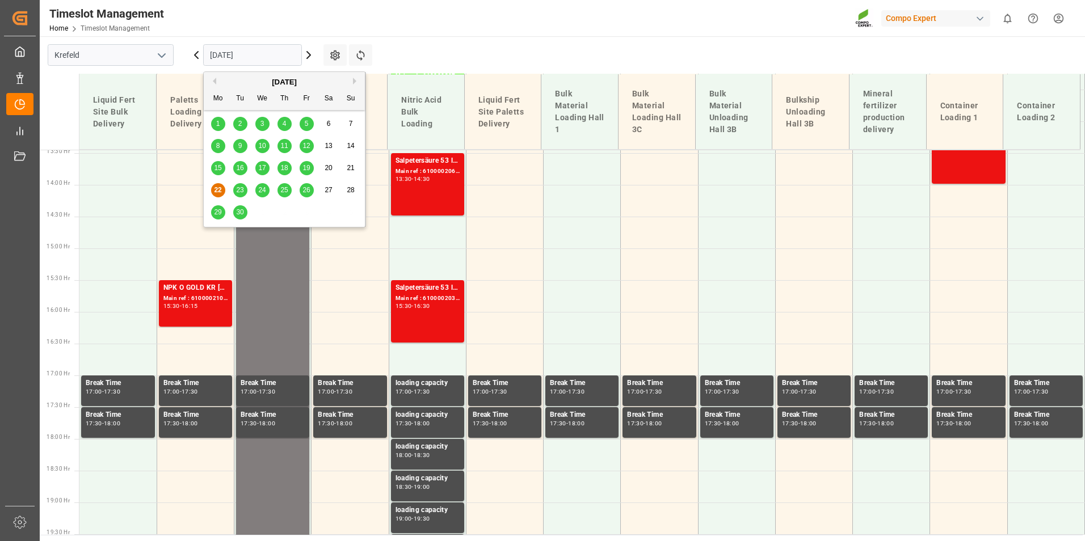
click at [239, 189] on span "23" at bounding box center [239, 190] width 7 height 8
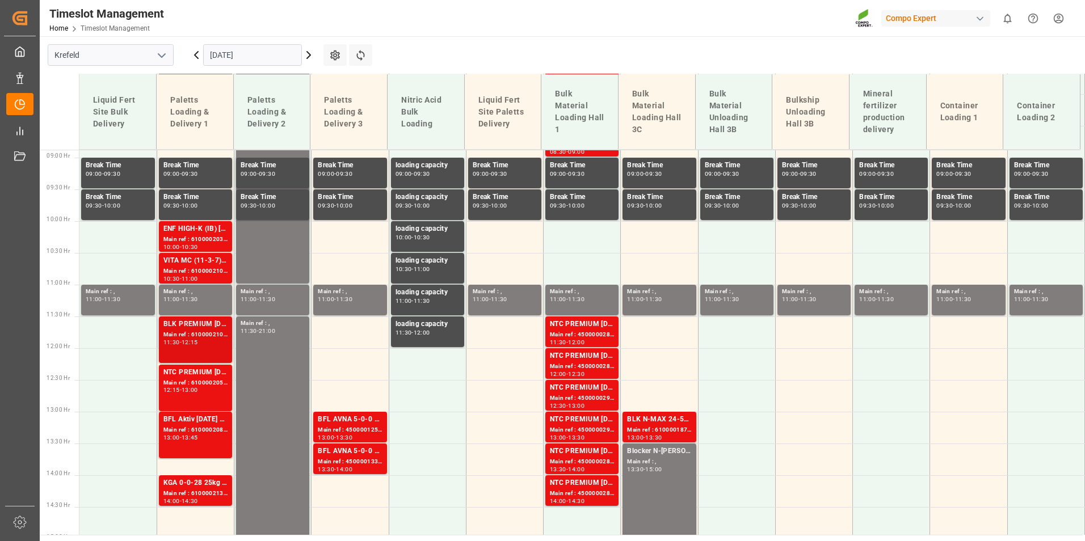
scroll to position [514, 0]
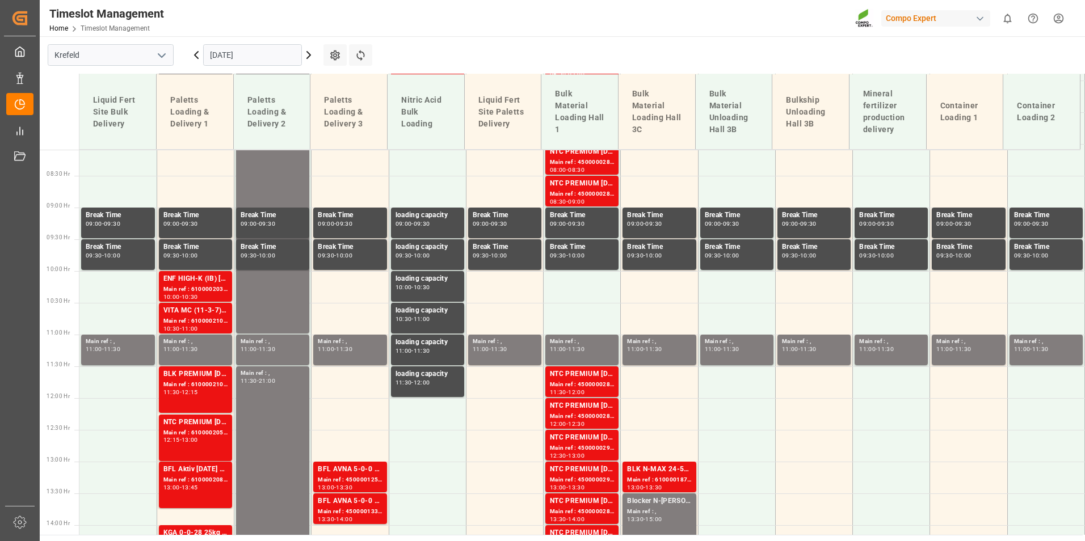
click at [235, 60] on input "[DATE]" at bounding box center [252, 55] width 99 height 22
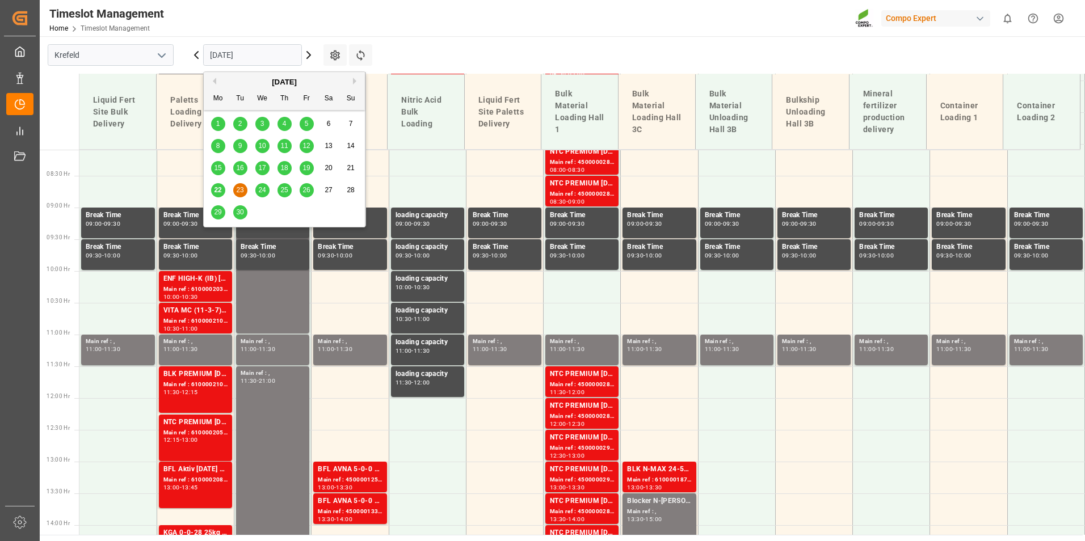
click at [261, 194] on span "24" at bounding box center [261, 190] width 7 height 8
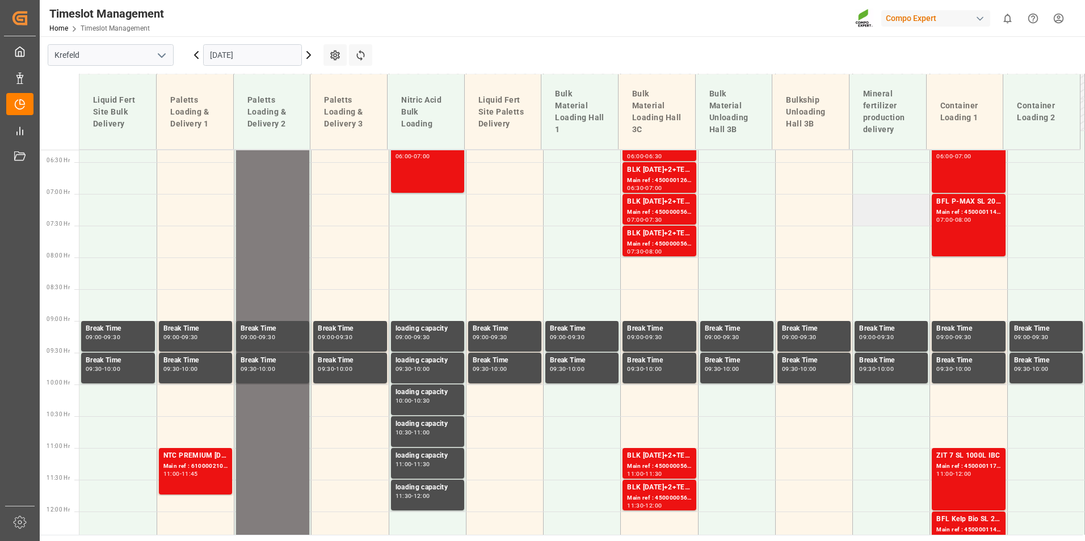
scroll to position [344, 0]
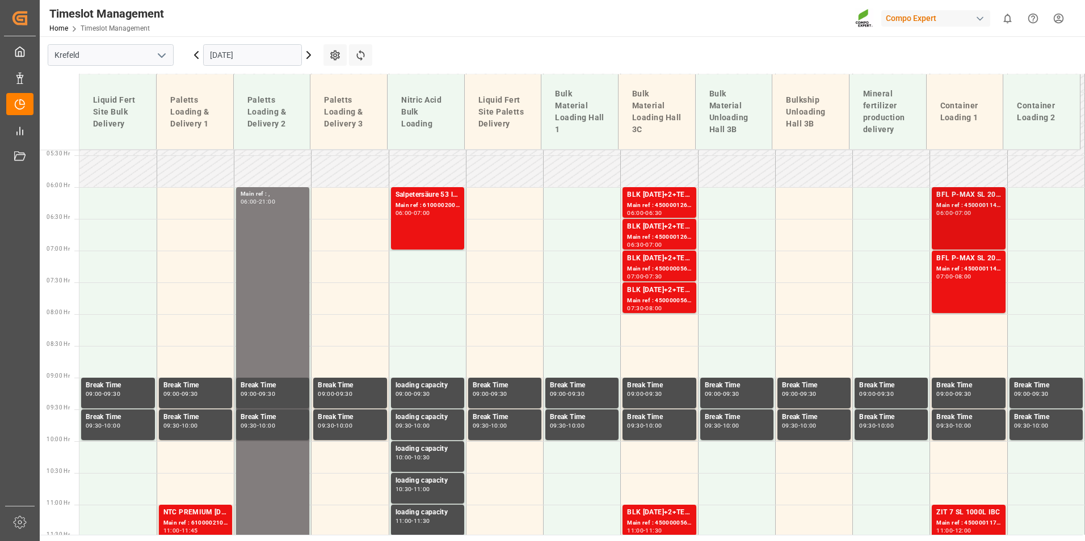
click at [940, 223] on div "BFL P-MAX SL 20L (x48) EG MTO Main ref : 4500001143, 2000000350 06:00 - 07:00" at bounding box center [969, 219] width 64 height 58
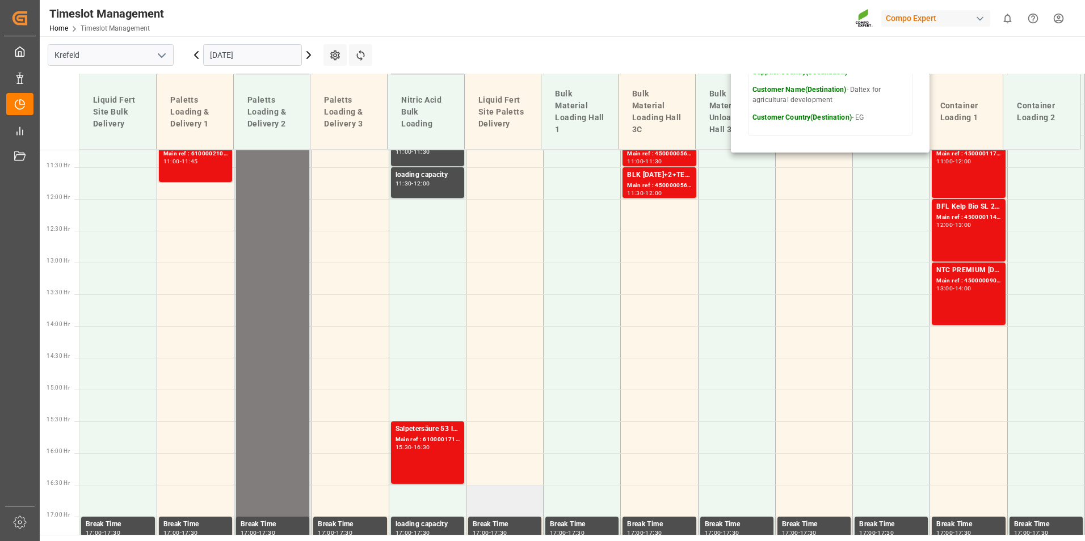
scroll to position [855, 0]
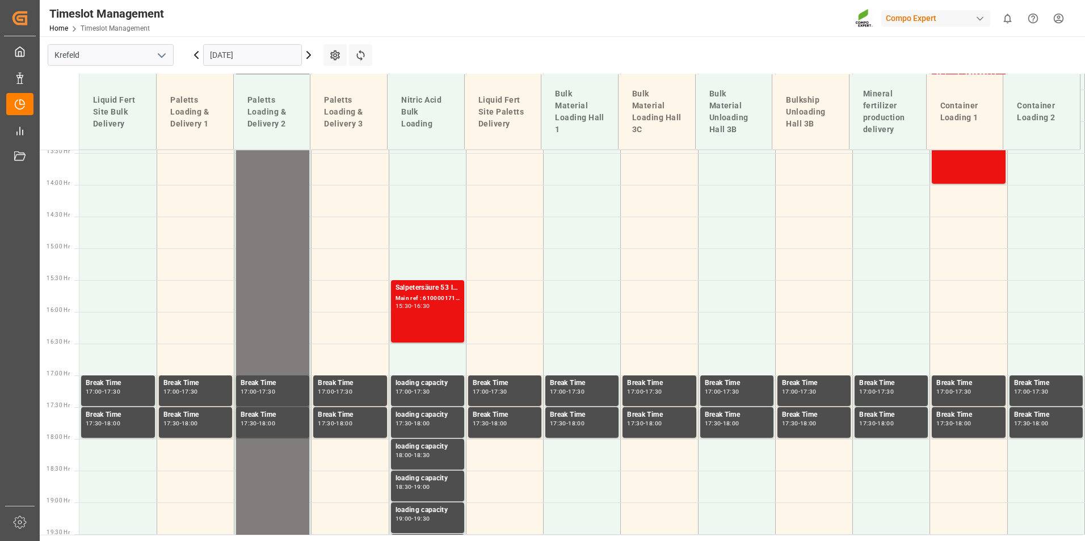
click at [244, 62] on input "[DATE]" at bounding box center [252, 55] width 99 height 22
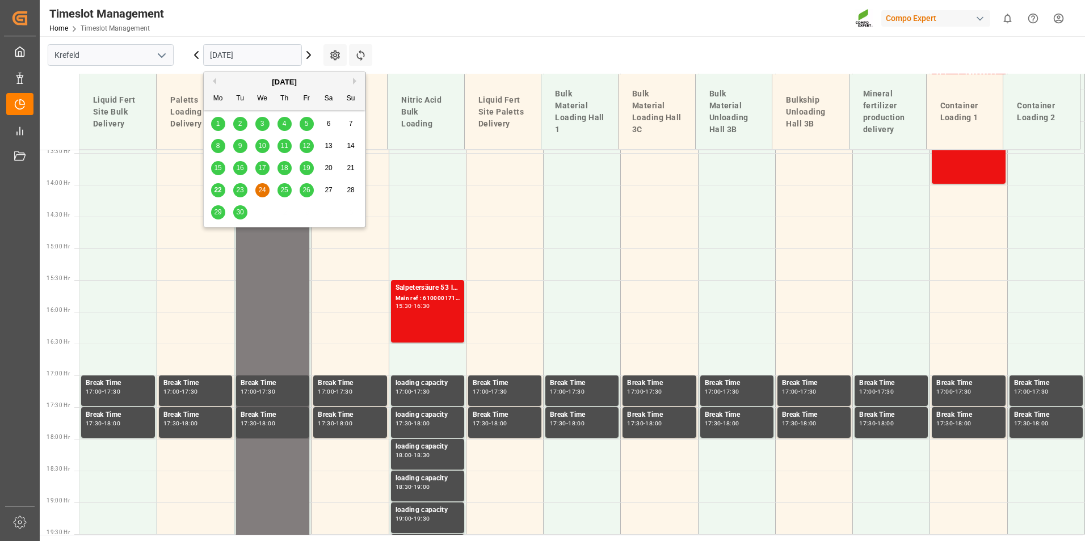
click at [280, 192] on div "25" at bounding box center [285, 191] width 14 height 14
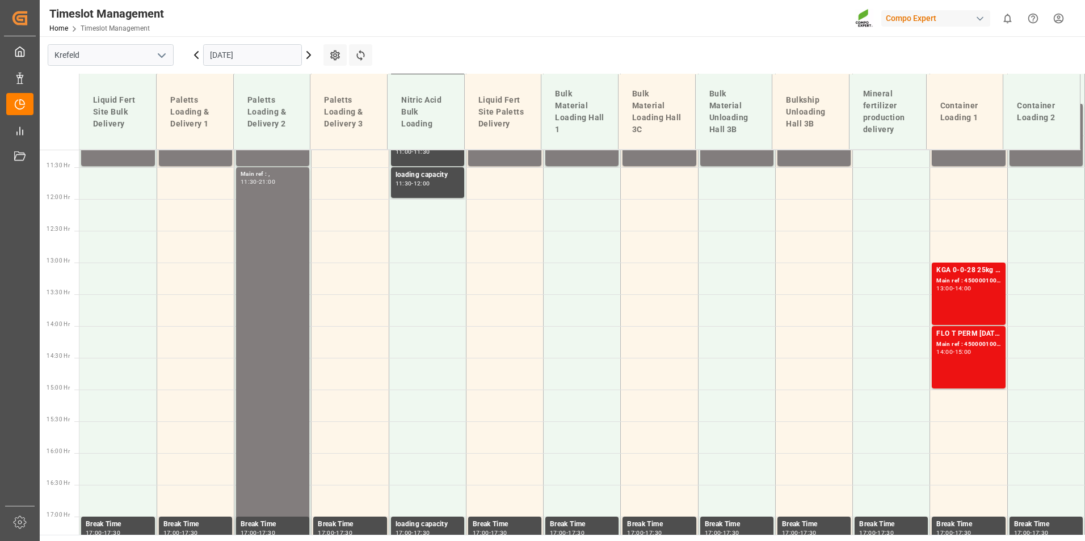
scroll to position [741, 0]
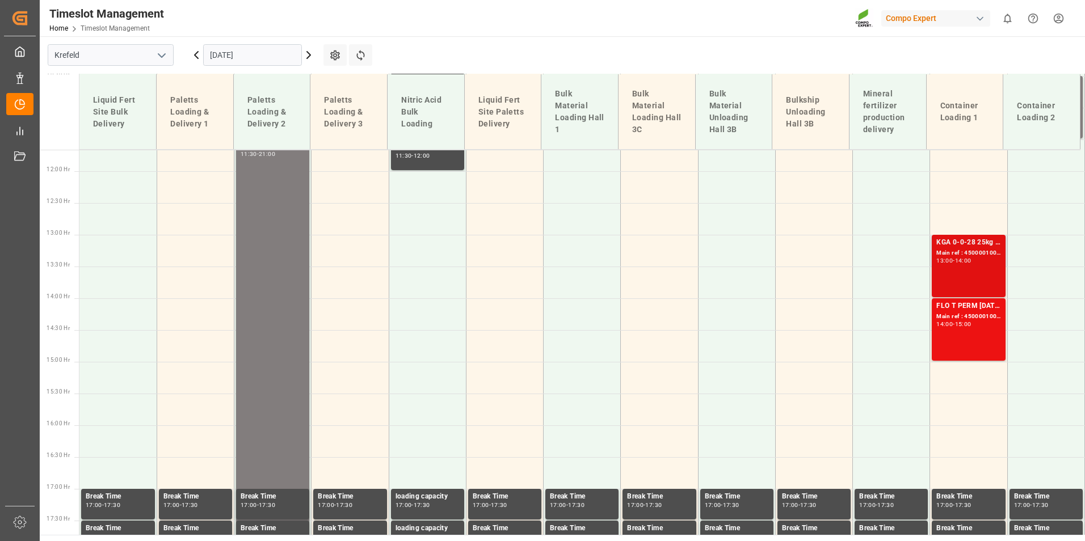
click at [937, 275] on div "KGA 0-0-28 25kg (x40) INT Main ref : 4500001006, 2000001046 13:00 - 14:00" at bounding box center [969, 266] width 64 height 58
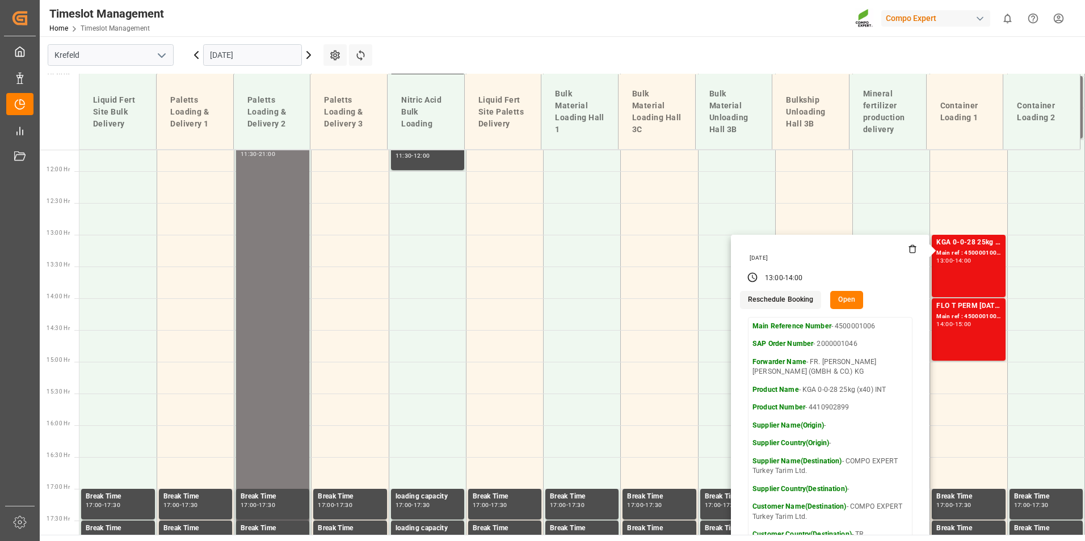
click at [285, 44] on input "[DATE]" at bounding box center [252, 55] width 99 height 22
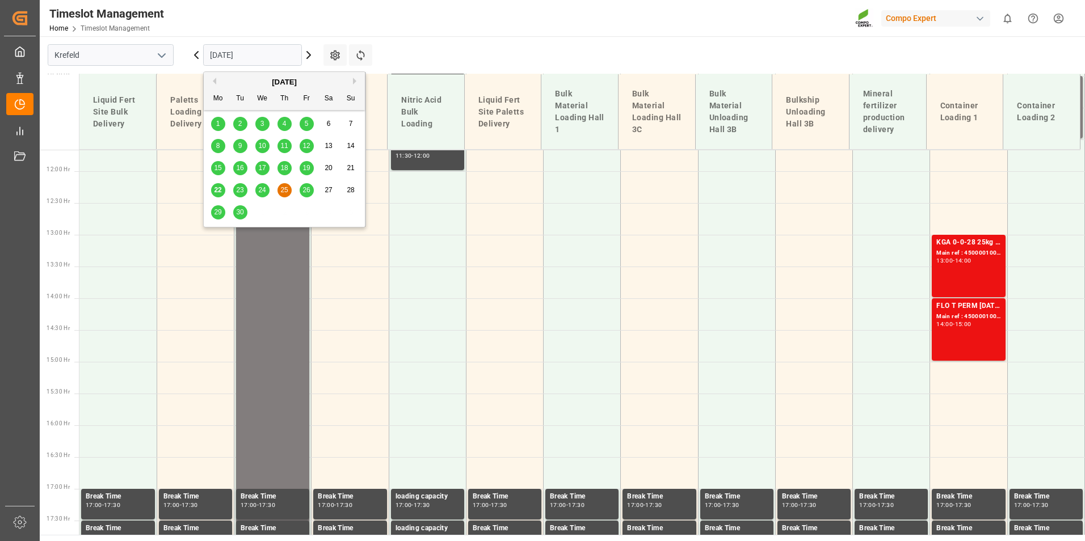
click at [310, 187] on span "26" at bounding box center [306, 190] width 7 height 8
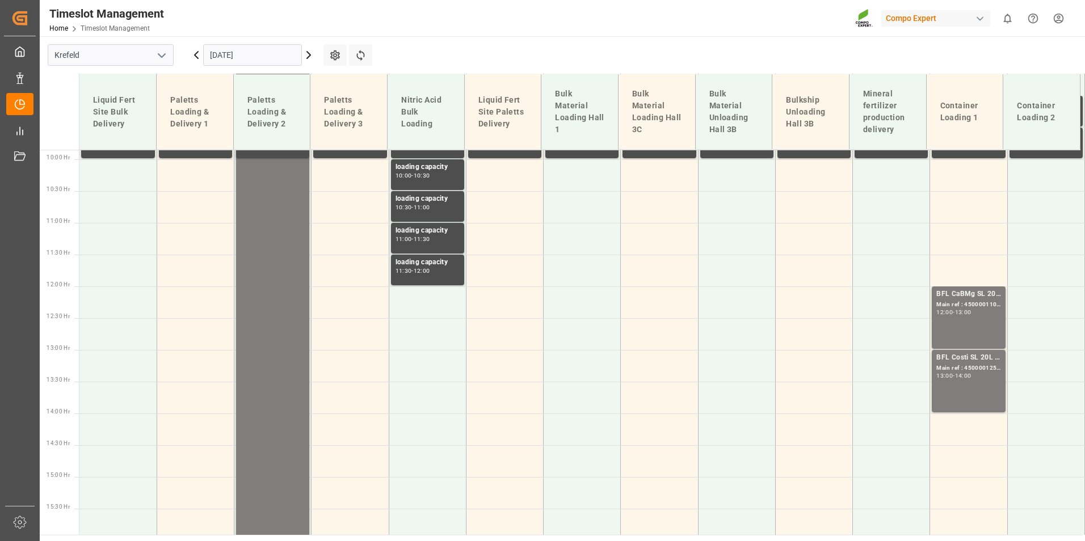
scroll to position [685, 0]
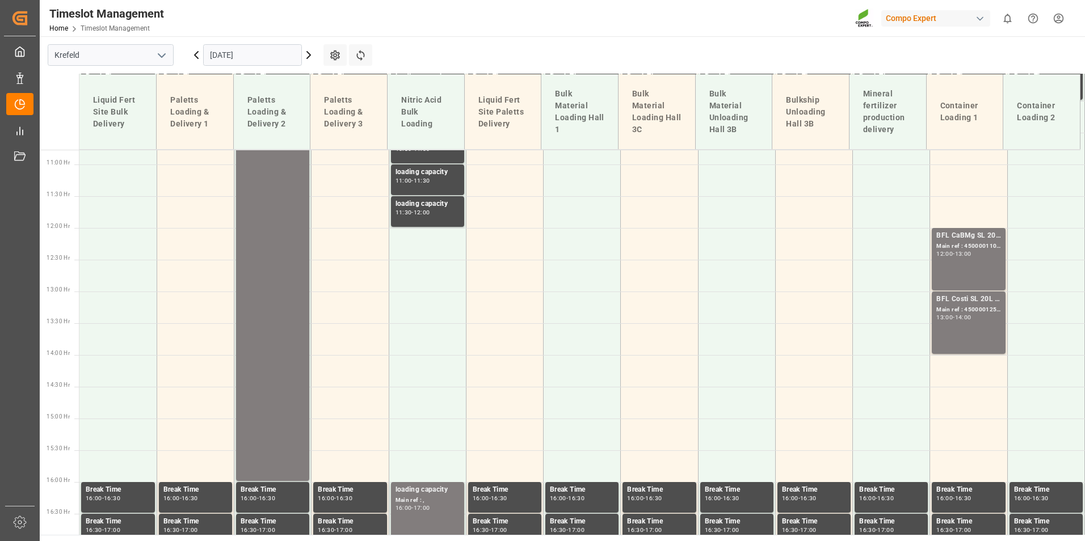
click at [244, 51] on input "[DATE]" at bounding box center [252, 55] width 99 height 22
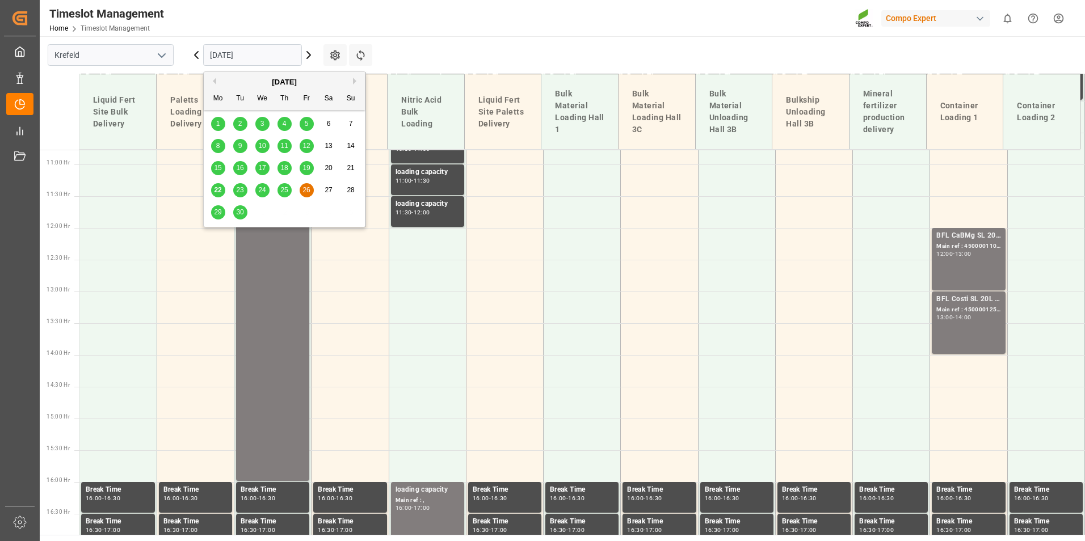
click at [218, 187] on span "22" at bounding box center [217, 190] width 7 height 8
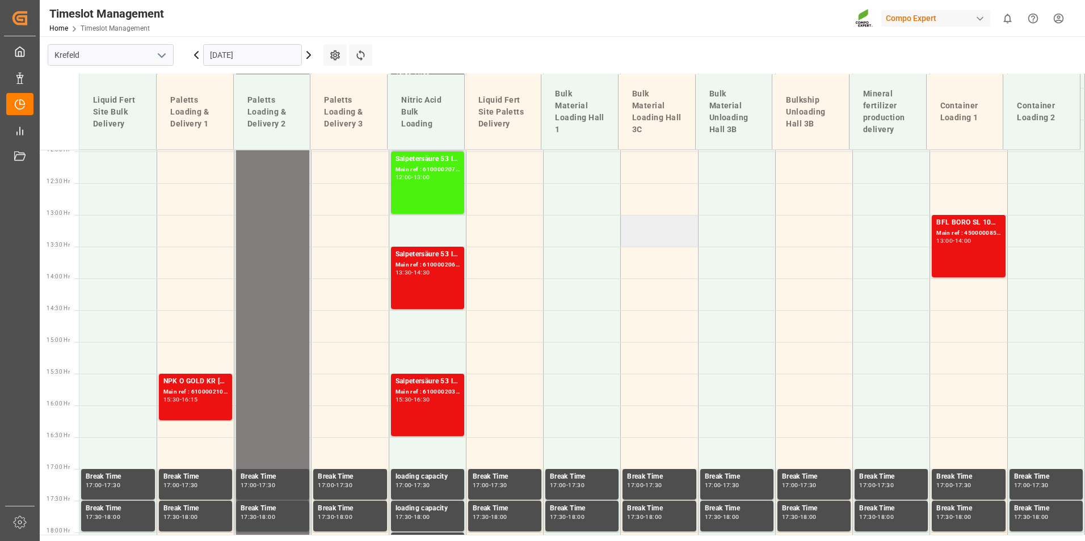
scroll to position [628, 0]
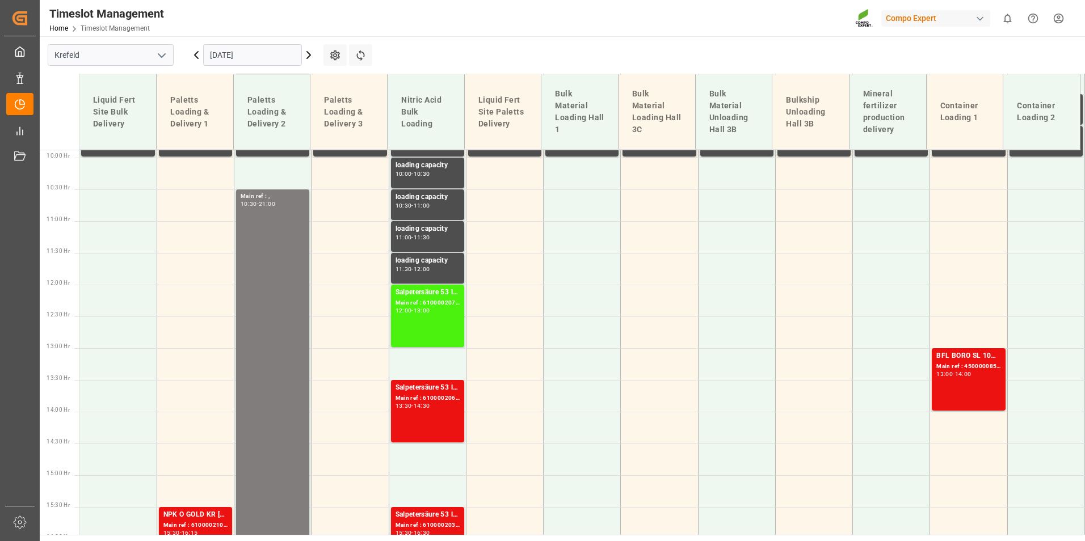
click at [277, 28] on div "Timeslot Management Home Timeslot Management Compo Expert 0 Notifications Only …" at bounding box center [558, 18] width 1053 height 36
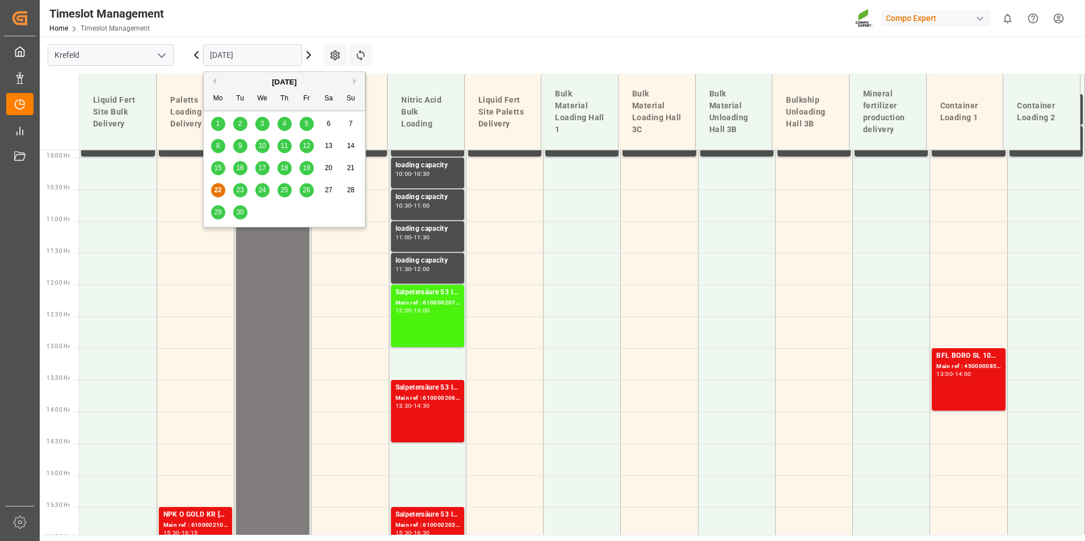
click at [279, 48] on input "[DATE]" at bounding box center [252, 55] width 99 height 22
click at [282, 195] on div "25" at bounding box center [285, 191] width 14 height 14
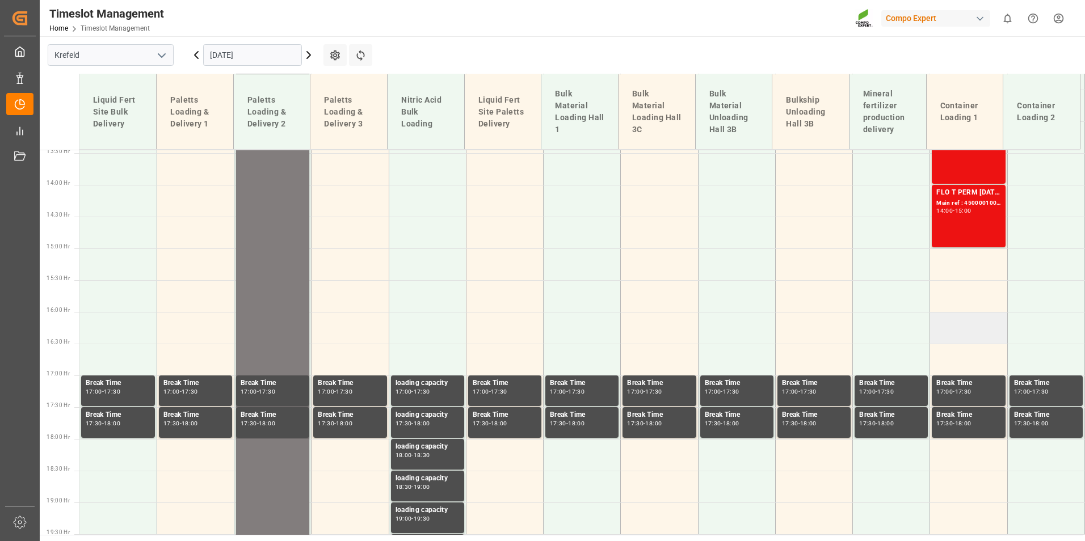
scroll to position [741, 0]
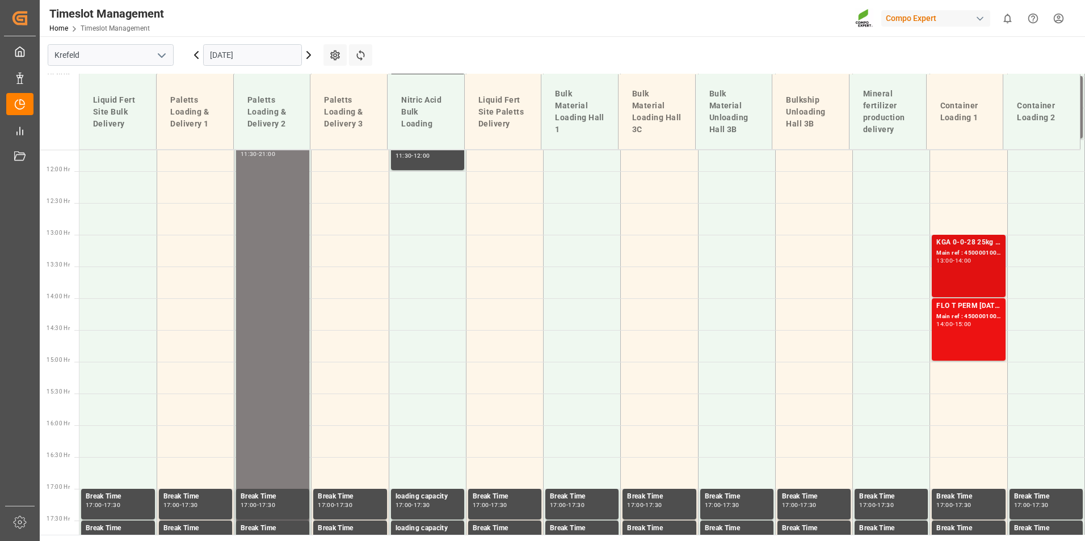
click at [977, 266] on div "KGA 0-0-28 25kg (x40) INT Main ref : 4500001006, 2000001046 13:00 - 14:00" at bounding box center [969, 266] width 64 height 58
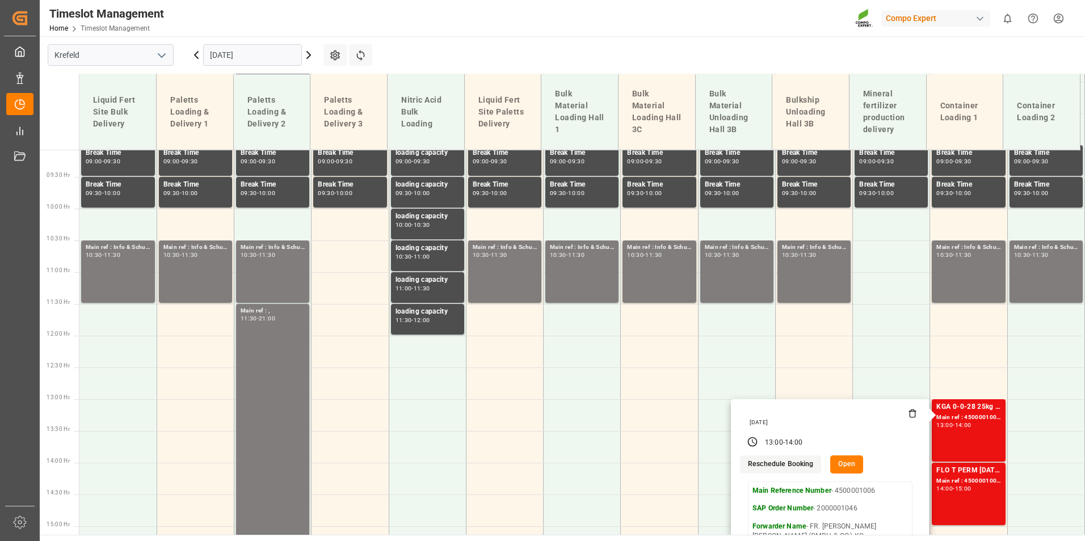
scroll to position [571, 0]
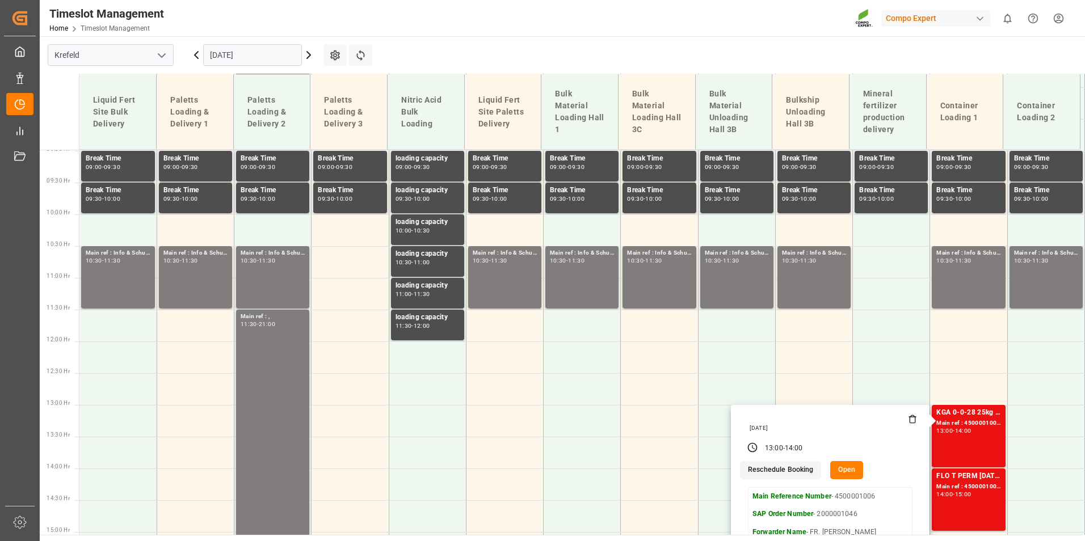
click at [221, 60] on input "[DATE]" at bounding box center [252, 55] width 99 height 22
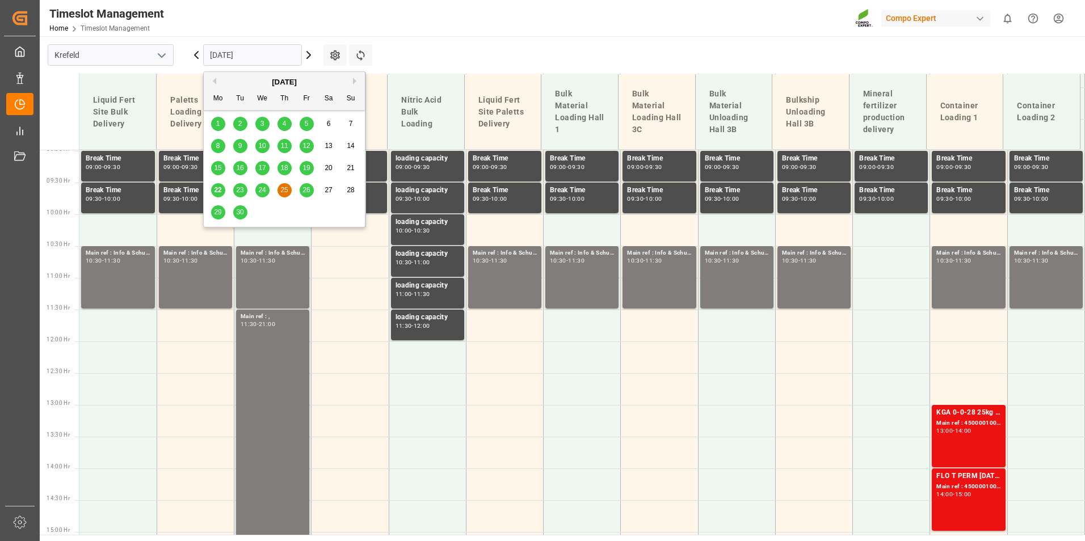
click at [307, 187] on span "26" at bounding box center [306, 190] width 7 height 8
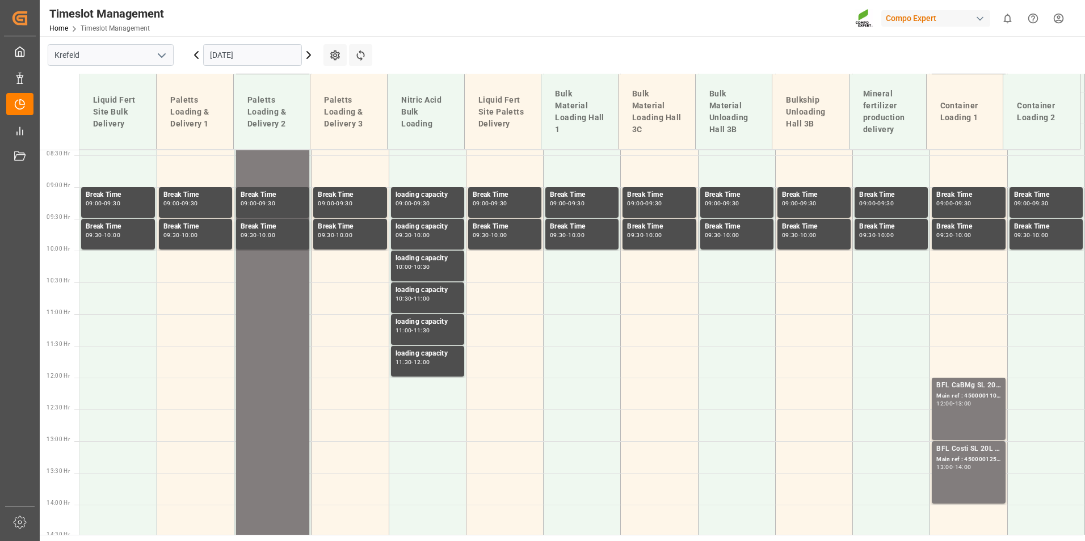
scroll to position [514, 0]
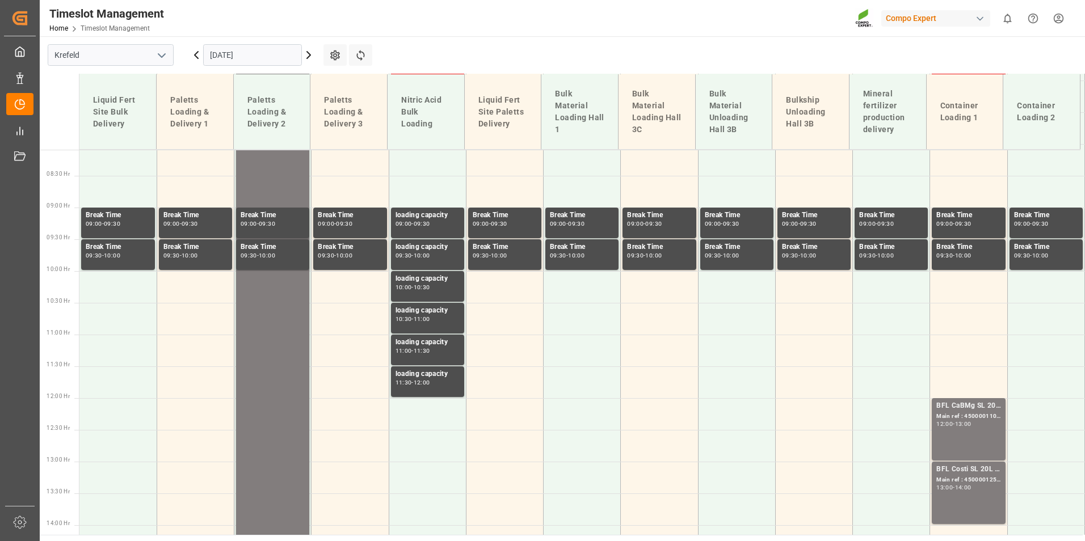
click at [271, 58] on input "[DATE]" at bounding box center [252, 55] width 99 height 22
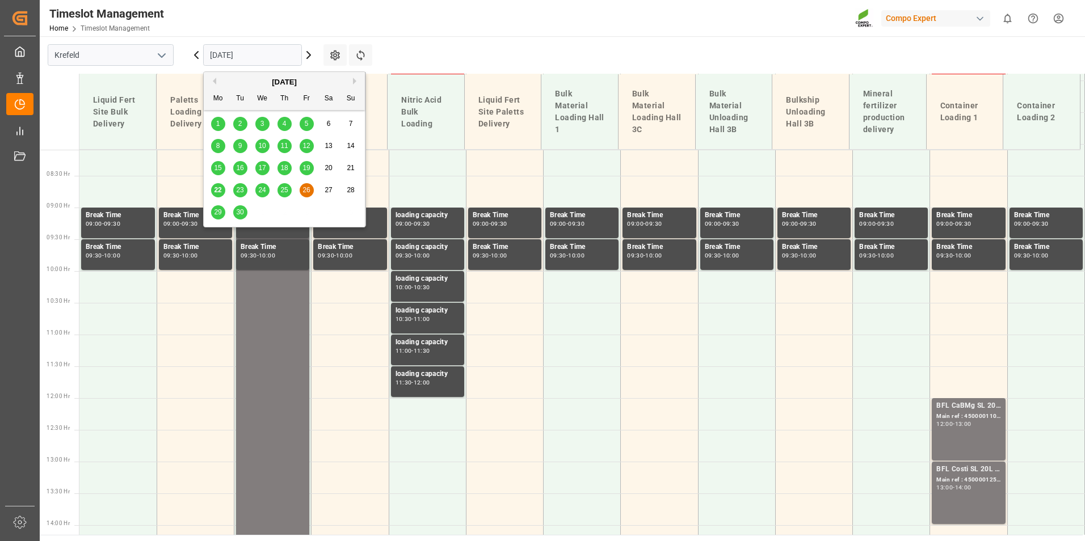
click at [219, 190] on span "22" at bounding box center [217, 190] width 7 height 8
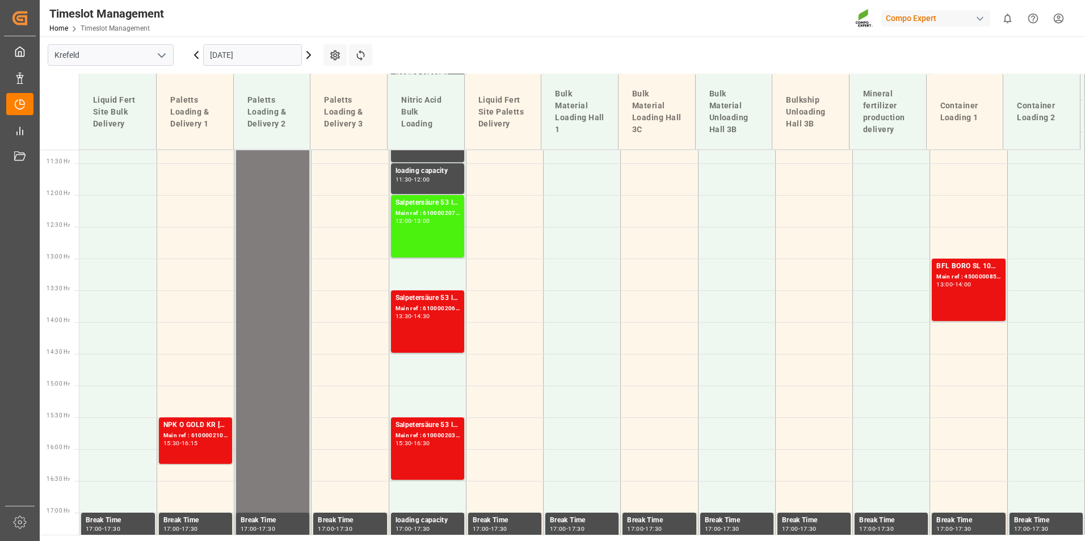
scroll to position [855, 0]
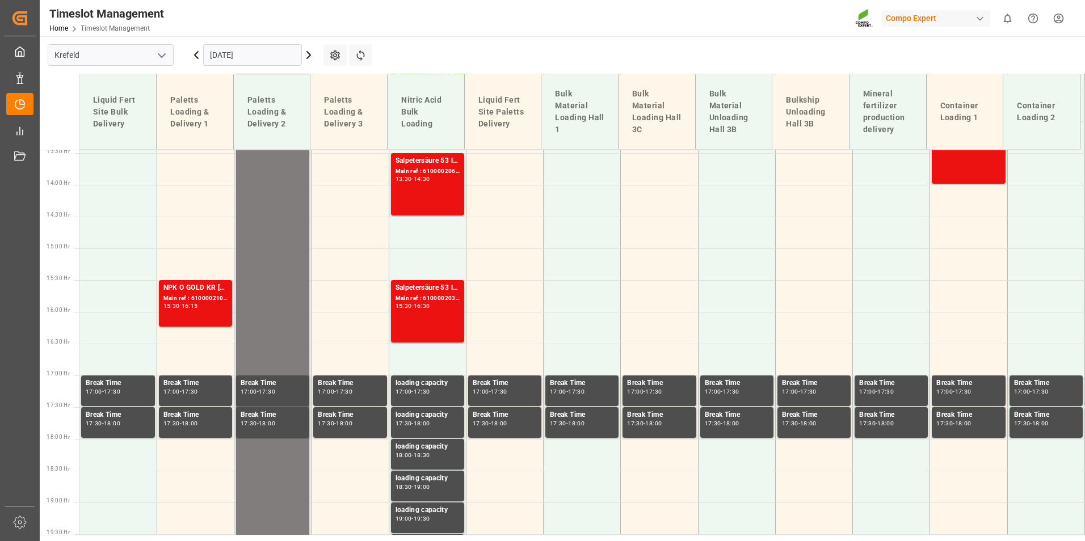
click at [308, 58] on icon at bounding box center [308, 55] width 3 height 7
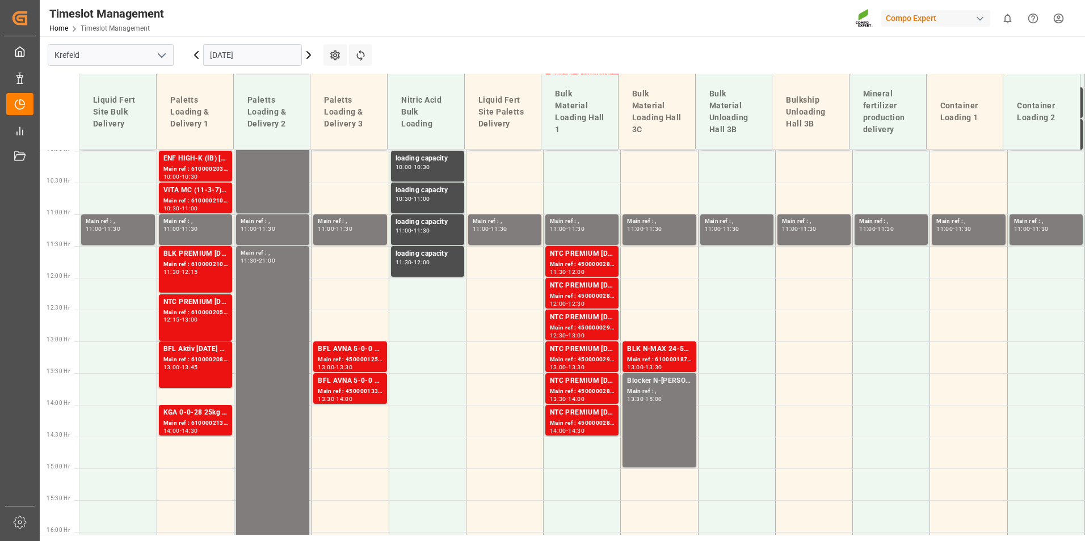
scroll to position [351, 0]
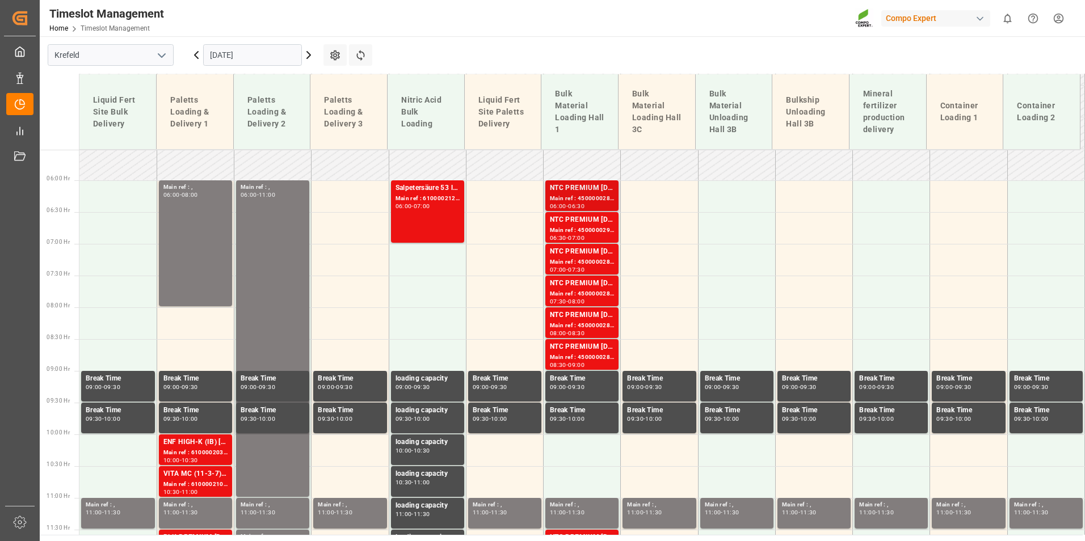
click at [601, 202] on div "Main ref : 4500000288, 2000000239" at bounding box center [582, 199] width 64 height 10
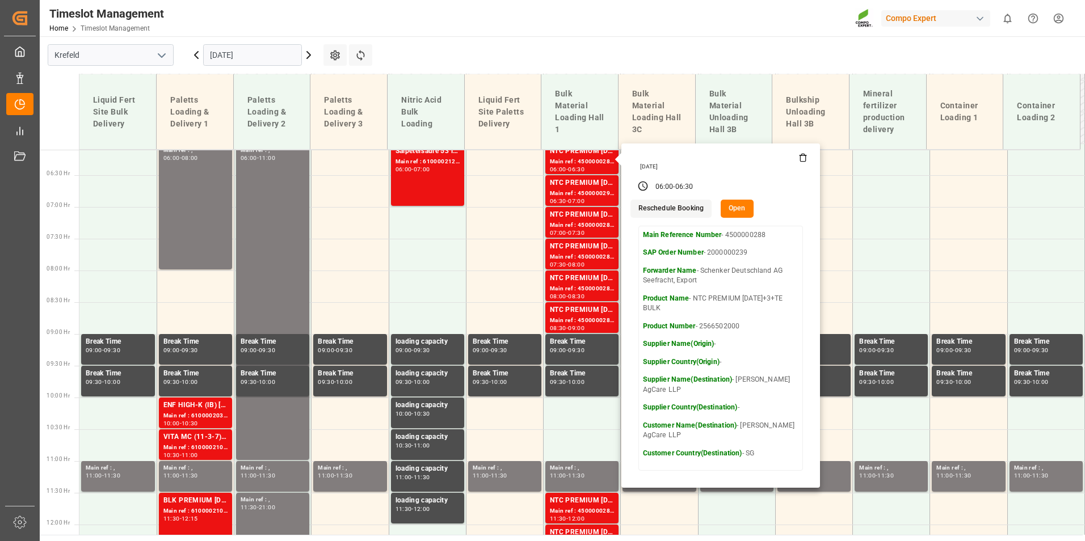
scroll to position [408, 0]
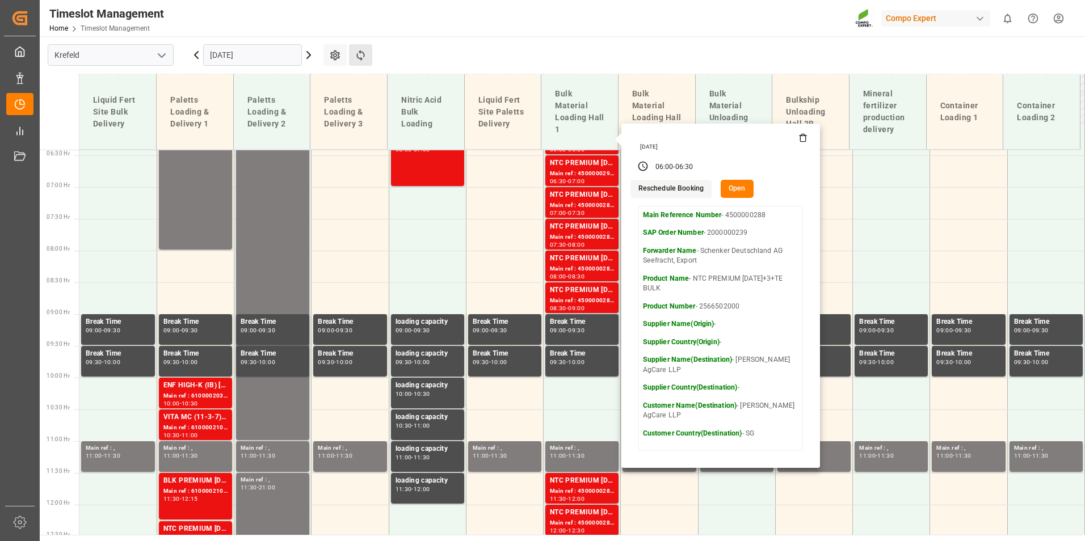
click at [359, 65] on button "Refresh Time Slots" at bounding box center [360, 55] width 23 height 22
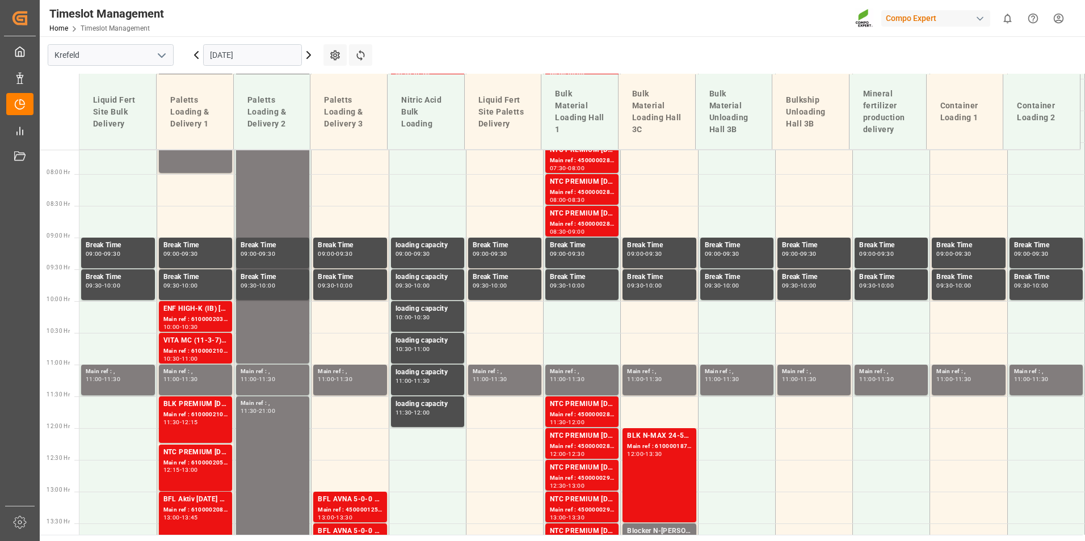
scroll to position [464, 0]
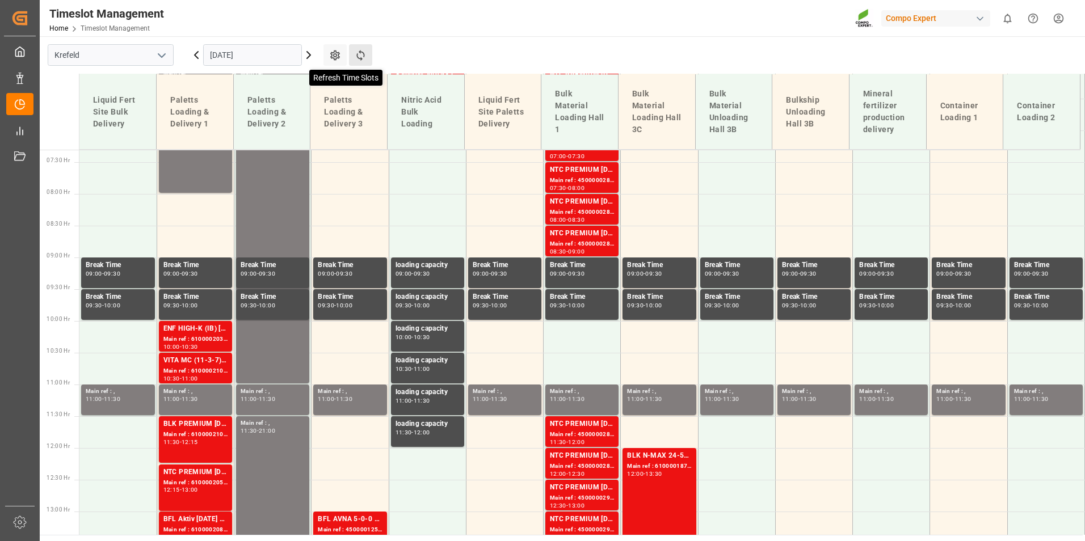
click at [364, 60] on icon at bounding box center [361, 55] width 12 height 12
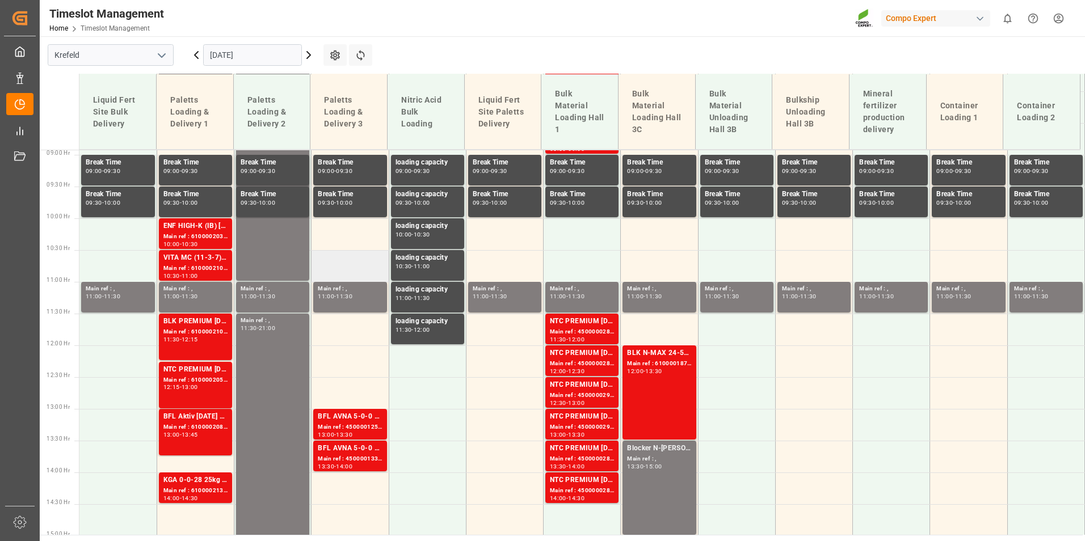
scroll to position [517, 0]
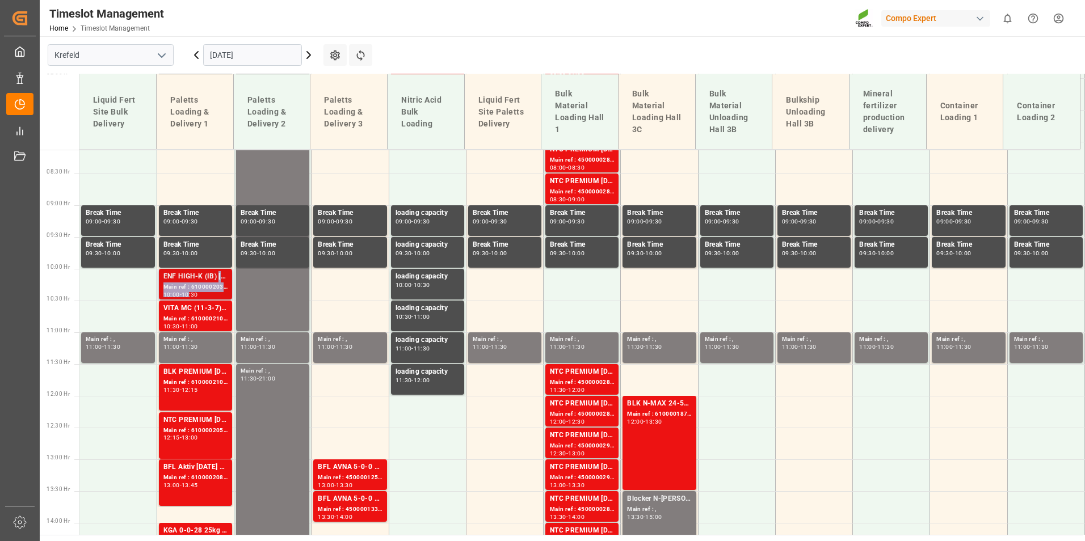
drag, startPoint x: 220, startPoint y: 279, endPoint x: 196, endPoint y: 293, distance: 27.3
click at [196, 293] on div "ENF HIGH-K (IB) [DATE] 25kg (x40) INT Main ref : 6100002036, 2000001537 10:00 -…" at bounding box center [195, 284] width 64 height 26
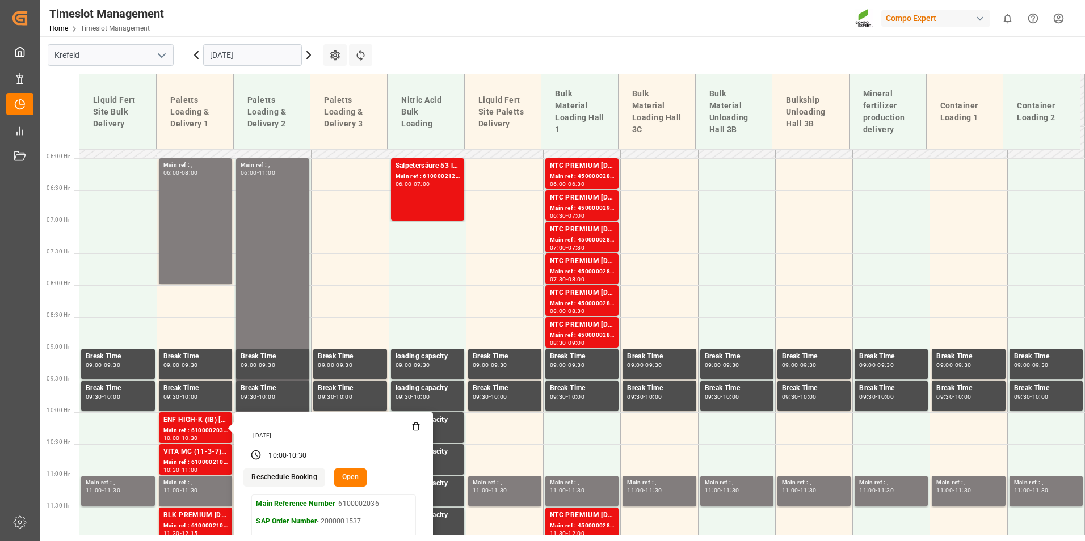
scroll to position [233, 0]
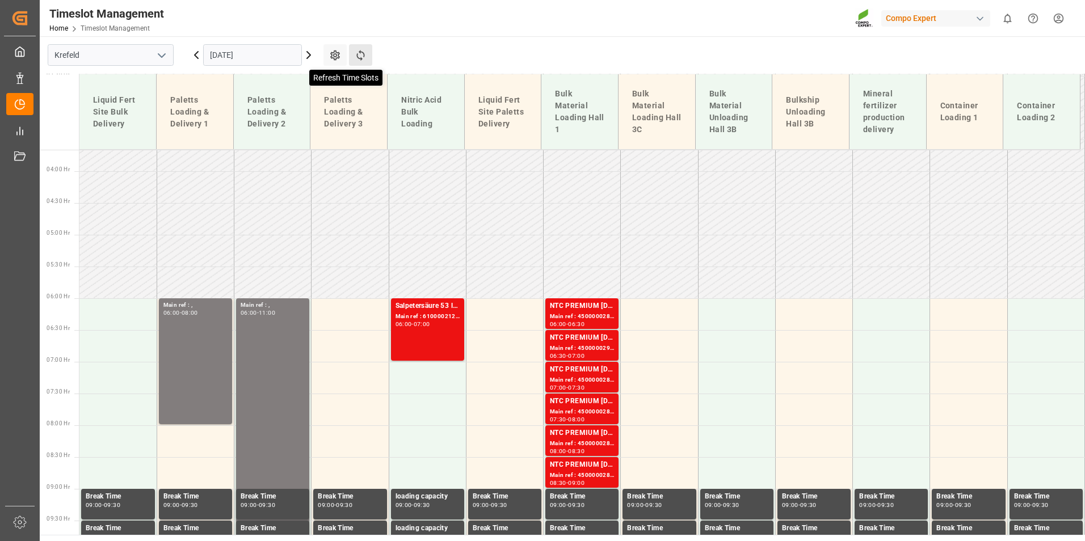
click at [366, 54] on icon at bounding box center [361, 55] width 12 height 12
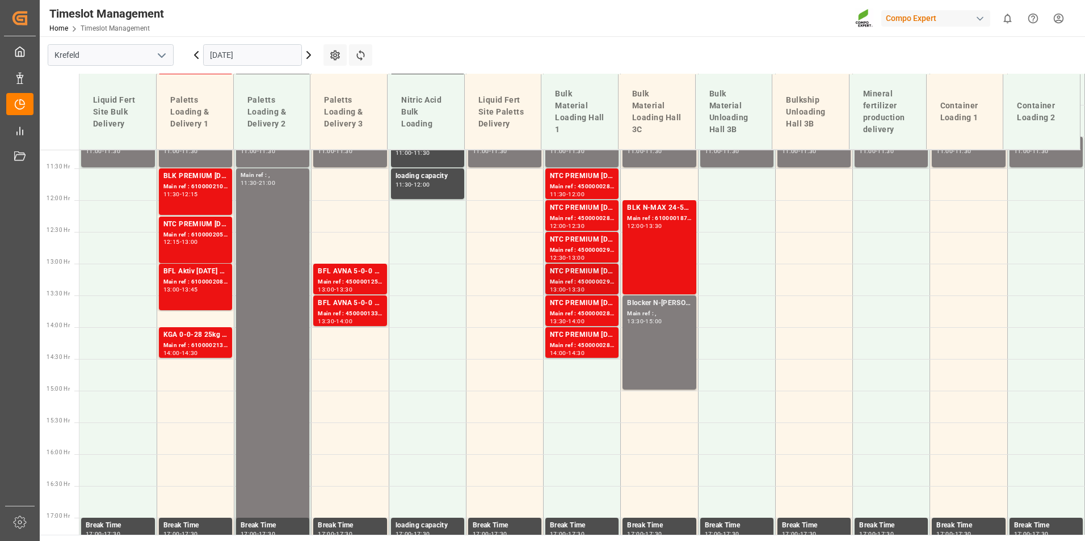
scroll to position [748, 0]
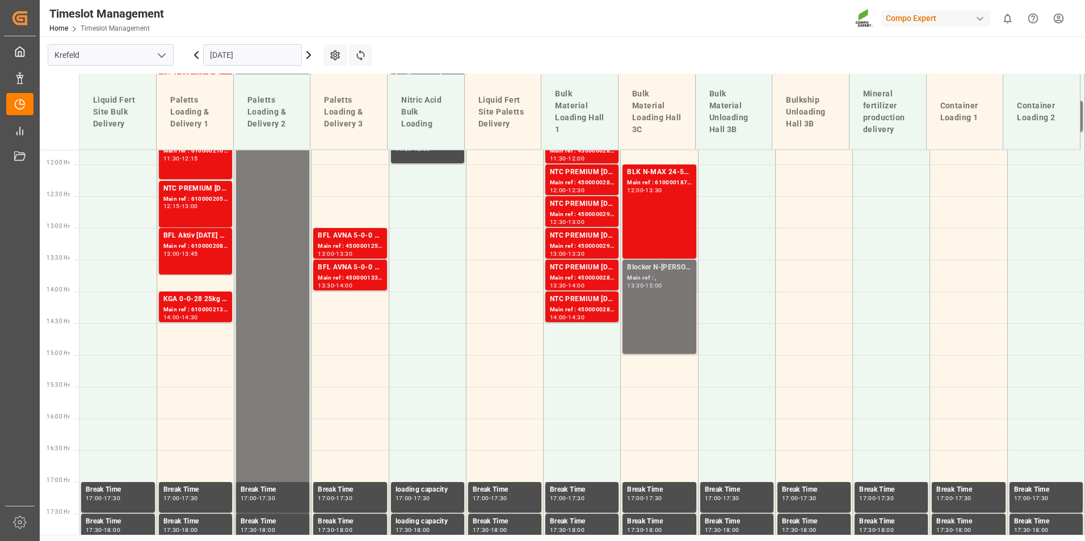
click at [639, 319] on div "Blocker N-[PERSON_NAME] Main ref : , 13:30 - 15:00" at bounding box center [659, 307] width 64 height 90
click at [668, 183] on div "Main ref : 6100001871, 2000001462" at bounding box center [659, 183] width 64 height 10
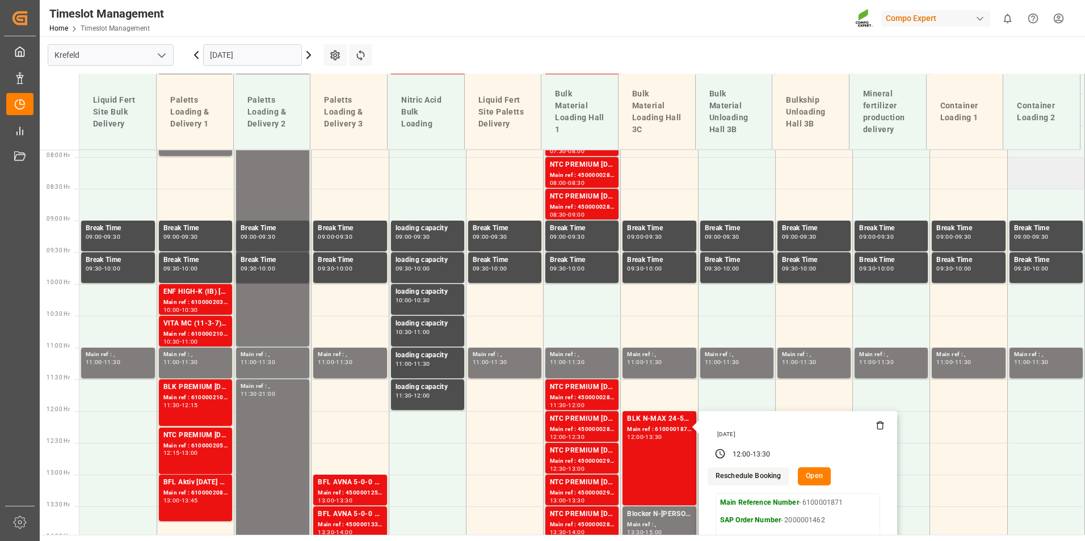
scroll to position [521, 0]
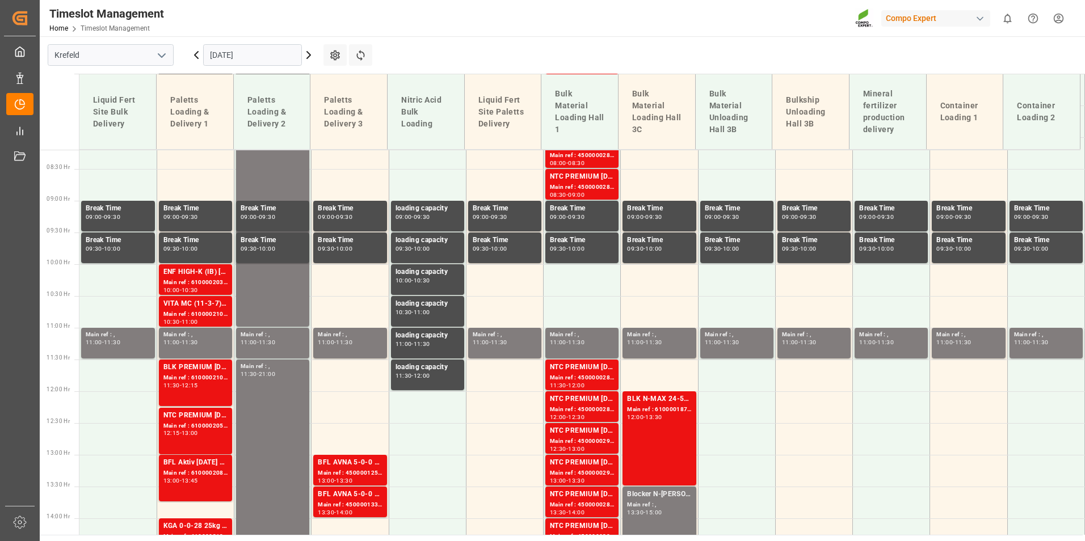
click at [182, 288] on div "-" at bounding box center [181, 290] width 2 height 5
click at [233, 59] on input "[DATE]" at bounding box center [252, 55] width 99 height 22
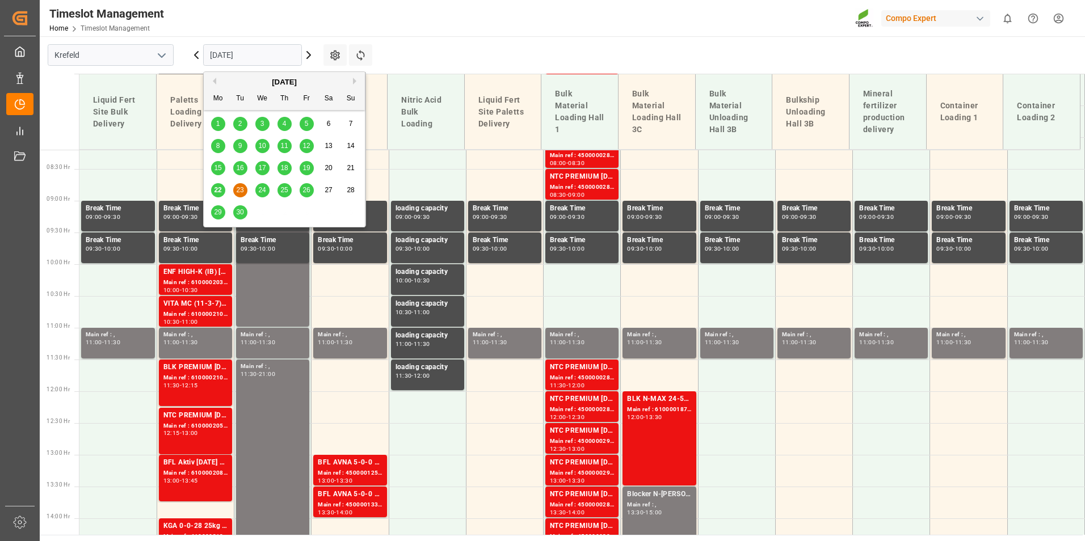
click at [358, 80] on button "Next Month" at bounding box center [356, 81] width 7 height 7
click at [215, 150] on div "6" at bounding box center [218, 147] width 14 height 14
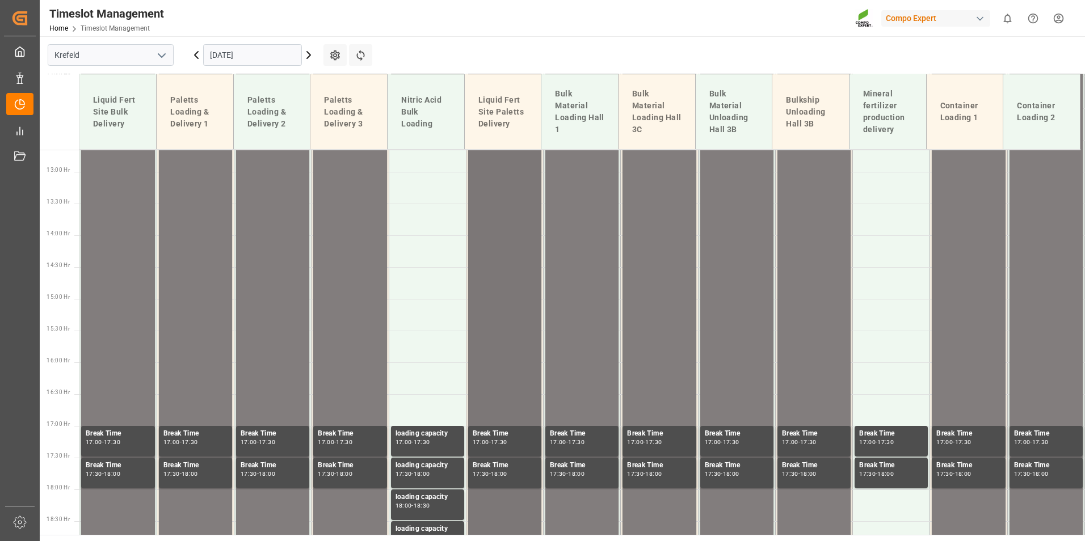
scroll to position [805, 0]
click at [237, 54] on input "[DATE]" at bounding box center [252, 55] width 99 height 22
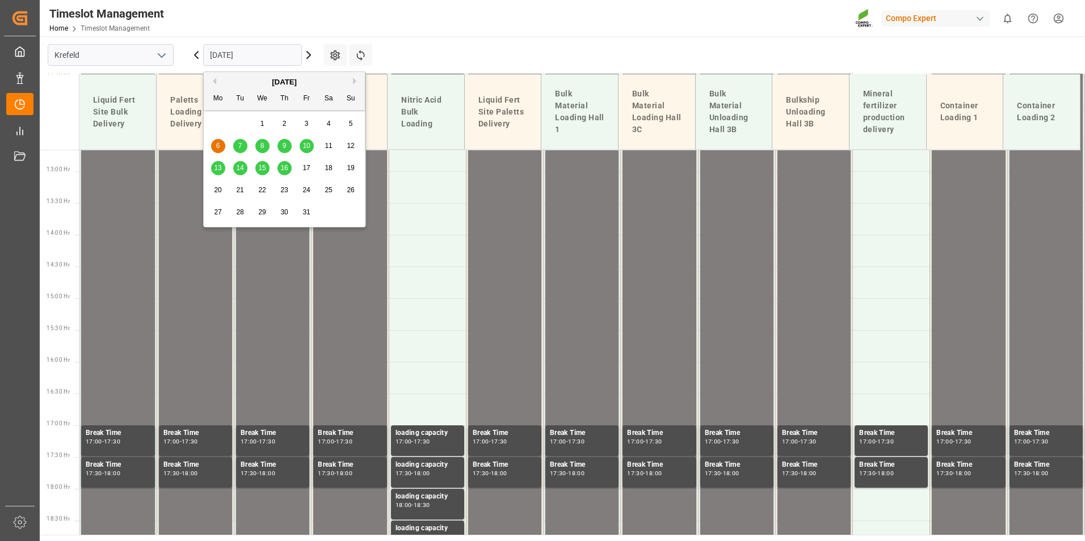
click at [238, 145] on span "7" at bounding box center [240, 146] width 4 height 8
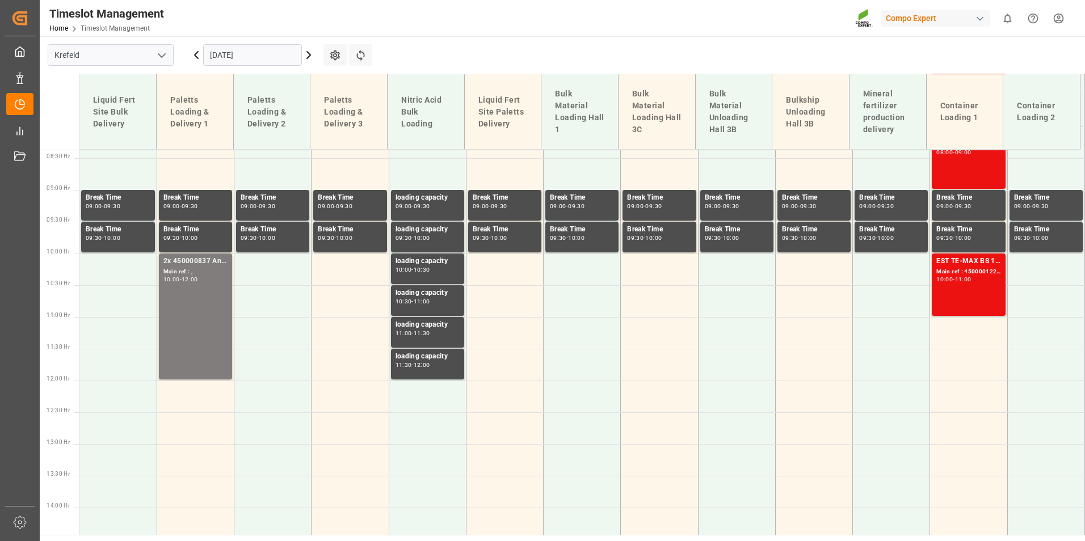
scroll to position [351, 0]
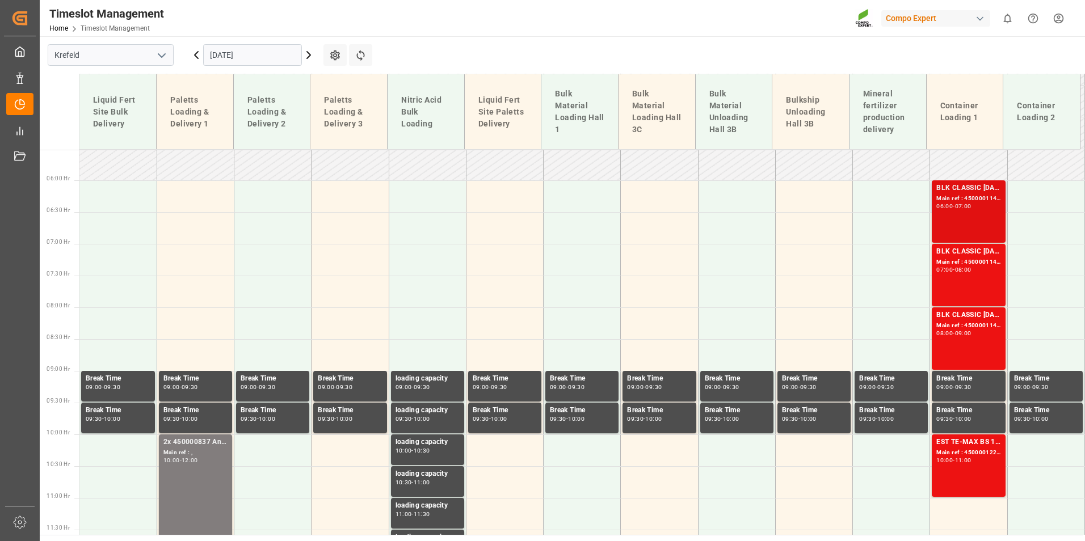
click at [953, 208] on div "-" at bounding box center [954, 206] width 2 height 5
click at [948, 258] on div "Main ref : 4500001146, 2000001162" at bounding box center [969, 263] width 64 height 10
click at [953, 331] on div "-" at bounding box center [954, 333] width 2 height 5
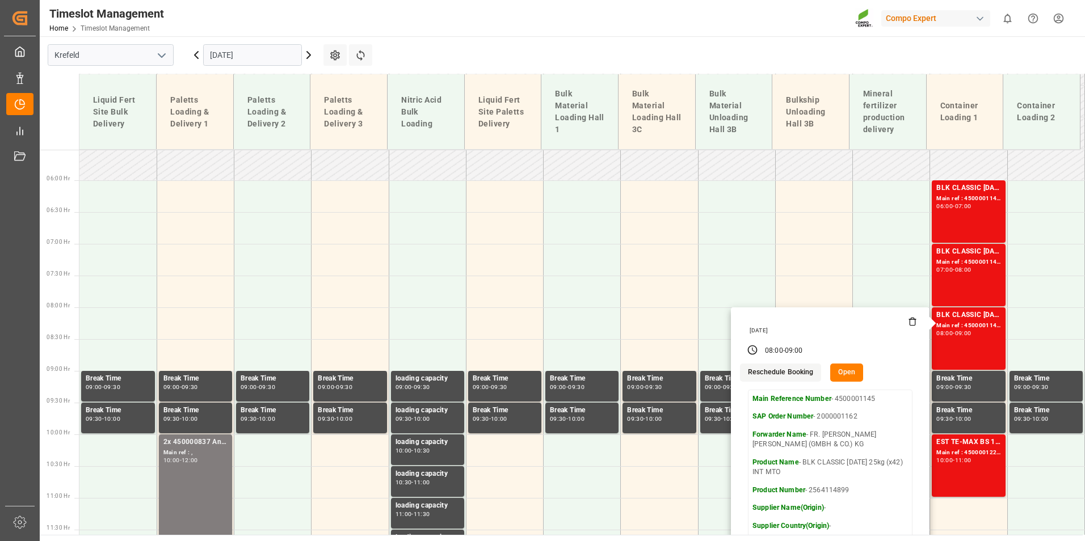
click at [244, 49] on input "[DATE]" at bounding box center [252, 55] width 99 height 22
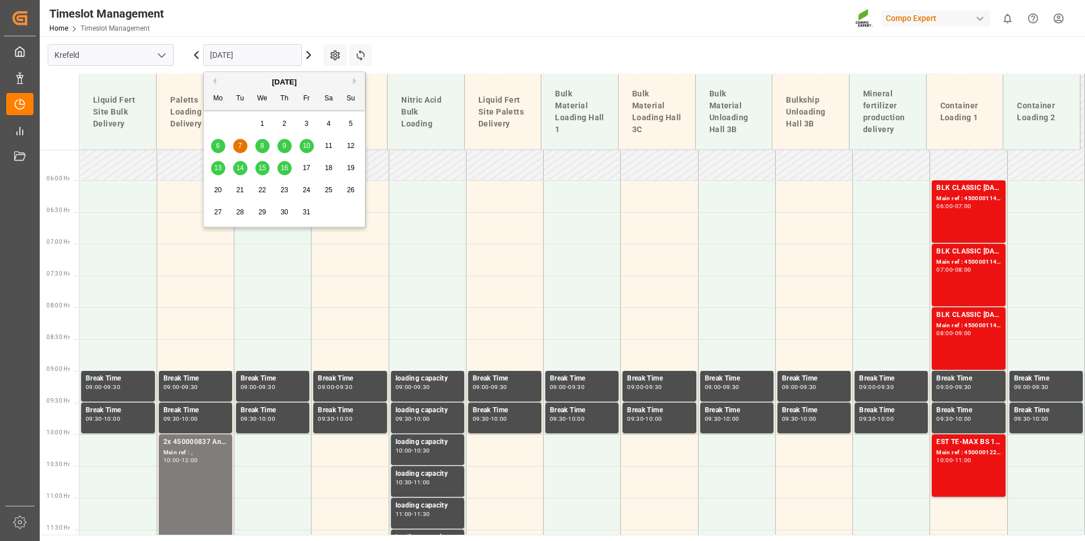
click at [214, 79] on button "Previous Month" at bounding box center [212, 81] width 7 height 7
click at [238, 191] on span "23" at bounding box center [239, 190] width 7 height 8
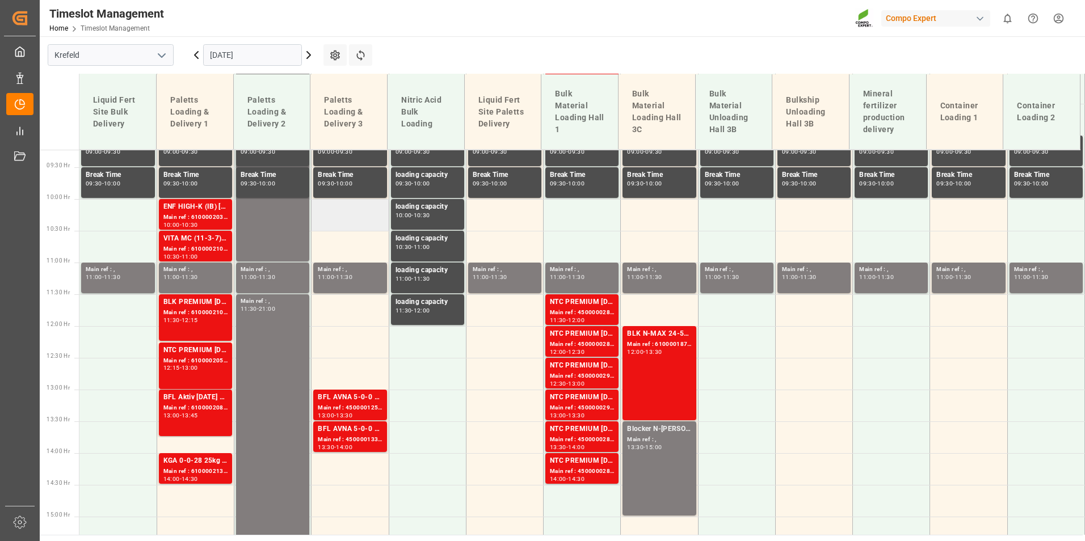
scroll to position [521, 0]
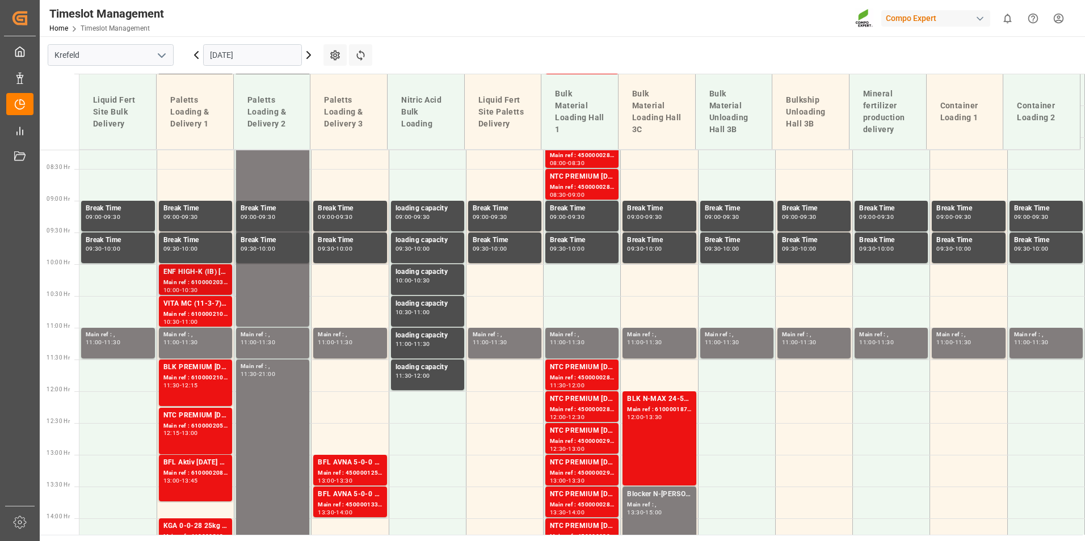
click at [212, 288] on div "10:00 - 10:30" at bounding box center [195, 291] width 64 height 6
click at [186, 308] on div "VITA MC (11-3-7) 1000L IBC DE" at bounding box center [195, 304] width 64 height 11
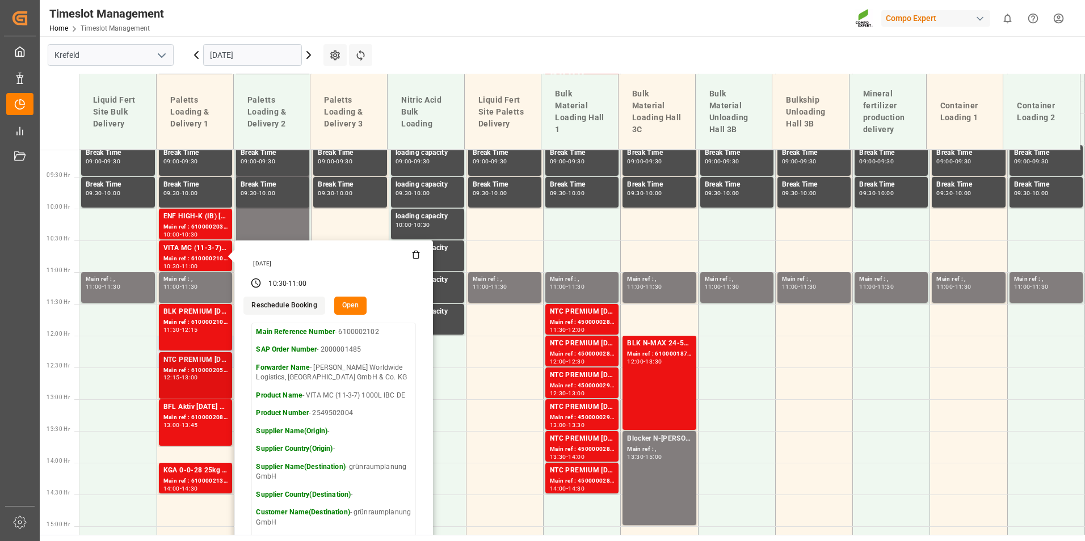
scroll to position [635, 0]
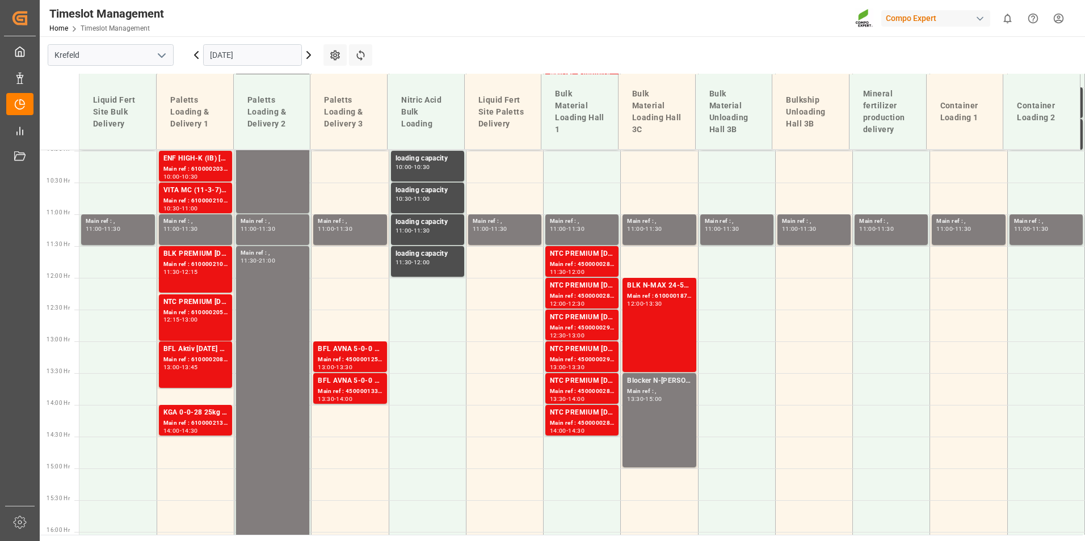
click at [188, 270] on div "12:15" at bounding box center [190, 272] width 16 height 5
click at [214, 309] on div "Main ref : 6100002052, 2000000797" at bounding box center [195, 313] width 64 height 10
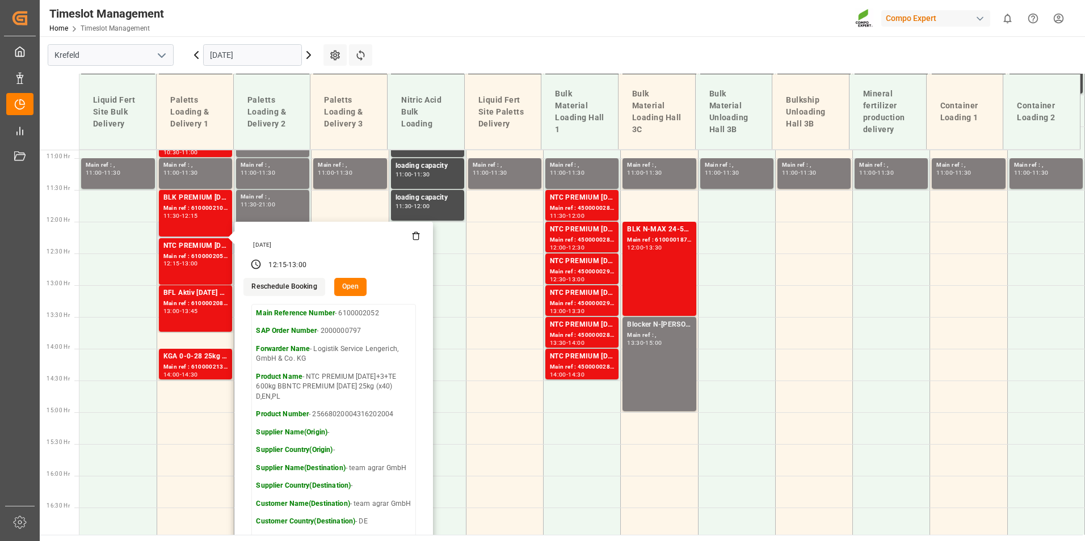
scroll to position [691, 0]
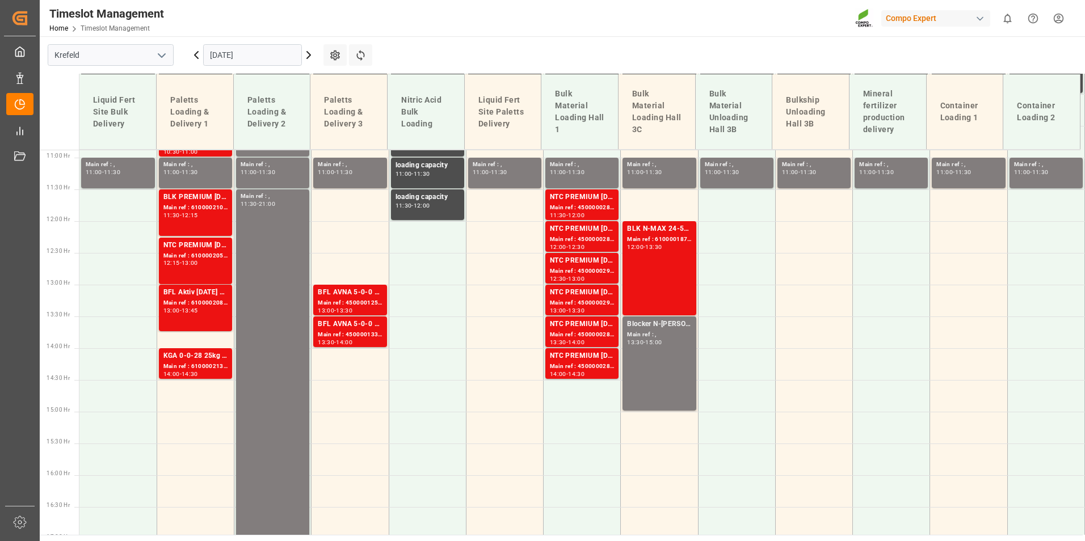
click at [206, 267] on div "NTC PREMIUM [DATE]+3+TE 600kg BBNTC PREMIUM [DATE] 25kg (x40) D,EN,PL Main ref …" at bounding box center [195, 261] width 64 height 42
click at [201, 300] on div "Main ref : 6100002089, 2000000225" at bounding box center [195, 304] width 64 height 10
click at [203, 366] on div "Main ref : 6100002136, 2000000369" at bounding box center [195, 367] width 64 height 10
click at [210, 355] on div "KGA 0-0-28 25kg (x40) INT" at bounding box center [195, 356] width 64 height 11
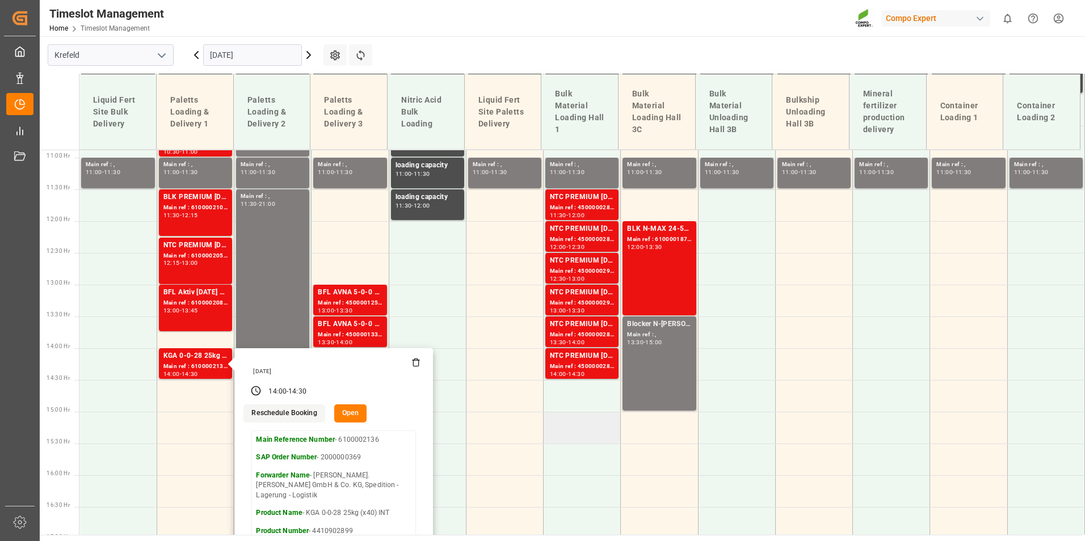
scroll to position [464, 0]
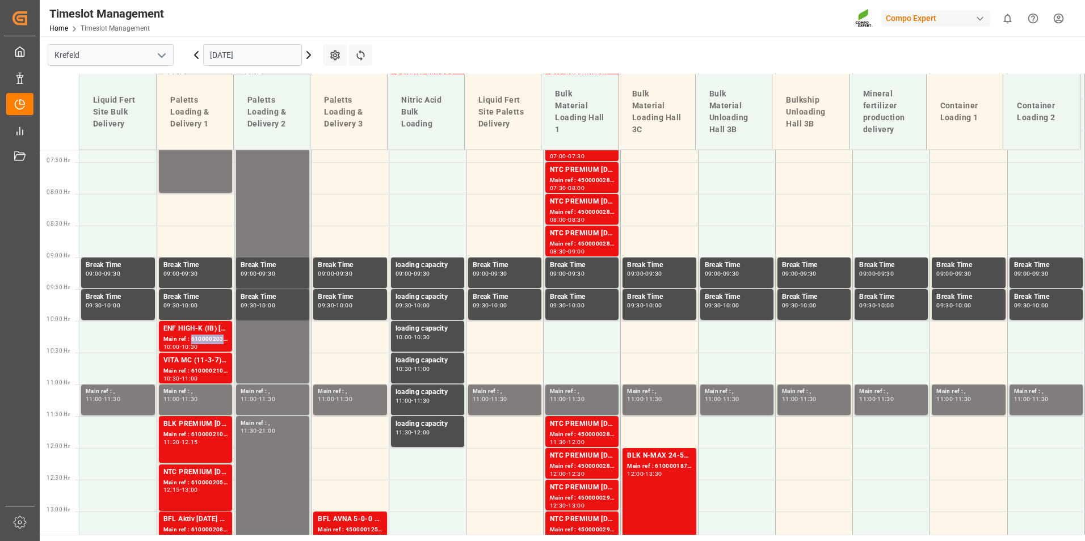
click at [211, 338] on div "Main ref : 6100002036, 2000001537" at bounding box center [195, 340] width 64 height 10
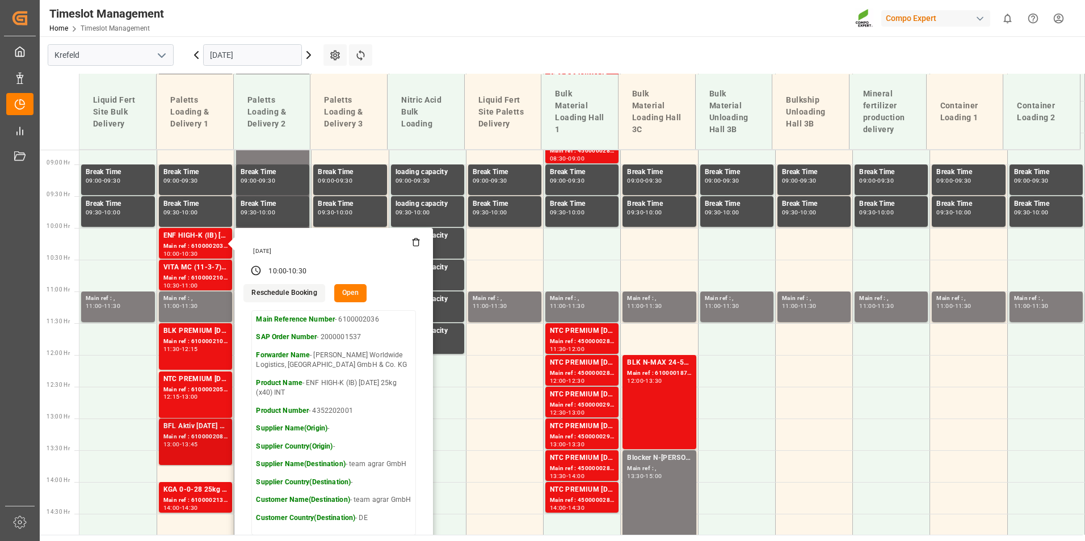
scroll to position [635, 0]
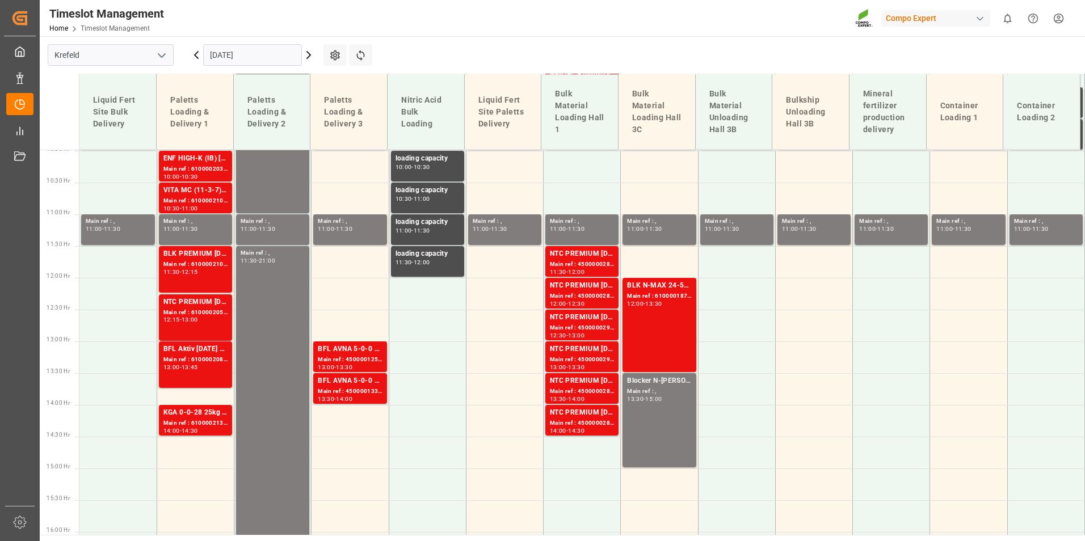
click at [208, 257] on div "BLK PREMIUM [DATE] 25kg (x42) INTKGA 0-0-28 25kg (x40) INT" at bounding box center [195, 254] width 64 height 11
click at [215, 310] on div "Main ref : 6100002052, 2000000797" at bounding box center [195, 313] width 64 height 10
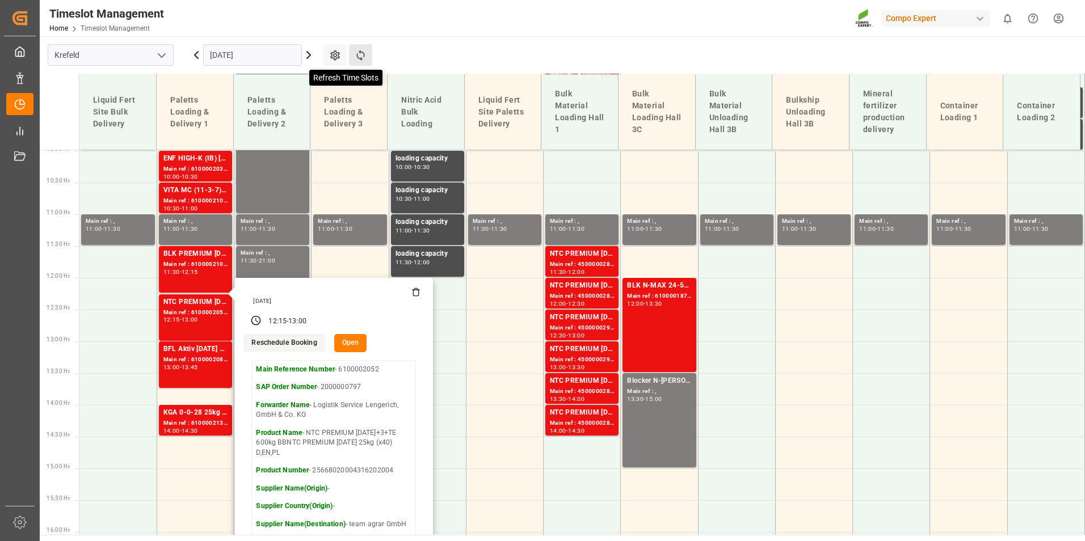
click at [355, 56] on icon at bounding box center [361, 55] width 12 height 12
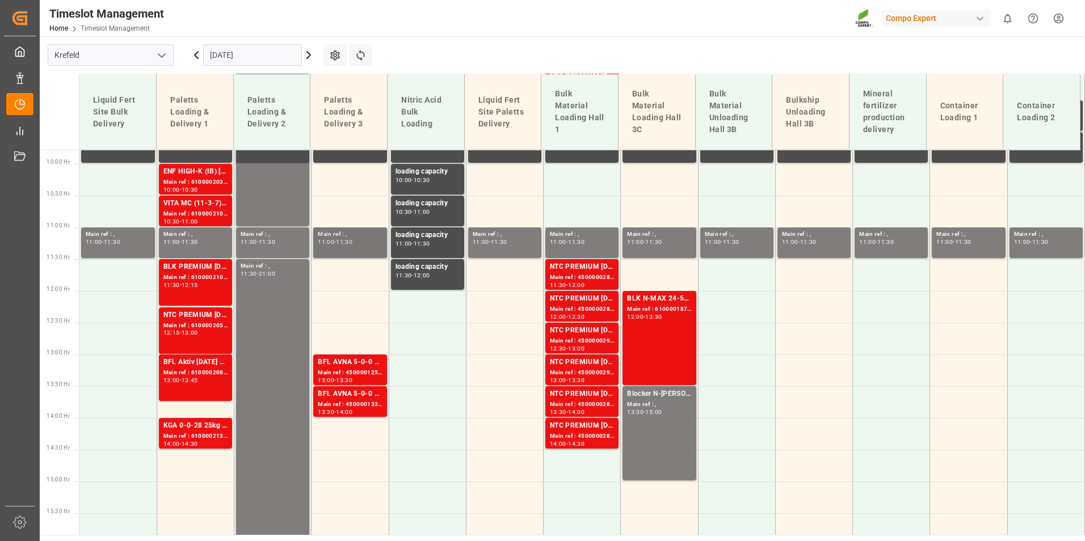
scroll to position [641, 0]
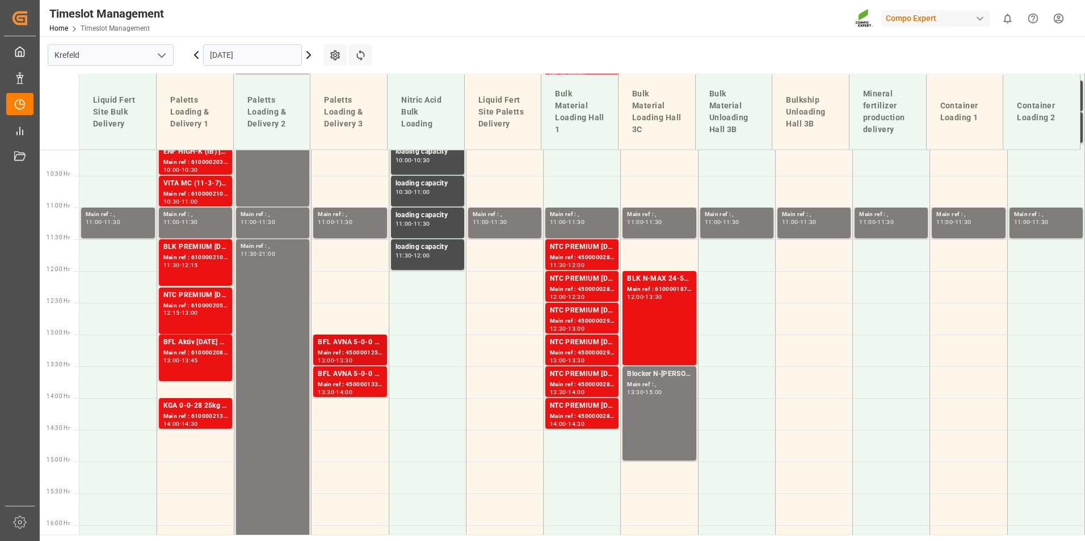
click at [348, 355] on div "Main ref : 4500001251, 2000001494" at bounding box center [350, 353] width 64 height 10
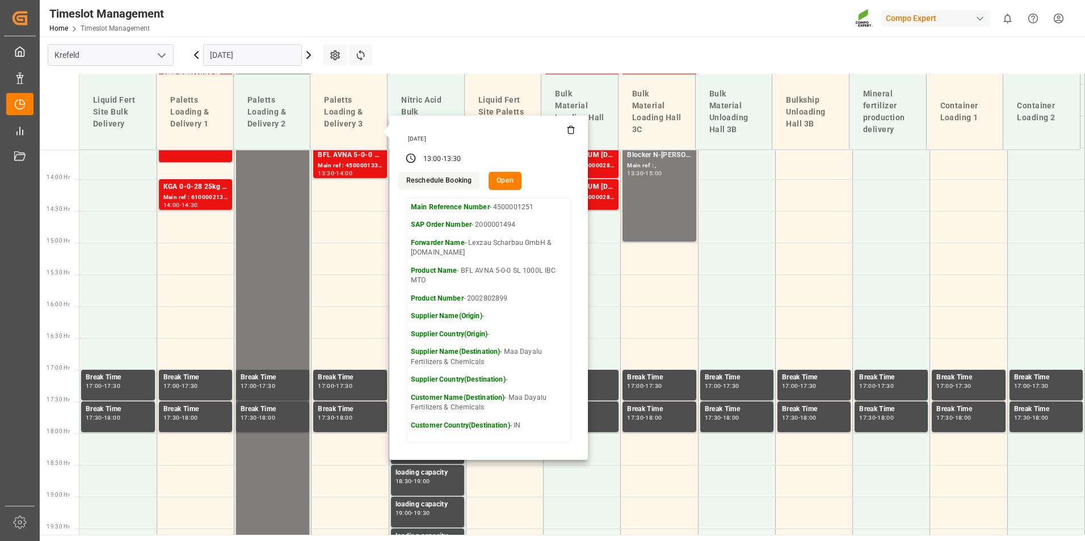
scroll to position [868, 0]
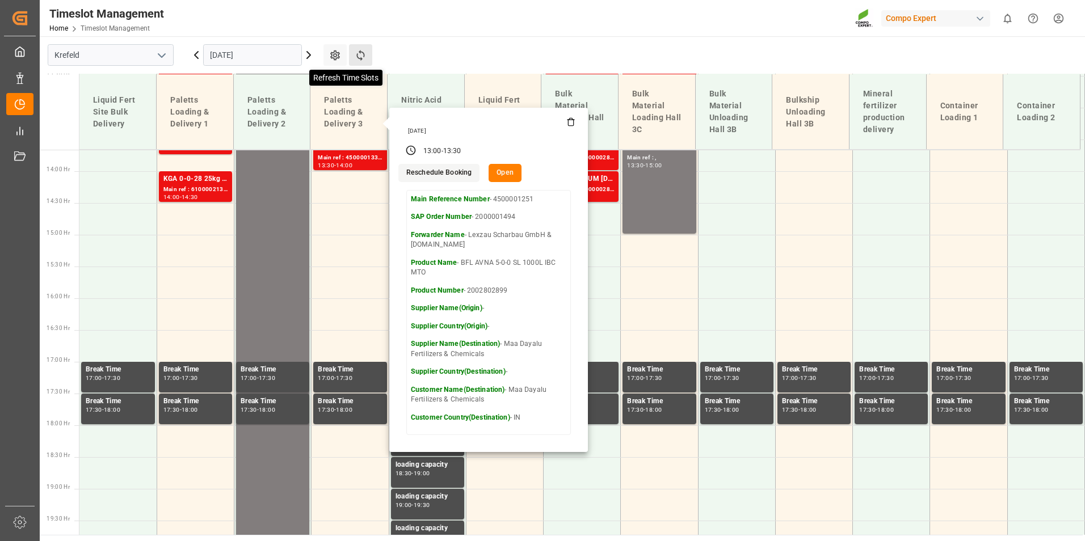
click at [360, 54] on icon at bounding box center [361, 55] width 12 height 12
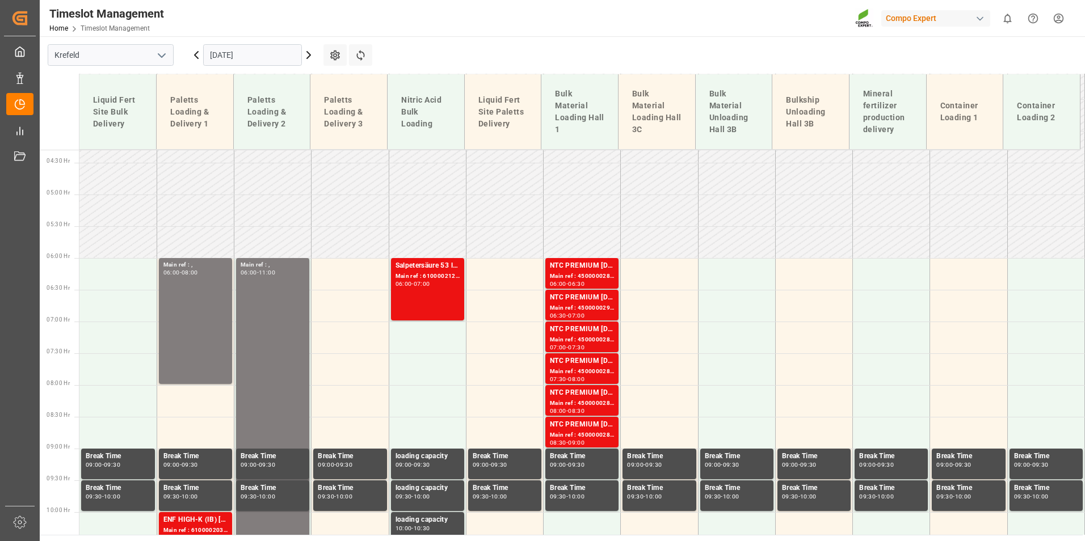
scroll to position [131, 0]
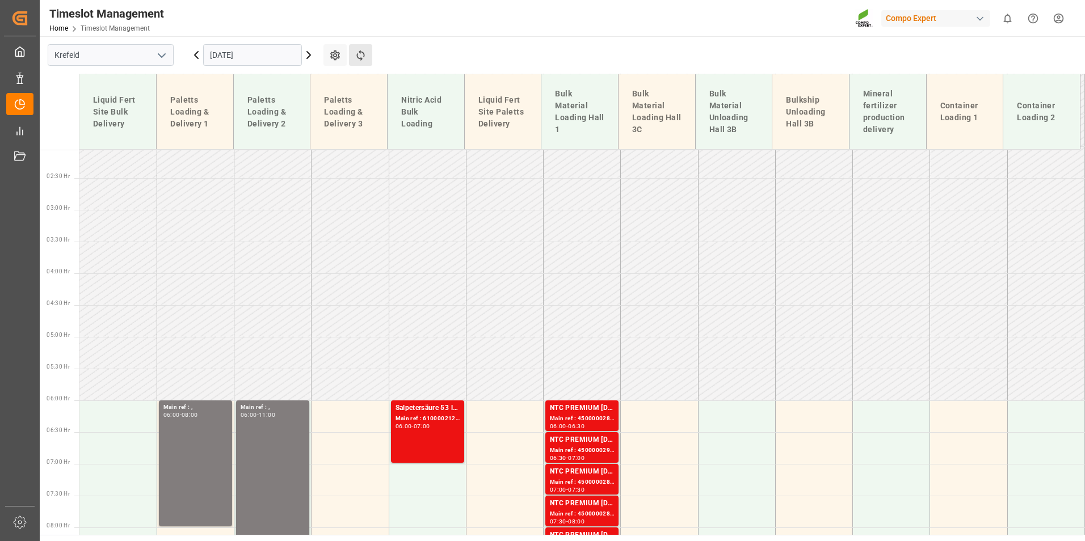
click at [368, 59] on button "Refresh Time Slots" at bounding box center [360, 55] width 23 height 22
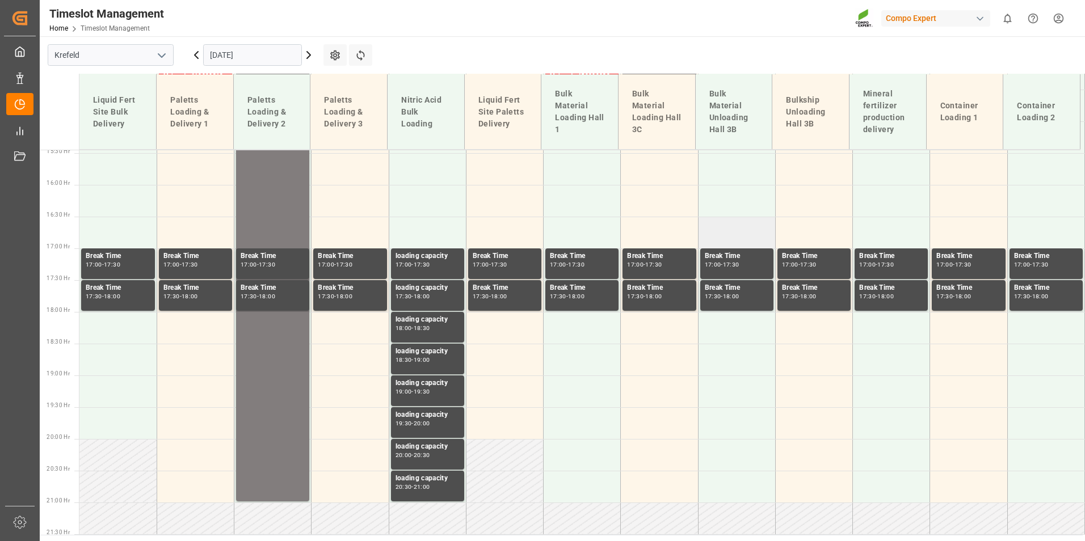
scroll to position [698, 0]
